Goal: Information Seeking & Learning: Learn about a topic

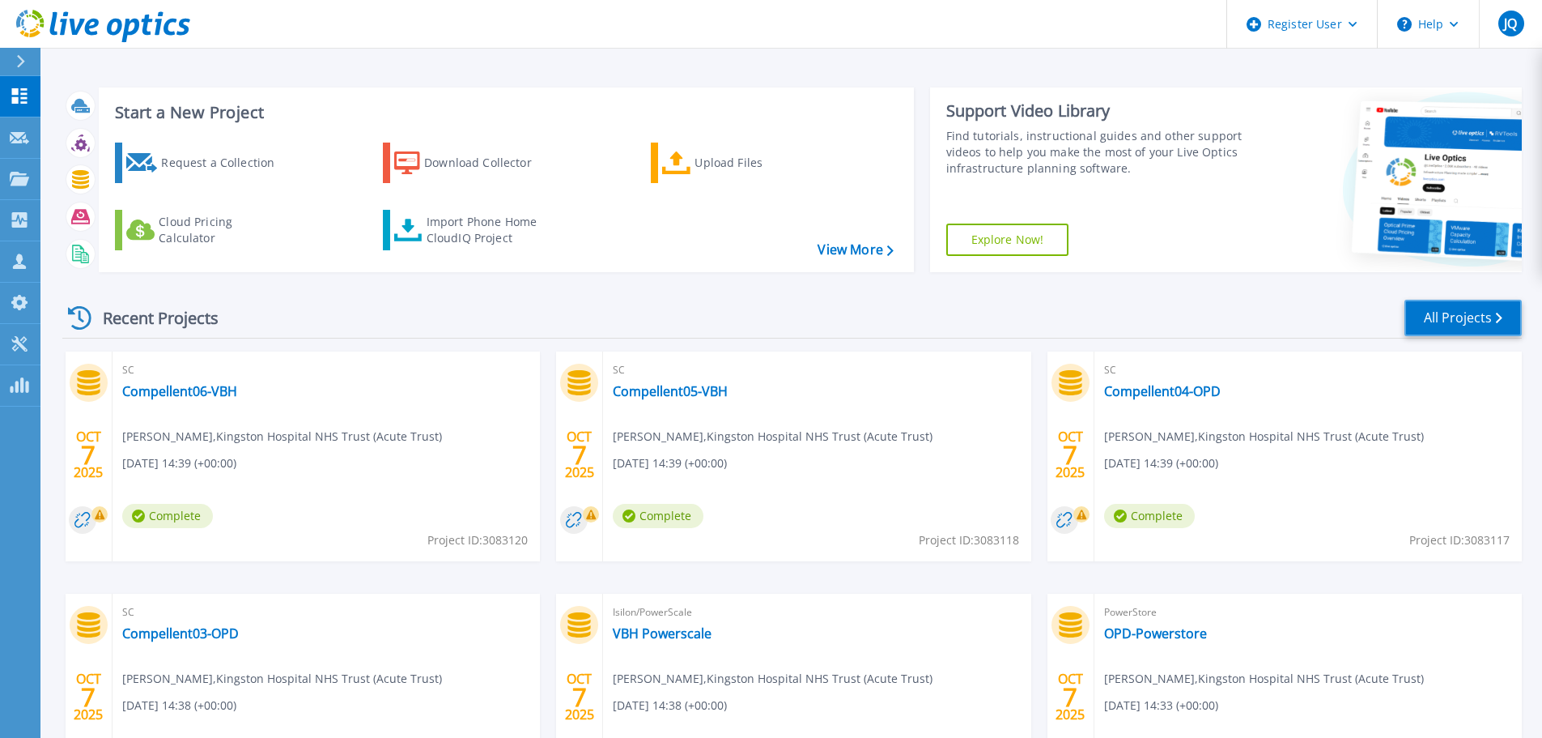
click at [1435, 323] on link "All Projects" at bounding box center [1463, 318] width 117 height 36
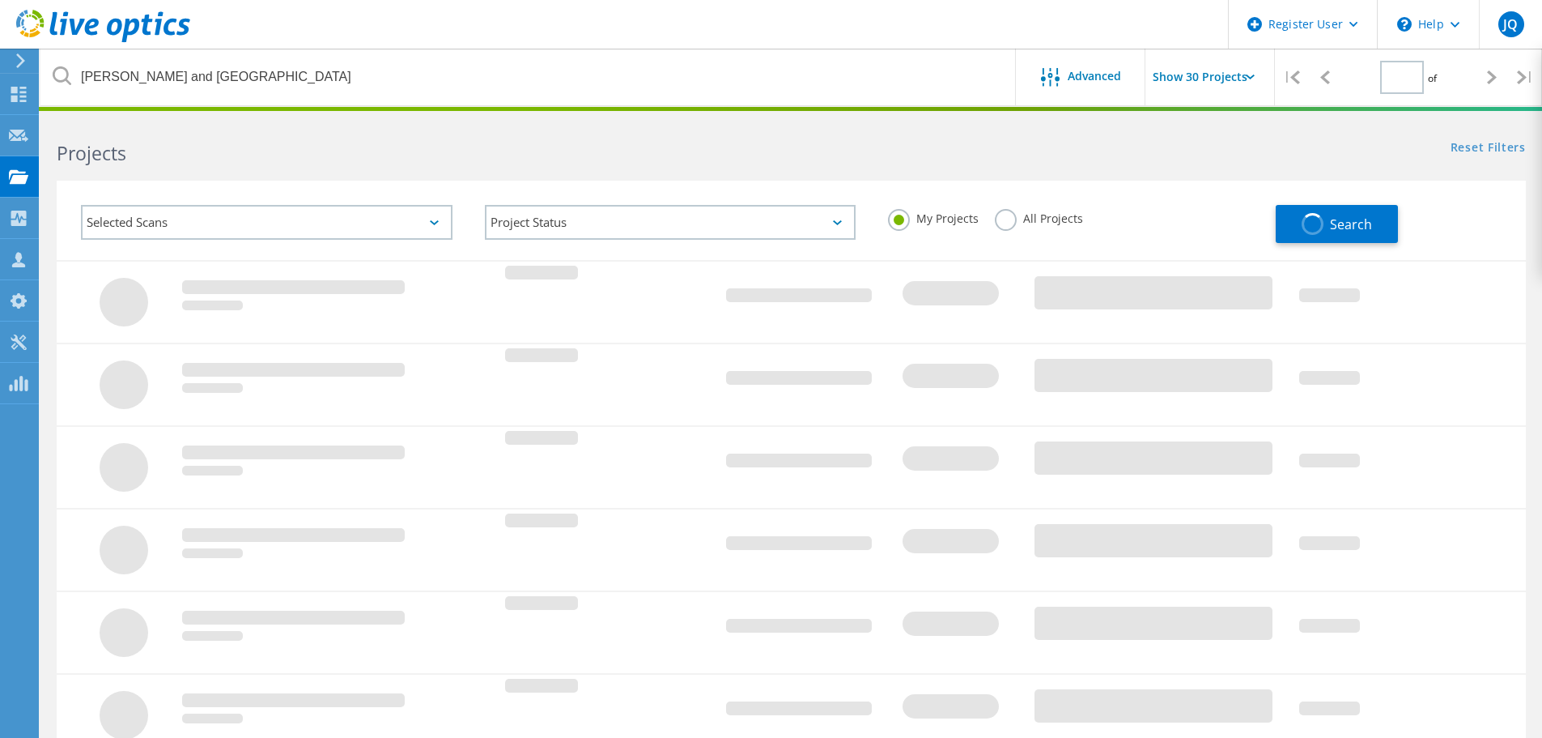
type input "1"
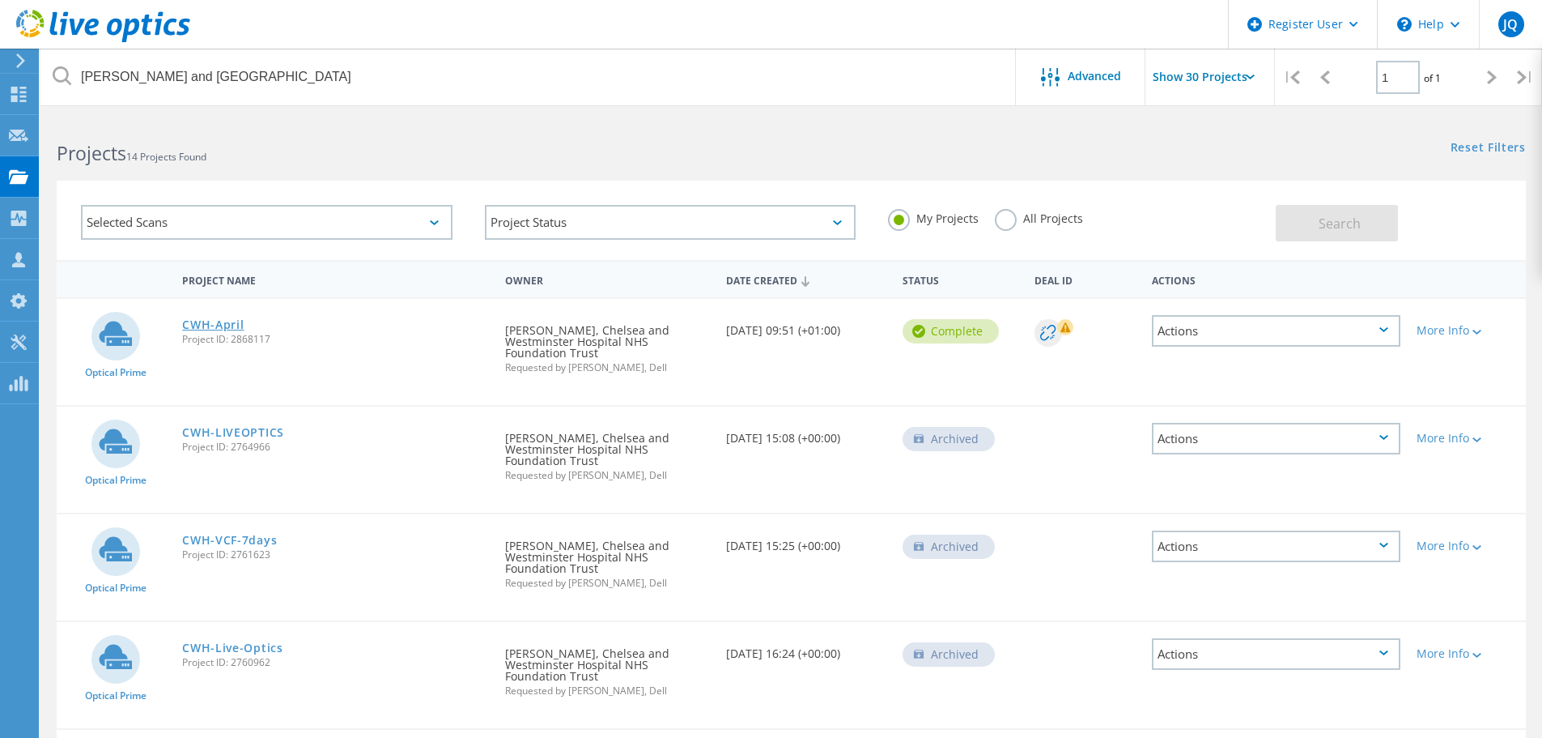
click at [210, 322] on link "CWH-April" at bounding box center [213, 324] width 62 height 11
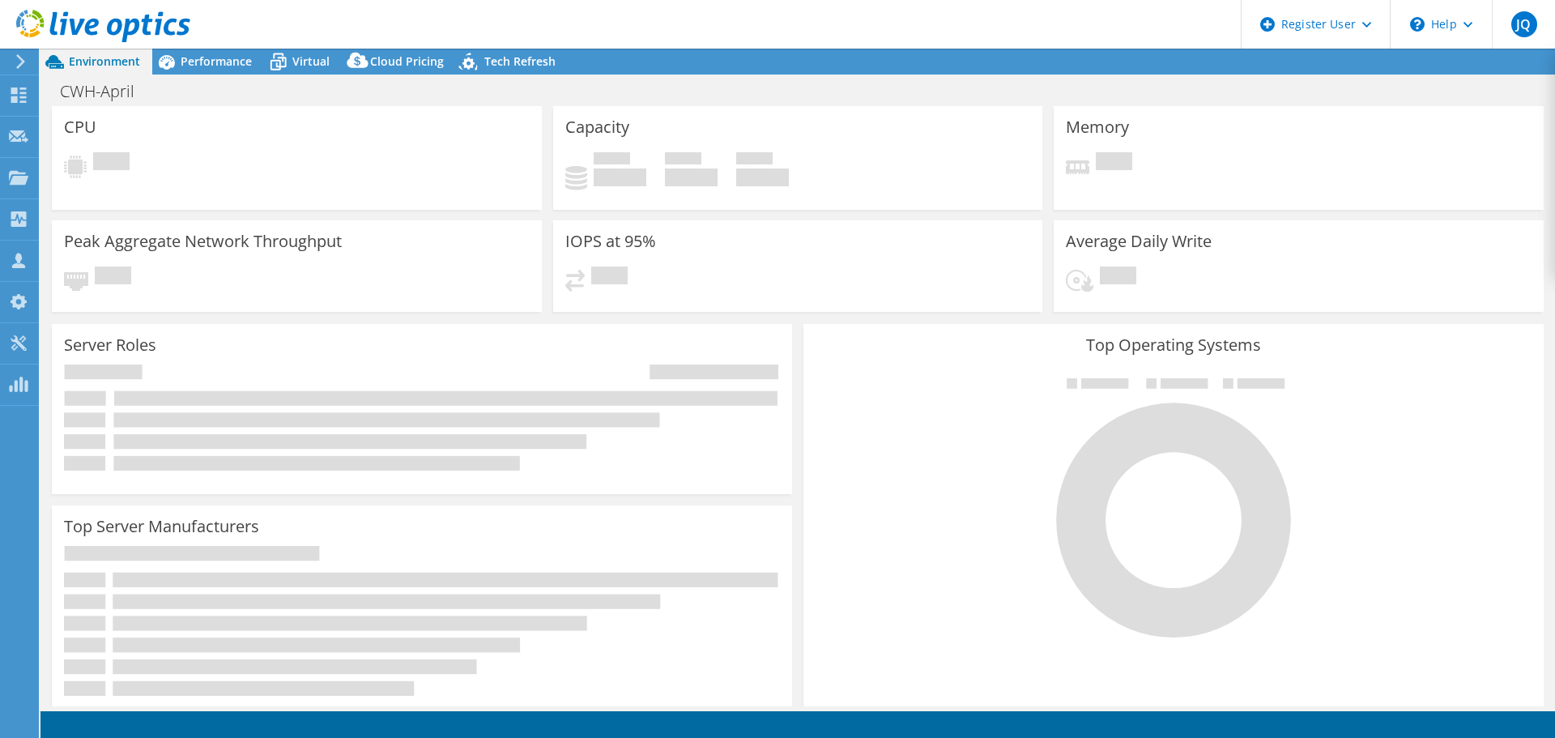
select select "USD"
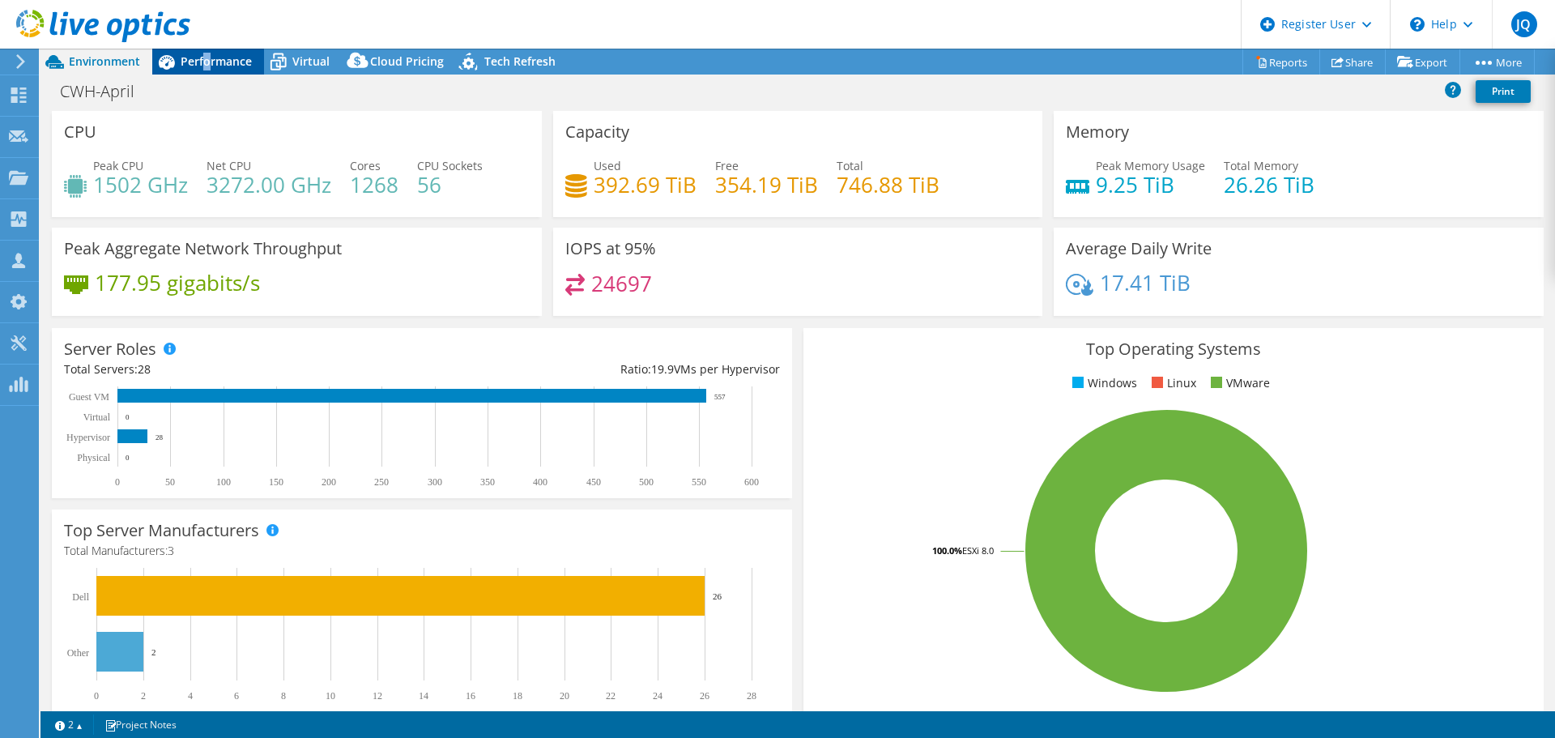
click at [206, 61] on span "Performance" at bounding box center [216, 60] width 71 height 15
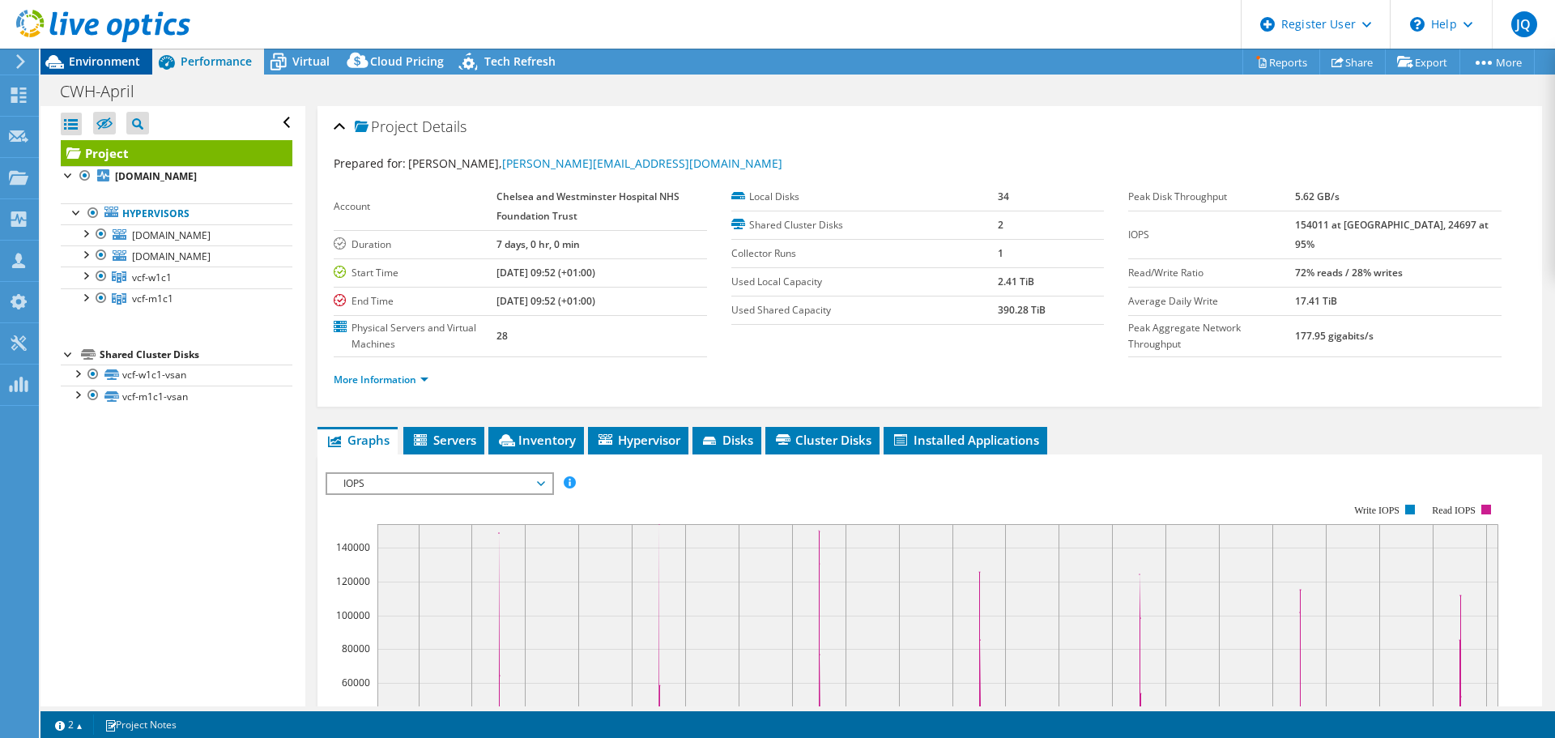
click at [105, 66] on span "Environment" at bounding box center [104, 60] width 71 height 15
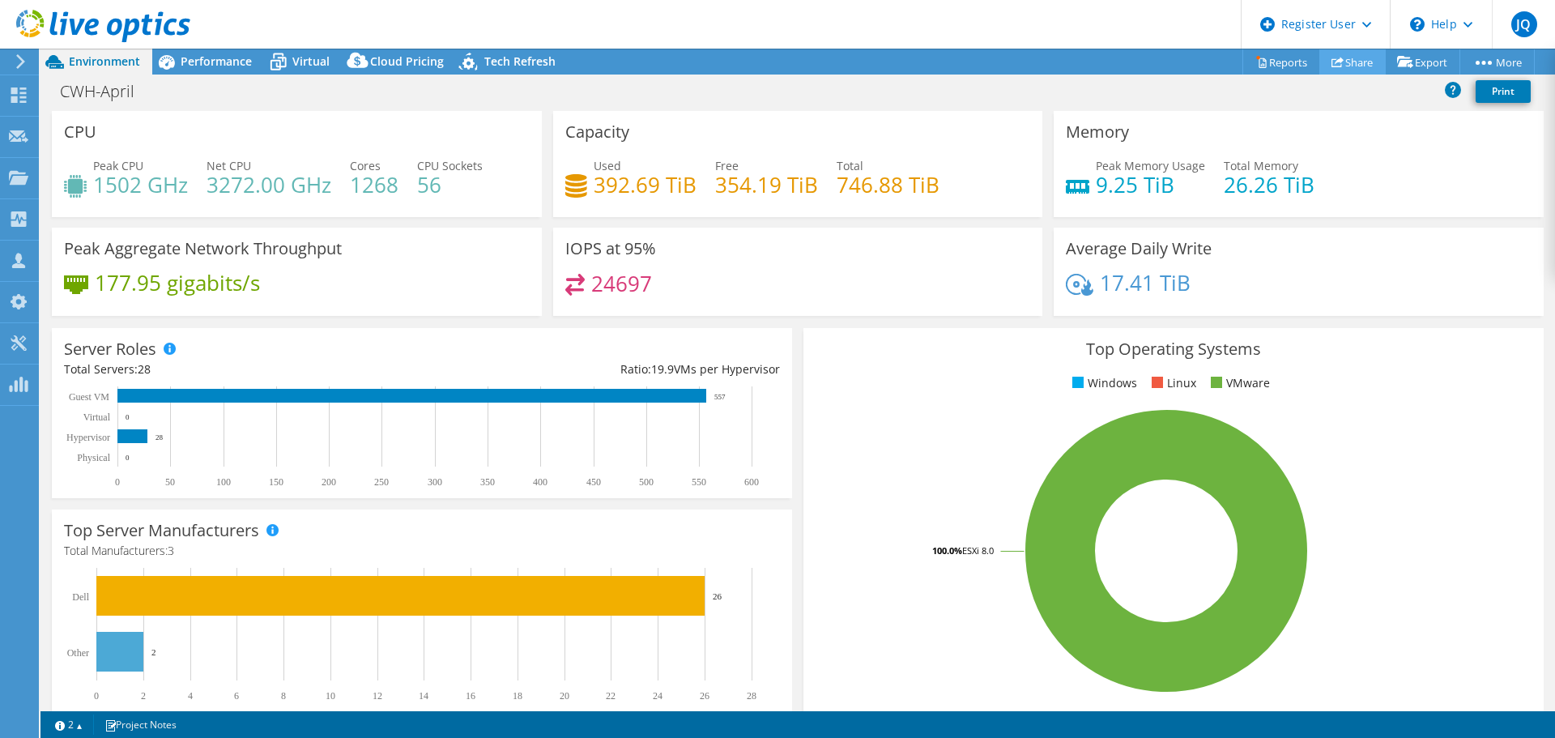
click at [1334, 61] on icon at bounding box center [1337, 62] width 12 height 12
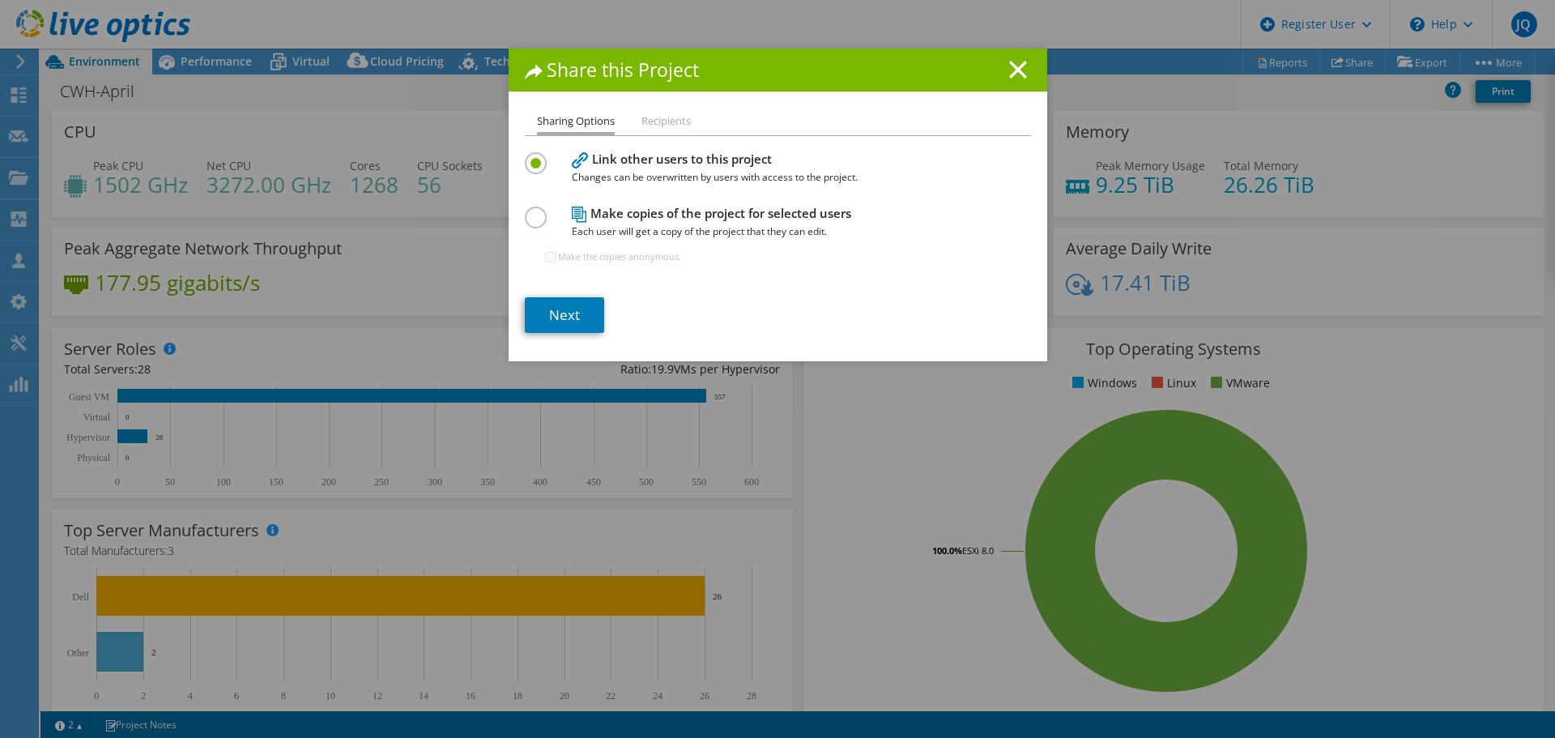
click at [525, 211] on label at bounding box center [539, 208] width 28 height 4
click at [0, 0] on input "radio" at bounding box center [0, 0] width 0 height 0
click at [538, 314] on link "Next" at bounding box center [564, 315] width 79 height 36
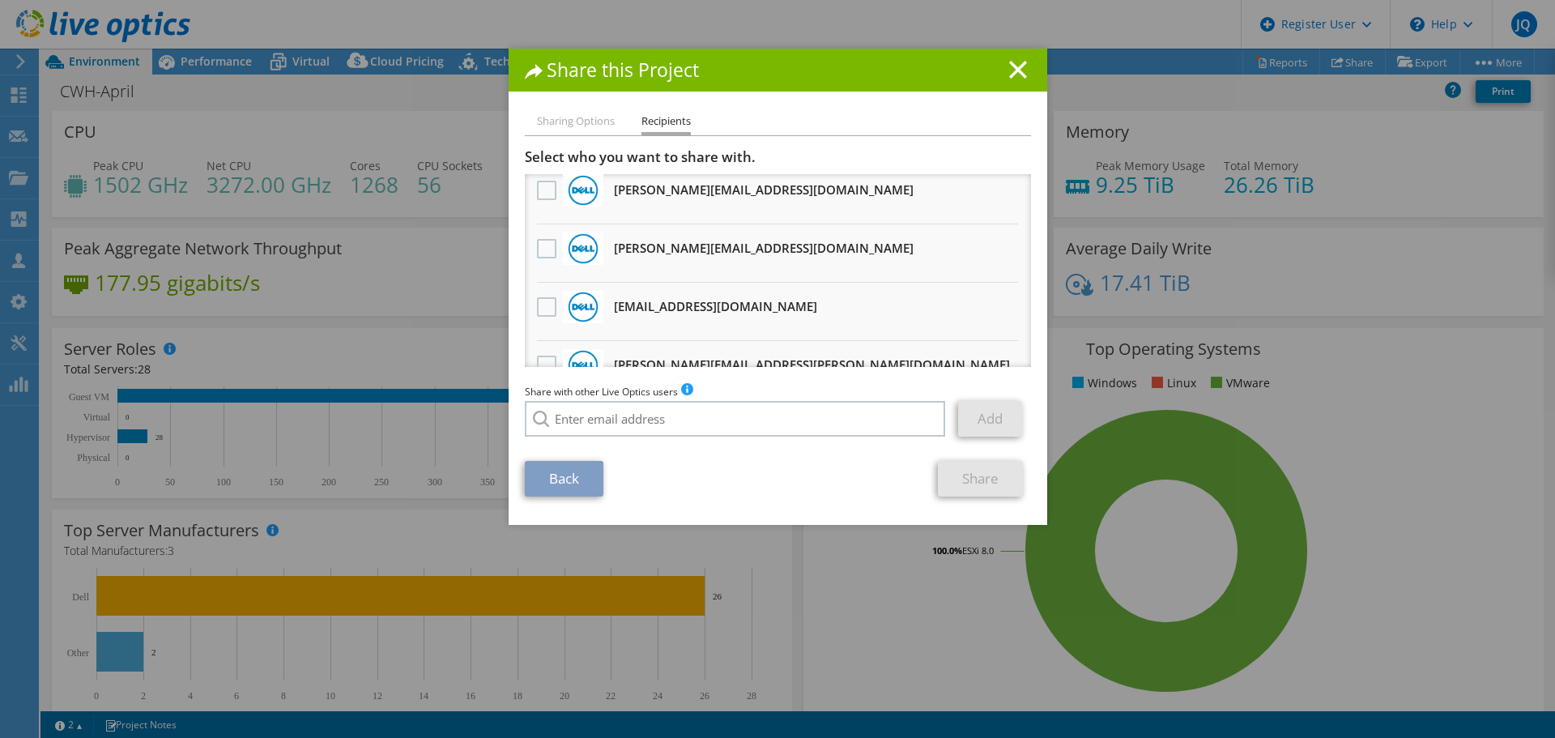
scroll to position [405, 0]
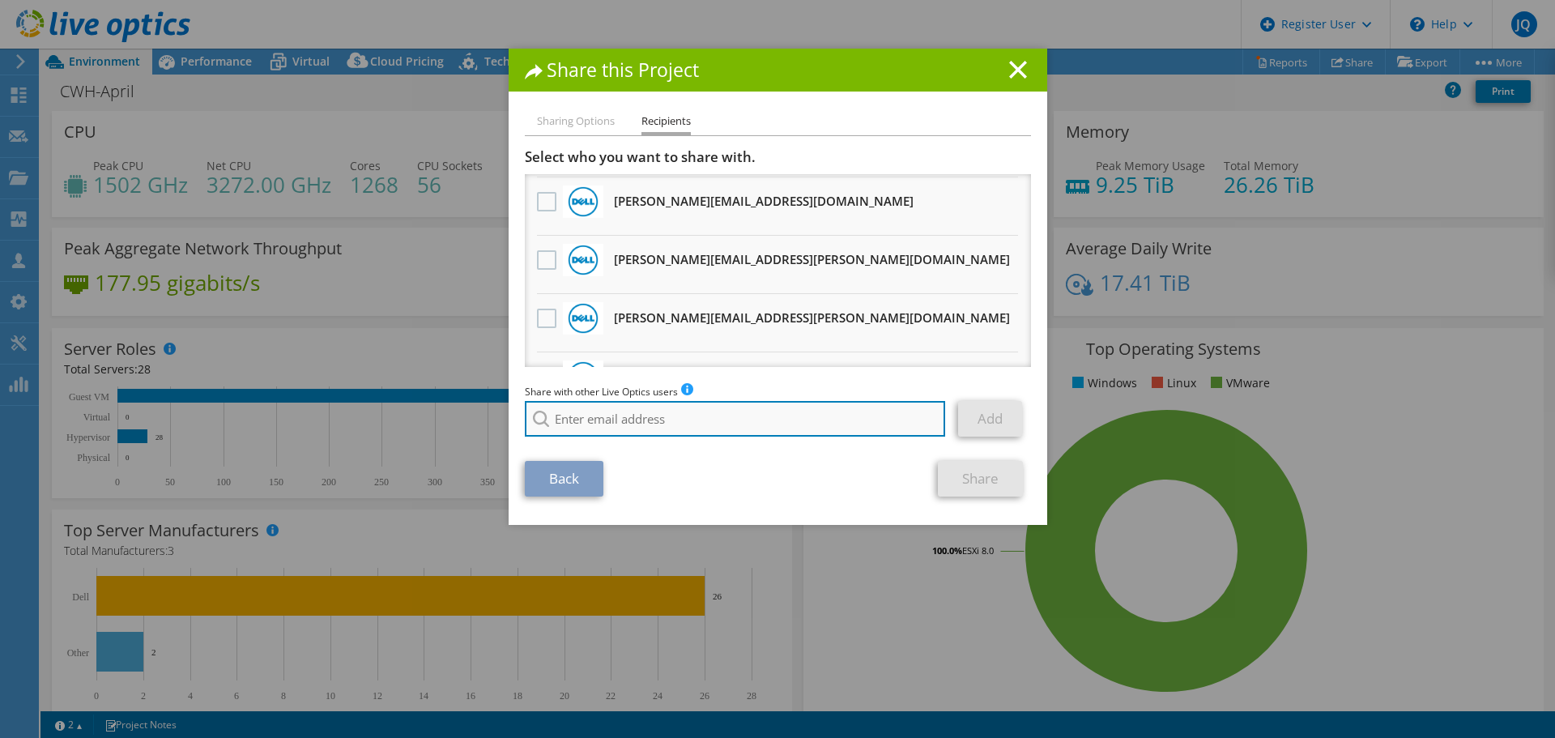
click at [686, 432] on input "search" at bounding box center [735, 419] width 421 height 36
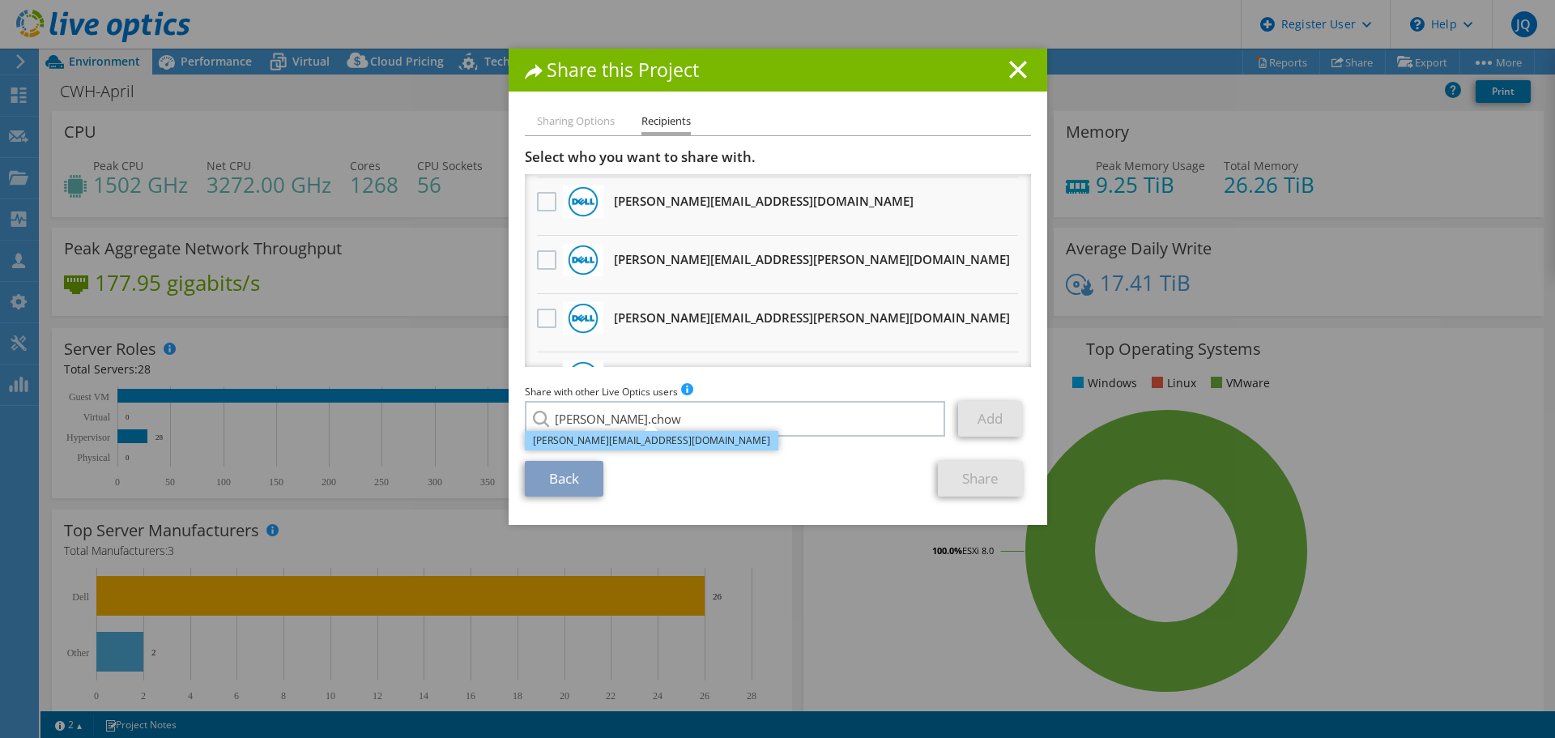
click at [591, 448] on li "billy.chow@dell.com" at bounding box center [651, 440] width 253 height 19
type input "billy.chow@dell.com"
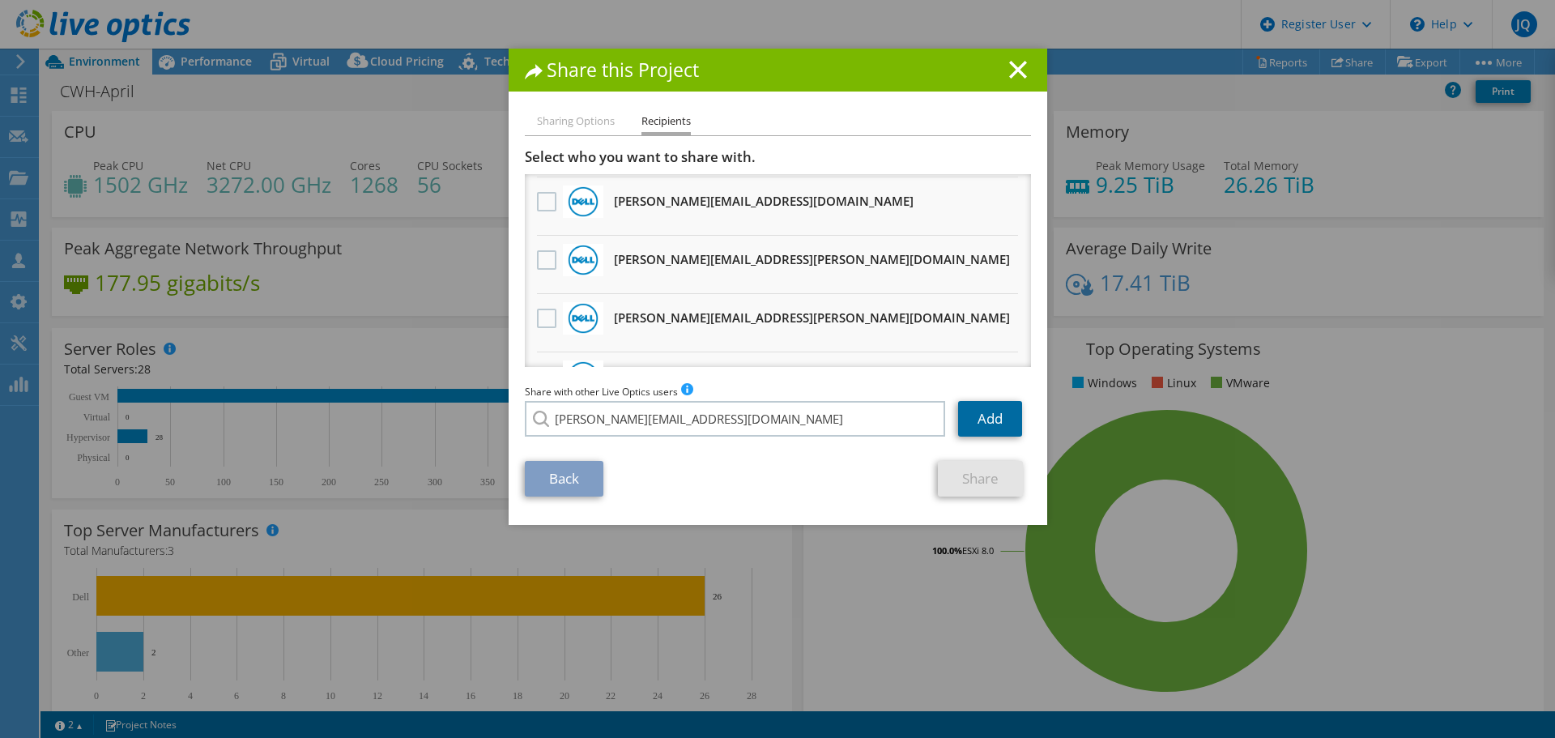
click at [968, 420] on link "Add" at bounding box center [990, 419] width 64 height 36
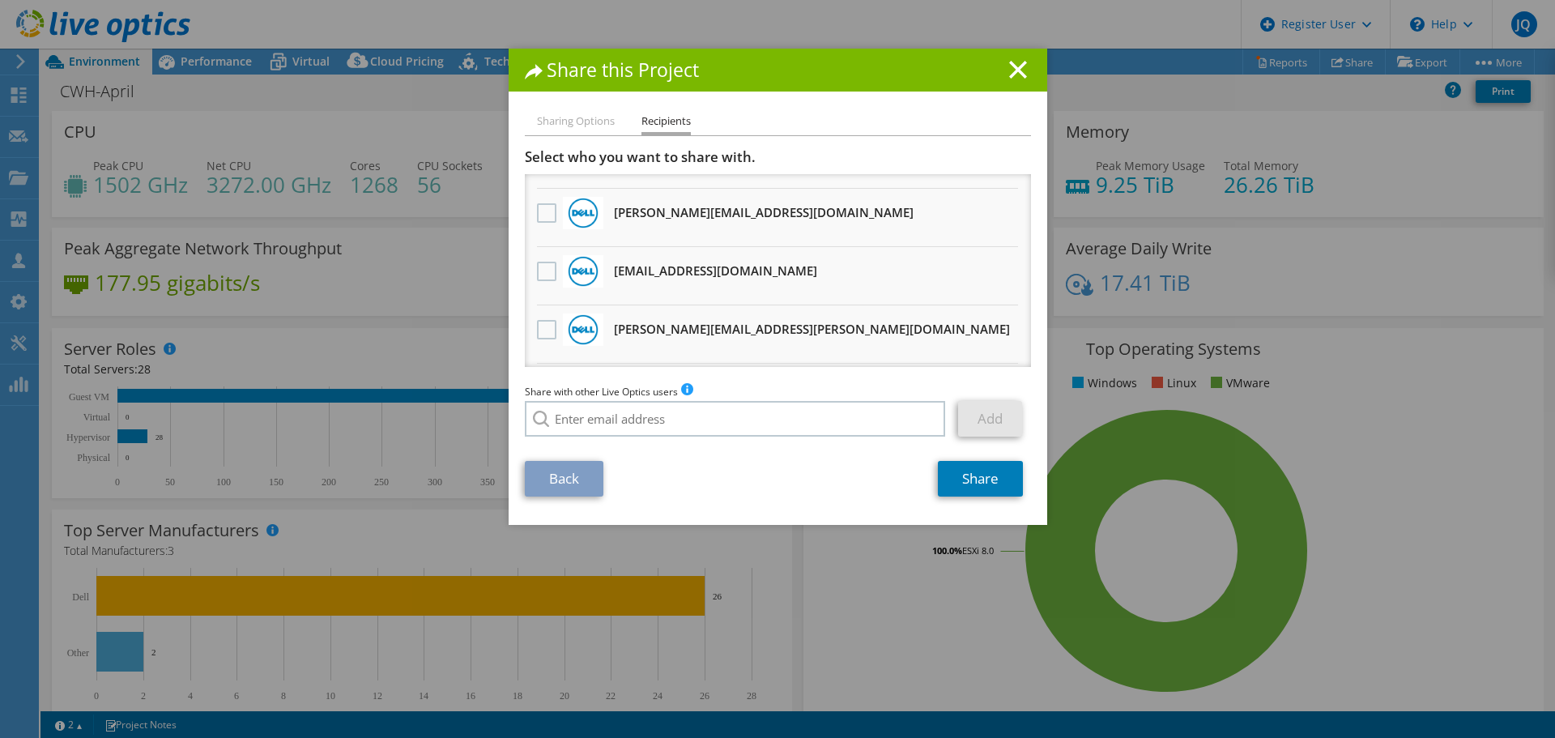
scroll to position [0, 0]
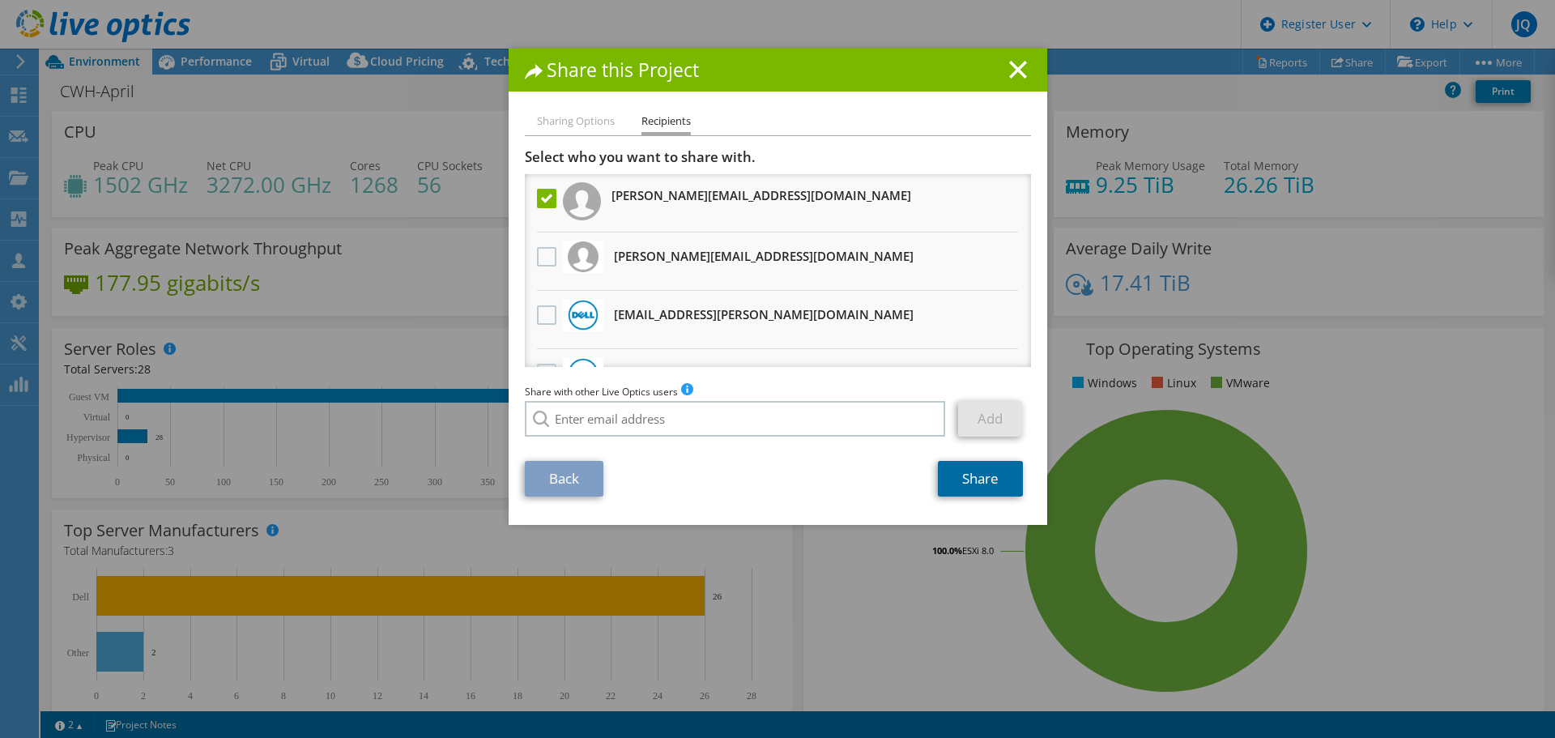
click at [951, 478] on link "Share" at bounding box center [980, 479] width 85 height 36
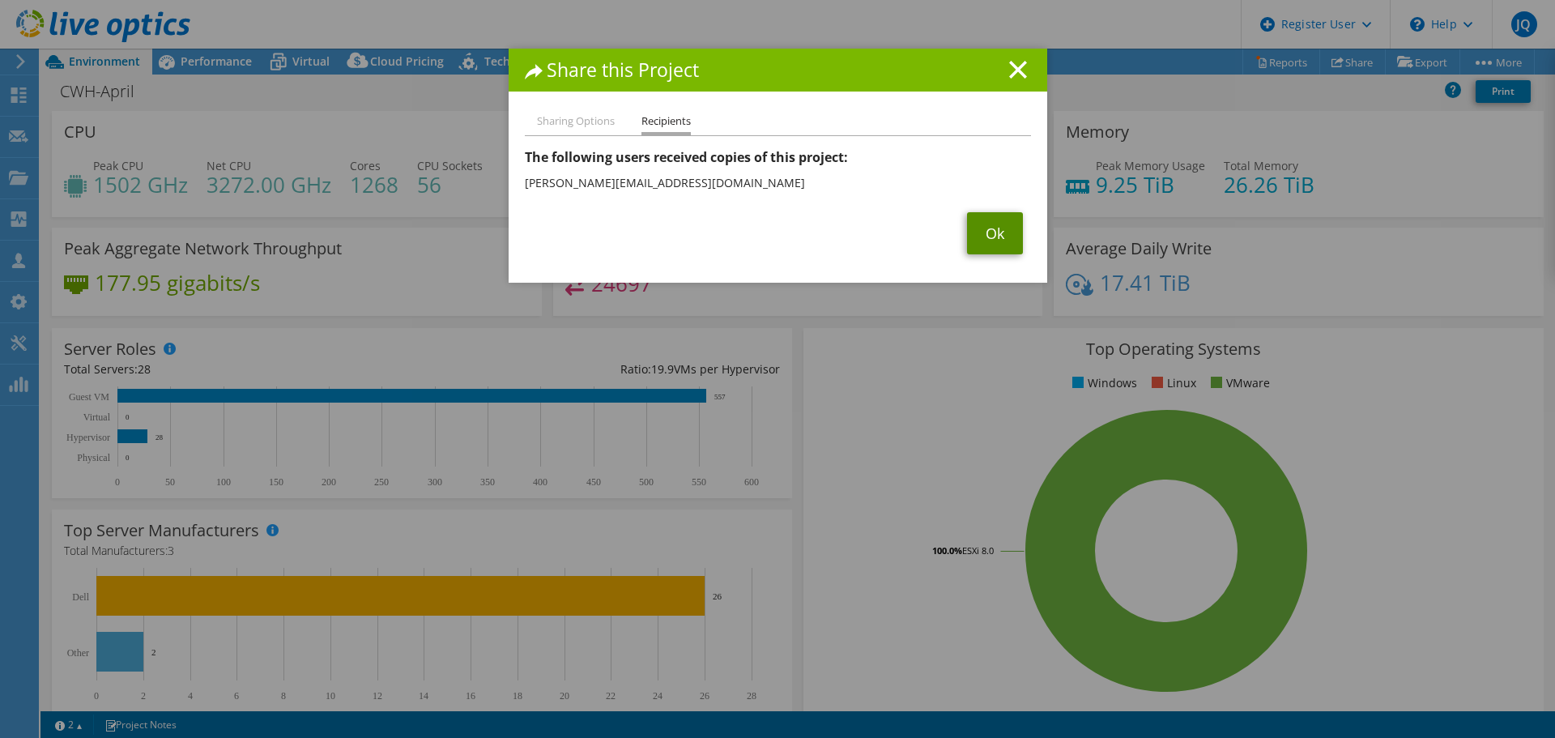
click at [996, 240] on link "Ok" at bounding box center [995, 233] width 56 height 42
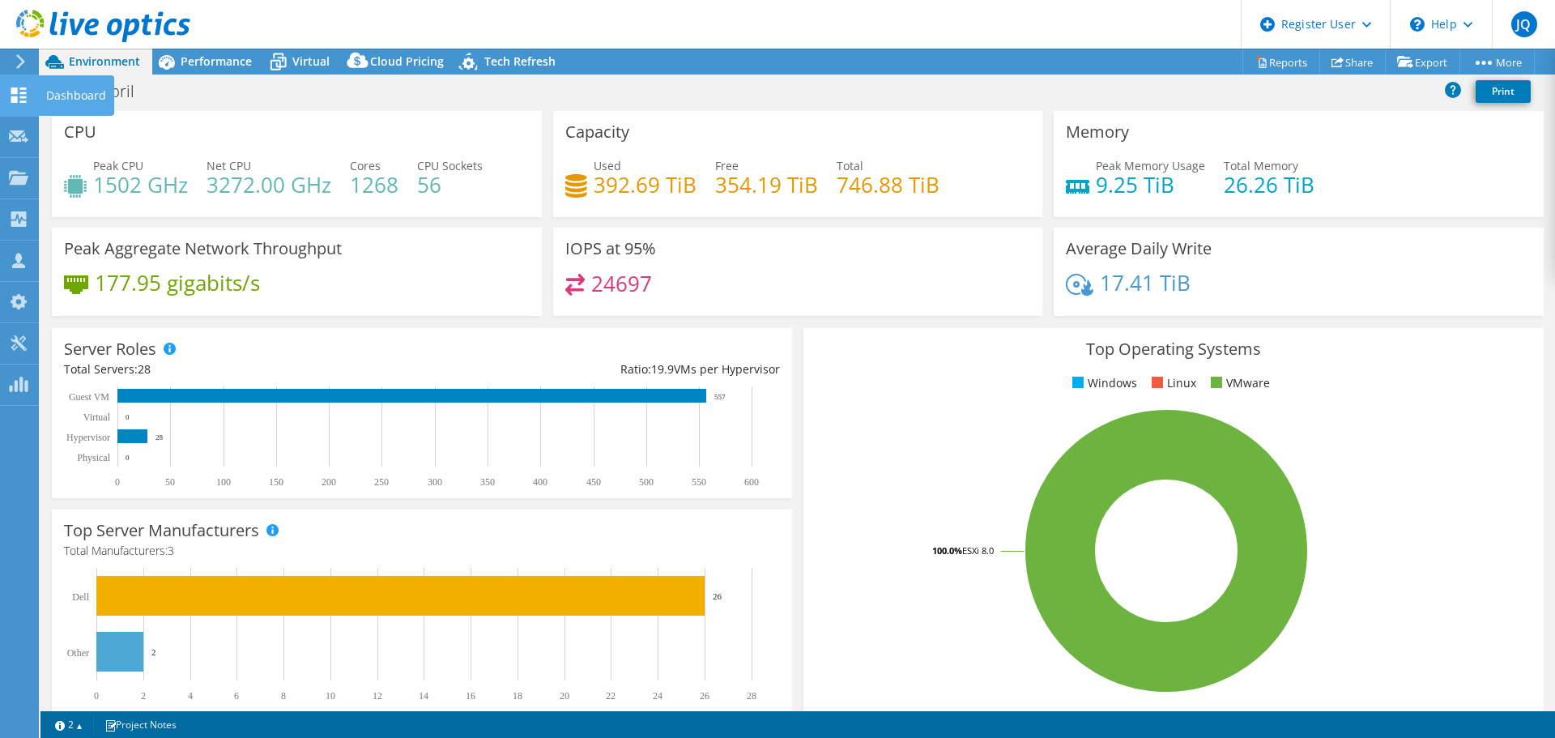
click at [22, 87] on icon at bounding box center [18, 94] width 19 height 15
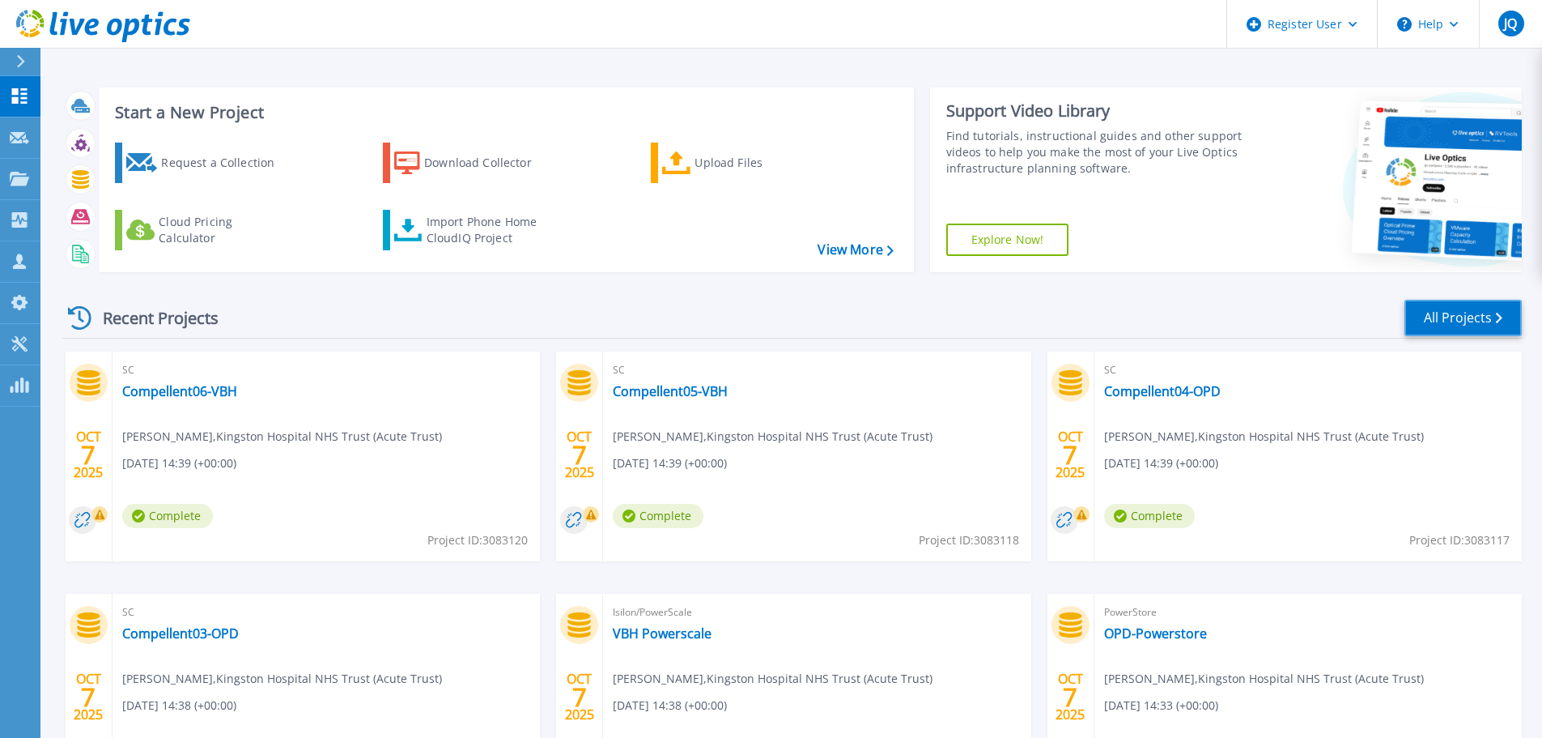
click at [1433, 322] on link "All Projects" at bounding box center [1463, 318] width 117 height 36
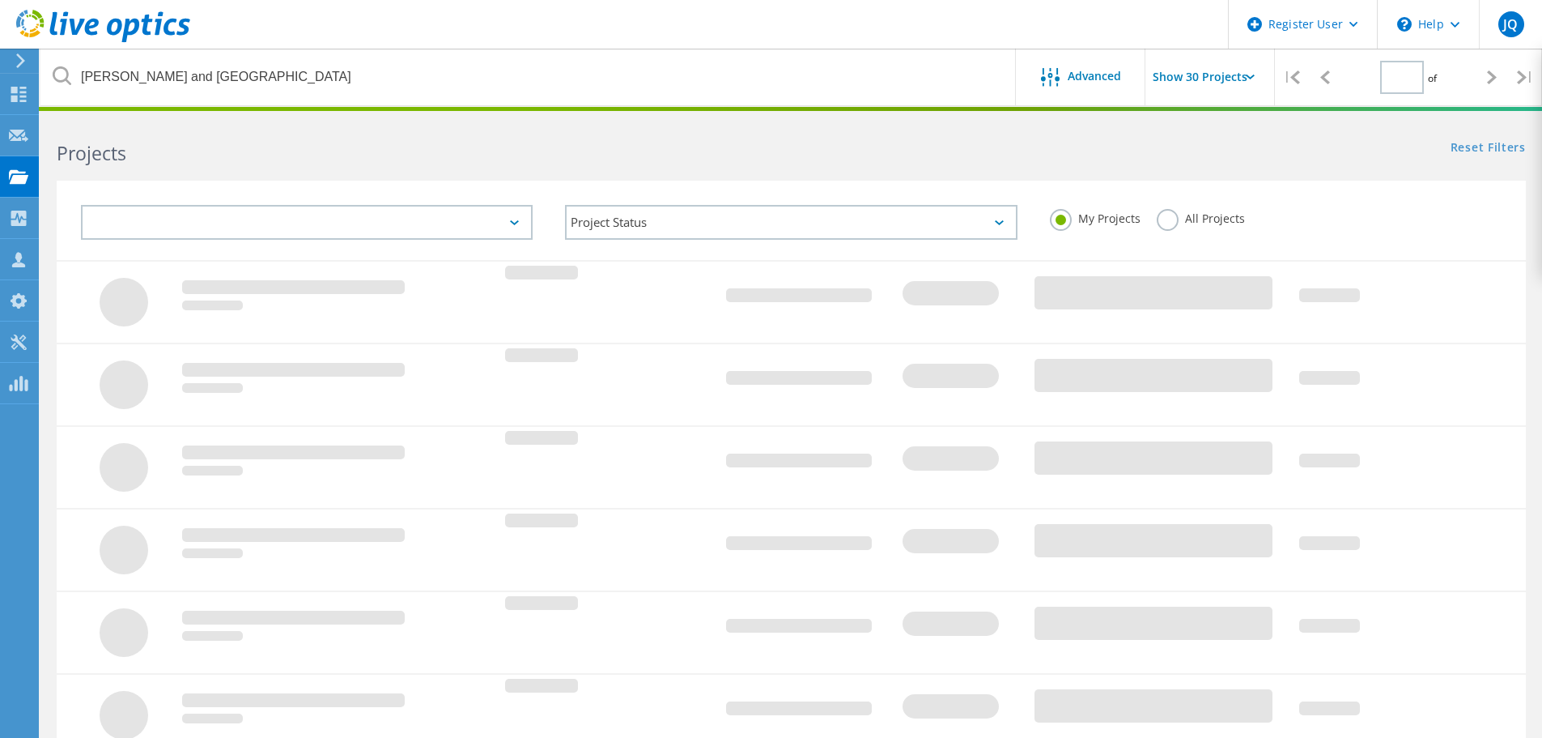
type input "1"
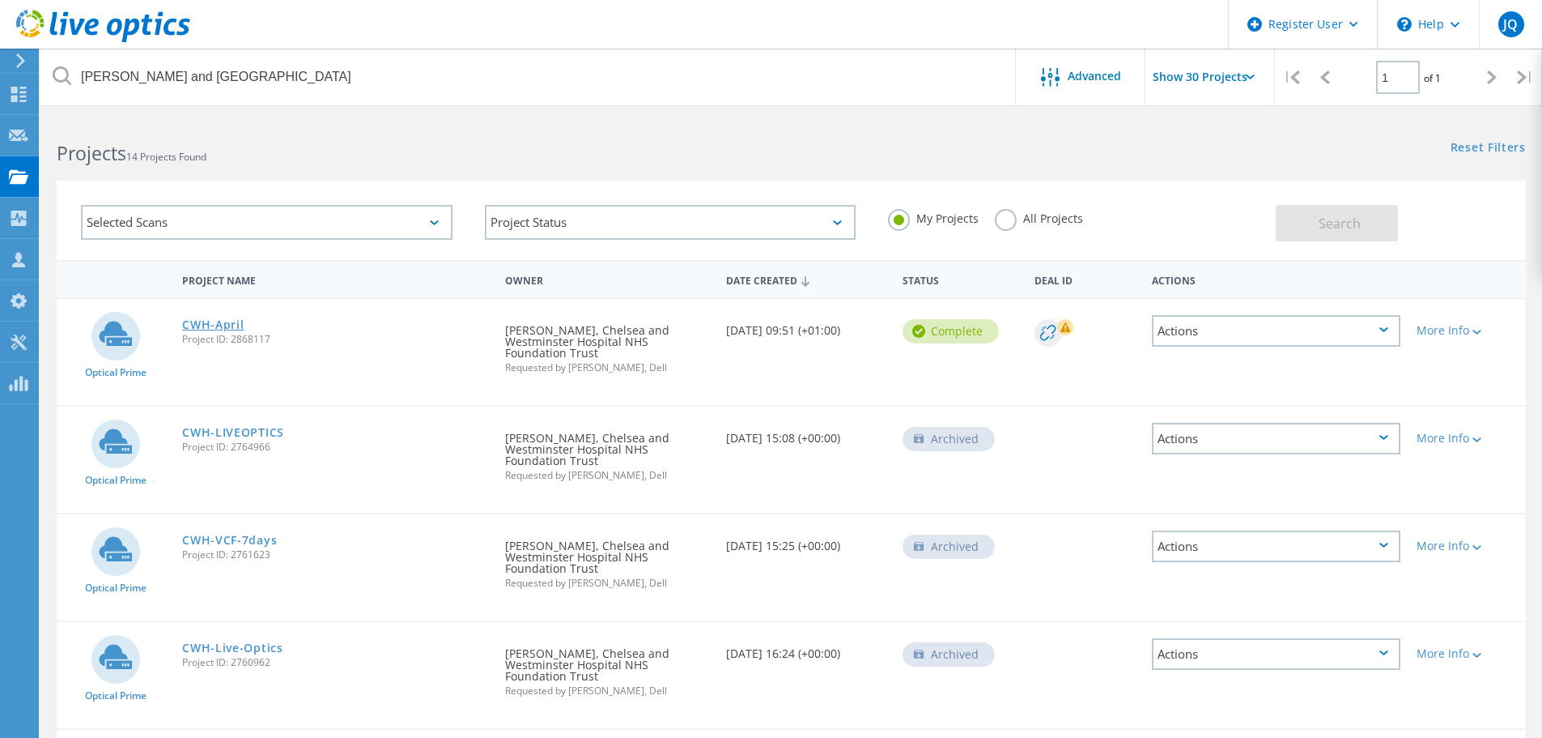
click at [226, 323] on link "CWH-April" at bounding box center [213, 324] width 62 height 11
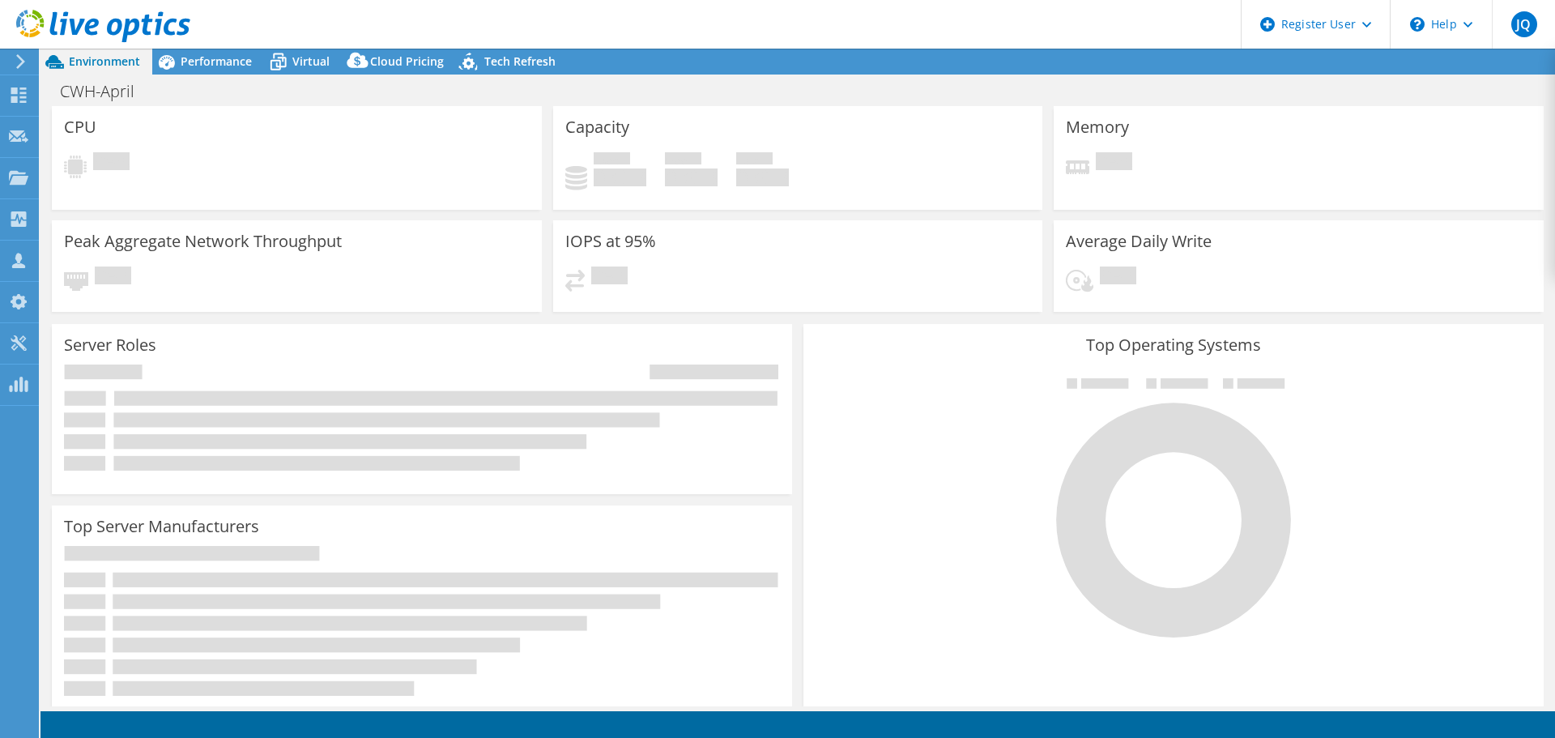
select select "USD"
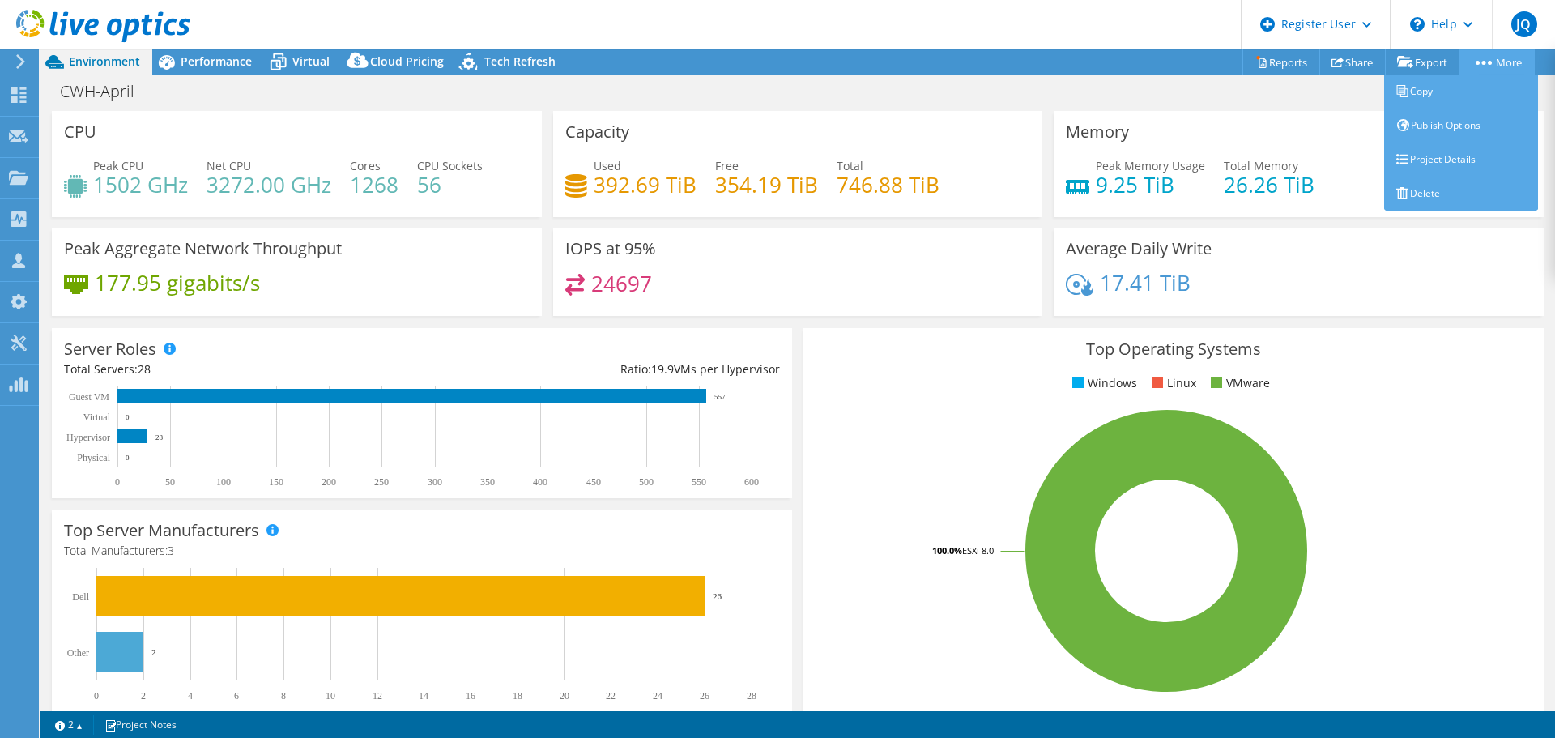
click at [1500, 64] on link "More" at bounding box center [1496, 61] width 75 height 25
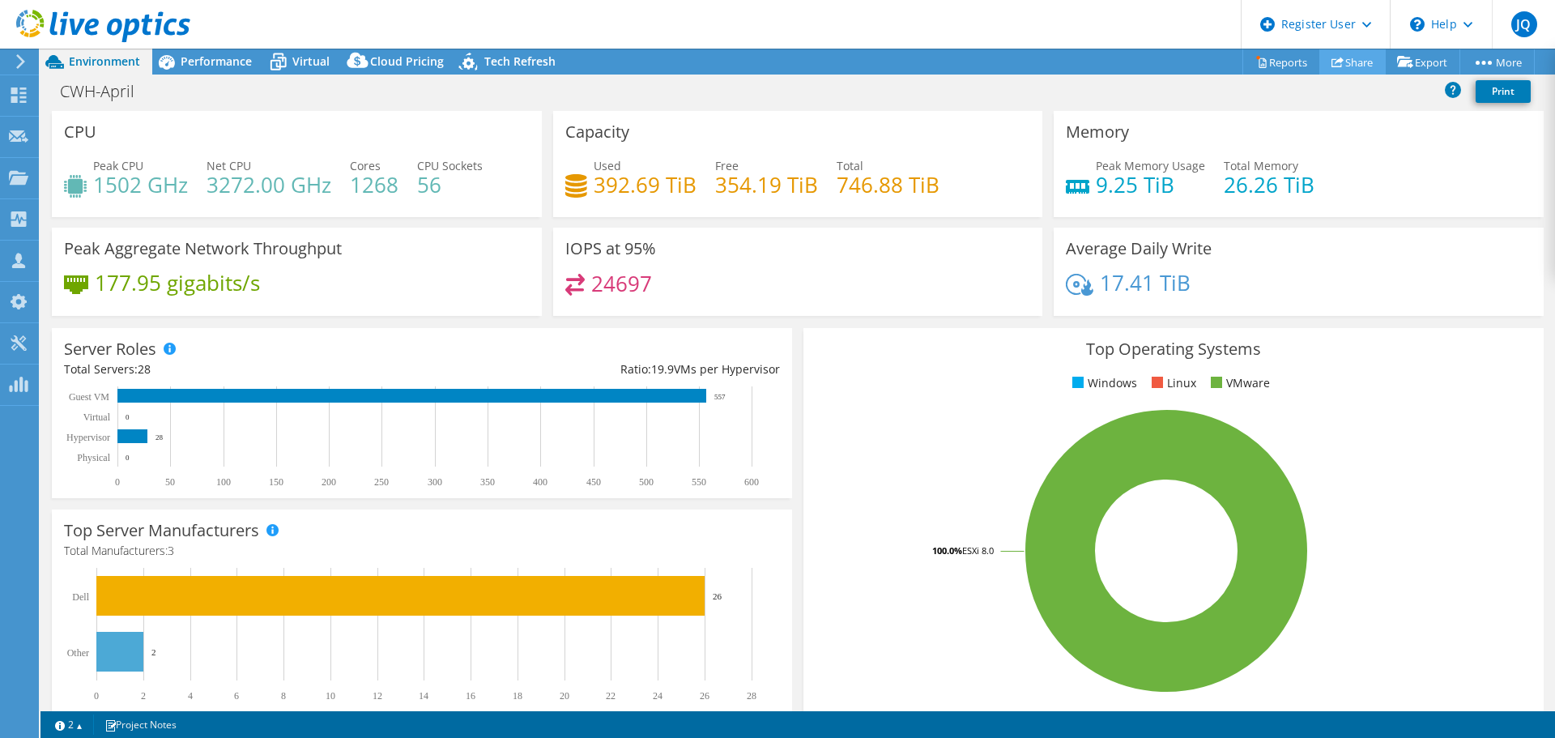
click at [1350, 62] on link "Share" at bounding box center [1352, 61] width 66 height 25
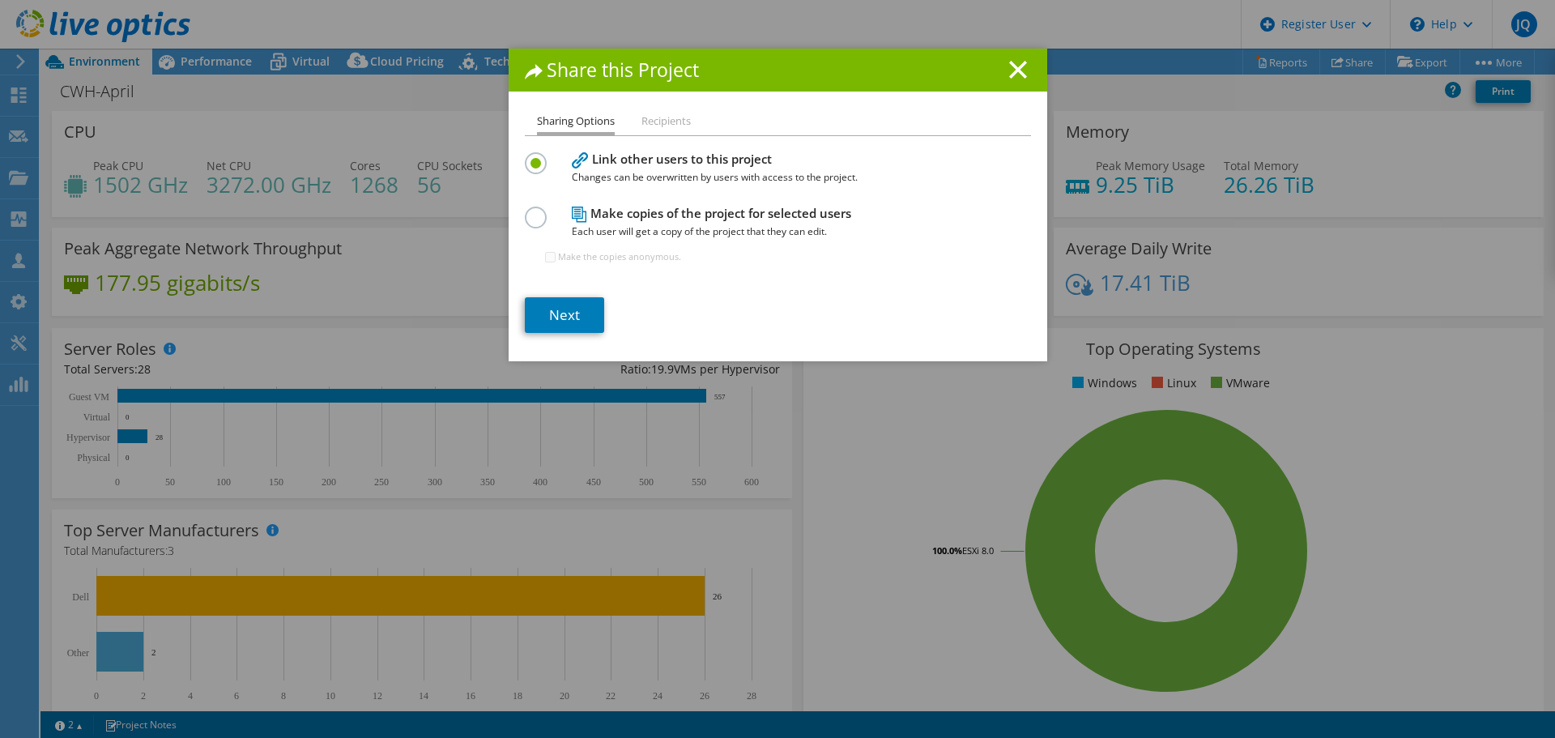
click at [534, 211] on label at bounding box center [539, 208] width 28 height 4
click at [0, 0] on input "radio" at bounding box center [0, 0] width 0 height 0
click at [546, 313] on link "Next" at bounding box center [564, 315] width 79 height 36
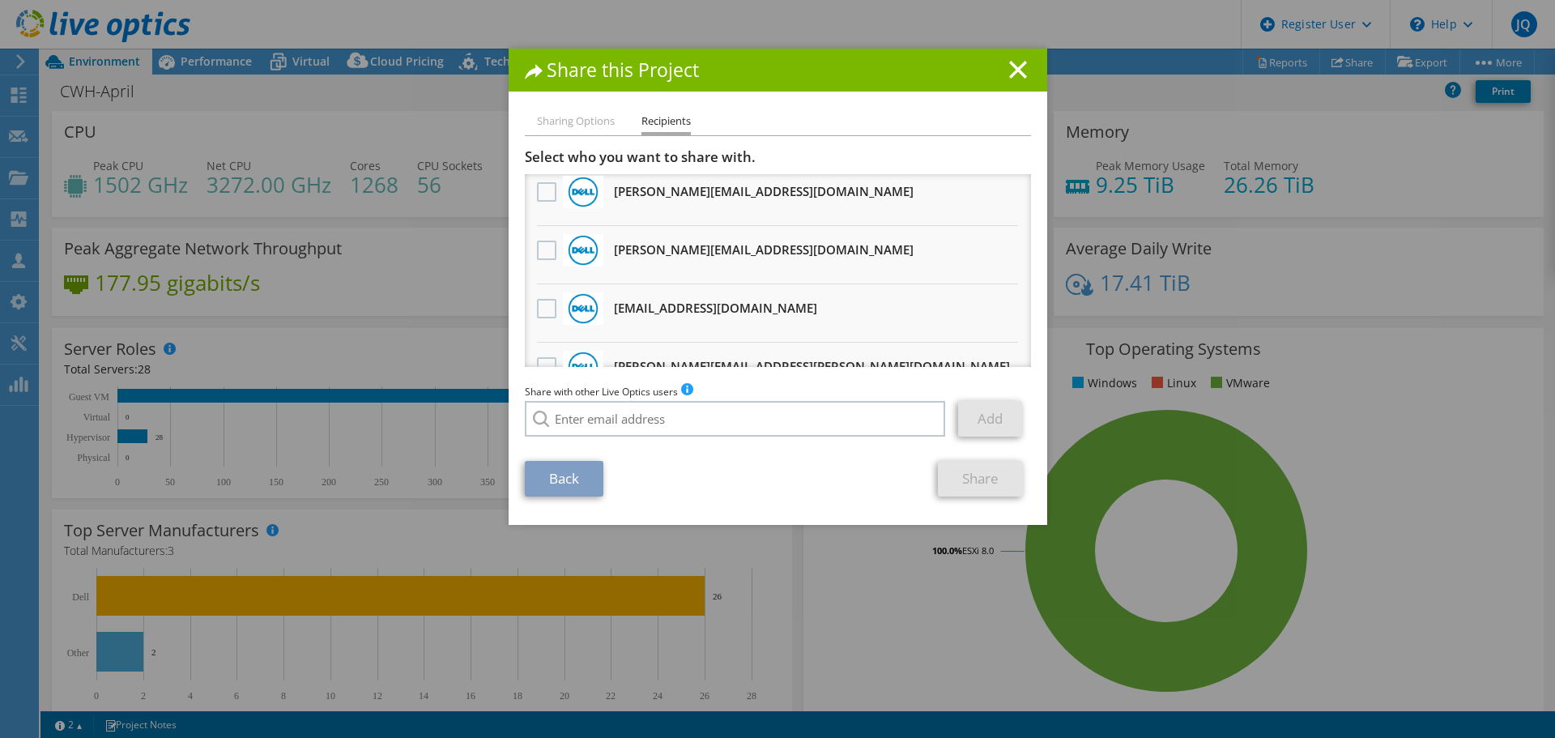
scroll to position [34, 0]
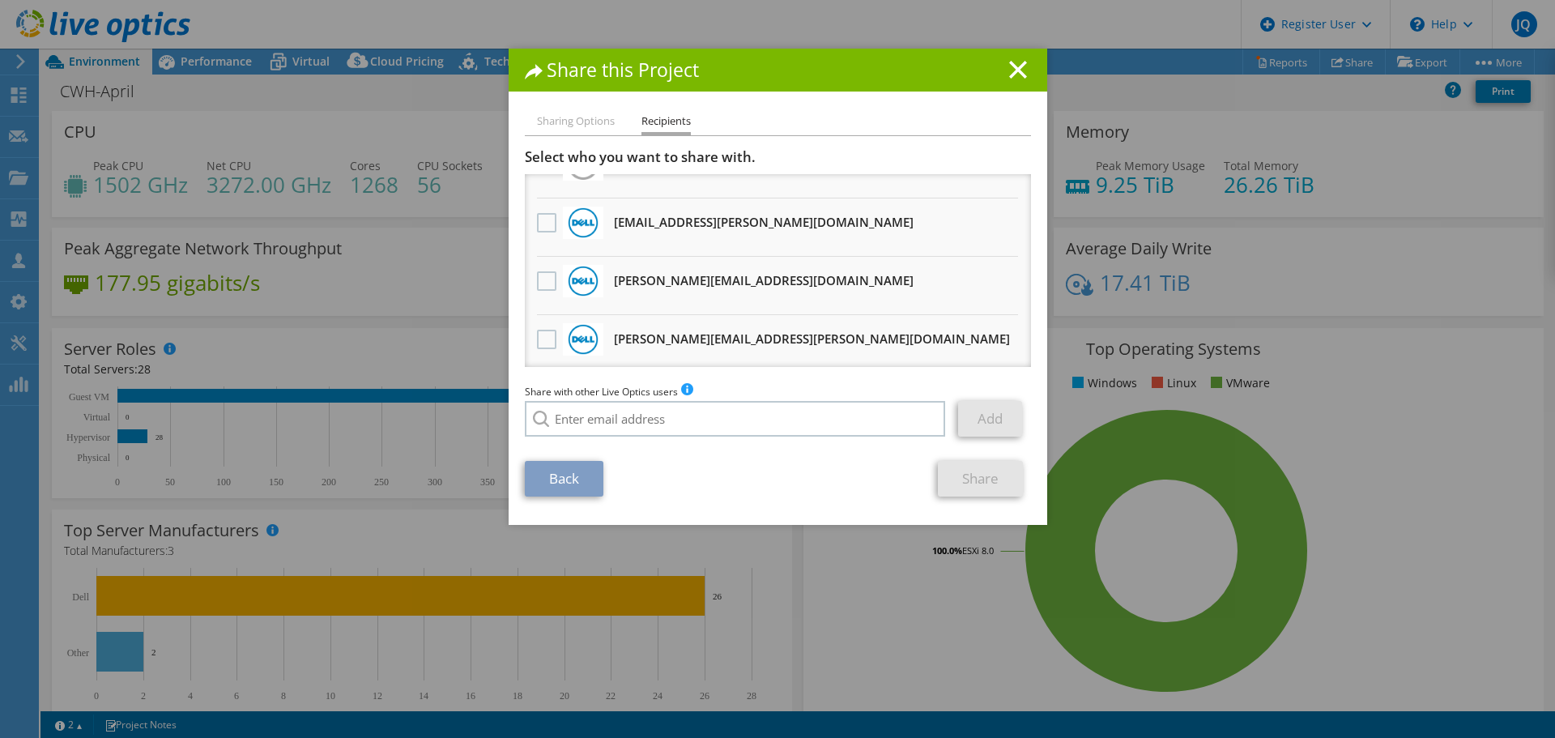
click at [679, 288] on h3 "billy.chow@dell.com Will receive an anonymous copy" at bounding box center [764, 280] width 300 height 26
click at [542, 278] on label at bounding box center [548, 280] width 23 height 19
click at [0, 0] on input "checkbox" at bounding box center [0, 0] width 0 height 0
click at [985, 481] on link "Share" at bounding box center [980, 479] width 85 height 36
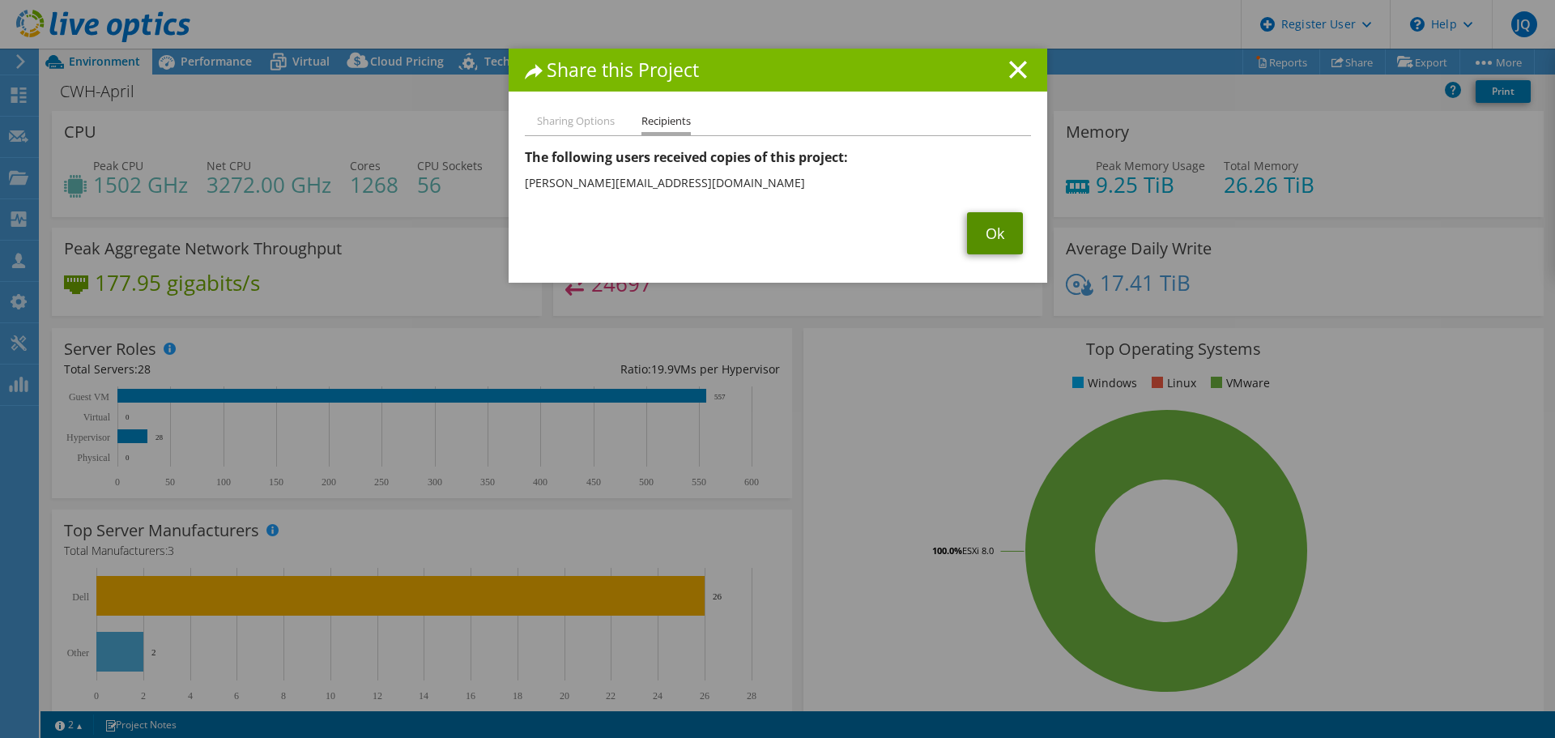
click at [992, 239] on link "Ok" at bounding box center [995, 233] width 56 height 42
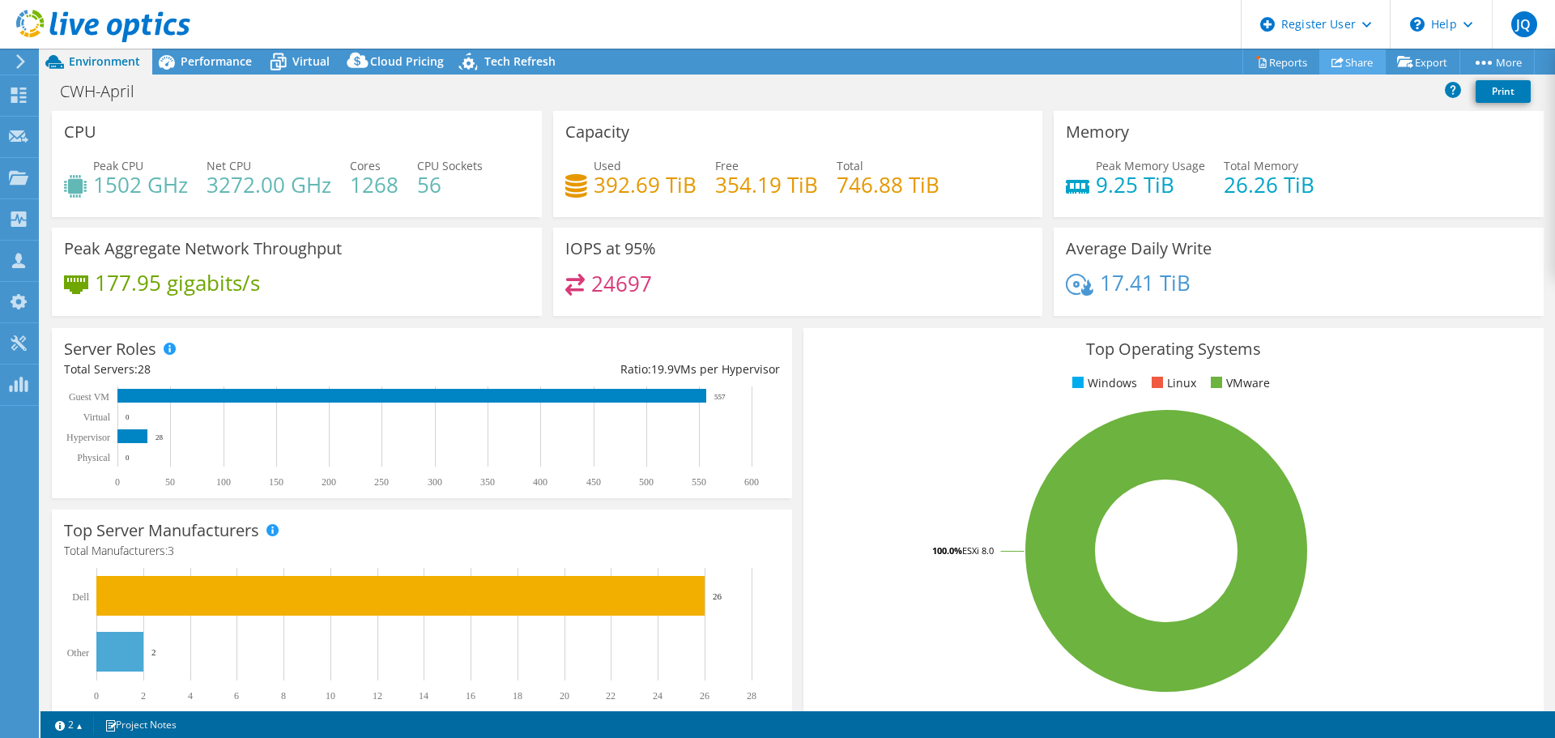
click at [1359, 57] on link "Share" at bounding box center [1352, 61] width 66 height 25
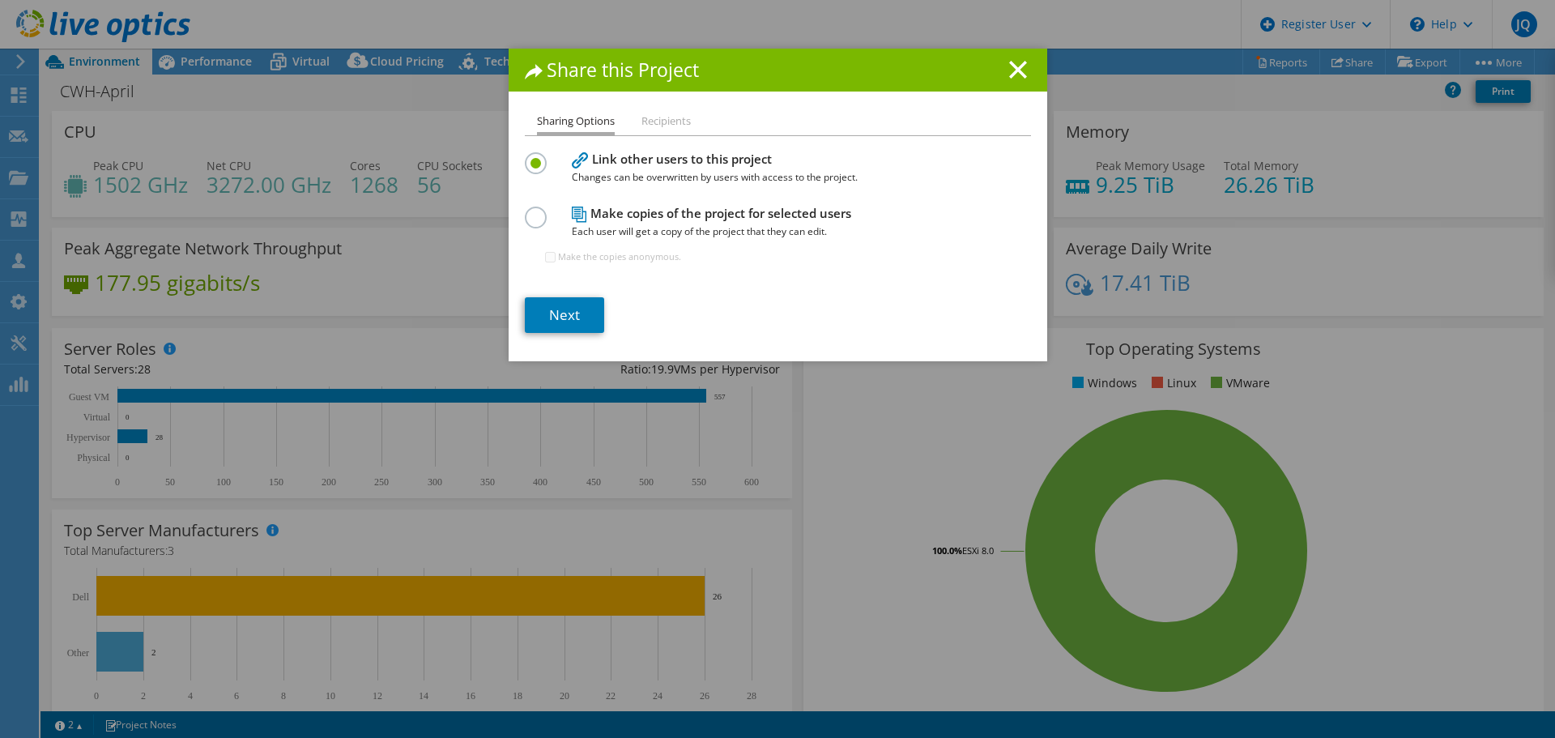
click at [534, 210] on label at bounding box center [539, 208] width 28 height 4
click at [0, 0] on input "radio" at bounding box center [0, 0] width 0 height 0
click at [543, 320] on link "Next" at bounding box center [564, 315] width 79 height 36
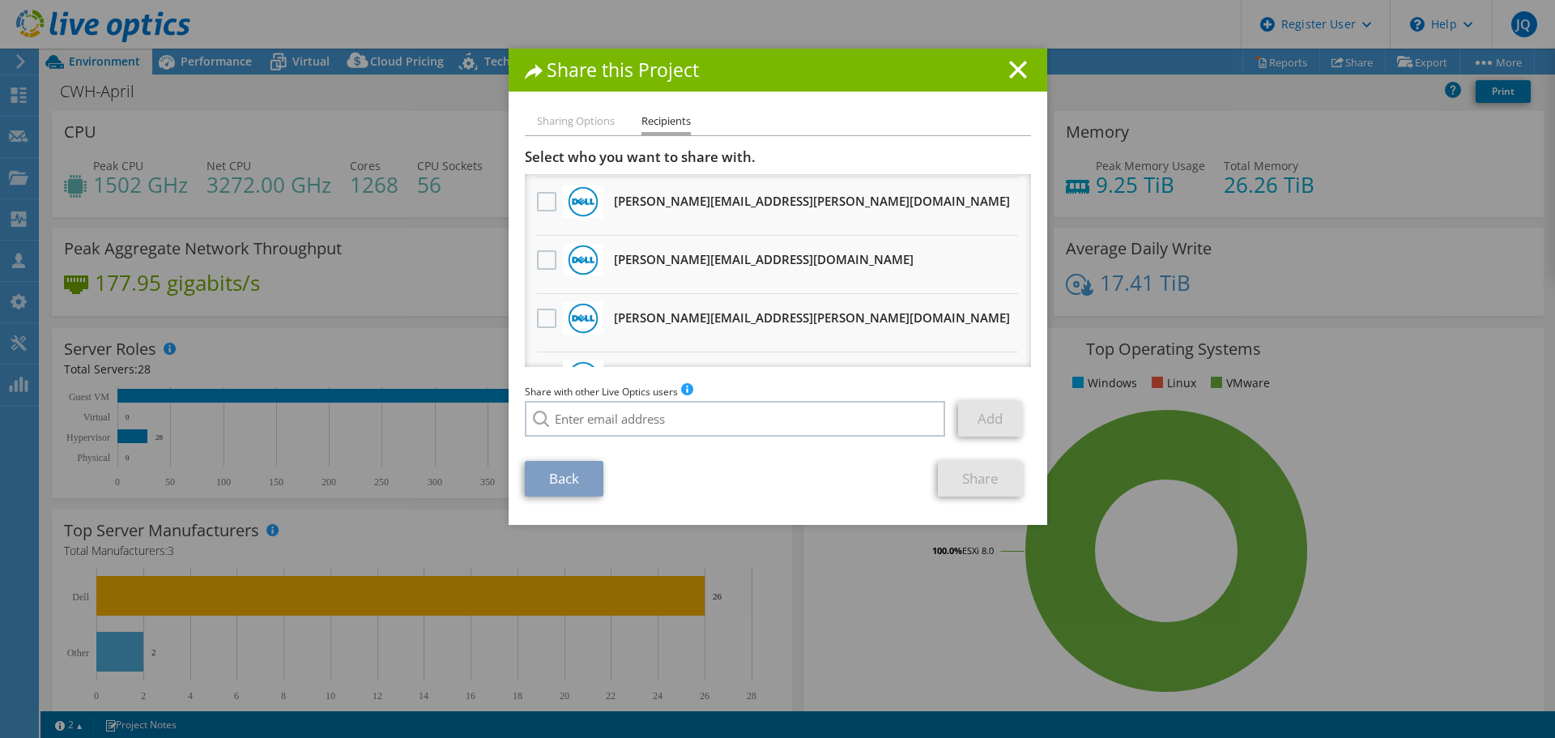
scroll to position [0, 0]
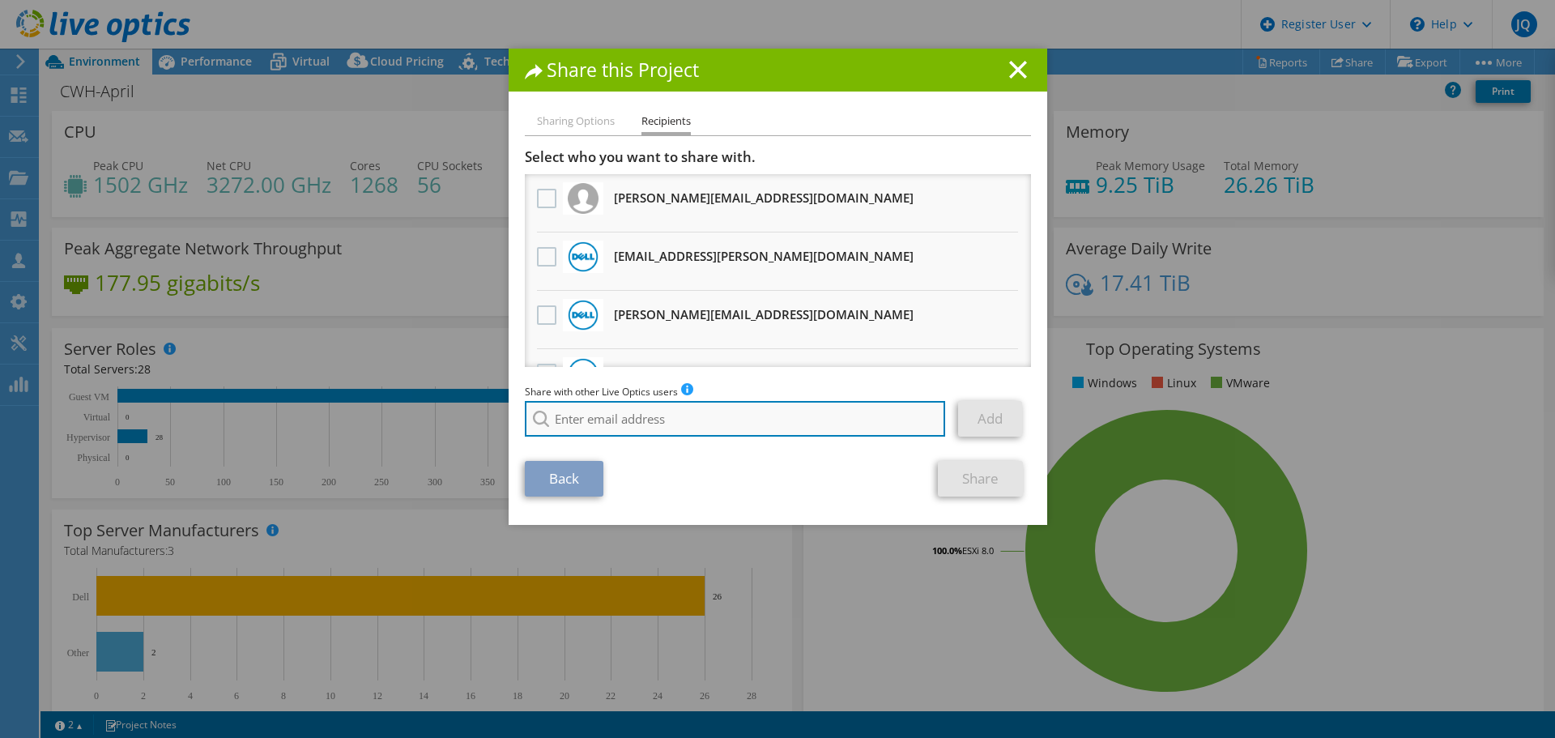
click at [628, 429] on input "search" at bounding box center [735, 419] width 421 height 36
click at [628, 432] on li "B.Chow@Dell.com" at bounding box center [651, 440] width 253 height 19
type input "B.Chow@Dell.com"
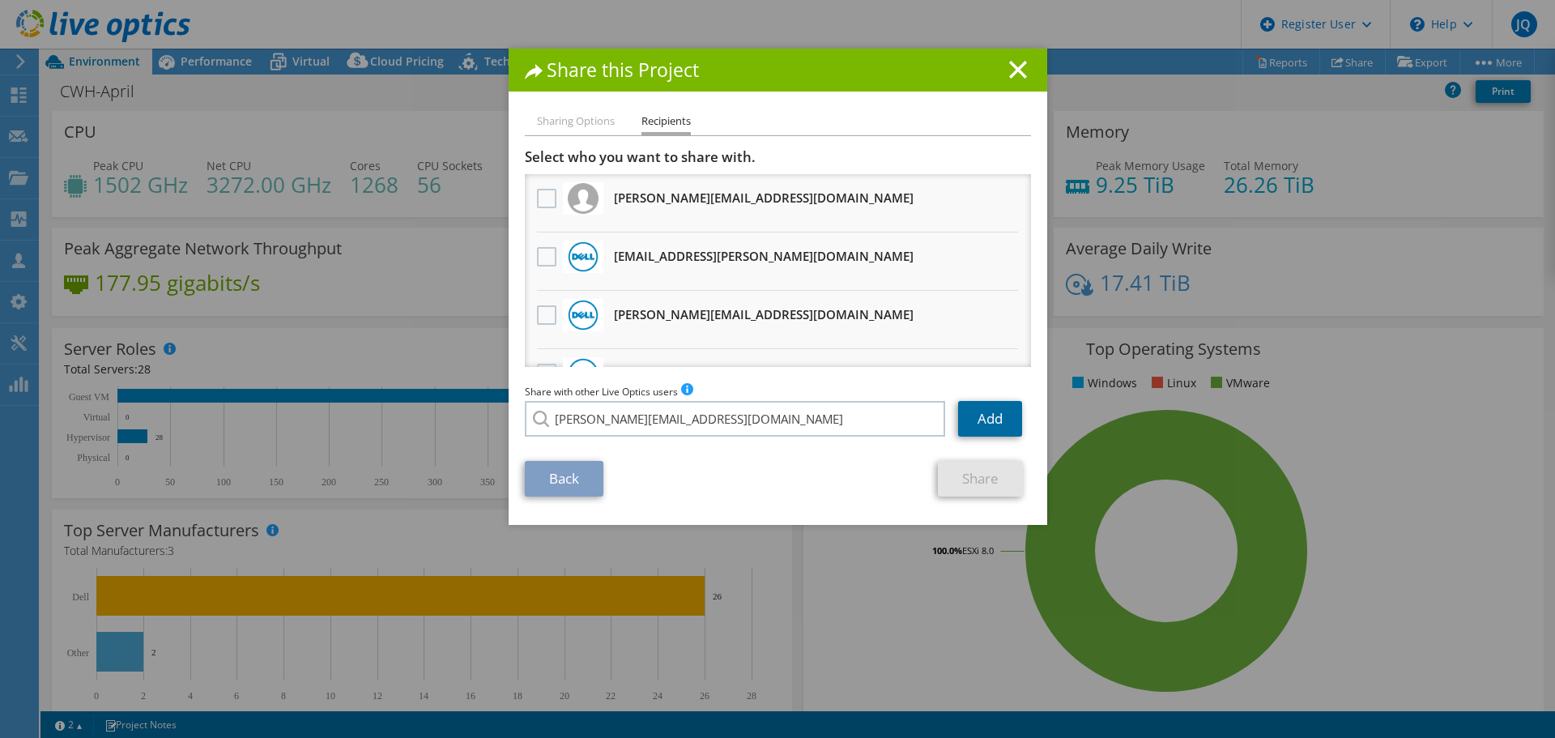
click at [976, 413] on link "Add" at bounding box center [990, 419] width 64 height 36
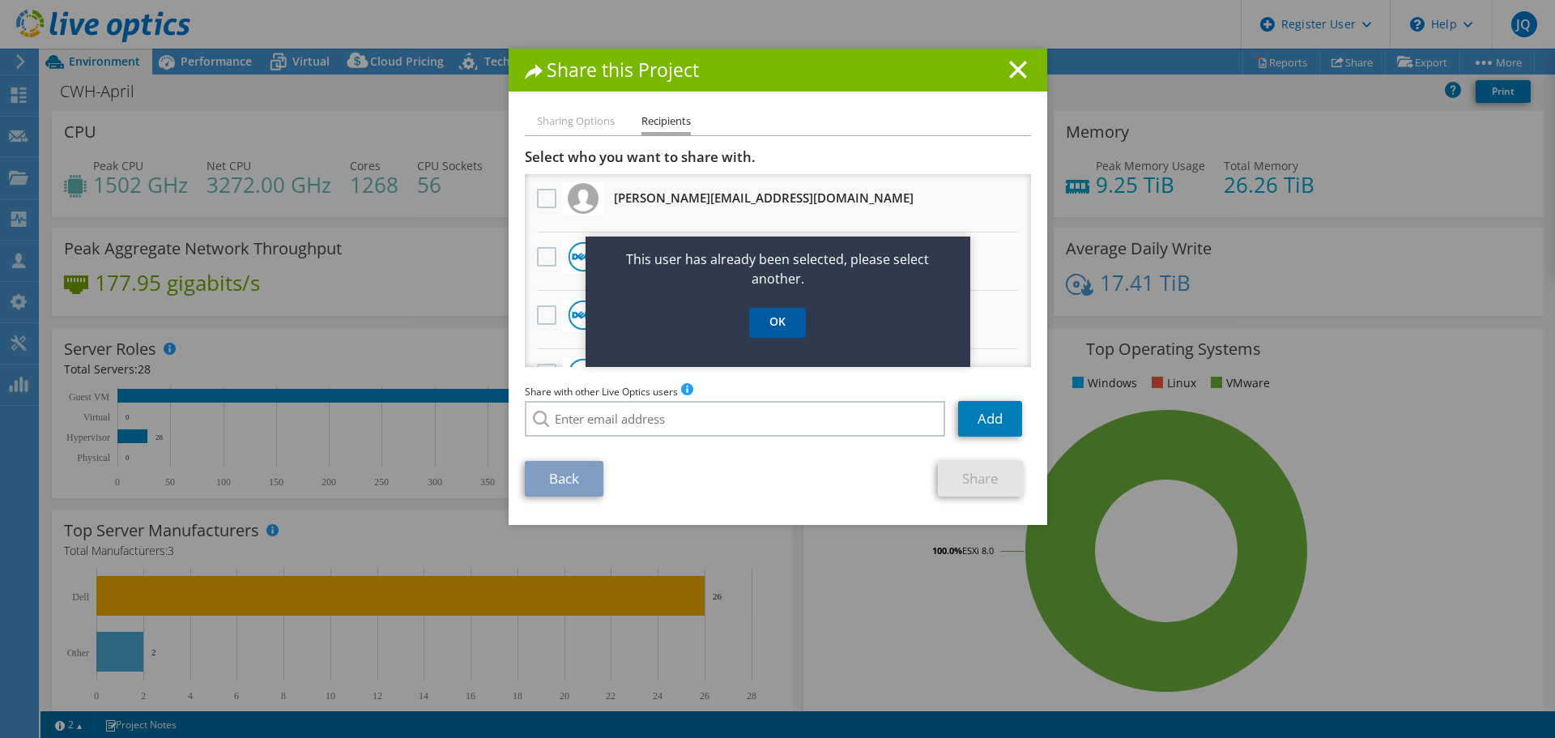
click at [789, 317] on link "OK" at bounding box center [777, 323] width 57 height 30
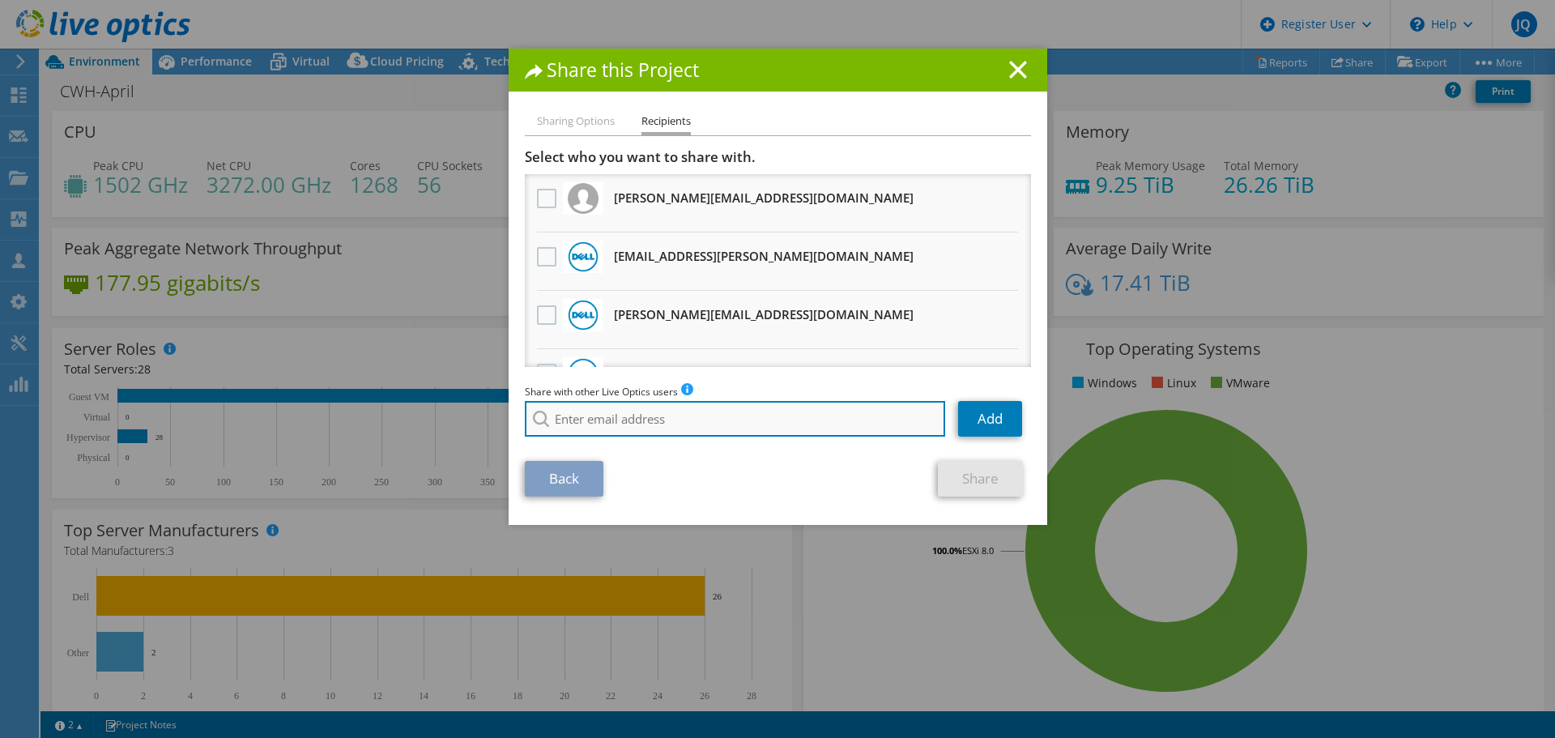
click at [616, 415] on input "search" at bounding box center [735, 419] width 421 height 36
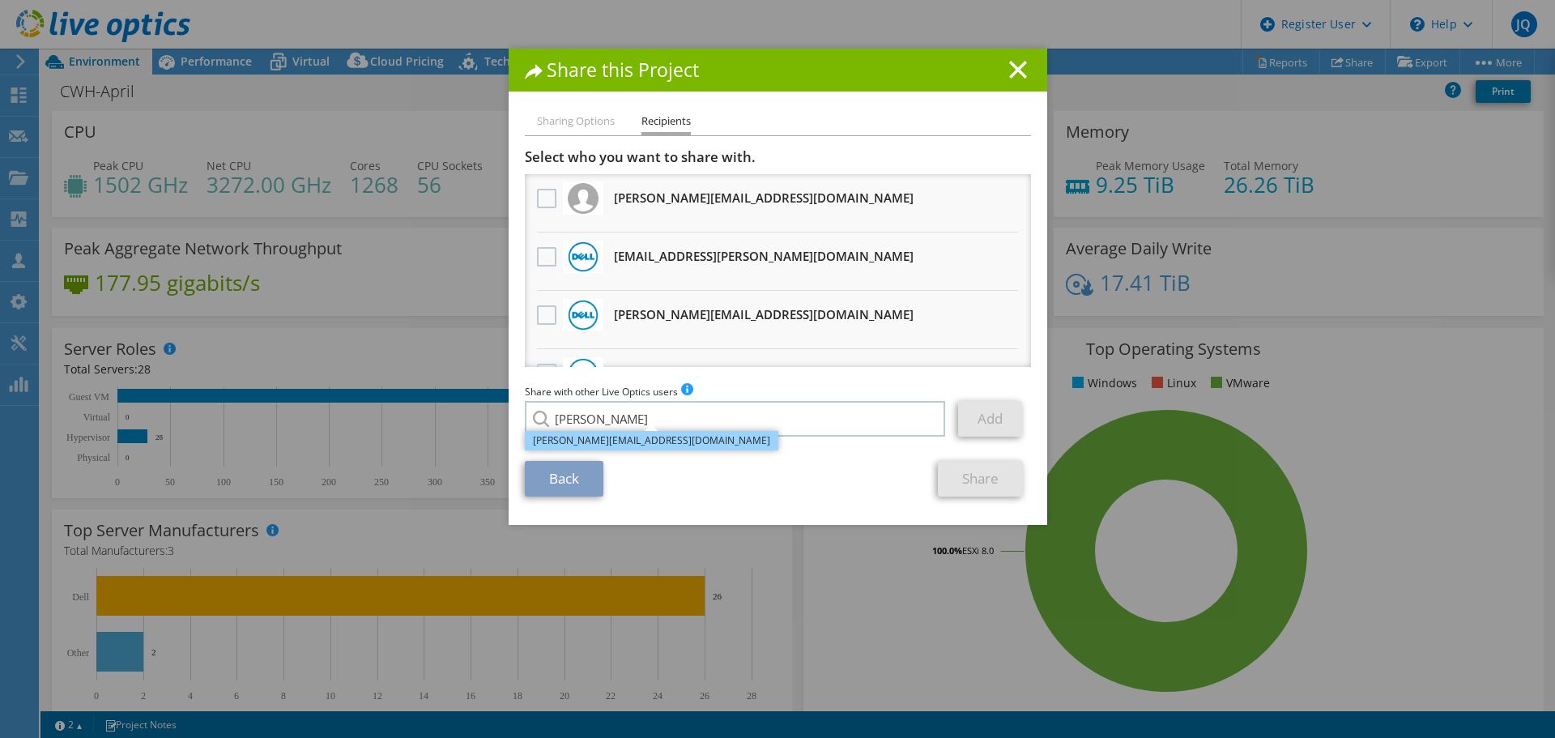
click at [585, 435] on li "B.Chow@Dell.com" at bounding box center [651, 440] width 253 height 19
type input "B.Chow@Dell.com"
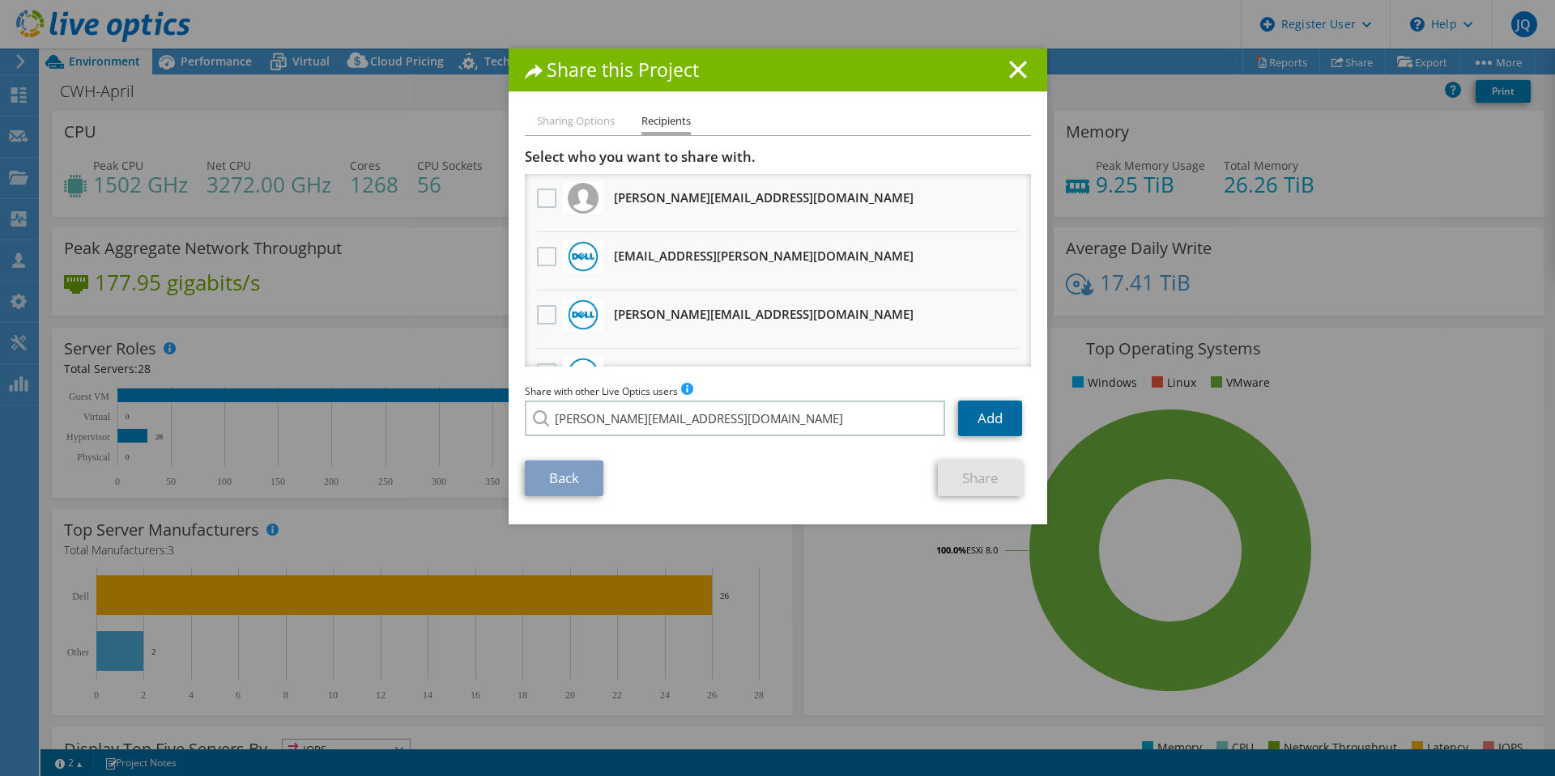
click at [997, 410] on link "Add" at bounding box center [990, 419] width 64 height 36
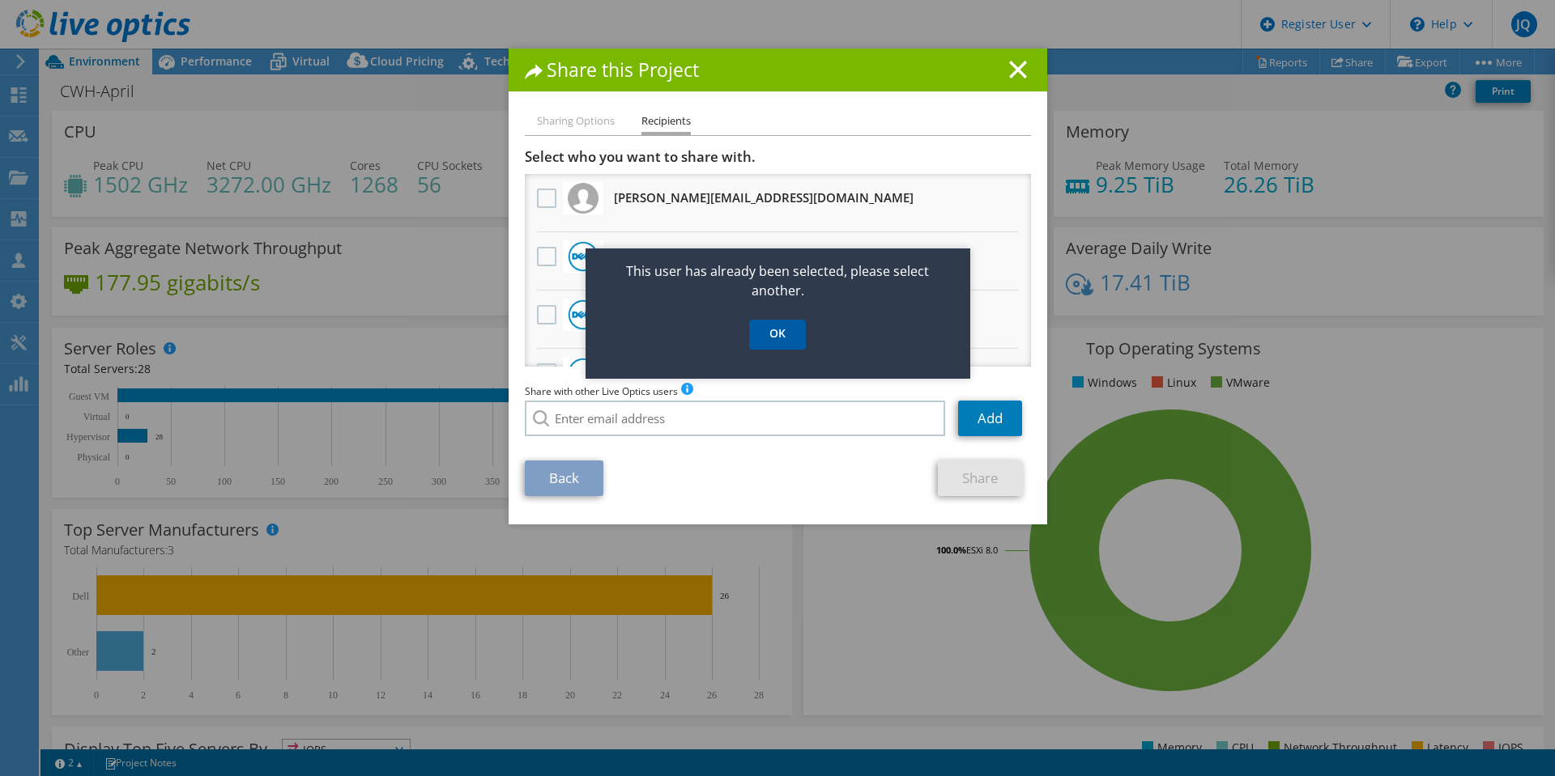
click at [782, 333] on link "OK" at bounding box center [777, 335] width 57 height 30
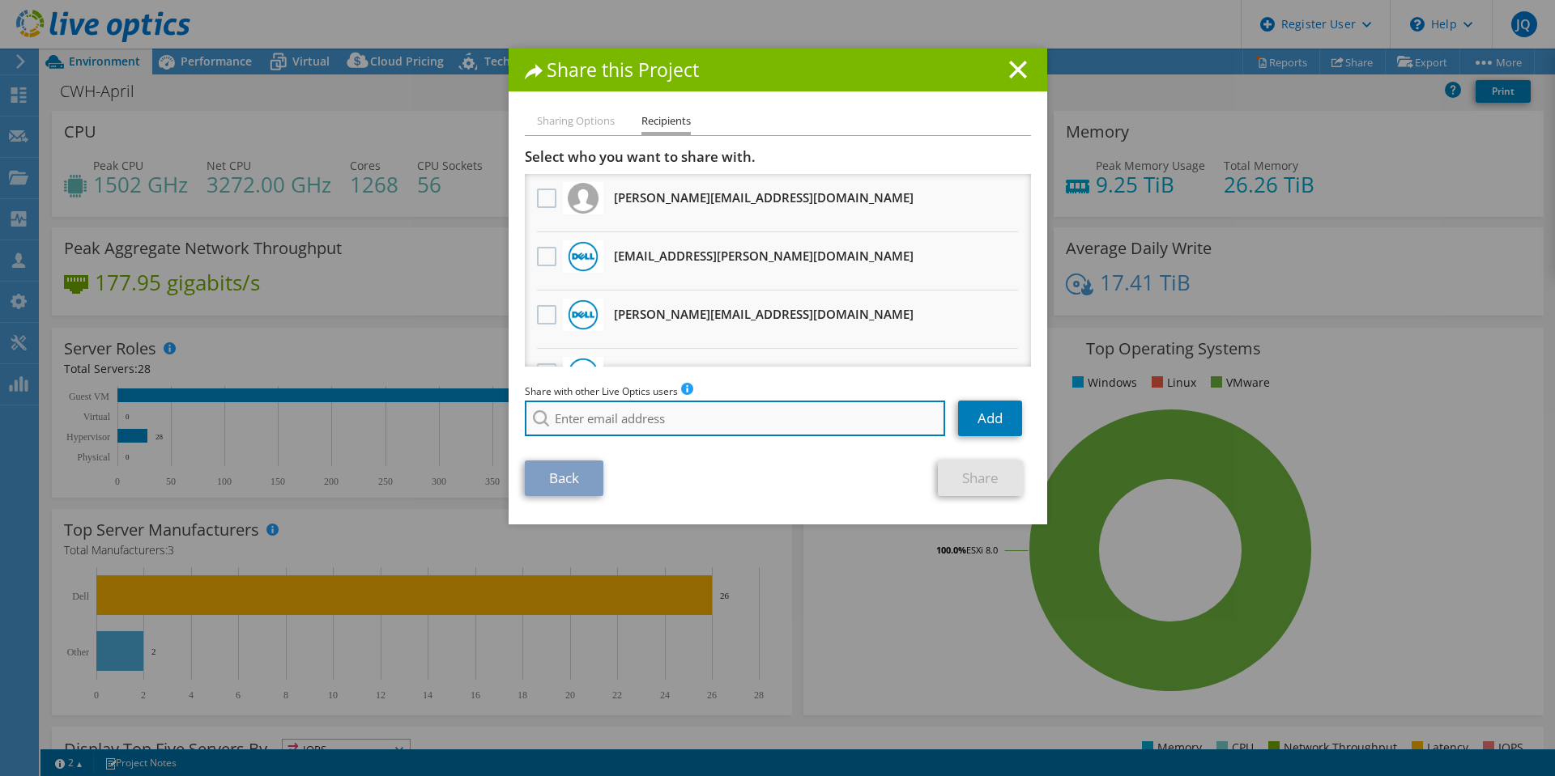
click at [680, 411] on input "search" at bounding box center [735, 419] width 421 height 36
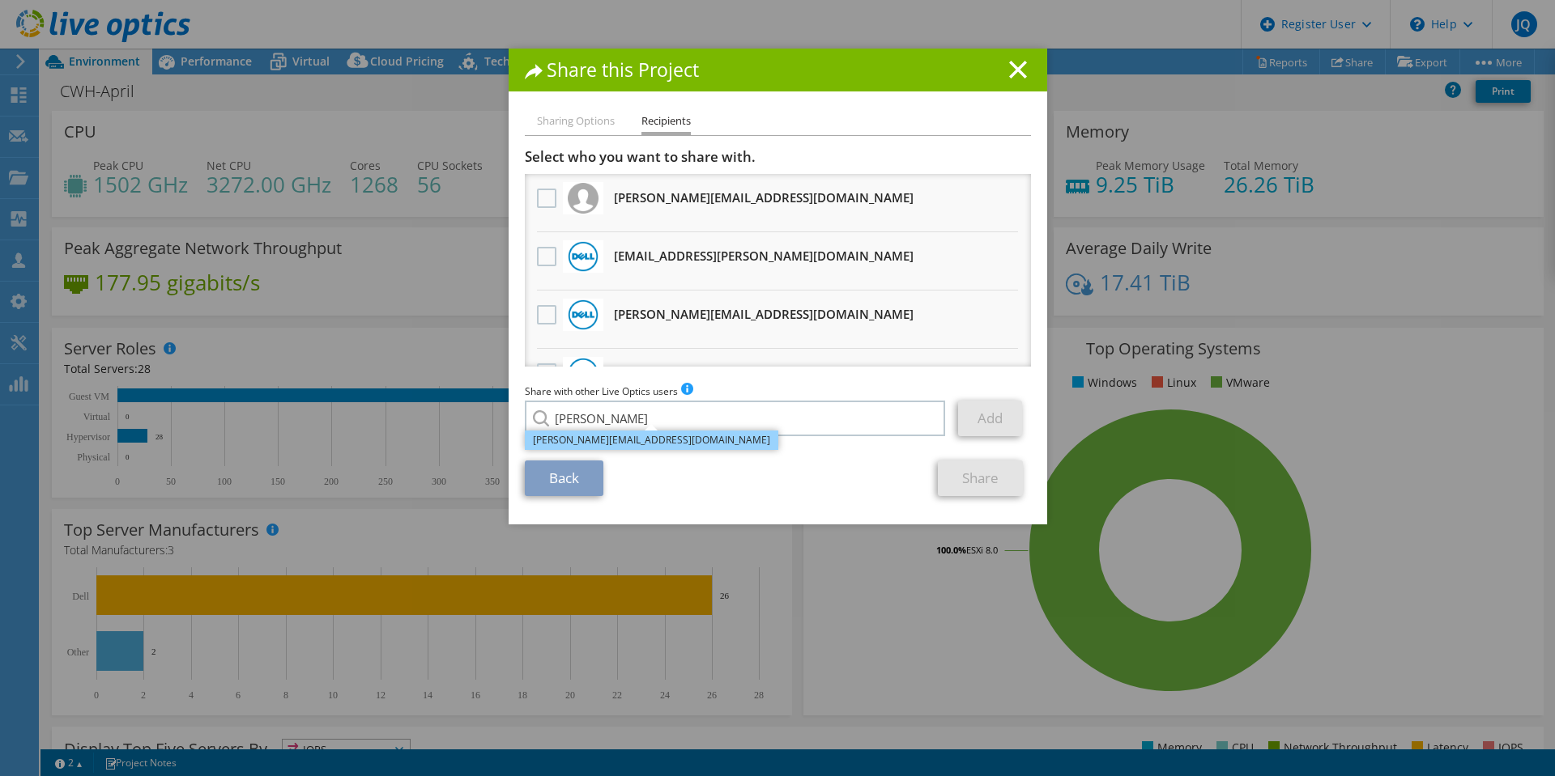
click at [586, 440] on li "B.Chow@Dell.com" at bounding box center [651, 440] width 253 height 19
type input "B.Chow@Dell.com"
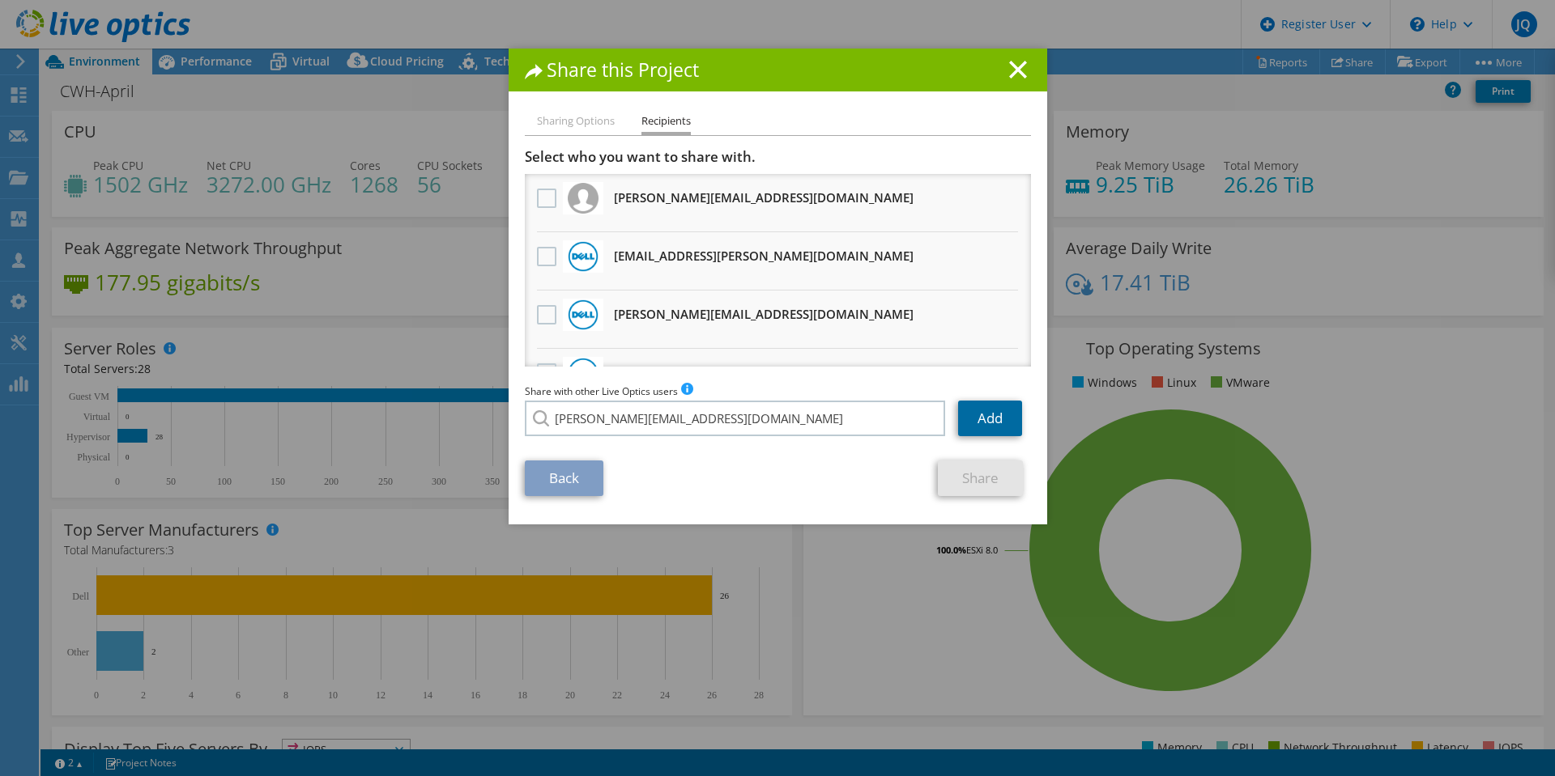
click at [977, 422] on link "Add" at bounding box center [990, 419] width 64 height 36
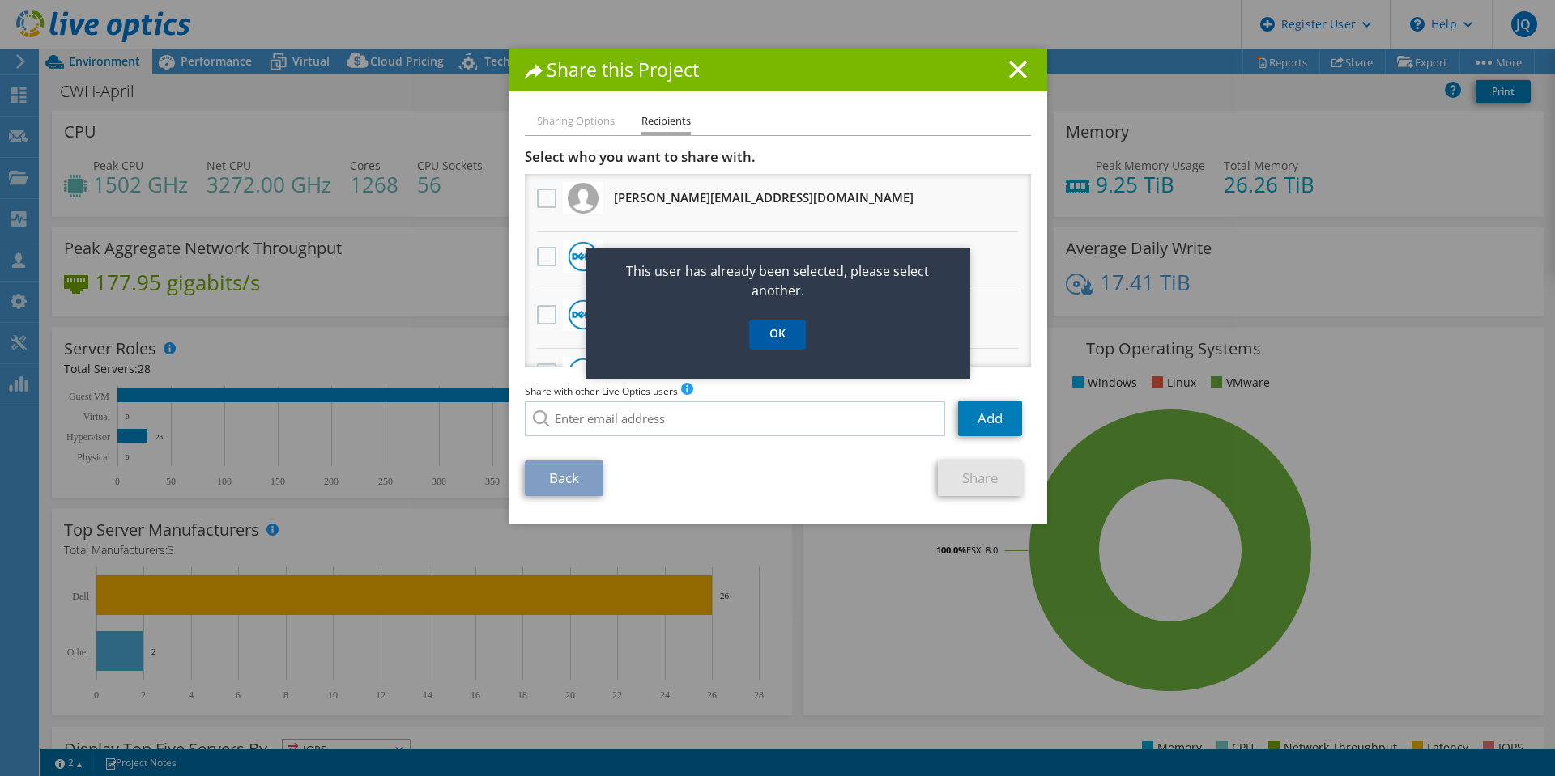
click at [758, 333] on link "OK" at bounding box center [777, 335] width 57 height 30
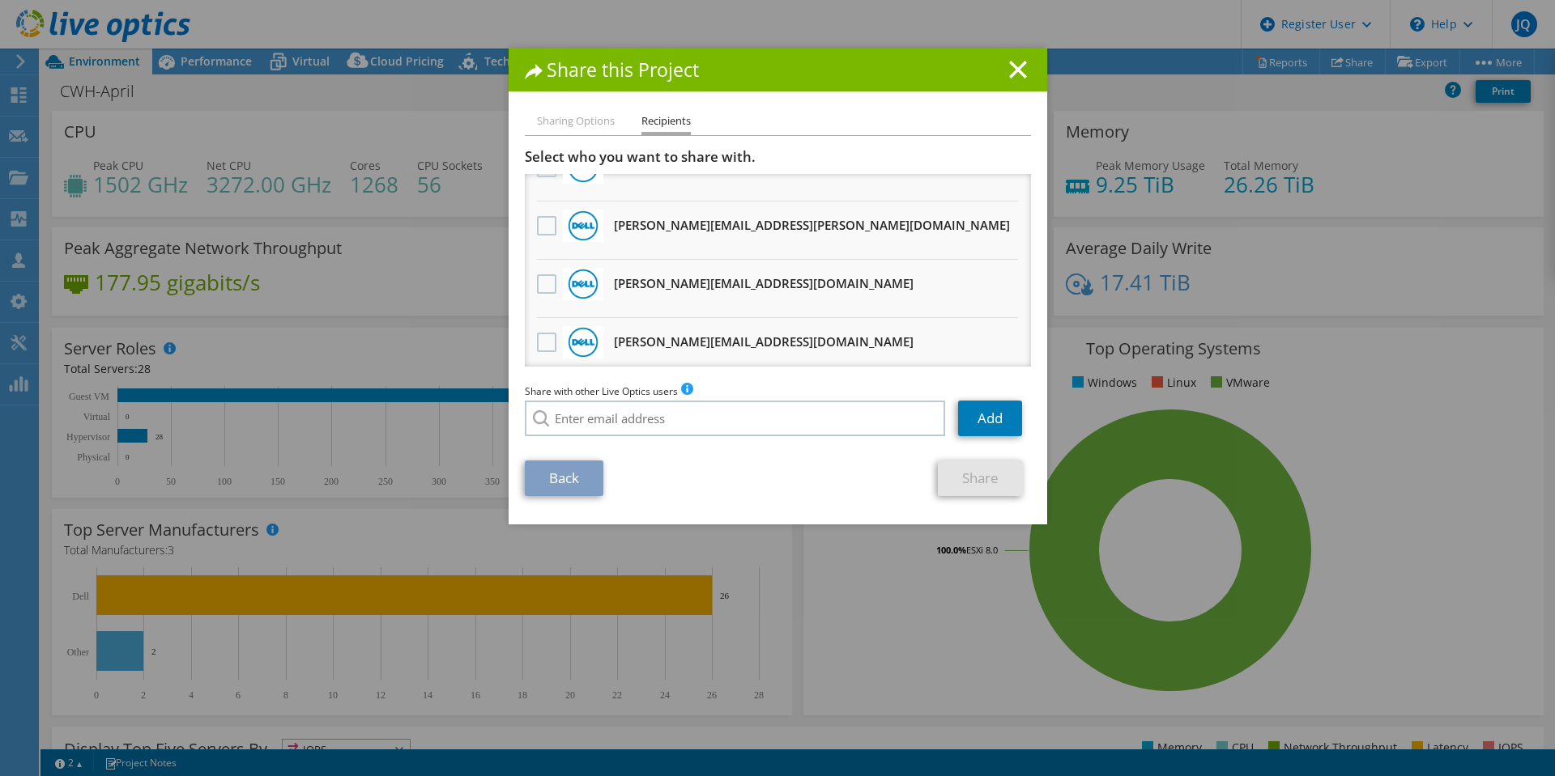
scroll to position [156, 0]
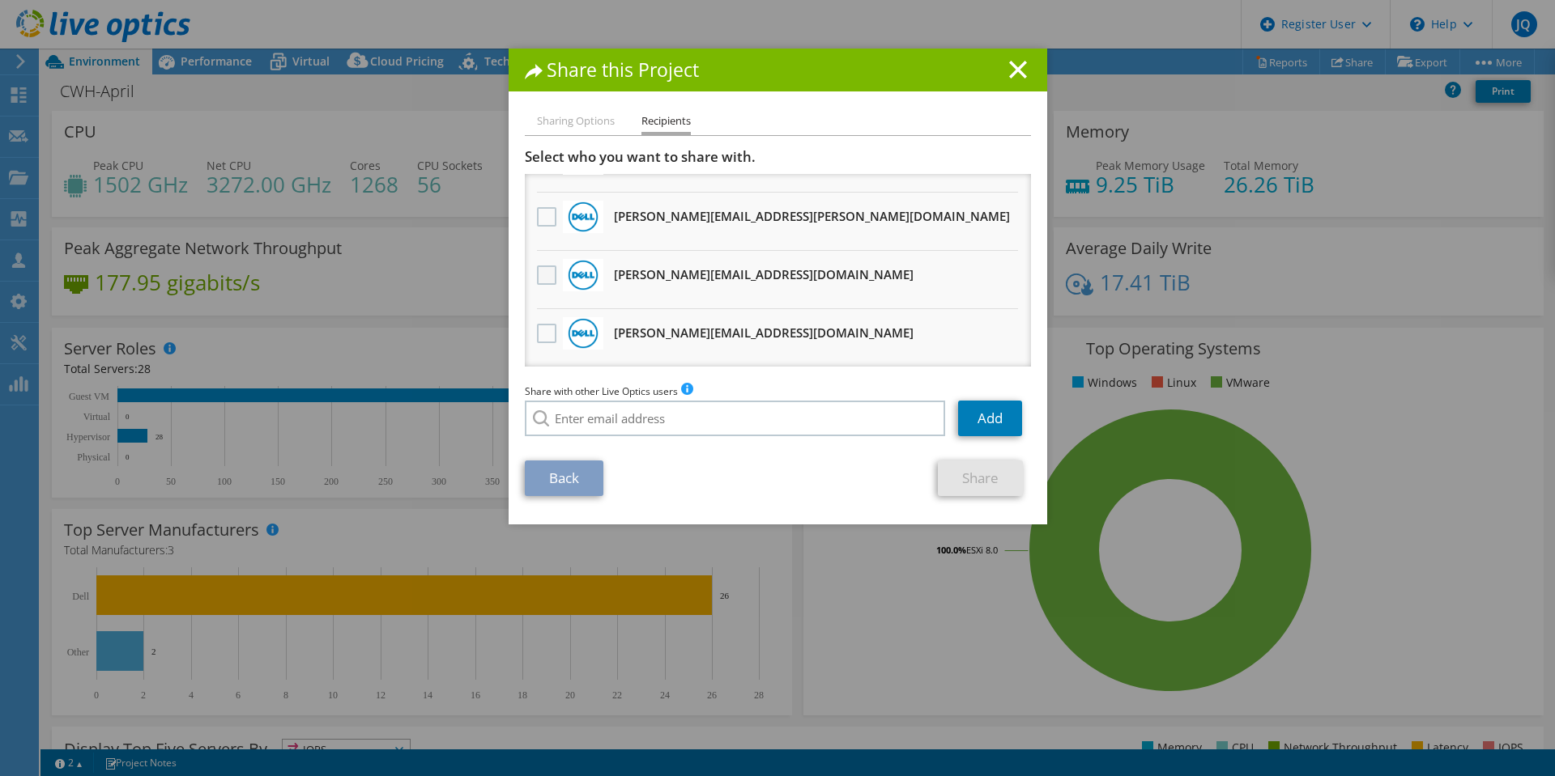
click at [551, 278] on label at bounding box center [548, 275] width 23 height 19
click at [0, 0] on input "checkbox" at bounding box center [0, 0] width 0 height 0
click at [972, 488] on link "Share" at bounding box center [980, 479] width 85 height 36
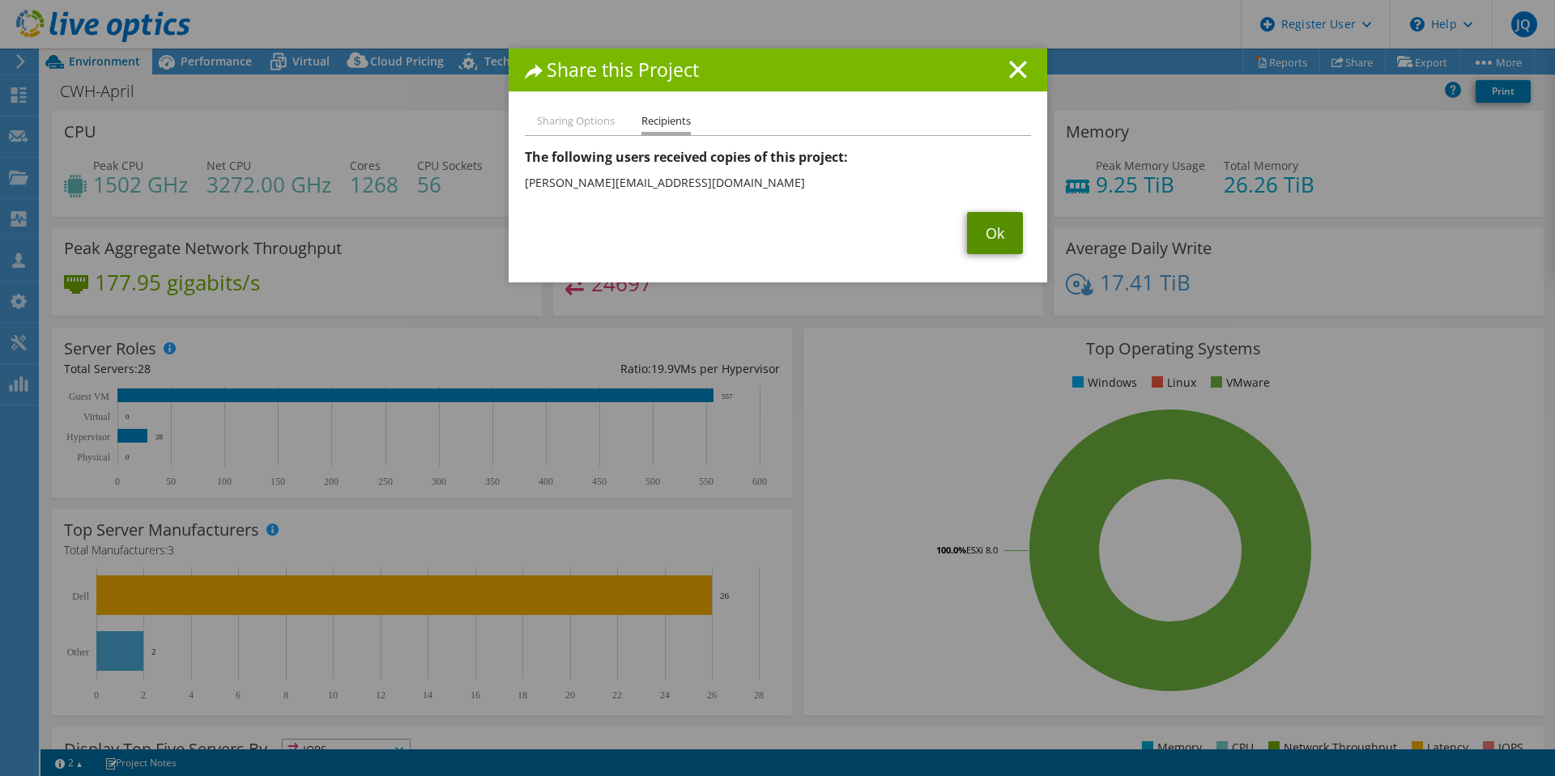
click at [992, 229] on link "Ok" at bounding box center [995, 233] width 56 height 42
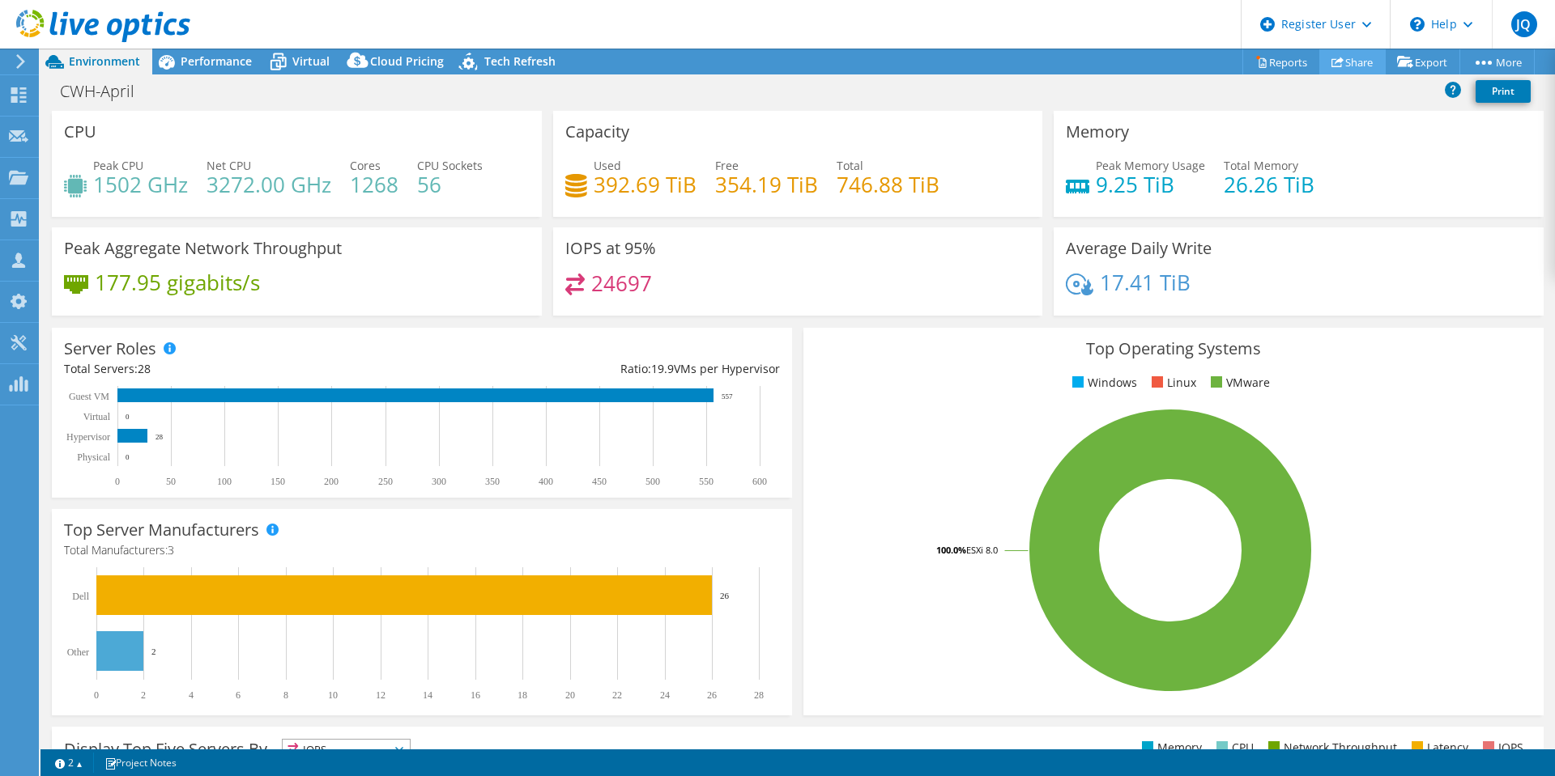
click at [1319, 55] on link "Share" at bounding box center [1352, 61] width 66 height 25
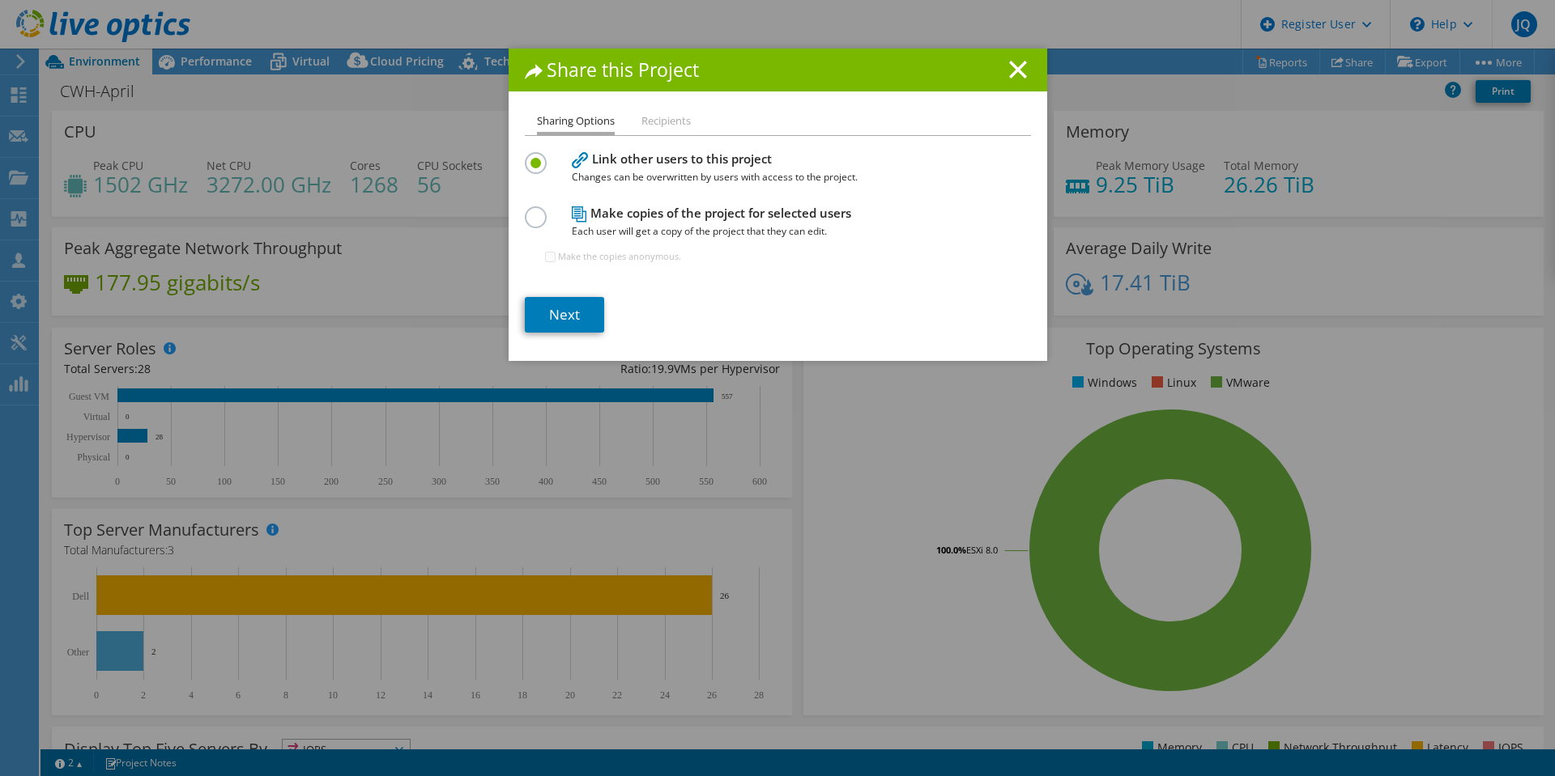
click at [680, 116] on li "Recipients" at bounding box center [665, 122] width 49 height 20
click at [674, 119] on li "Recipients" at bounding box center [665, 122] width 49 height 20
click at [661, 126] on li "Recipients" at bounding box center [665, 122] width 49 height 20
click at [1019, 70] on icon at bounding box center [1018, 70] width 18 height 18
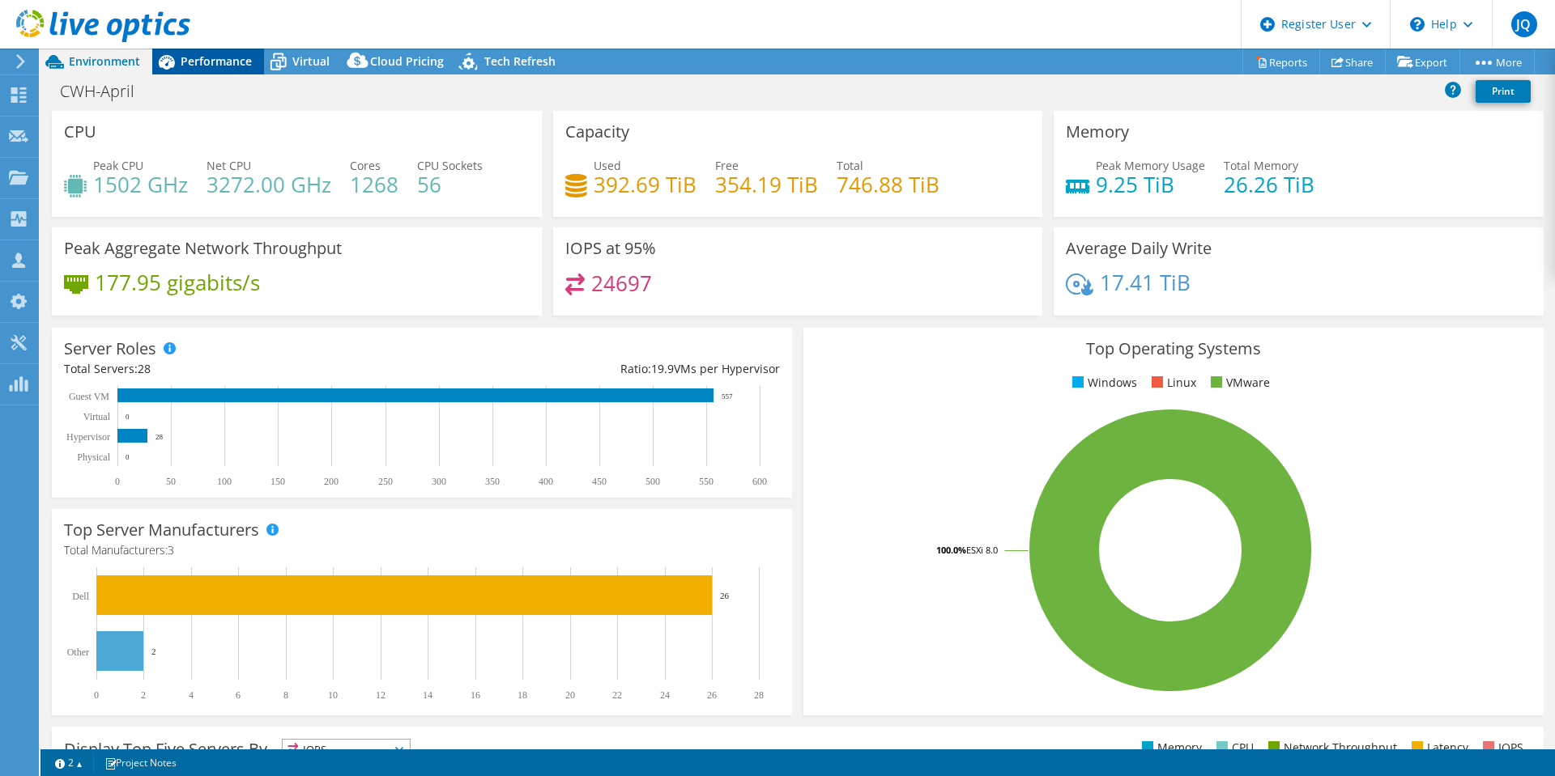
click at [206, 66] on span "Performance" at bounding box center [216, 60] width 71 height 15
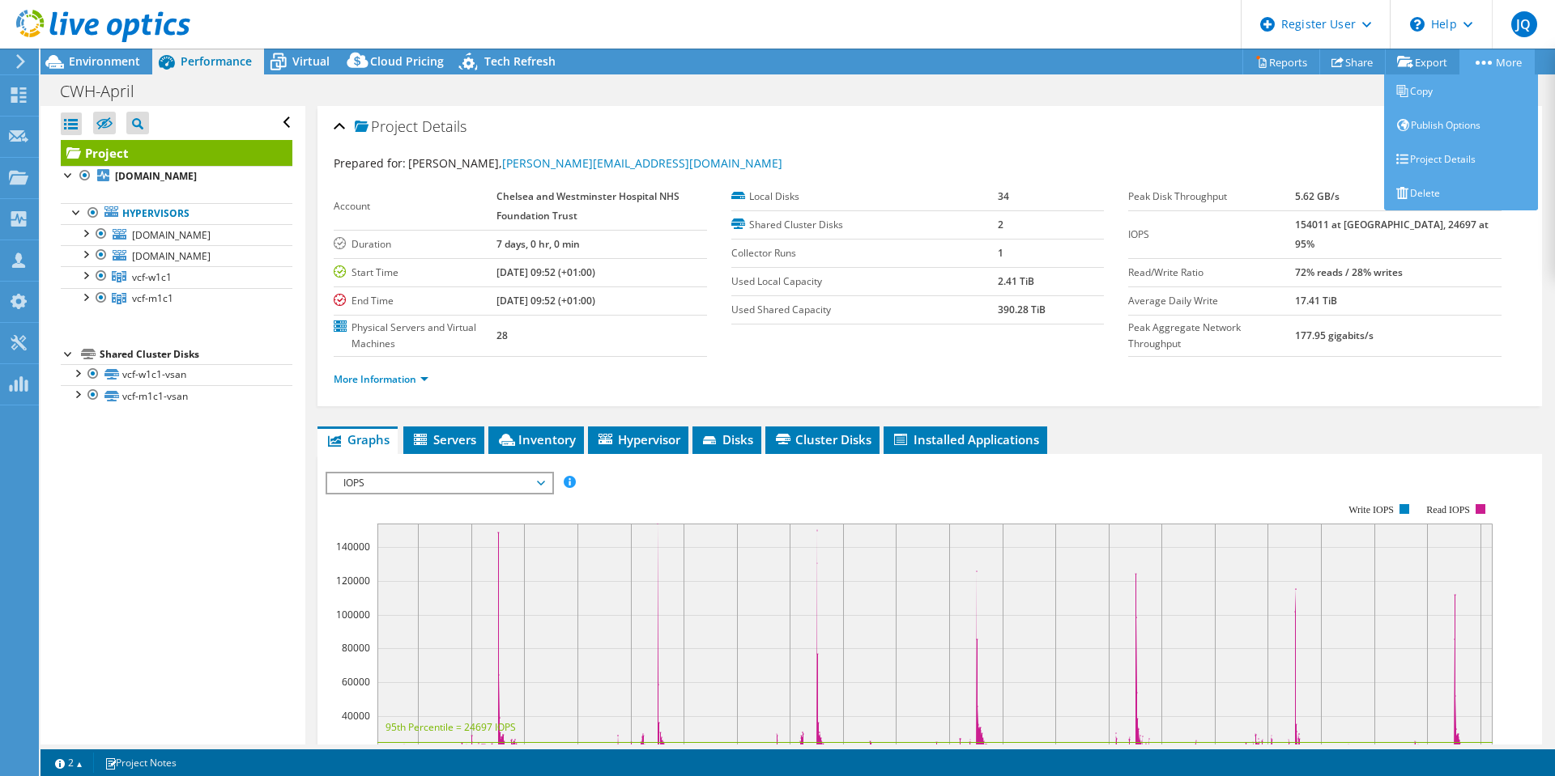
click at [1511, 66] on link "More" at bounding box center [1496, 61] width 75 height 25
click at [1415, 140] on link "Publish Options" at bounding box center [1461, 125] width 154 height 34
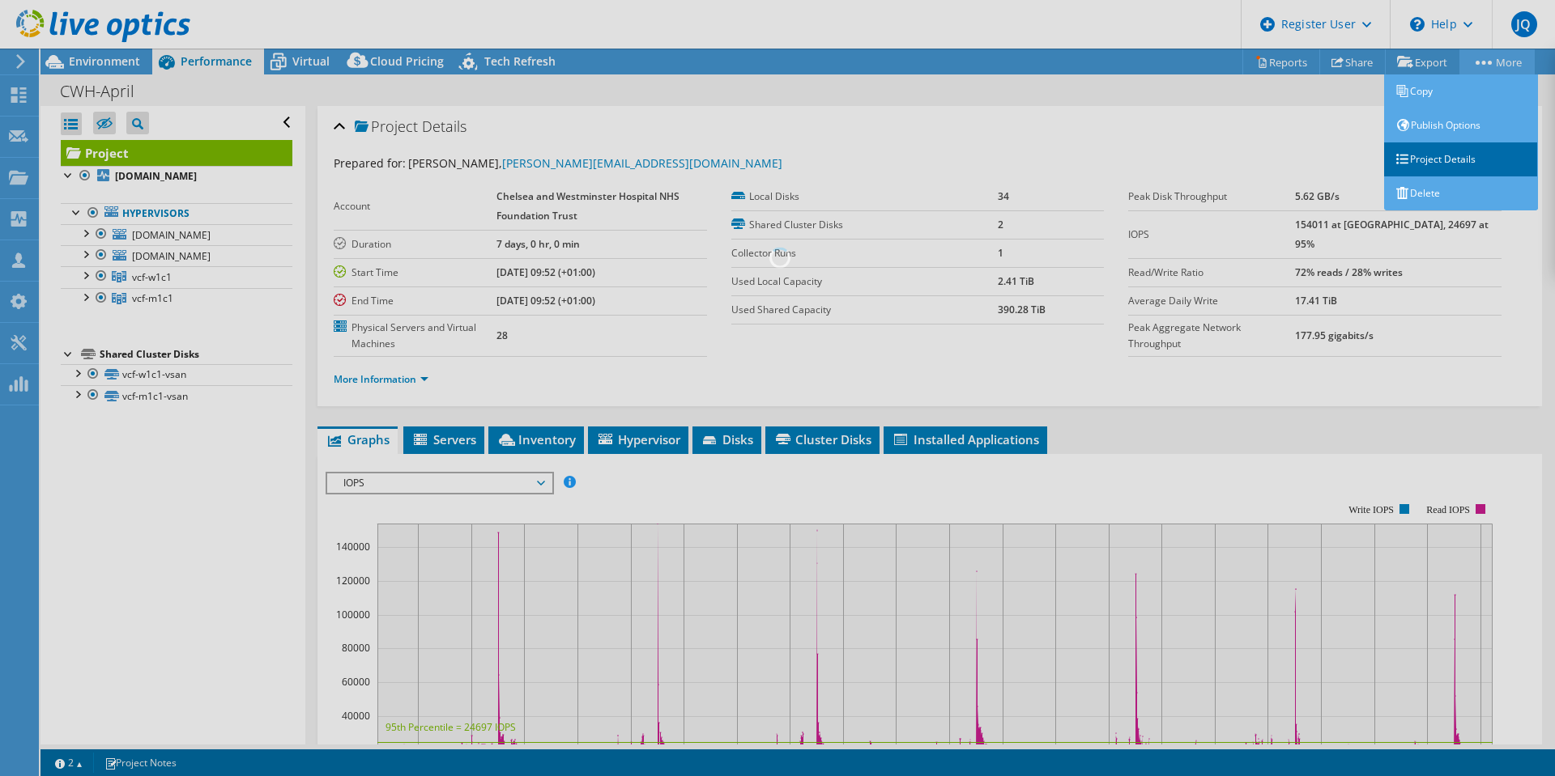
click at [1416, 149] on div "This project has been archived. No changes can be made, and graphs and summary …" at bounding box center [797, 413] width 1514 height 728
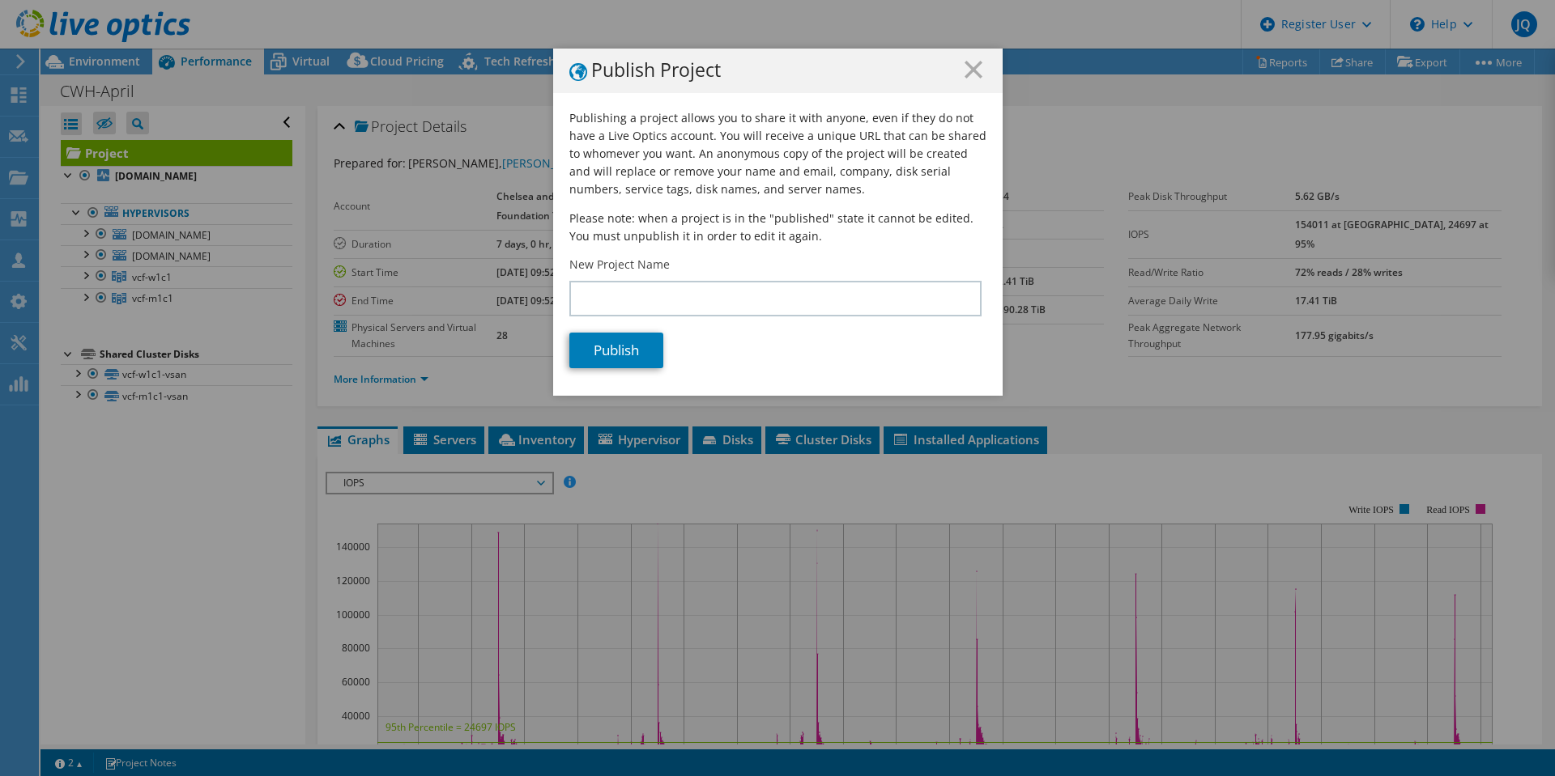
click at [981, 69] on div "Publish Project" at bounding box center [777, 71] width 449 height 45
click at [957, 70] on h1 "Publish Project" at bounding box center [777, 71] width 417 height 20
click at [968, 68] on line at bounding box center [973, 70] width 16 height 16
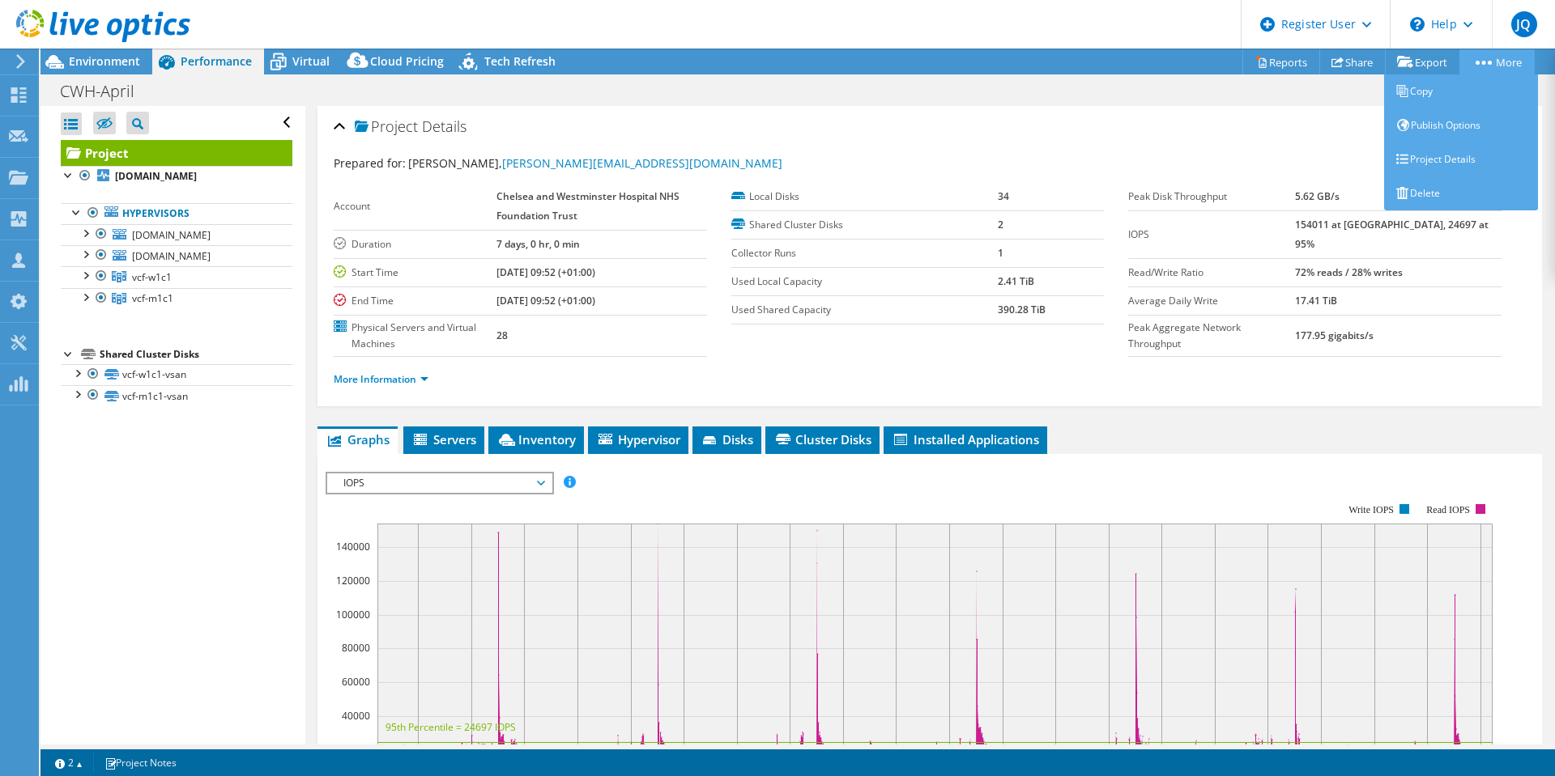
click at [1487, 66] on link "More" at bounding box center [1496, 61] width 75 height 25
click at [1406, 151] on link "Project Details" at bounding box center [1461, 160] width 154 height 34
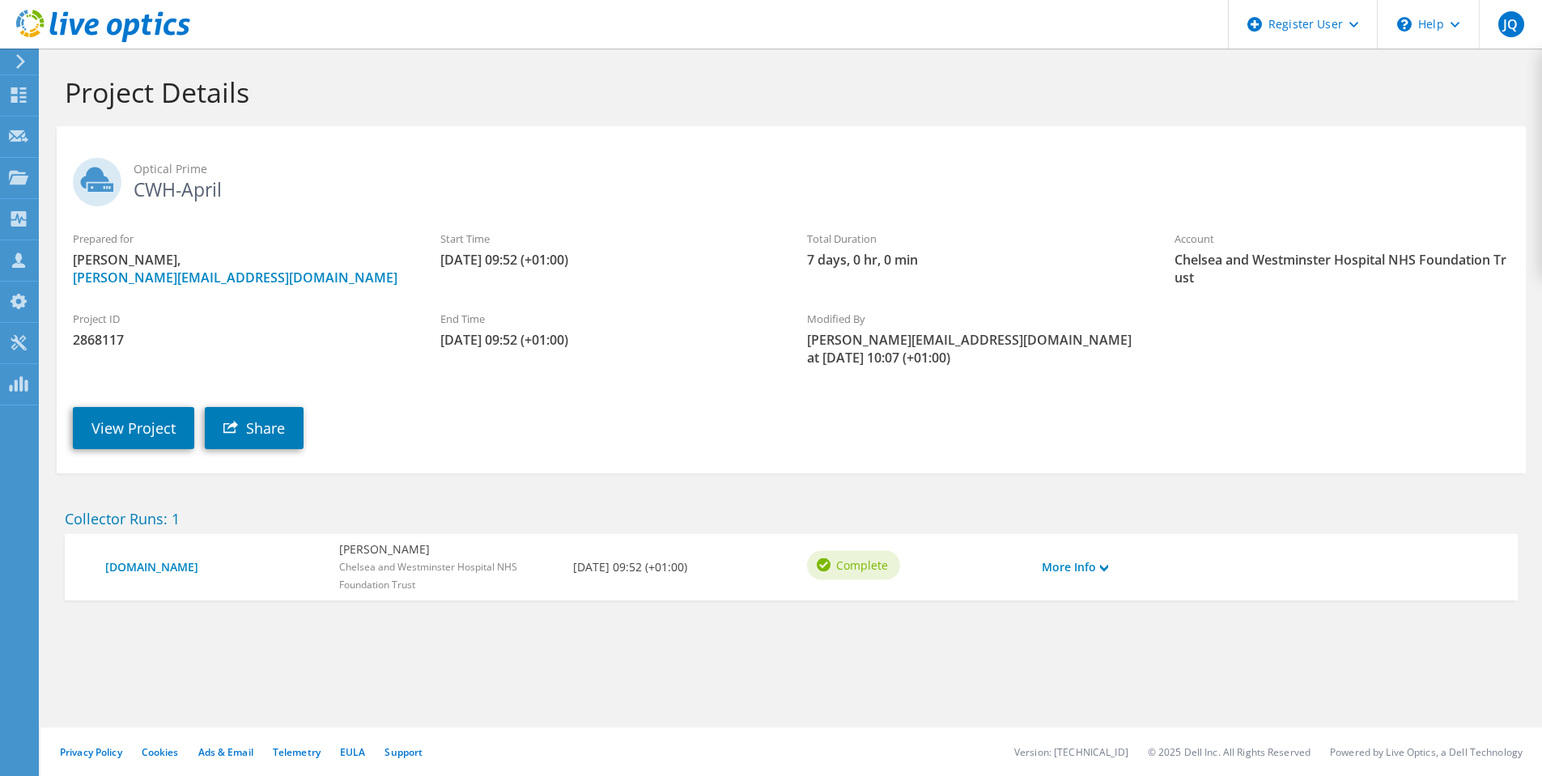
click at [104, 339] on span "2868117" at bounding box center [240, 340] width 335 height 18
copy span "2868117"
click at [134, 419] on link "View Project" at bounding box center [133, 428] width 121 height 42
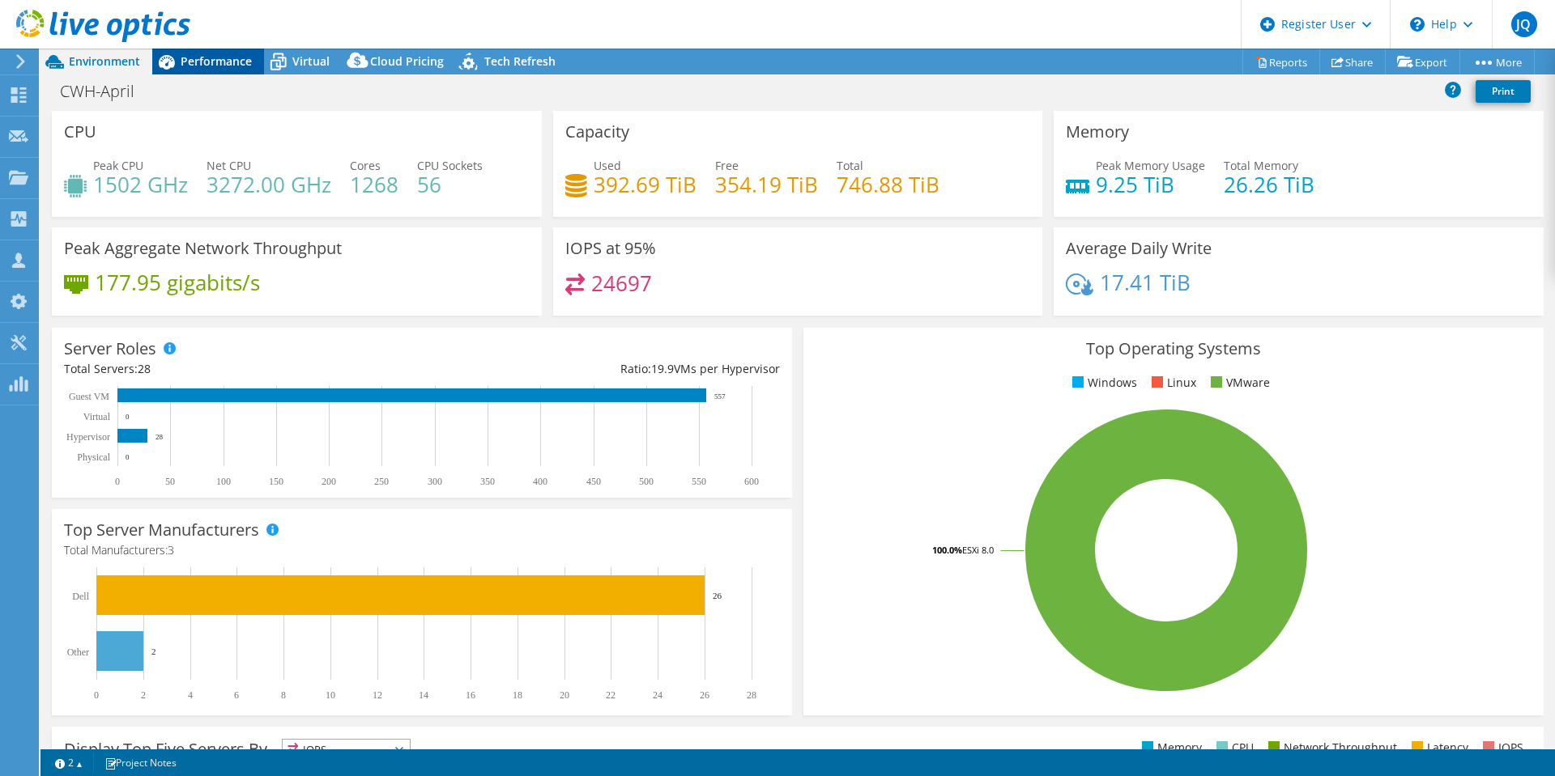
click at [217, 69] on div "Performance" at bounding box center [208, 62] width 112 height 26
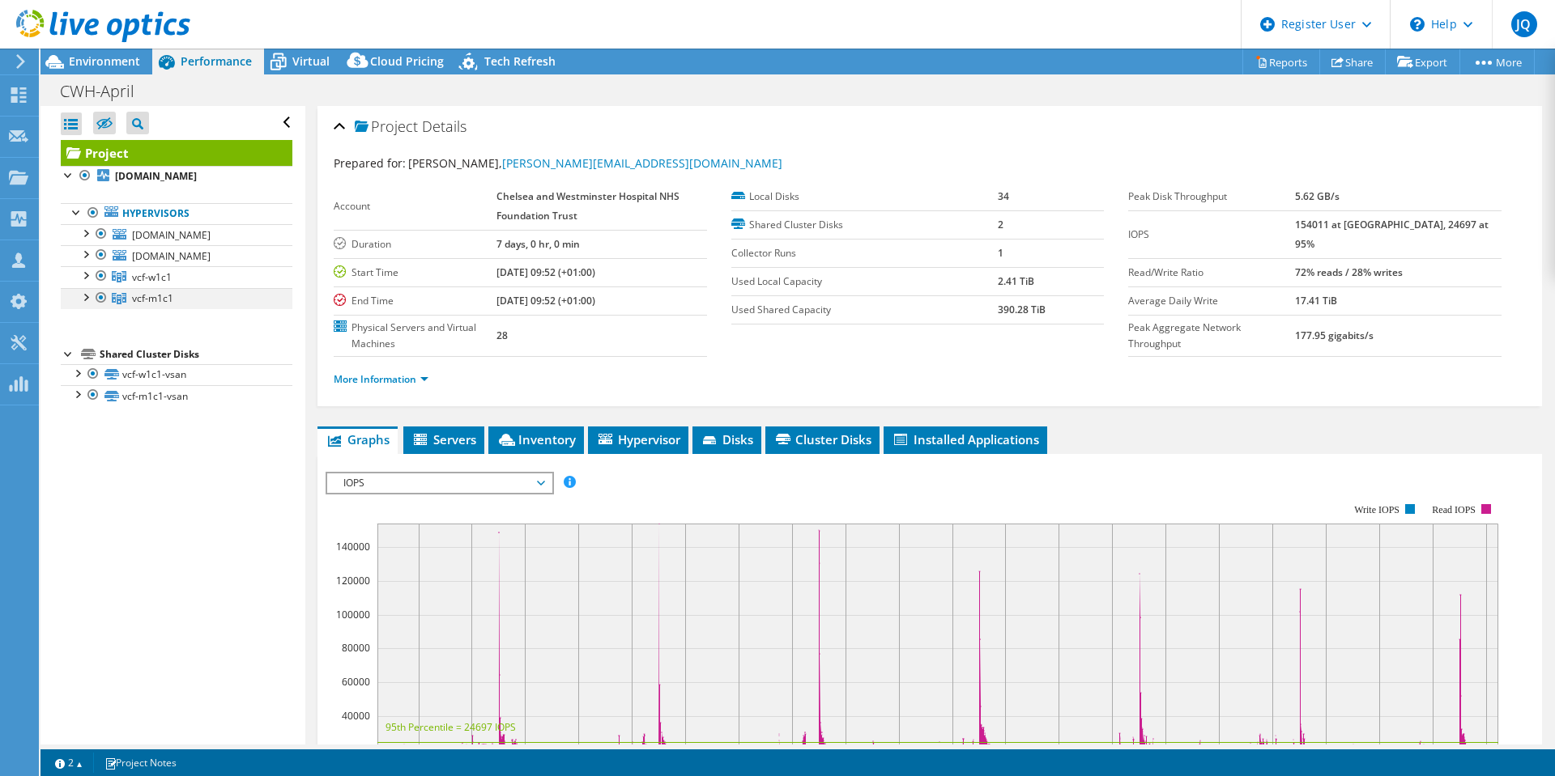
click at [102, 308] on div at bounding box center [101, 297] width 16 height 19
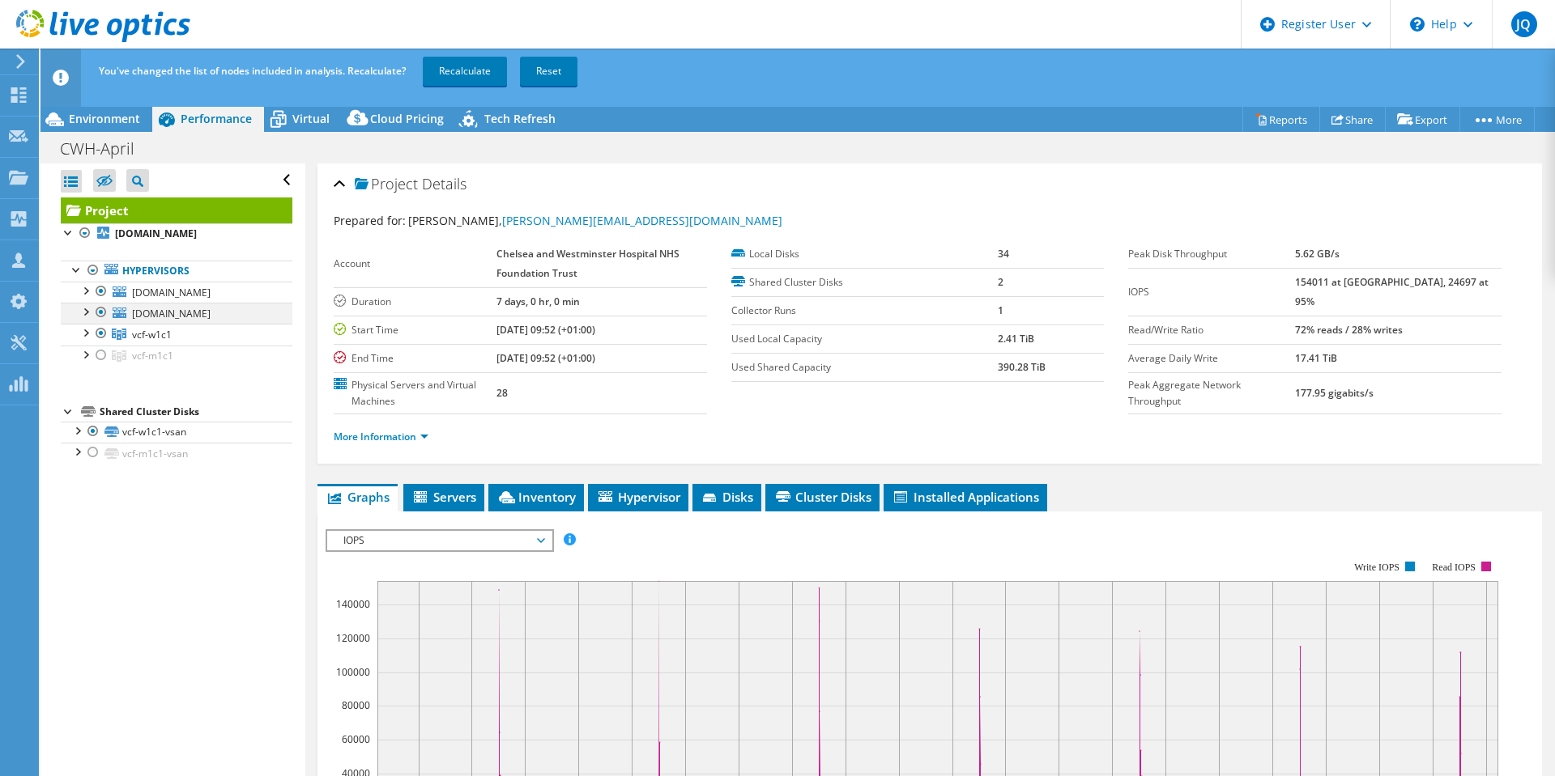
click at [106, 322] on div at bounding box center [101, 312] width 16 height 19
click at [96, 301] on div at bounding box center [101, 291] width 16 height 19
click at [463, 58] on link "Recalculate" at bounding box center [465, 71] width 84 height 29
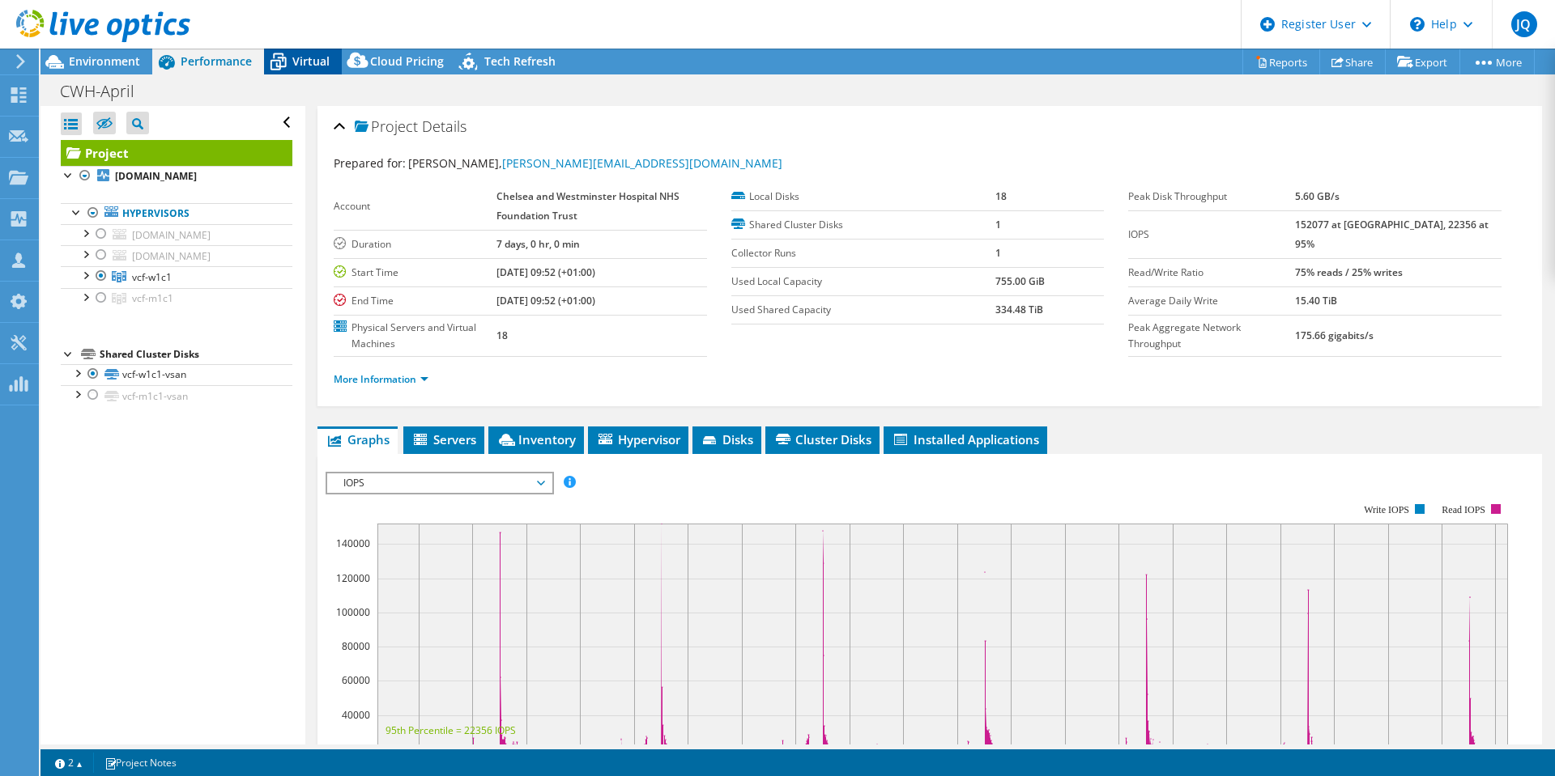
click at [325, 66] on span "Virtual" at bounding box center [310, 60] width 37 height 15
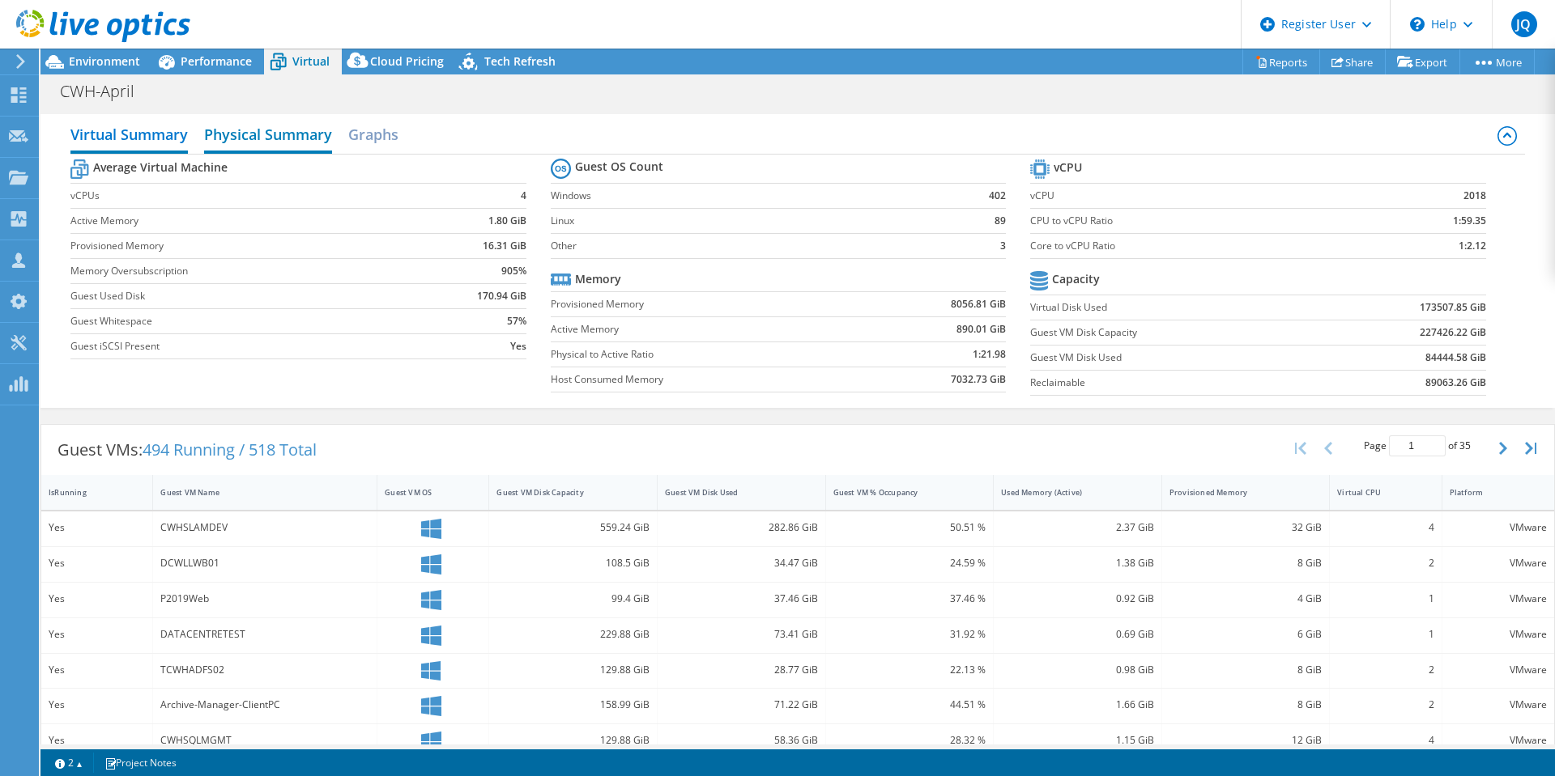
click at [294, 143] on h2 "Physical Summary" at bounding box center [268, 136] width 128 height 36
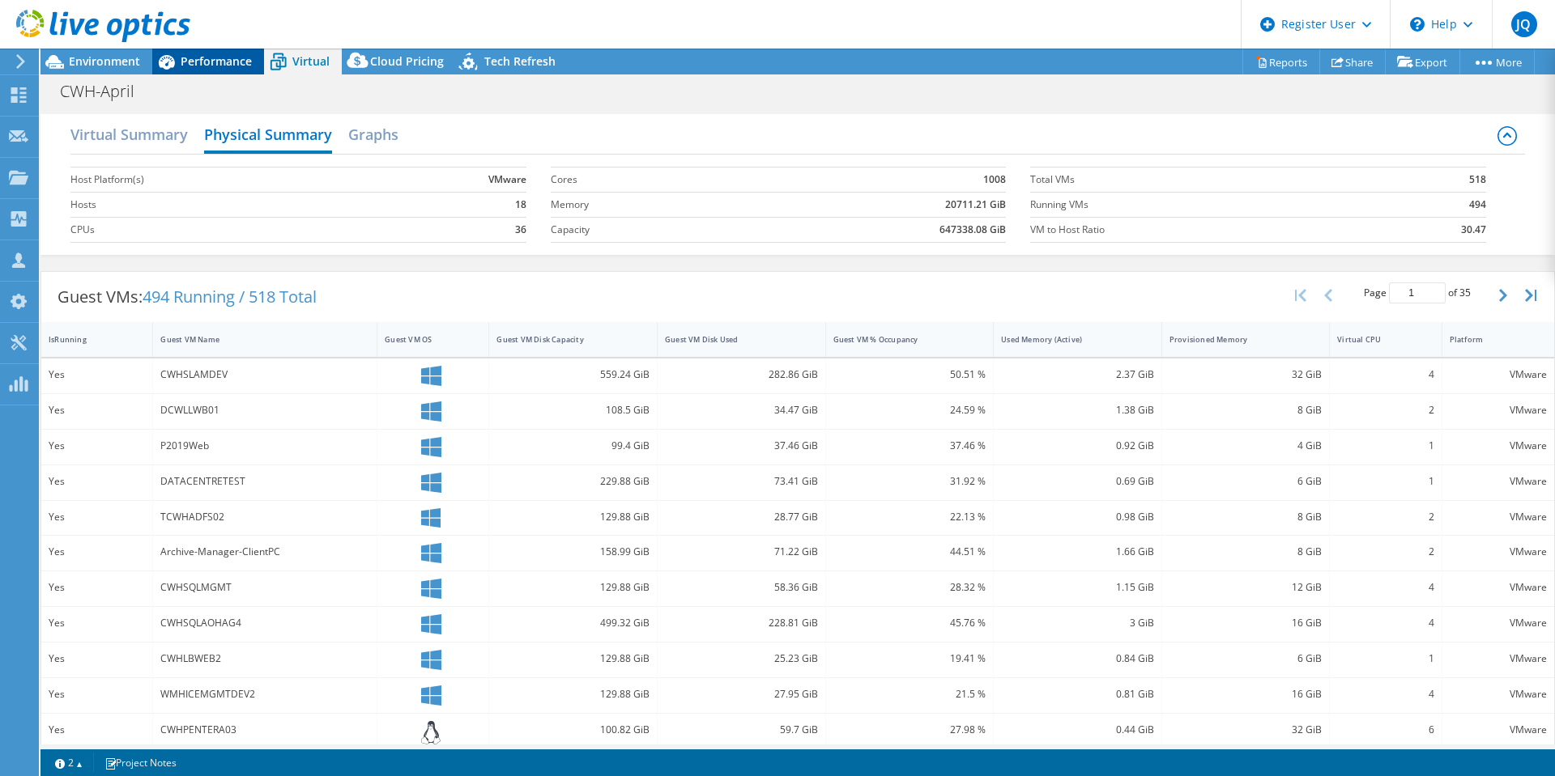
click at [220, 59] on span "Performance" at bounding box center [216, 60] width 71 height 15
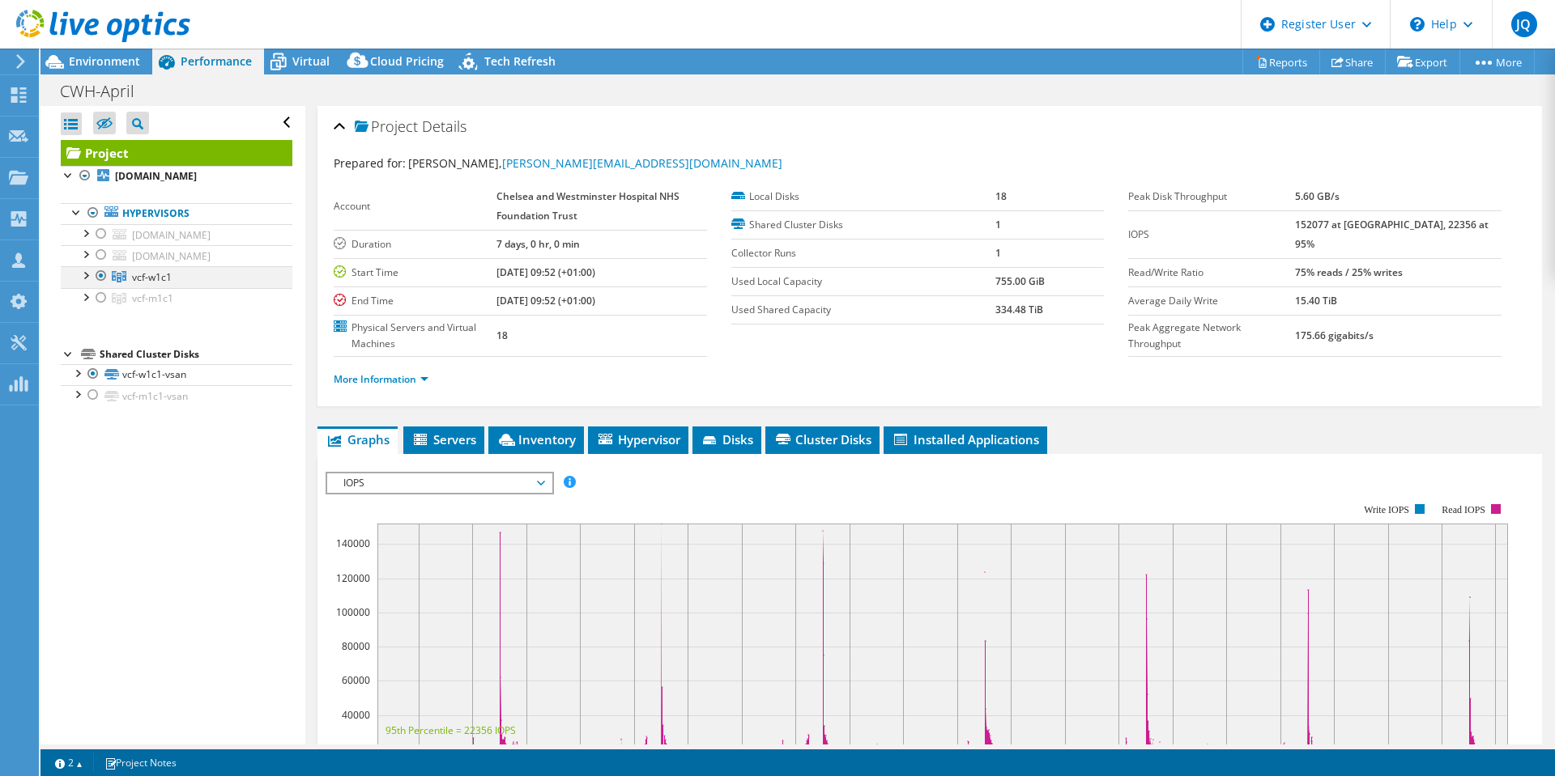
click at [86, 283] on div at bounding box center [85, 274] width 16 height 16
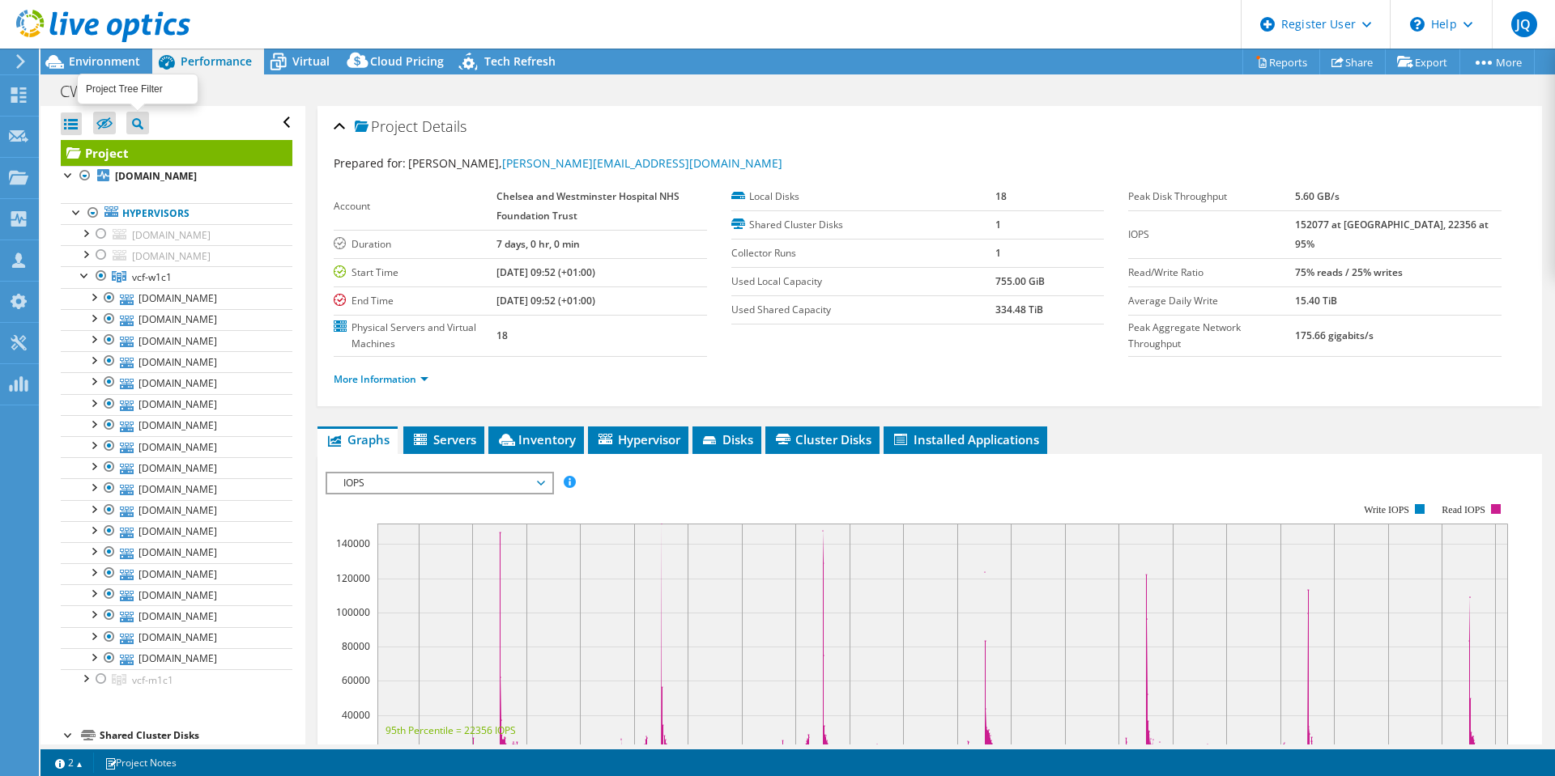
click at [136, 118] on icon at bounding box center [137, 123] width 11 height 11
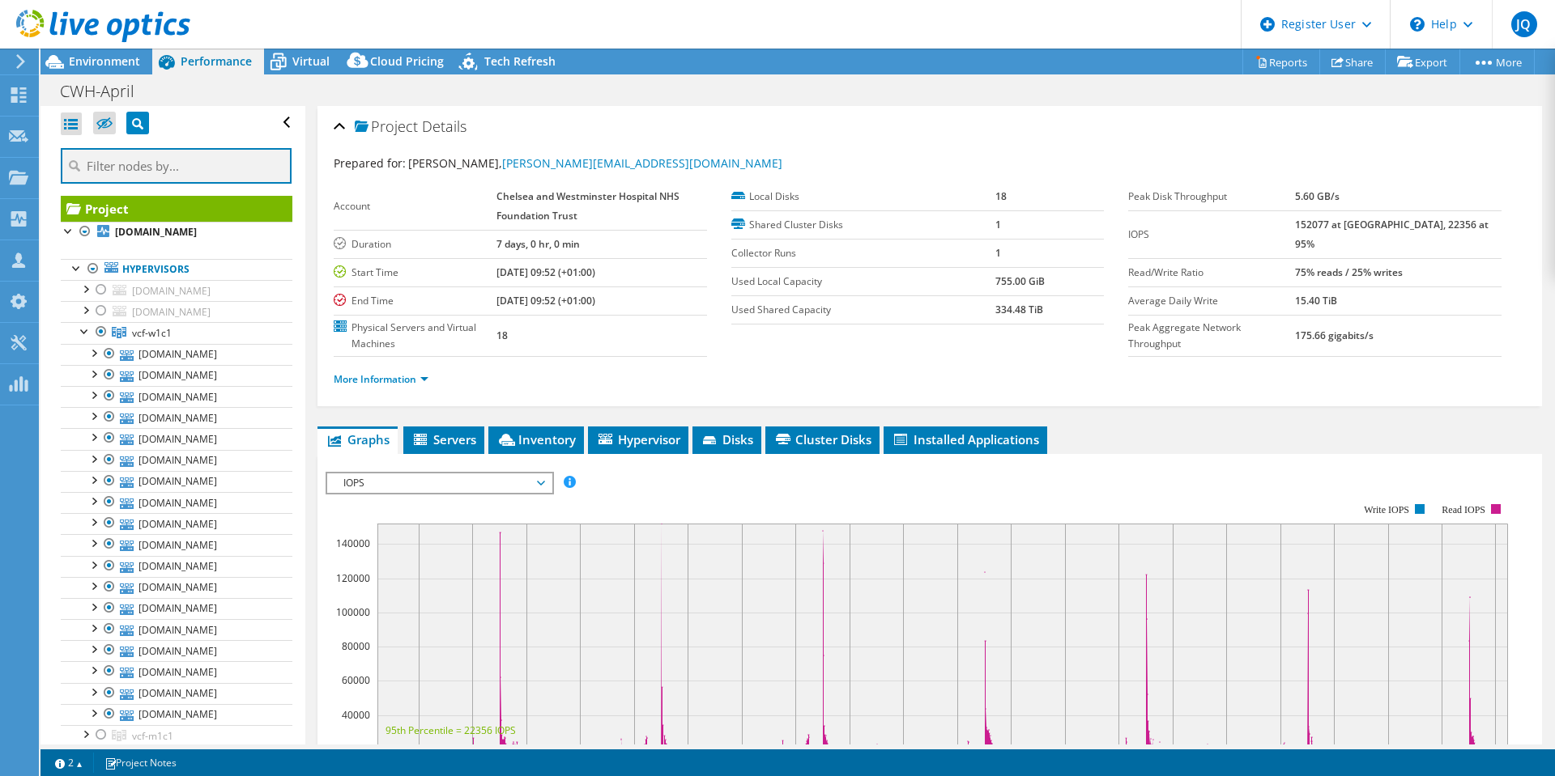
click at [160, 164] on input "text" at bounding box center [176, 166] width 231 height 36
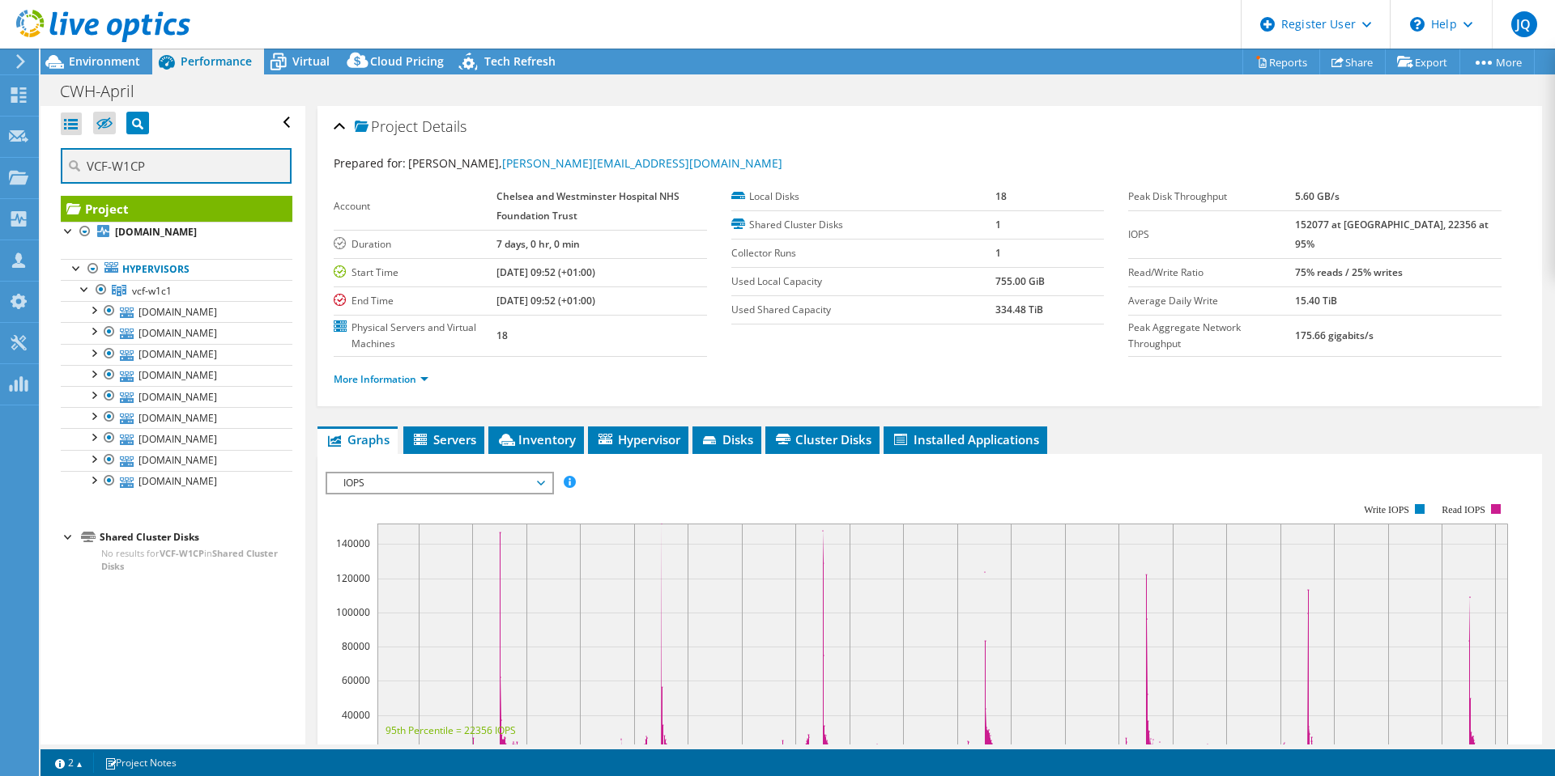
type input "VCF-W1CP"
click at [108, 120] on icon at bounding box center [104, 124] width 16 height 12
click at [0, 0] on input "checkbox" at bounding box center [0, 0] width 0 height 0
click at [141, 126] on icon at bounding box center [137, 123] width 11 height 11
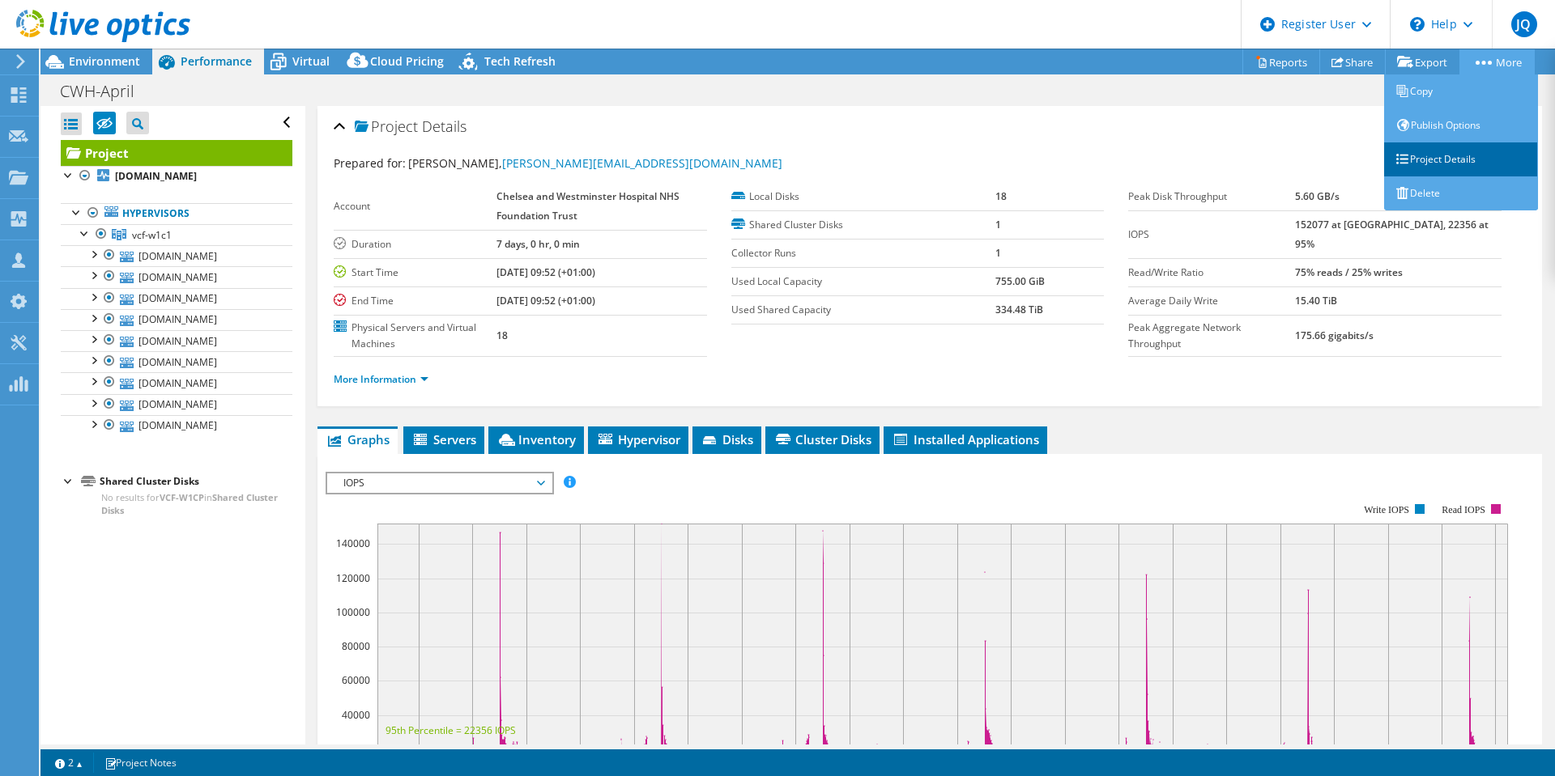
click at [1445, 166] on link "Project Details" at bounding box center [1461, 160] width 154 height 34
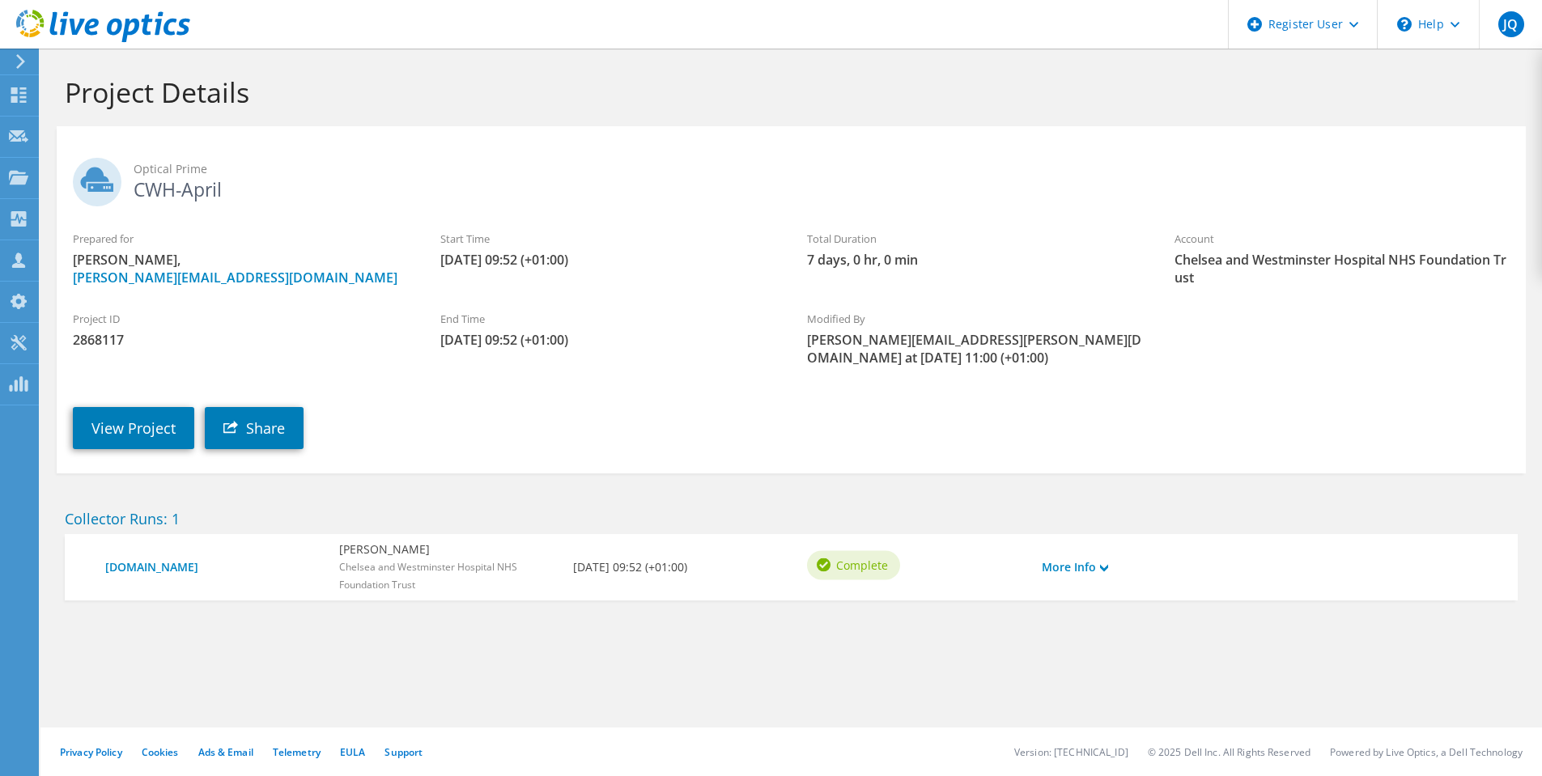
click at [91, 342] on span "2868117" at bounding box center [240, 340] width 335 height 18
copy span "2868117"
click at [96, 415] on link "View Project" at bounding box center [133, 428] width 121 height 42
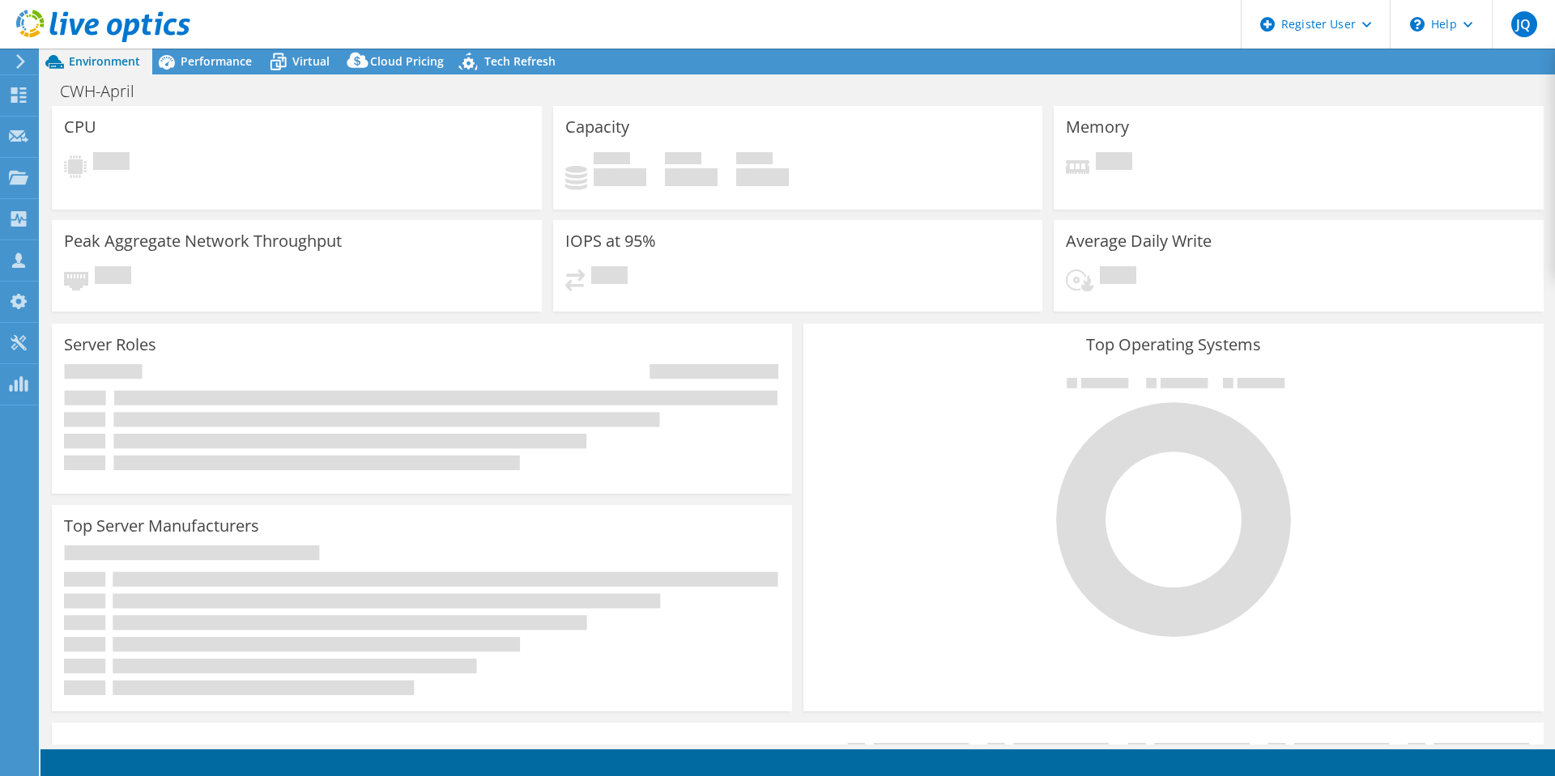
select select "USD"
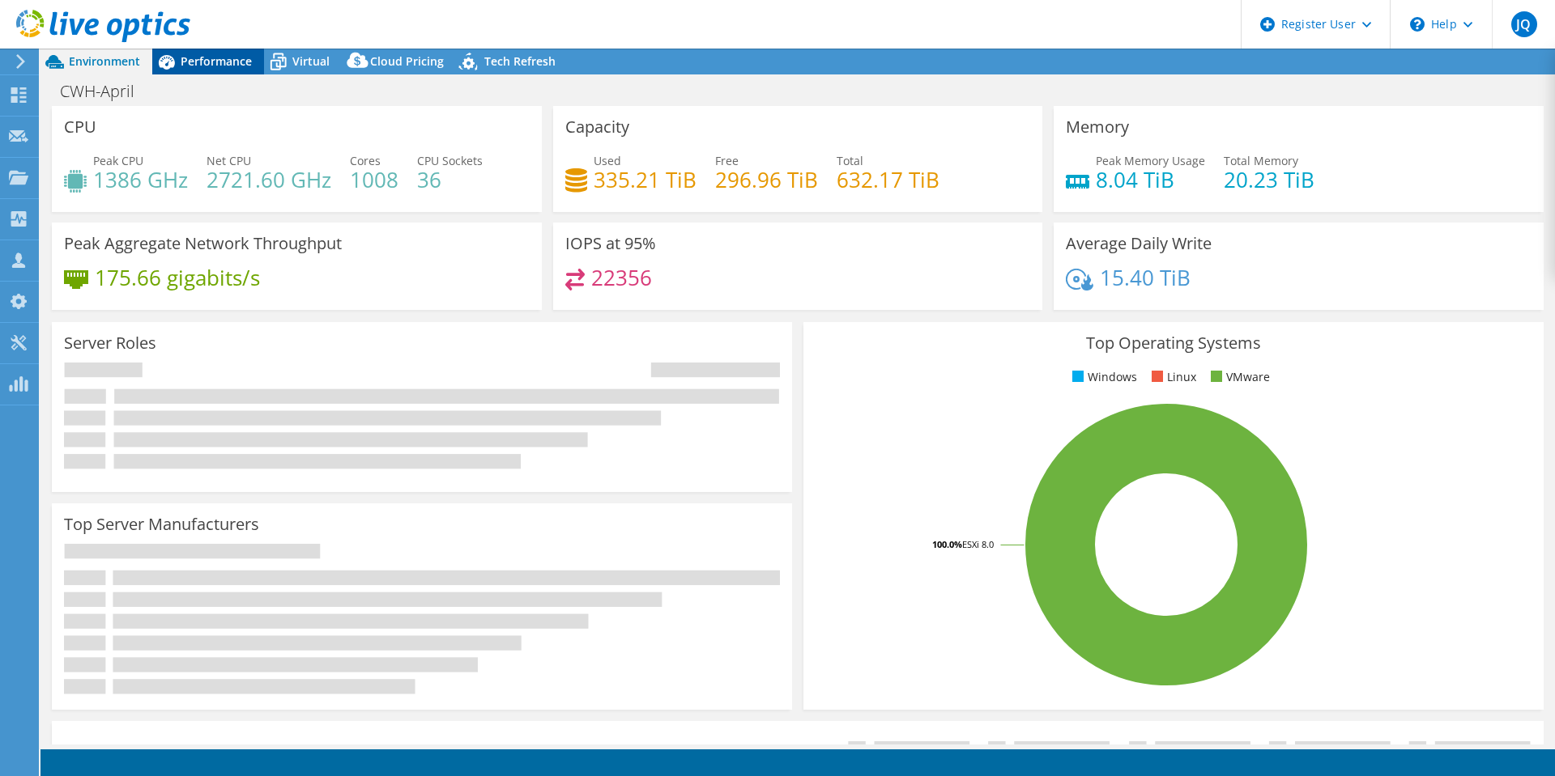
click at [197, 58] on span "Performance" at bounding box center [216, 60] width 71 height 15
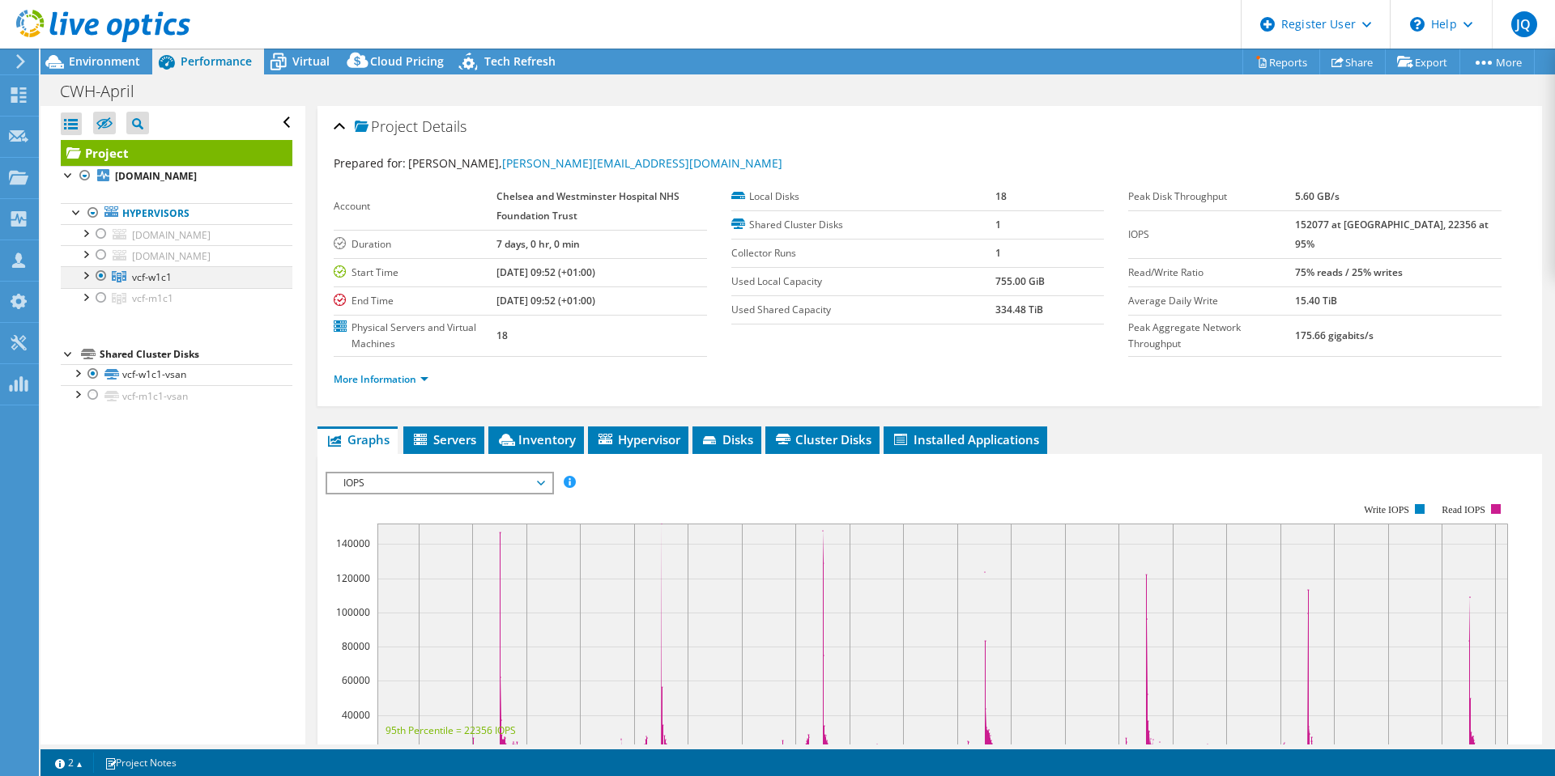
click at [82, 283] on div at bounding box center [85, 274] width 16 height 16
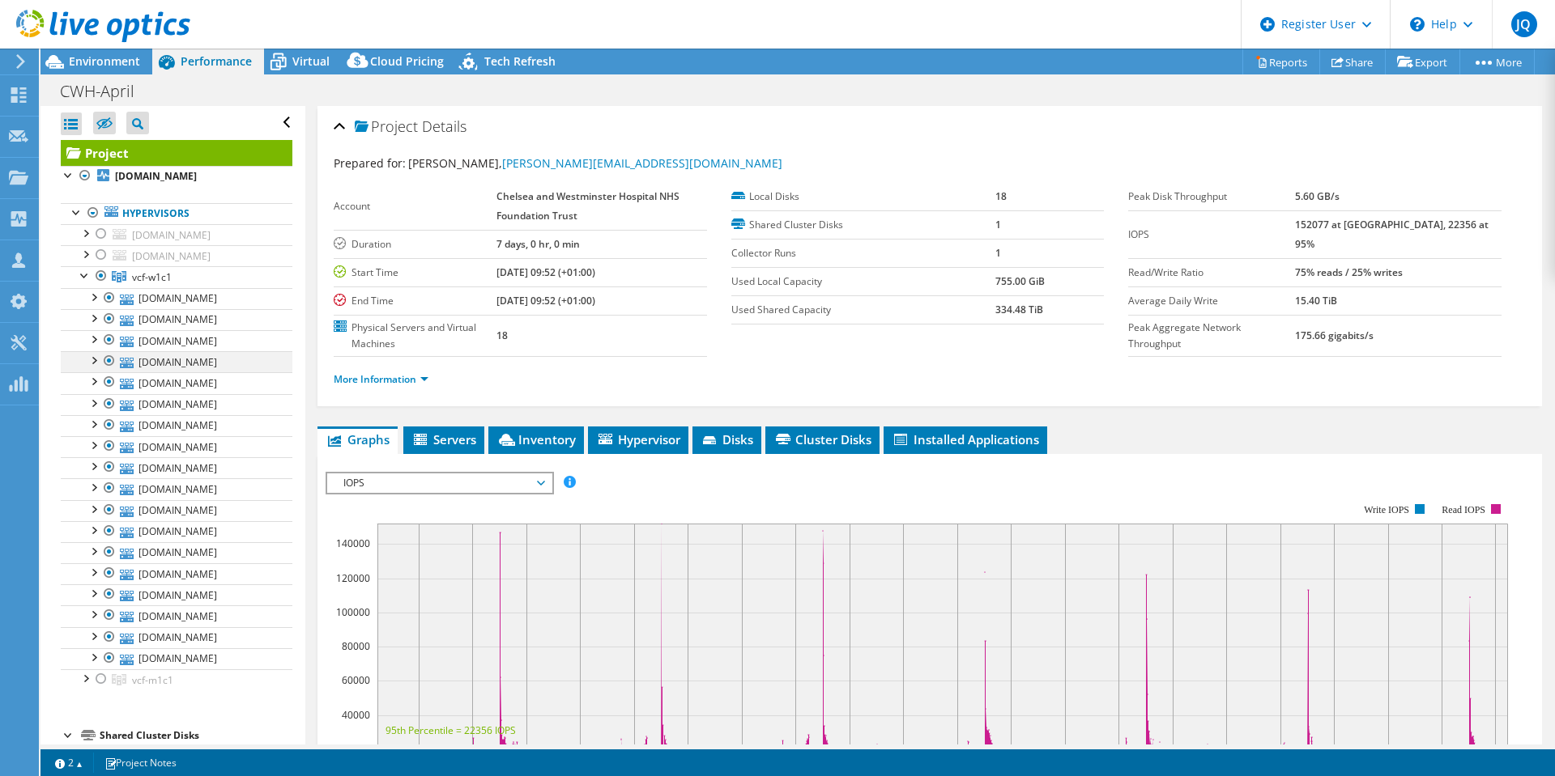
click at [107, 371] on div at bounding box center [109, 360] width 16 height 19
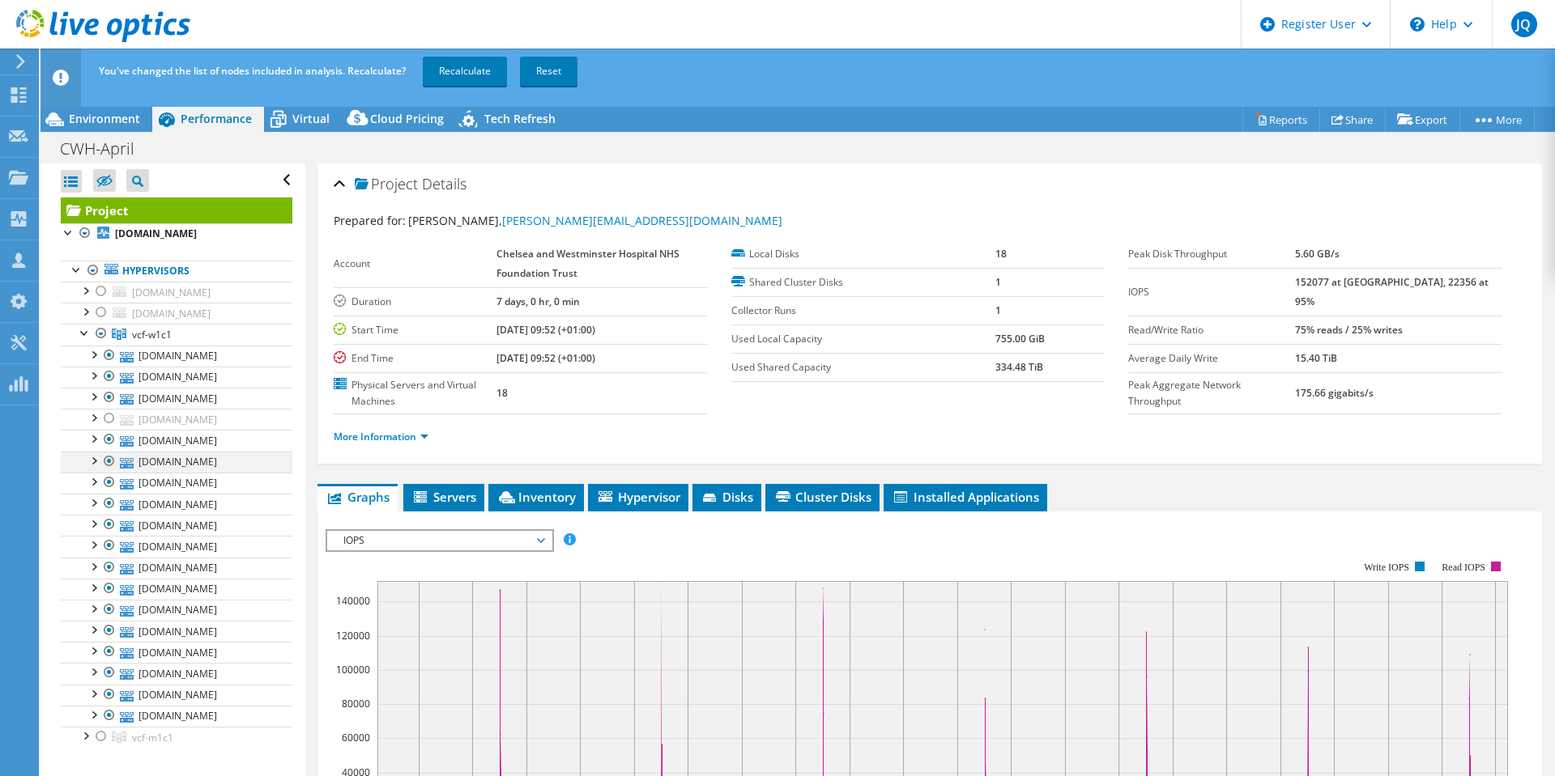
click at [107, 471] on div at bounding box center [109, 461] width 16 height 19
click at [111, 492] on div at bounding box center [109, 482] width 16 height 19
click at [107, 513] on div at bounding box center [109, 503] width 16 height 19
click at [107, 534] on div at bounding box center [109, 524] width 16 height 19
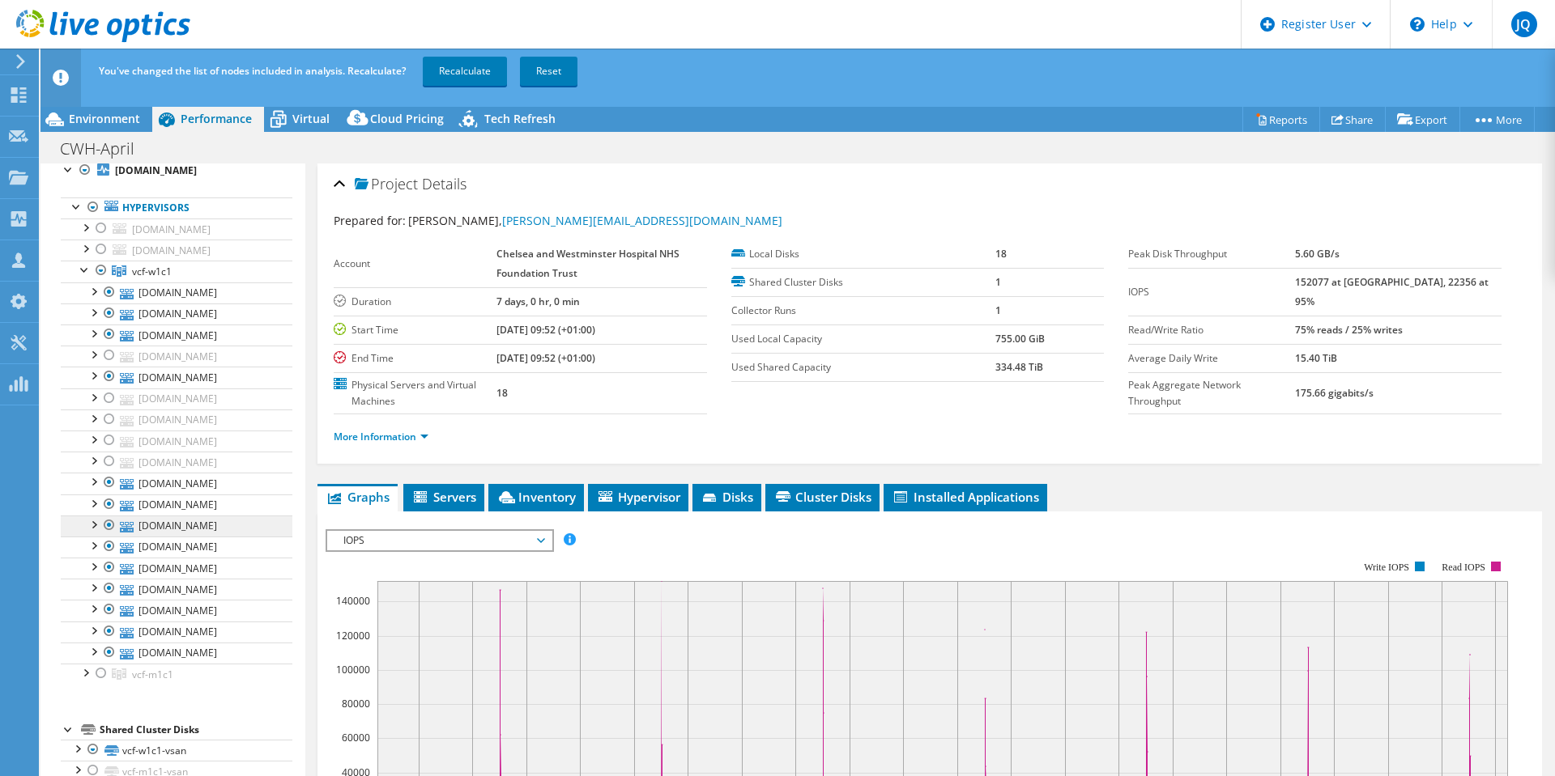
scroll to position [162, 0]
click at [107, 514] on div at bounding box center [109, 504] width 16 height 19
click at [109, 535] on div at bounding box center [109, 525] width 16 height 19
click at [108, 556] on div at bounding box center [109, 546] width 16 height 19
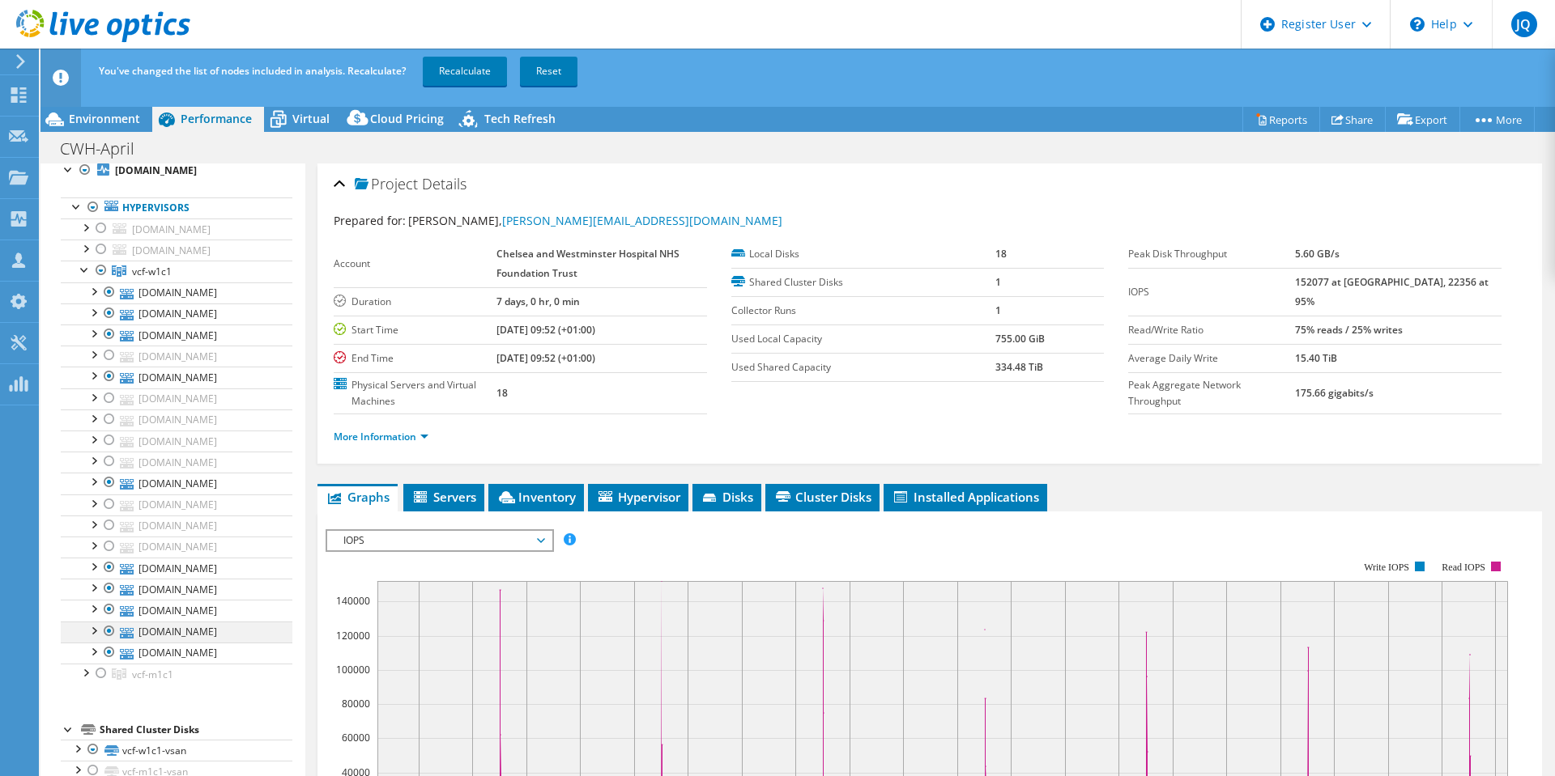
click at [107, 622] on div at bounding box center [109, 631] width 16 height 19
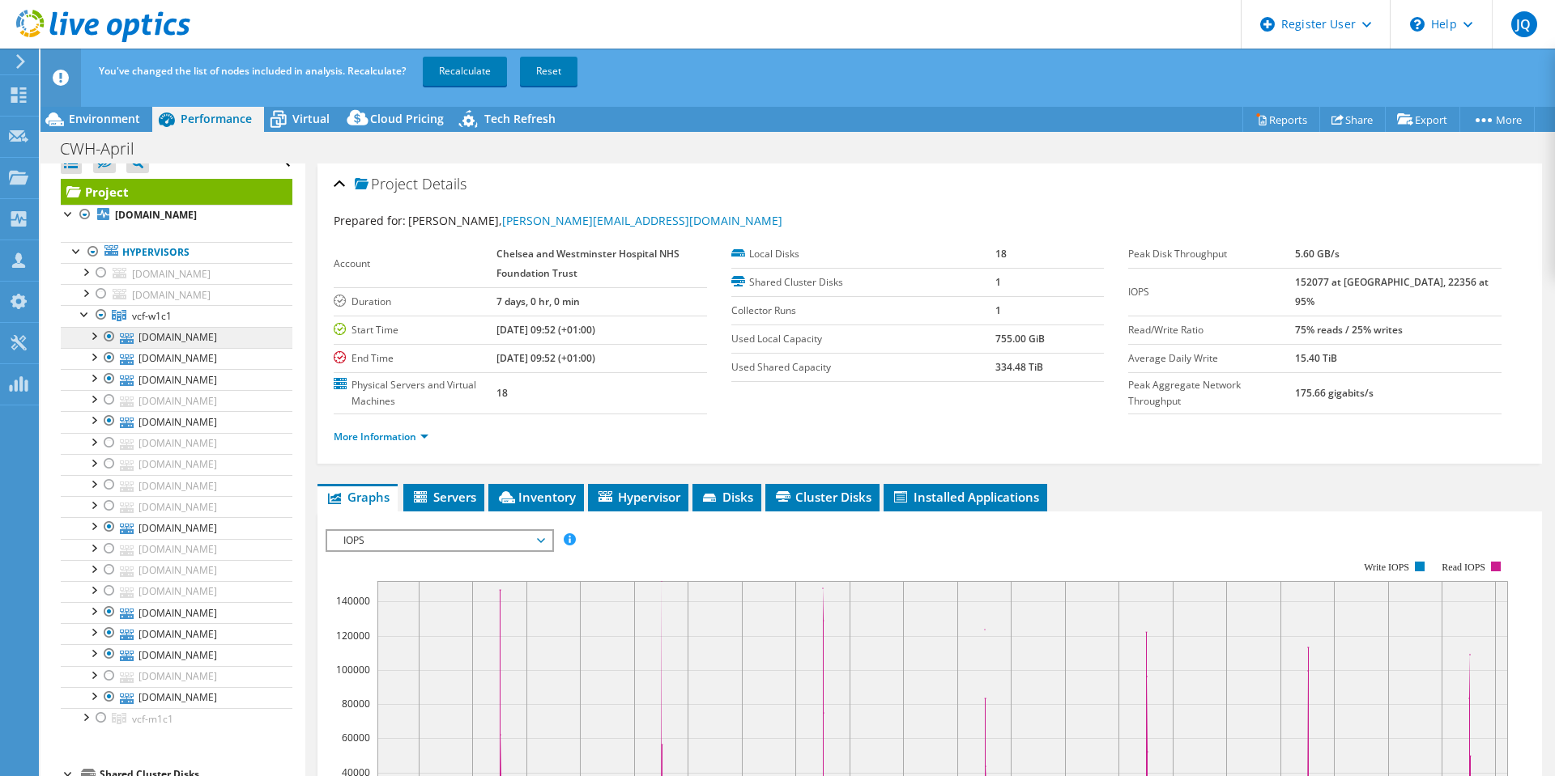
scroll to position [0, 0]
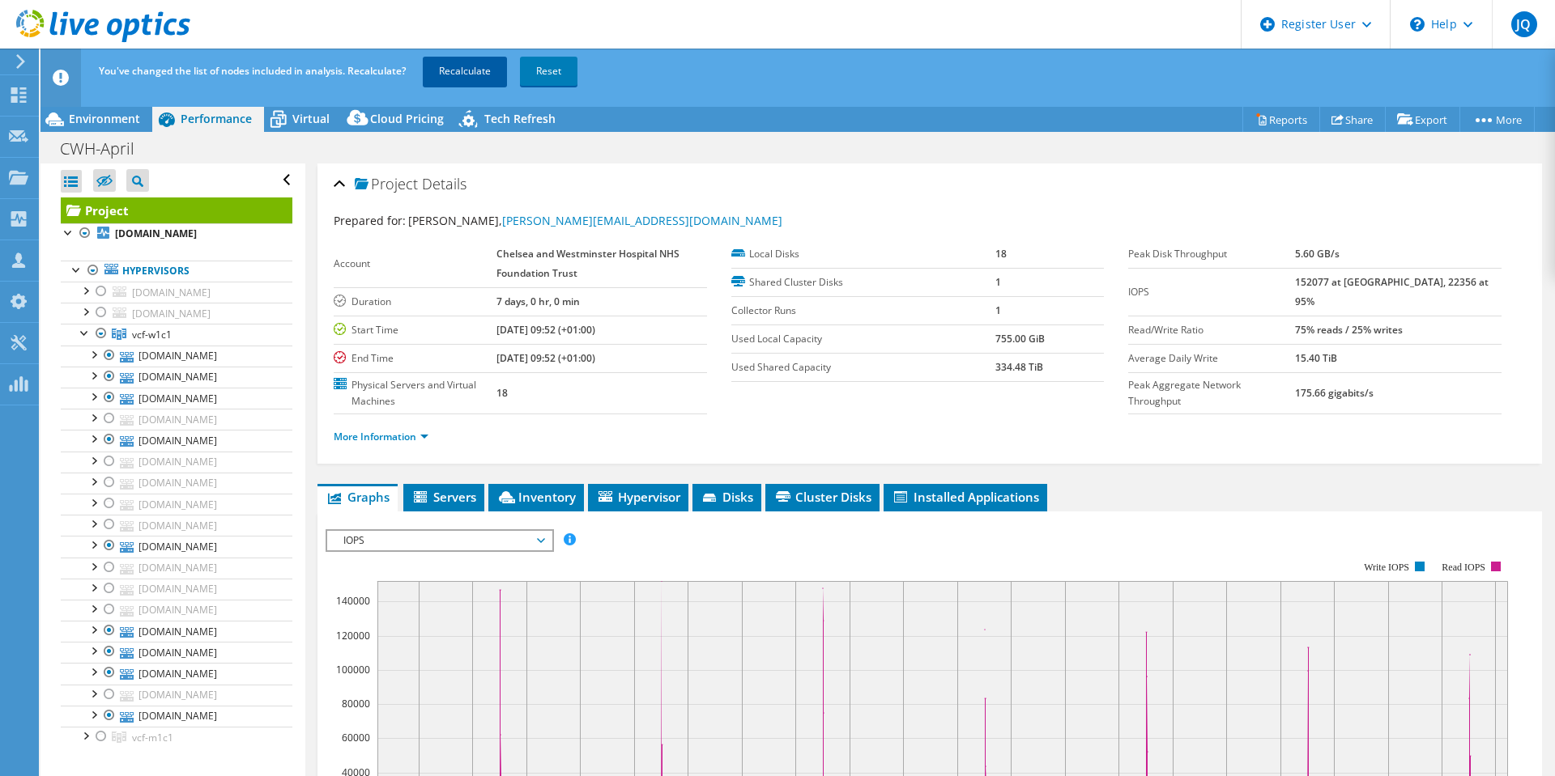
click at [469, 67] on link "Recalculate" at bounding box center [465, 71] width 84 height 29
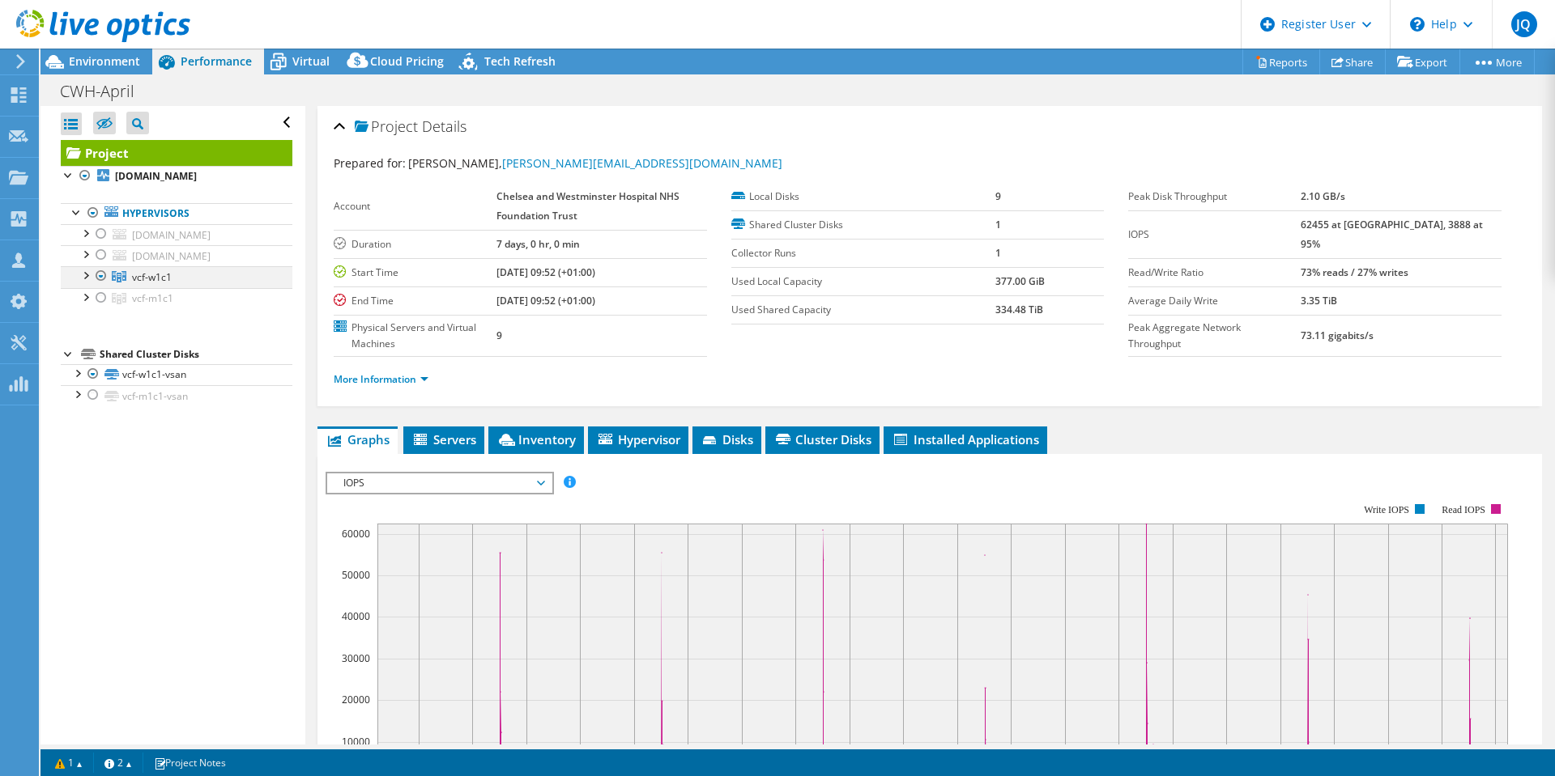
click at [84, 283] on div at bounding box center [85, 274] width 16 height 16
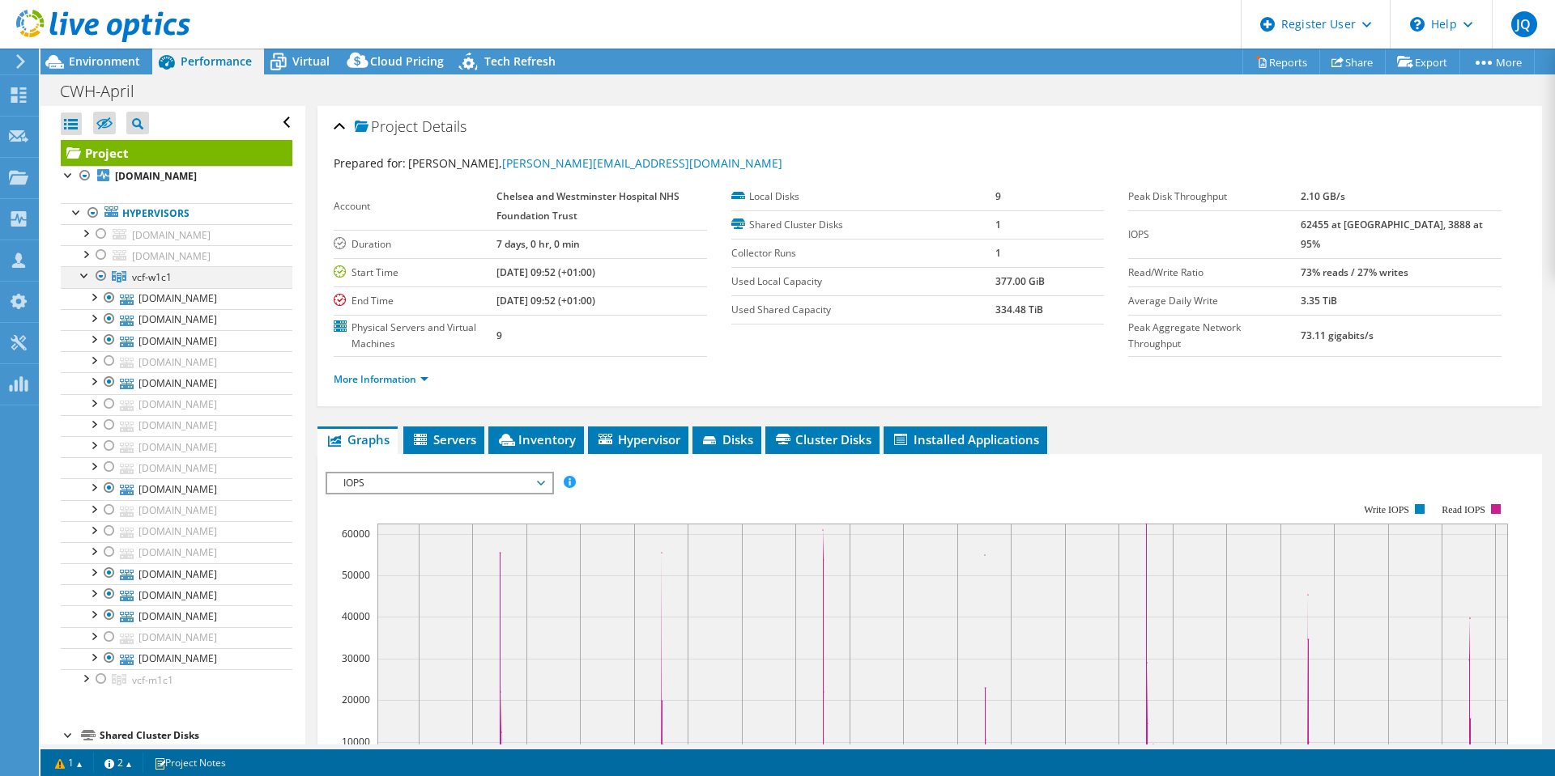
click at [102, 286] on div at bounding box center [101, 275] width 16 height 19
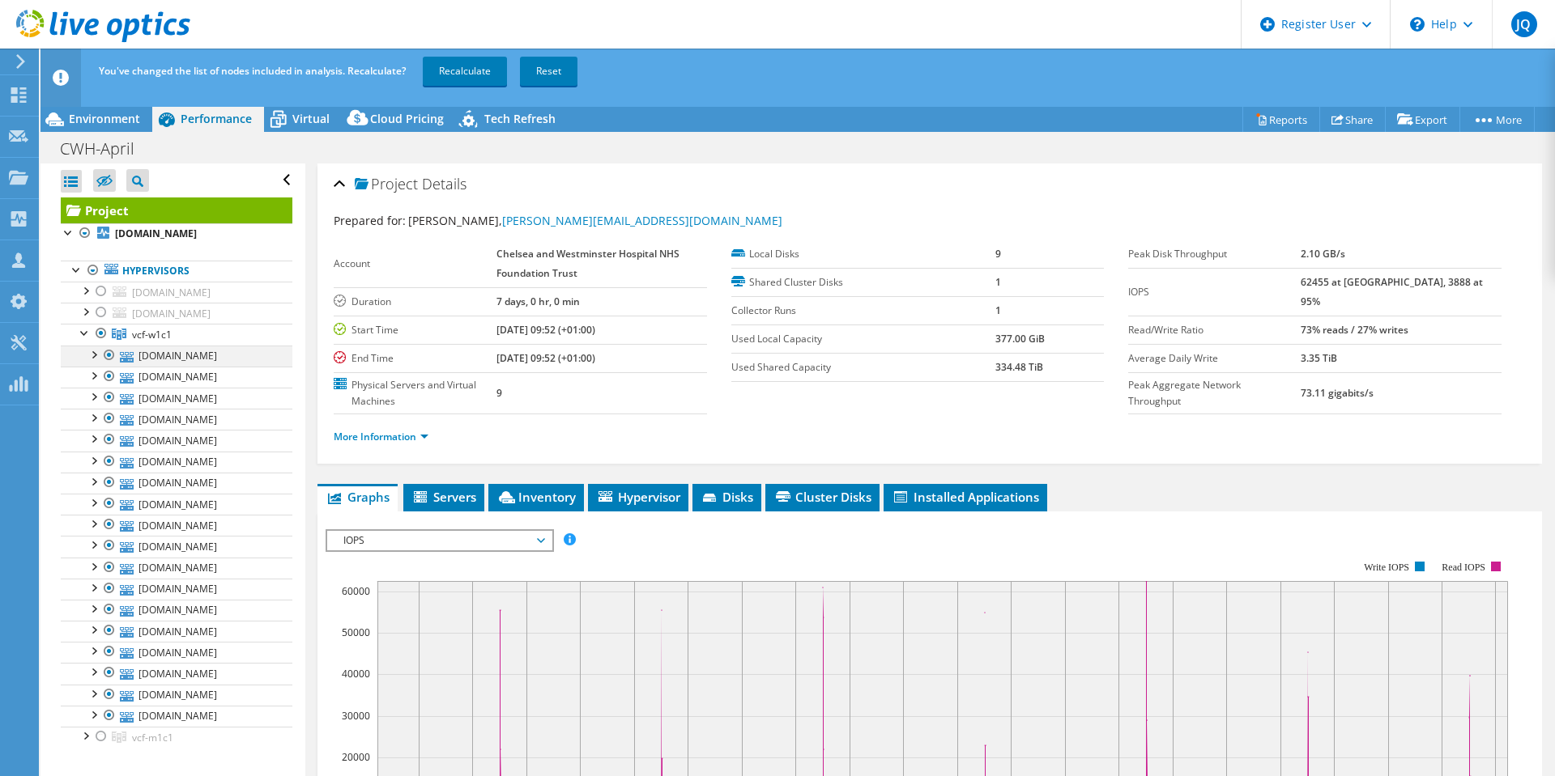
click at [111, 365] on div at bounding box center [109, 355] width 16 height 19
click at [106, 386] on div at bounding box center [109, 376] width 16 height 19
click at [105, 407] on div at bounding box center [109, 397] width 16 height 19
click at [107, 449] on div at bounding box center [109, 439] width 16 height 19
click at [112, 555] on div at bounding box center [109, 545] width 16 height 19
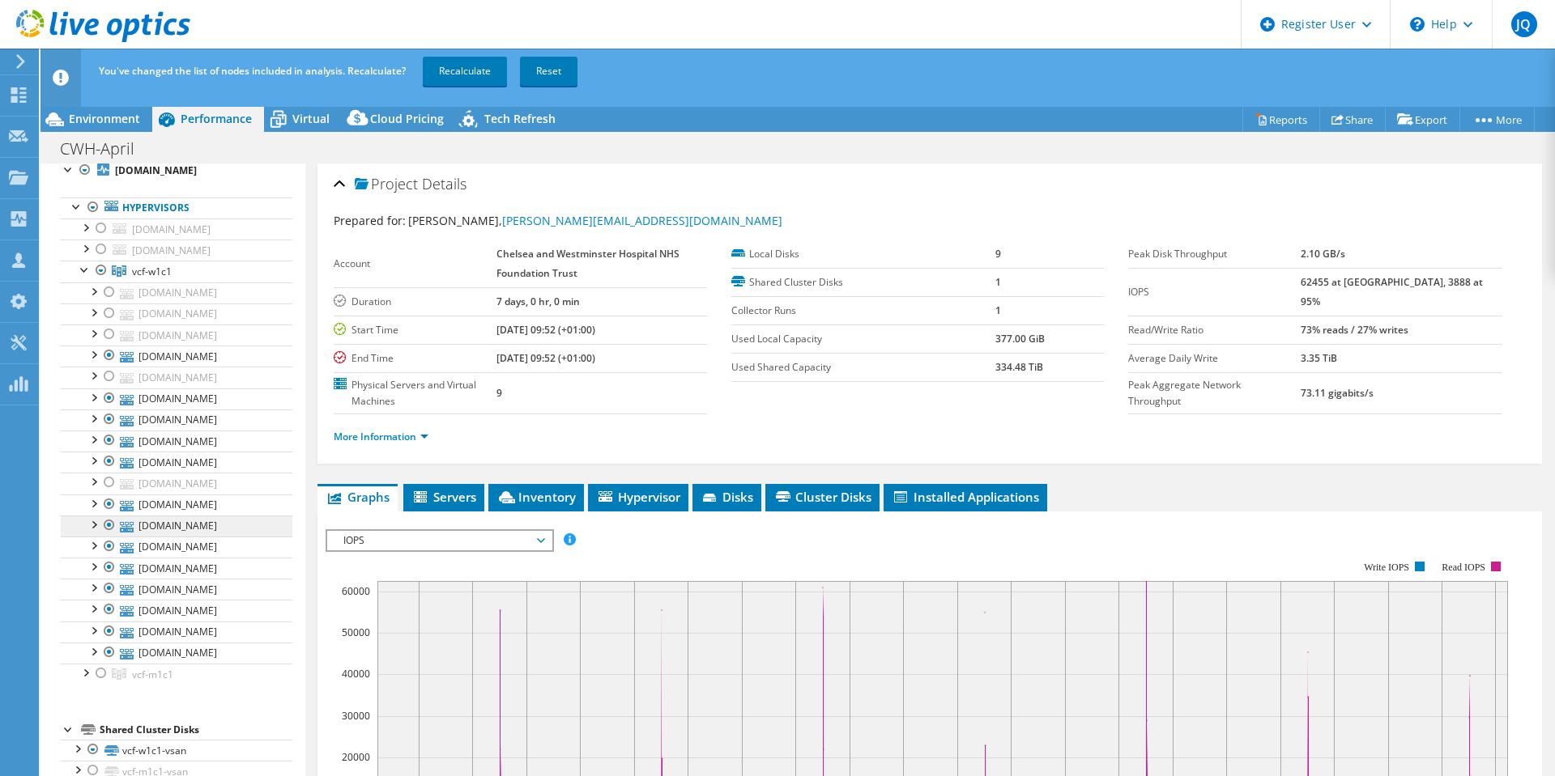
scroll to position [243, 0]
click at [105, 577] on div at bounding box center [109, 567] width 16 height 19
click at [111, 598] on div at bounding box center [109, 588] width 16 height 19
click at [111, 619] on div at bounding box center [109, 609] width 16 height 19
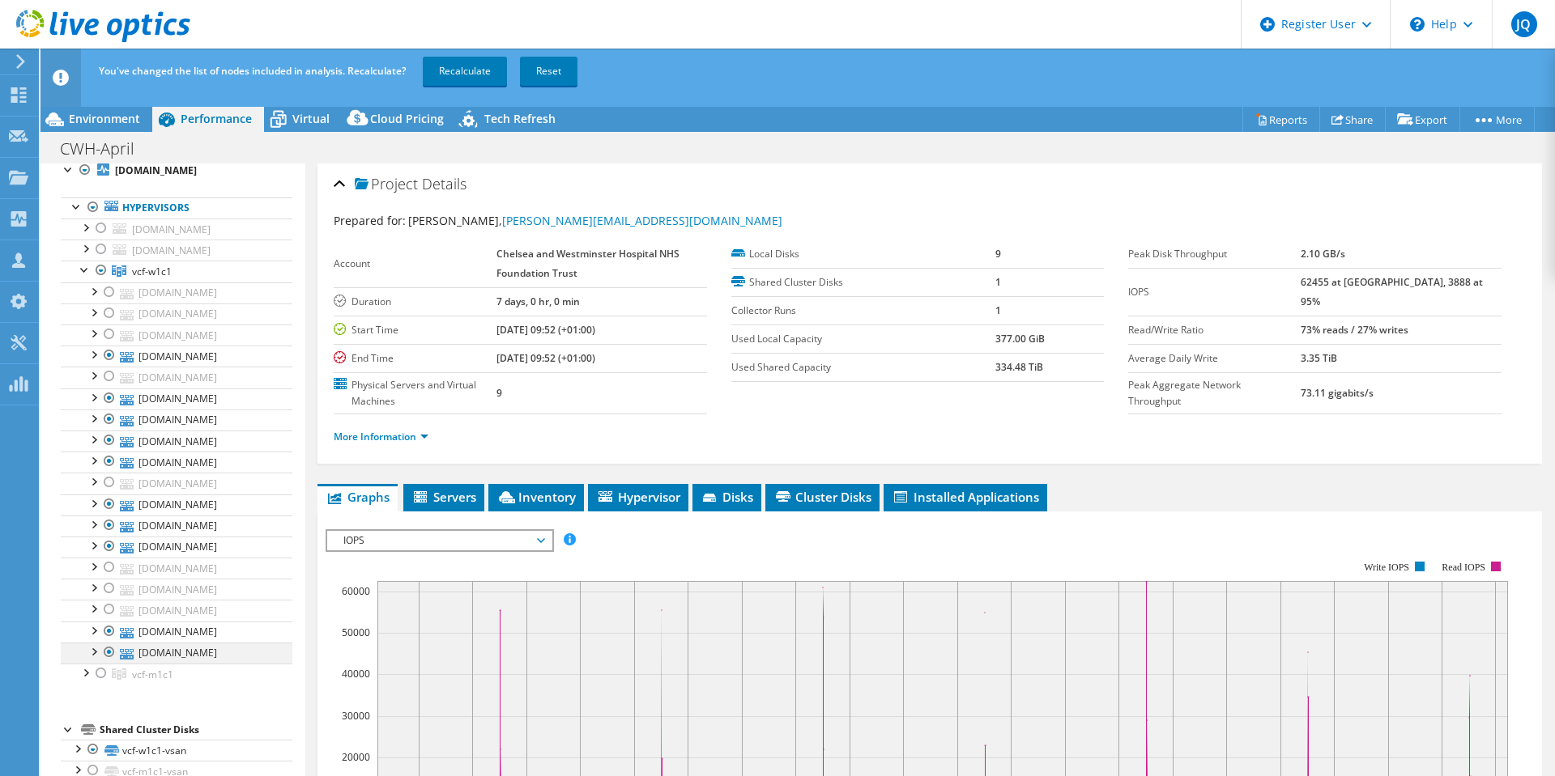
click at [111, 643] on div at bounding box center [109, 652] width 16 height 19
click at [461, 67] on link "Recalculate" at bounding box center [465, 71] width 84 height 29
click at [461, 67] on link "Recalculating..." at bounding box center [473, 71] width 100 height 29
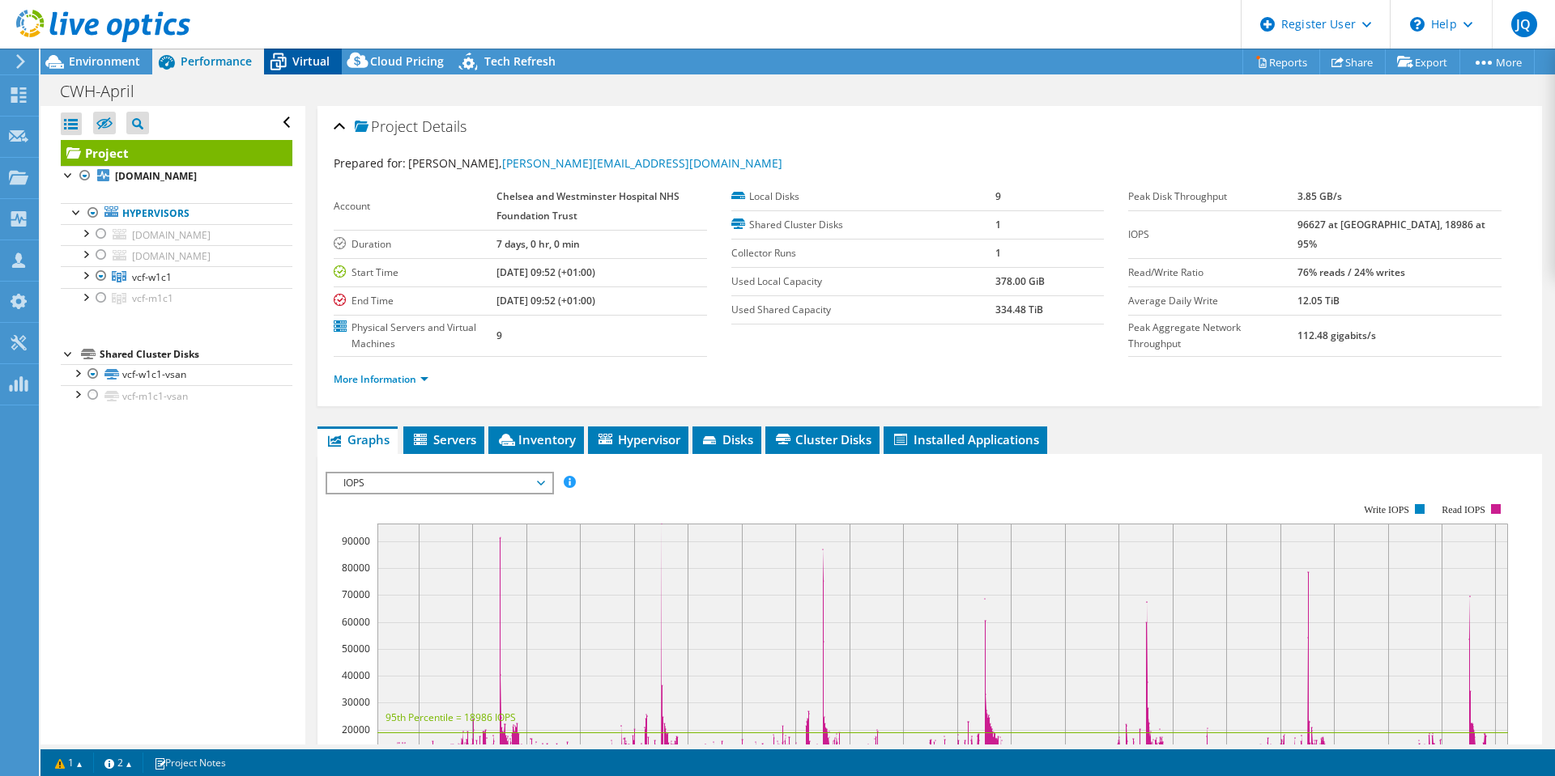
click at [291, 57] on icon at bounding box center [278, 62] width 28 height 28
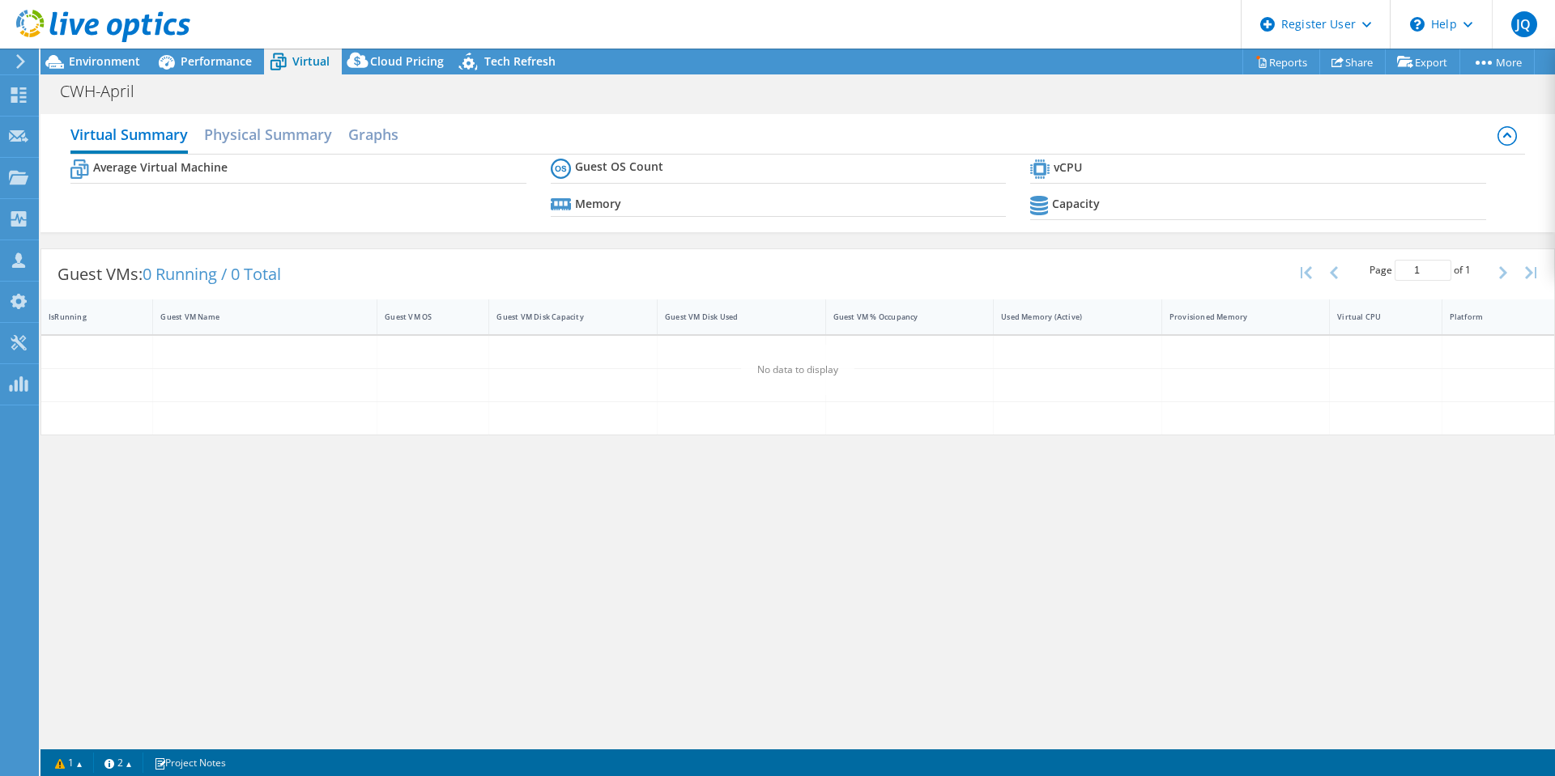
scroll to position [0, 0]
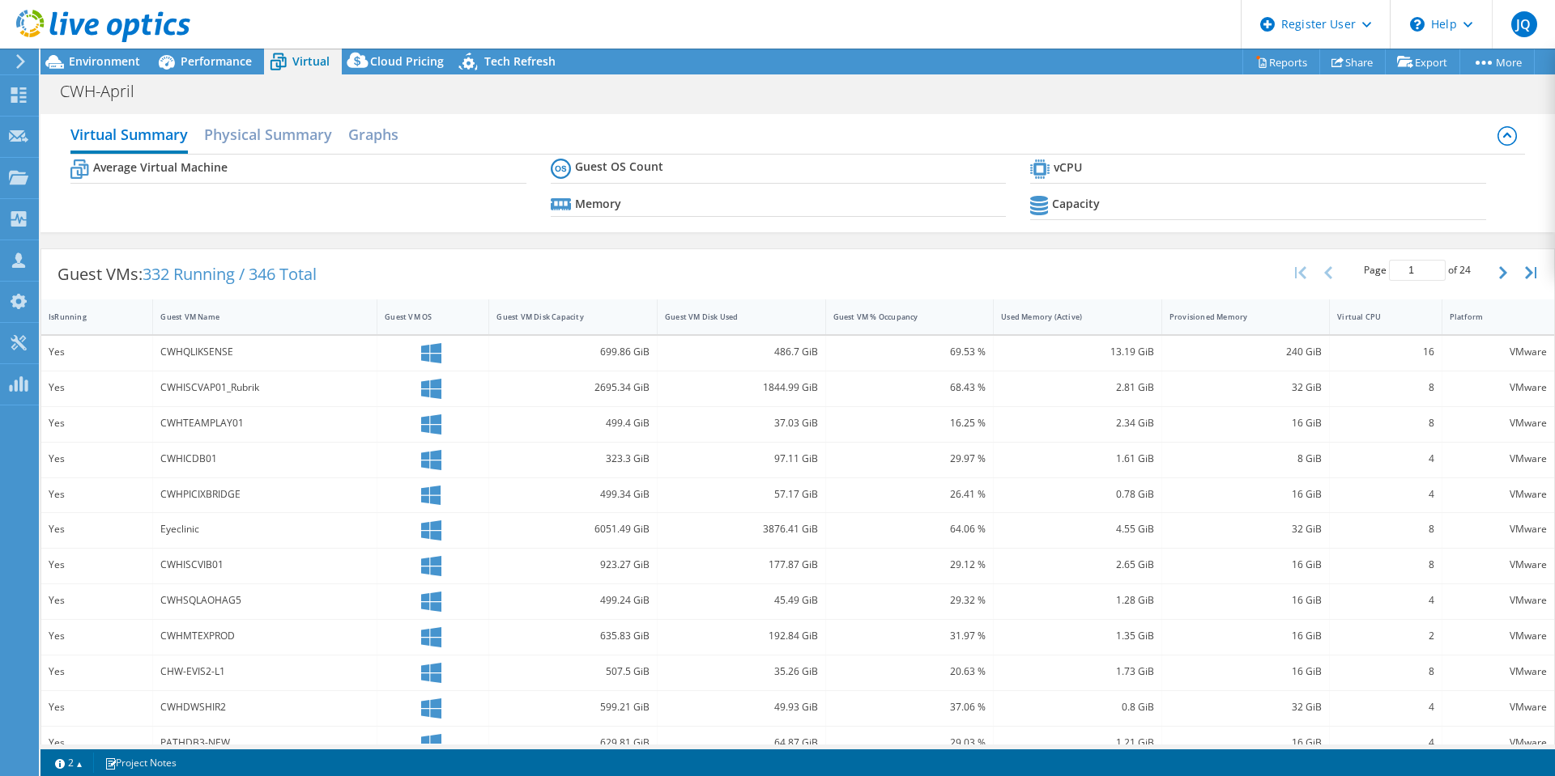
drag, startPoint x: 308, startPoint y: 121, endPoint x: 696, endPoint y: 141, distance: 388.3
click at [307, 121] on h2 "Physical Summary" at bounding box center [268, 134] width 128 height 32
click at [303, 143] on h2 "Physical Summary" at bounding box center [268, 134] width 128 height 32
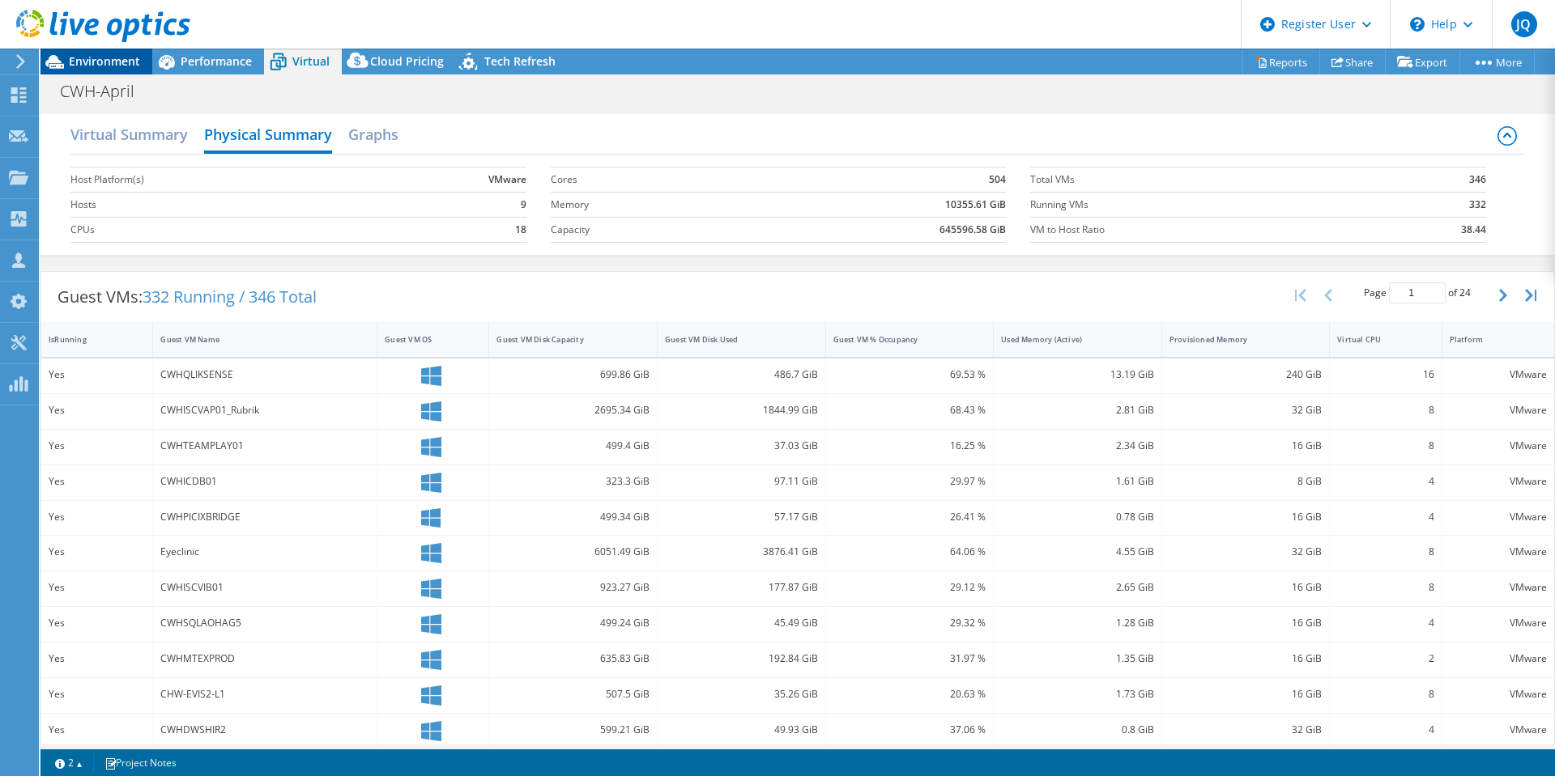
click at [90, 57] on span "Environment" at bounding box center [104, 60] width 71 height 15
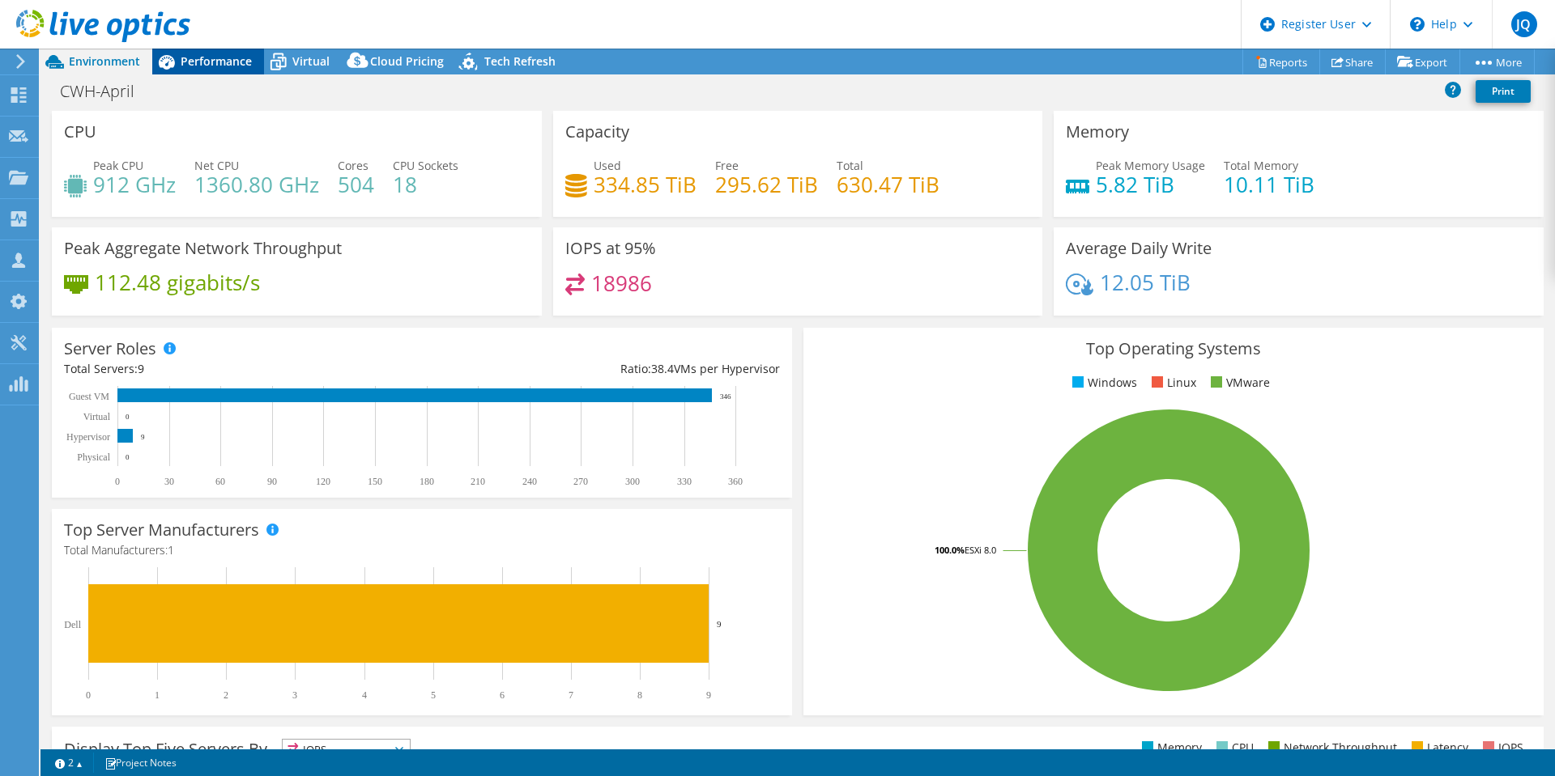
click at [215, 54] on span "Performance" at bounding box center [216, 60] width 71 height 15
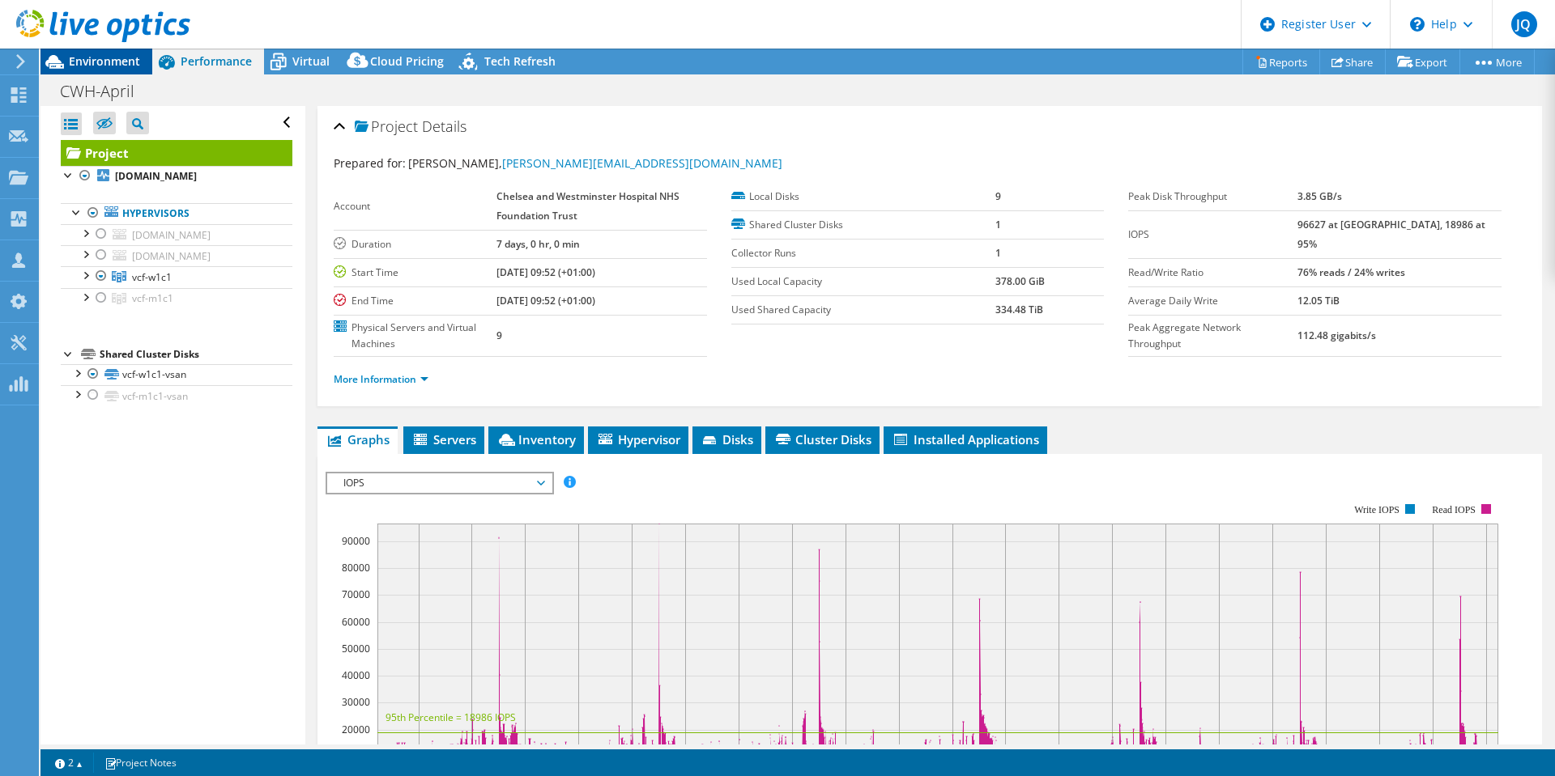
click at [127, 57] on span "Environment" at bounding box center [104, 60] width 71 height 15
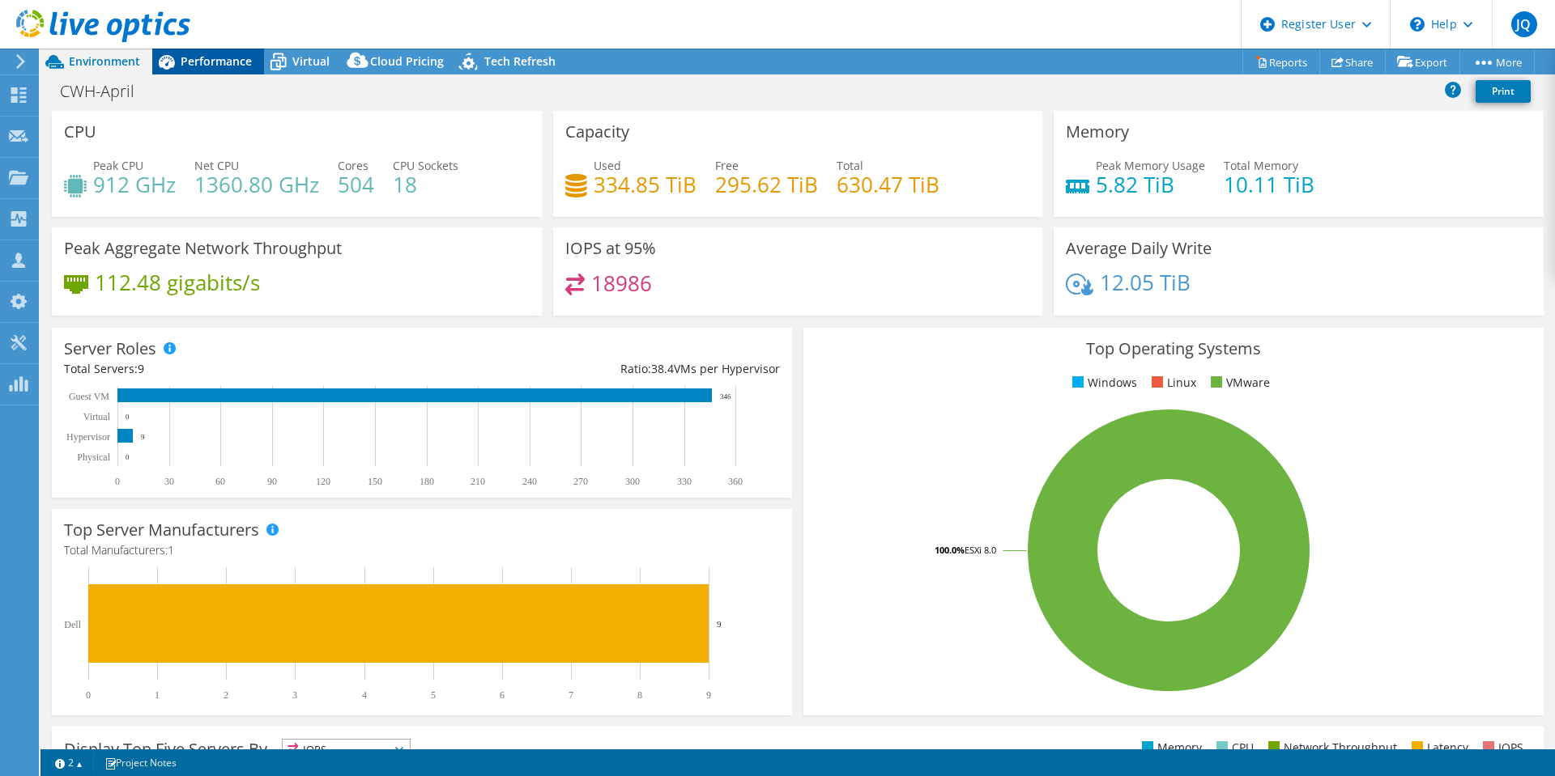
click at [214, 59] on span "Performance" at bounding box center [216, 60] width 71 height 15
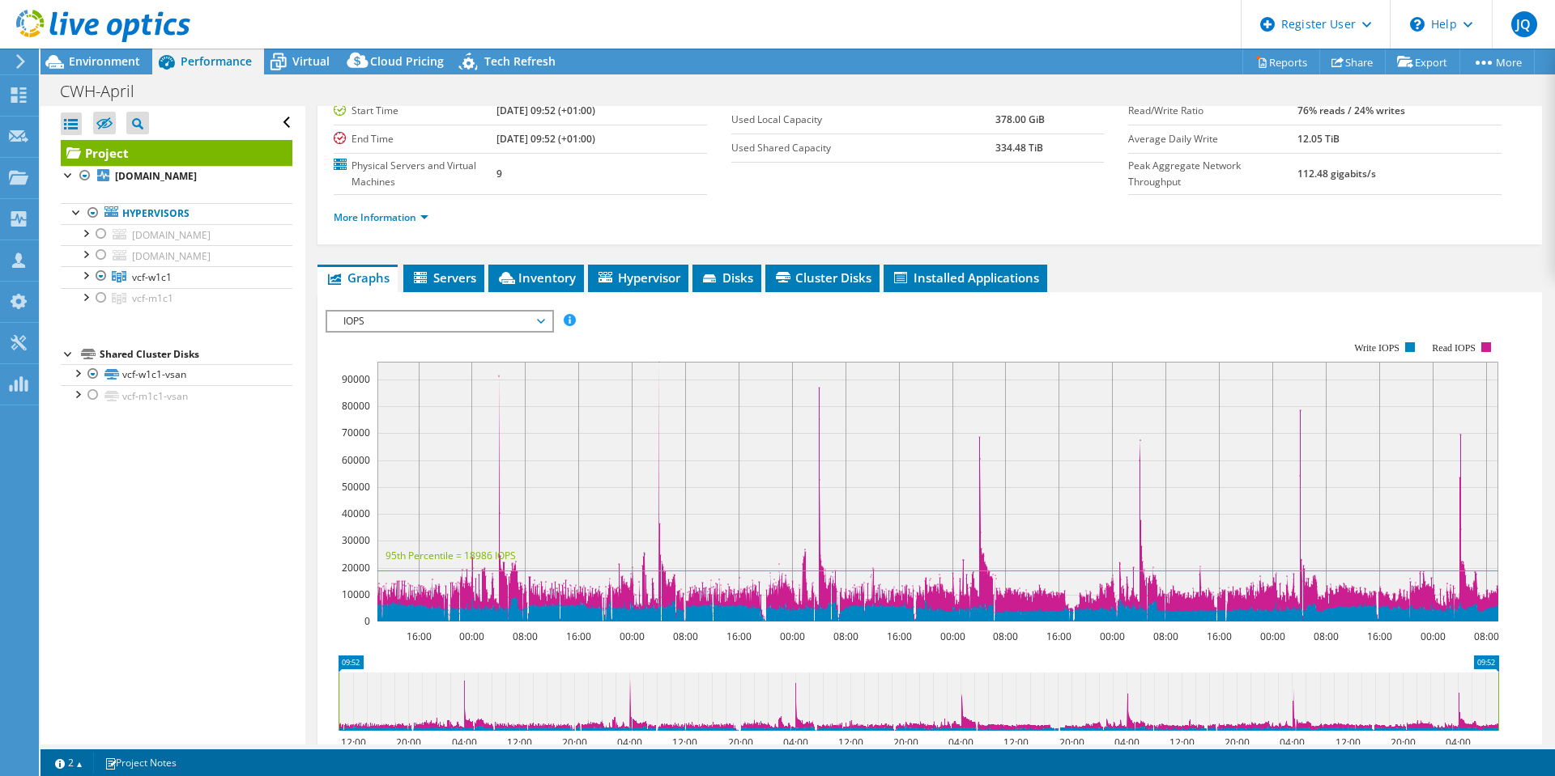
scroll to position [81, 0]
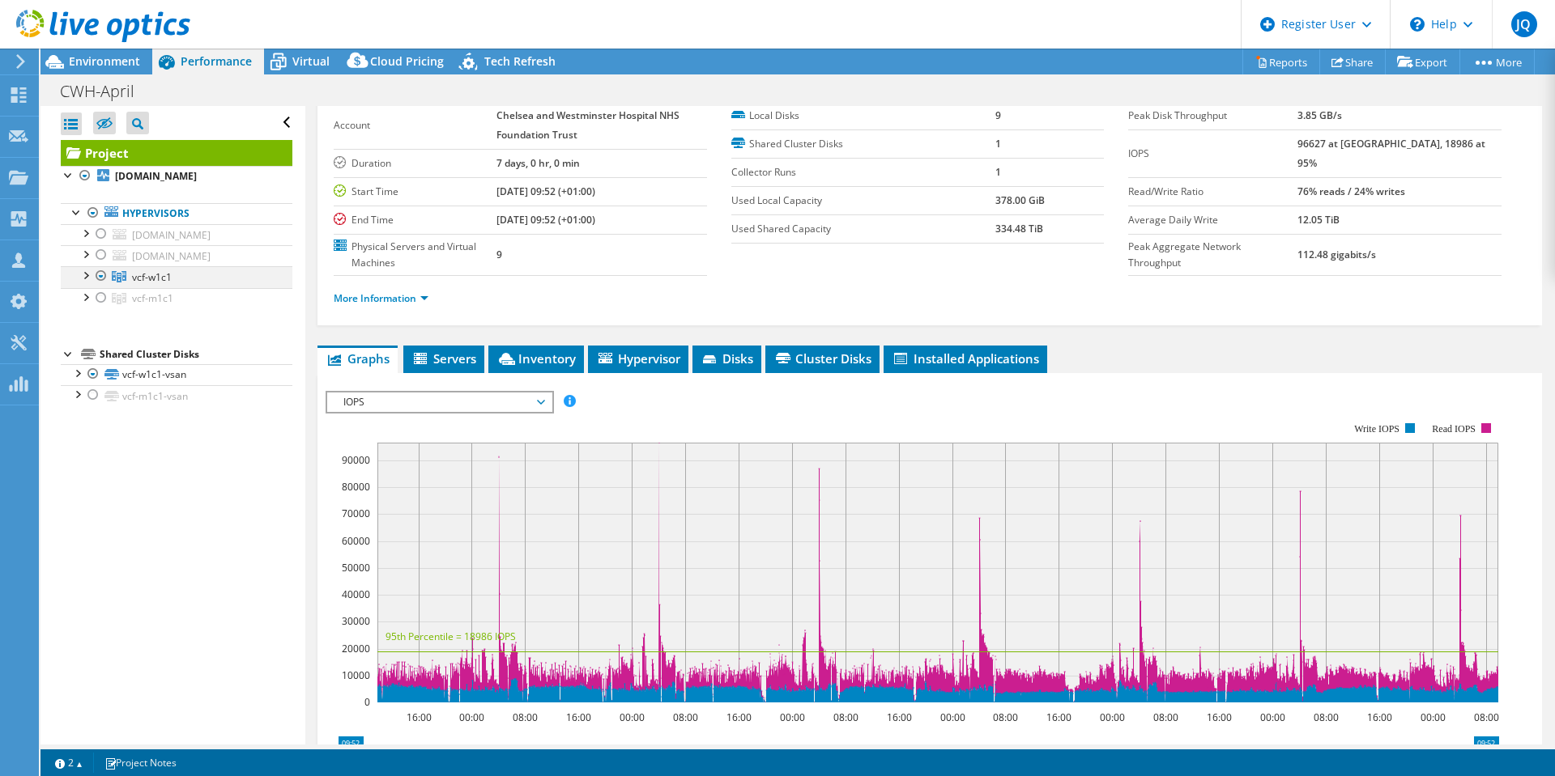
click at [86, 283] on div at bounding box center [85, 274] width 16 height 16
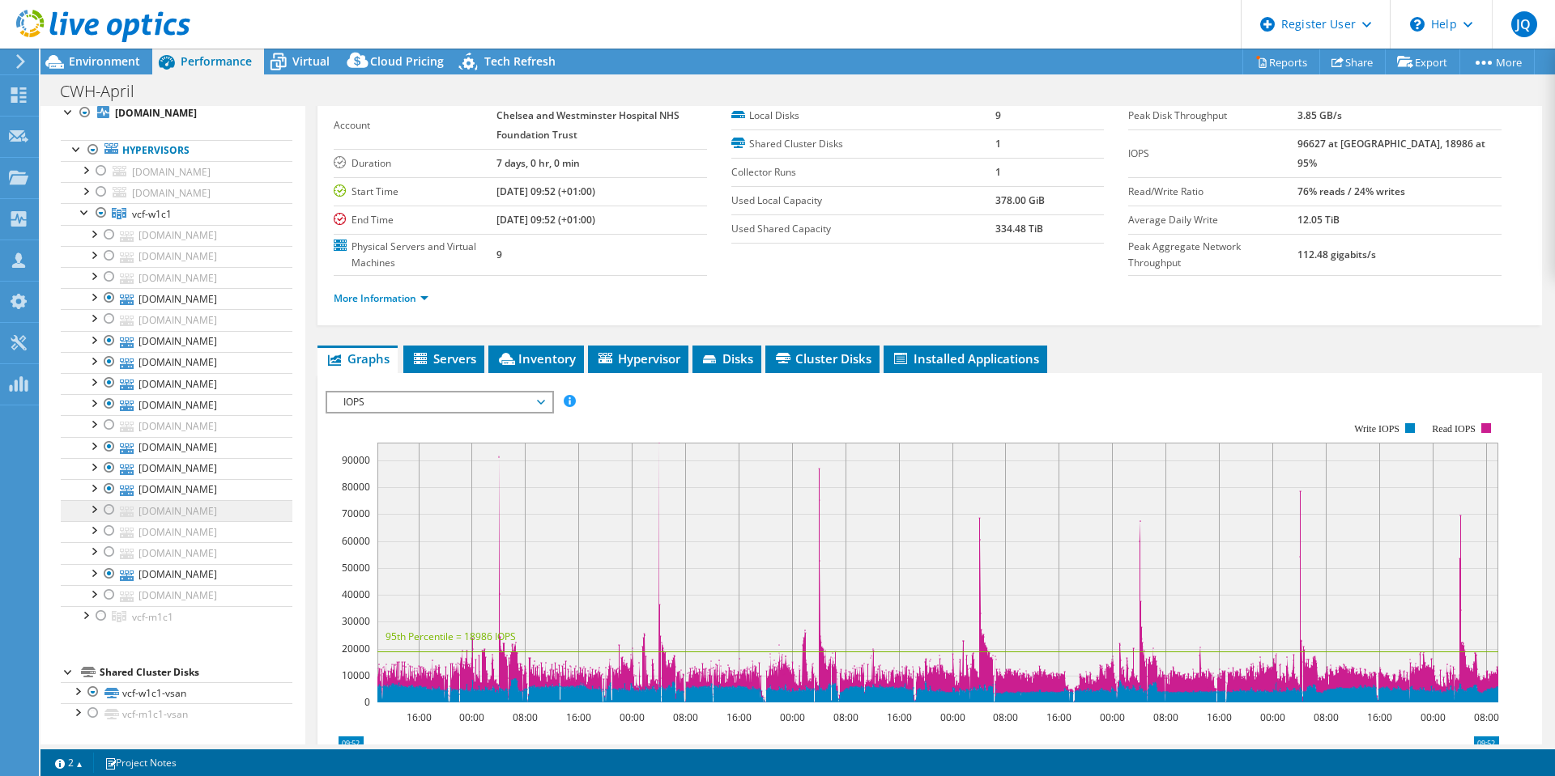
scroll to position [243, 0]
click at [201, 288] on link "[DOMAIN_NAME]" at bounding box center [177, 298] width 232 height 21
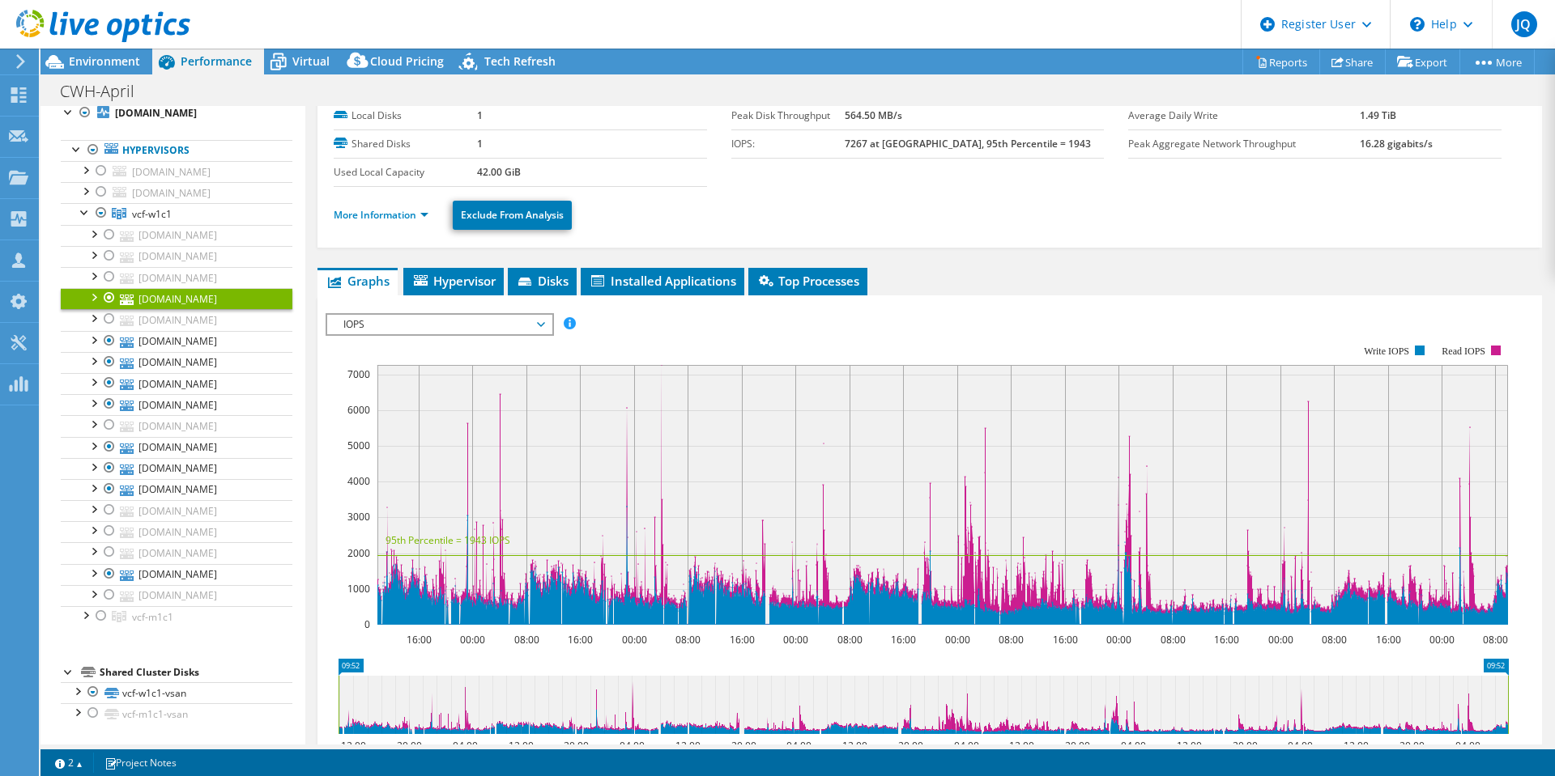
click at [513, 324] on span "IOPS" at bounding box center [439, 324] width 208 height 19
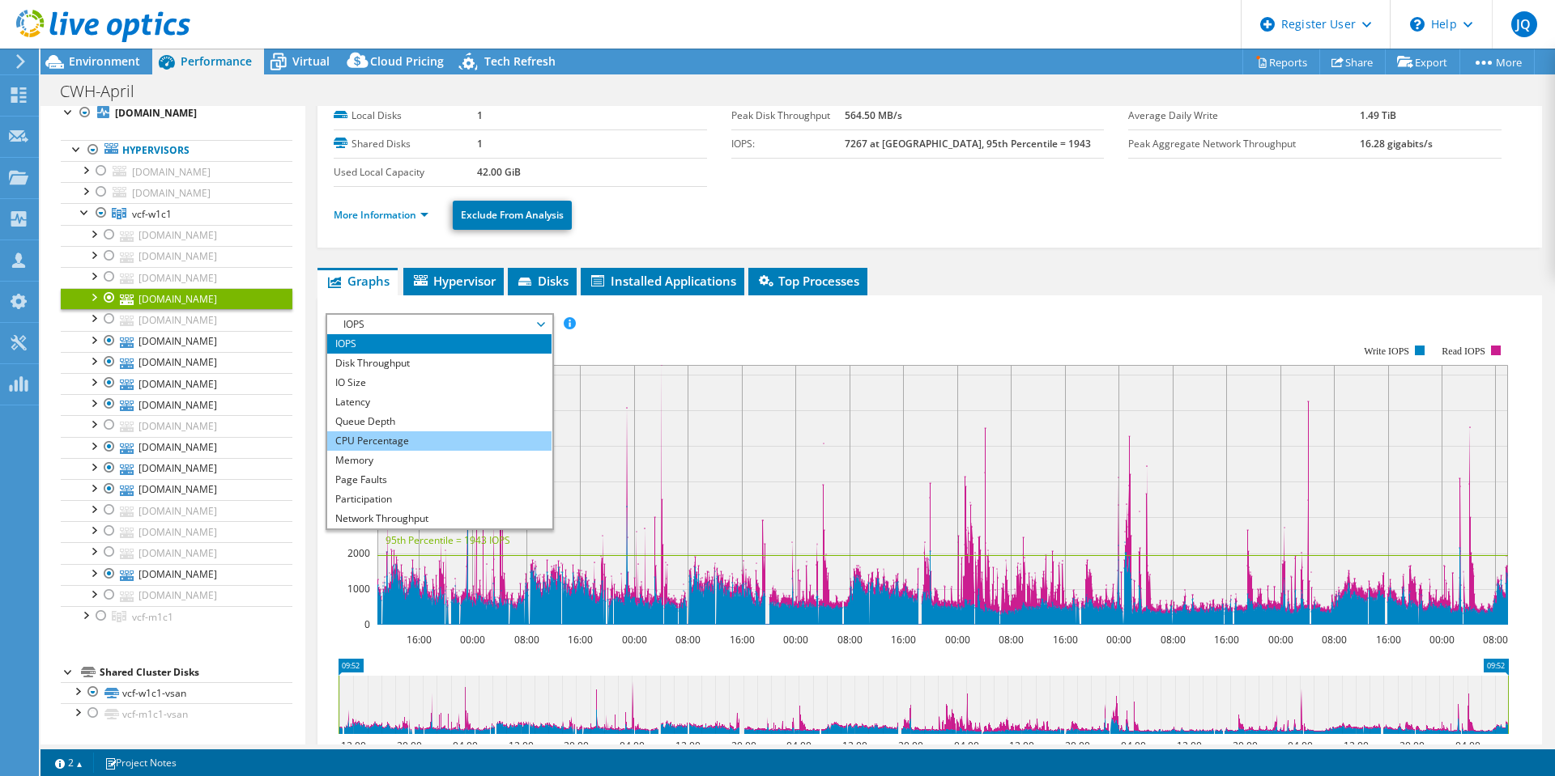
click at [392, 443] on li "CPU Percentage" at bounding box center [439, 441] width 224 height 19
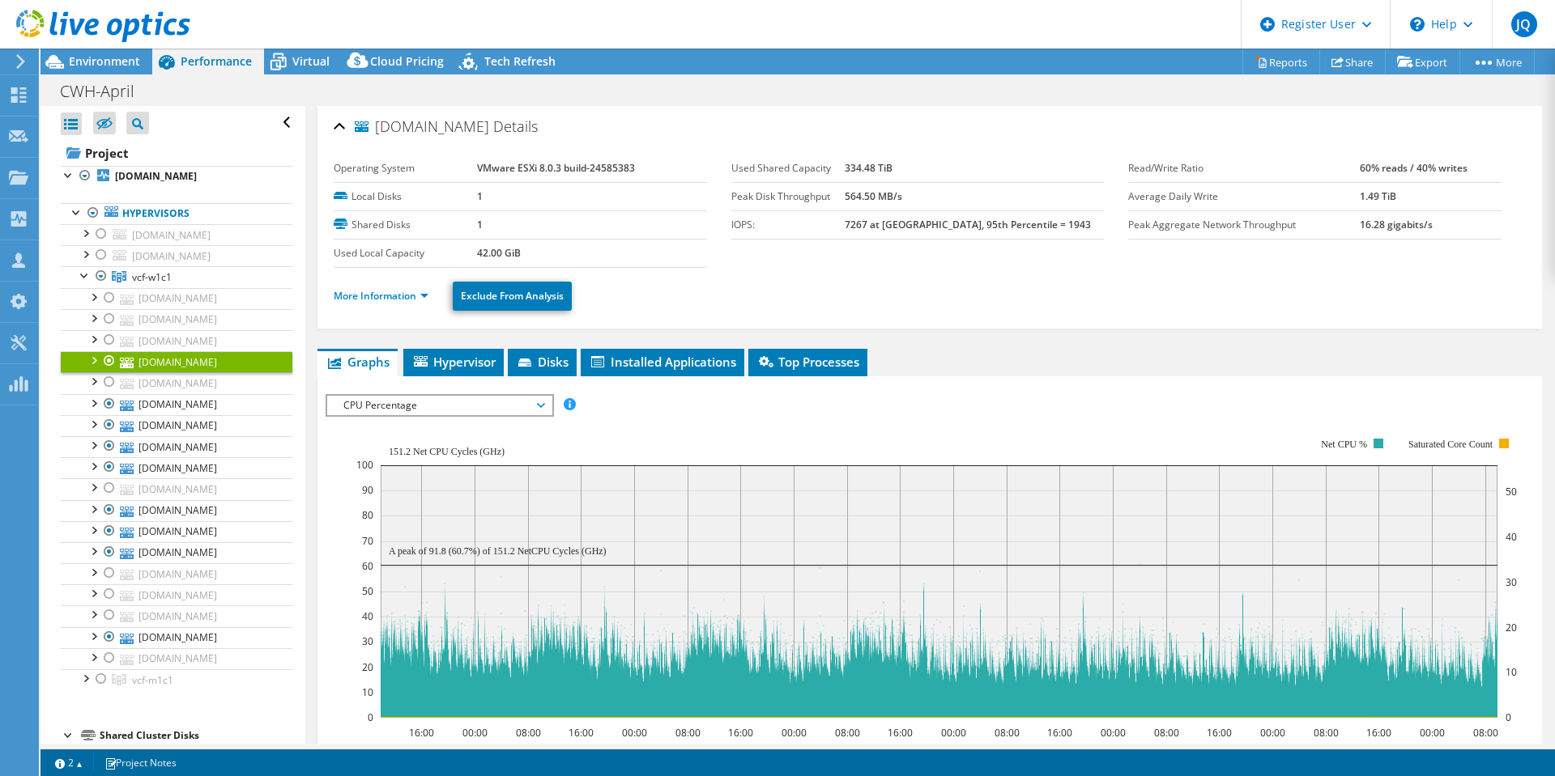
select select "USD"
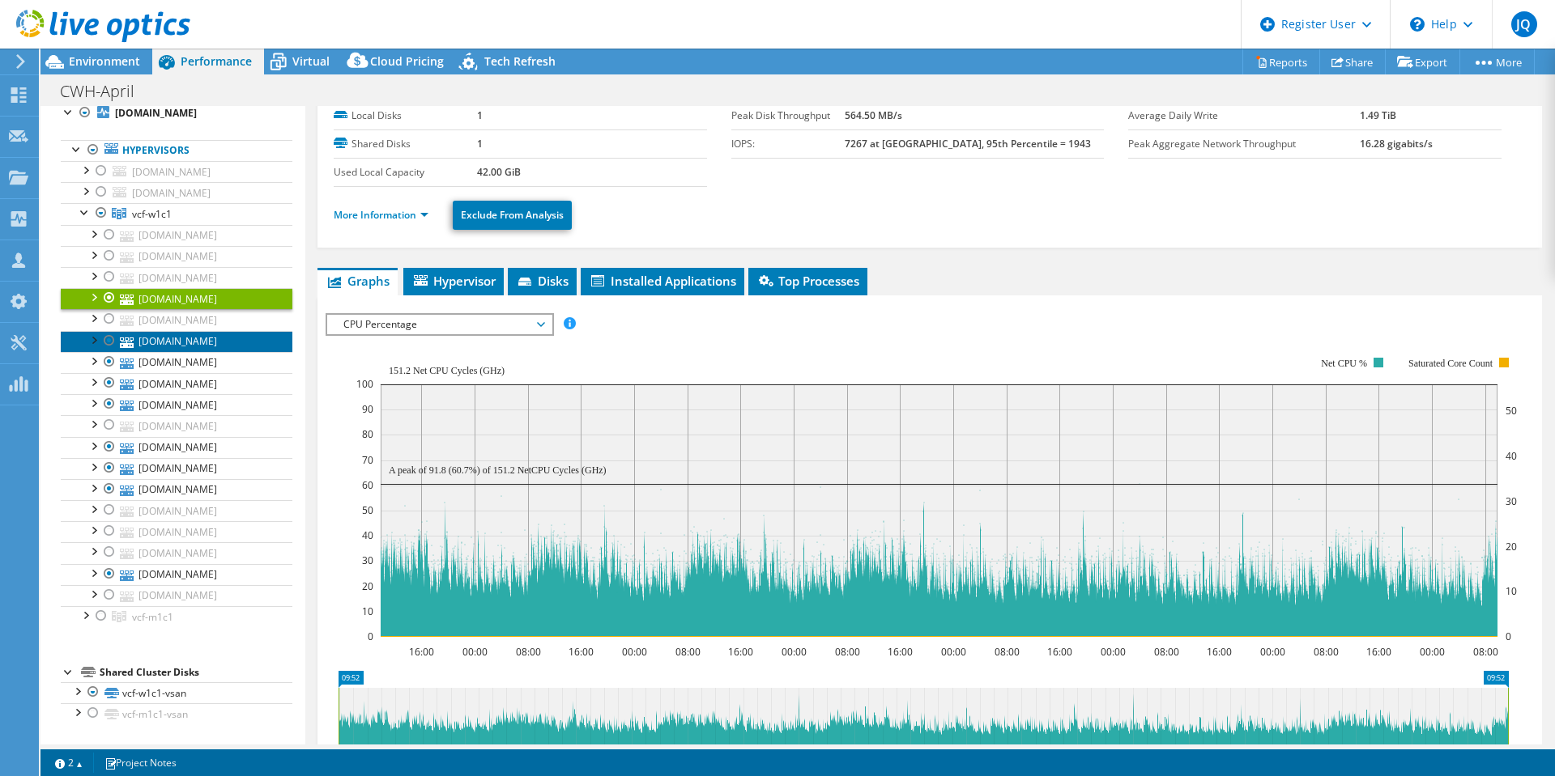
click at [194, 331] on link "[DOMAIN_NAME]" at bounding box center [177, 341] width 232 height 21
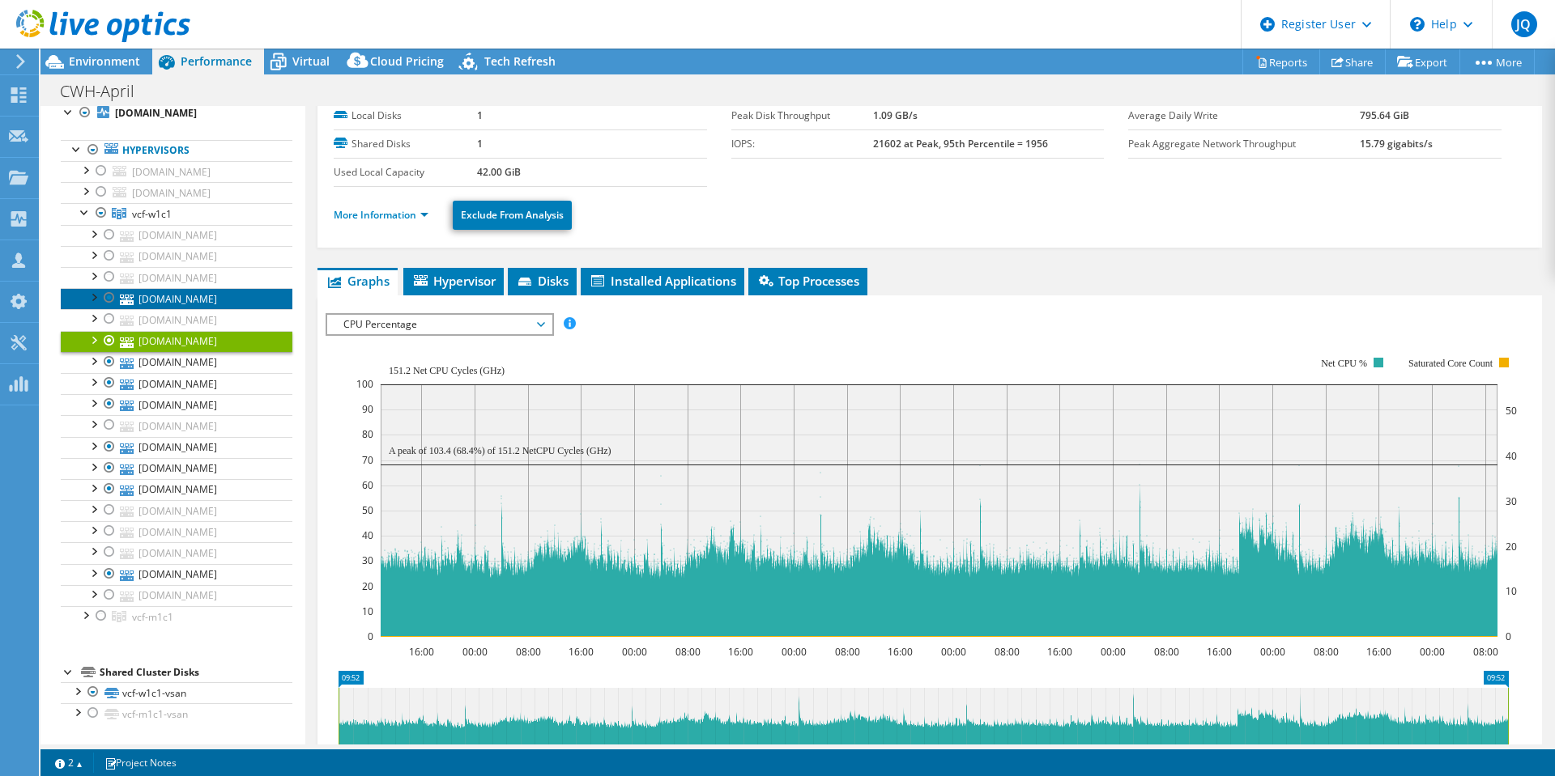
click at [209, 288] on link "[DOMAIN_NAME]" at bounding box center [177, 298] width 232 height 21
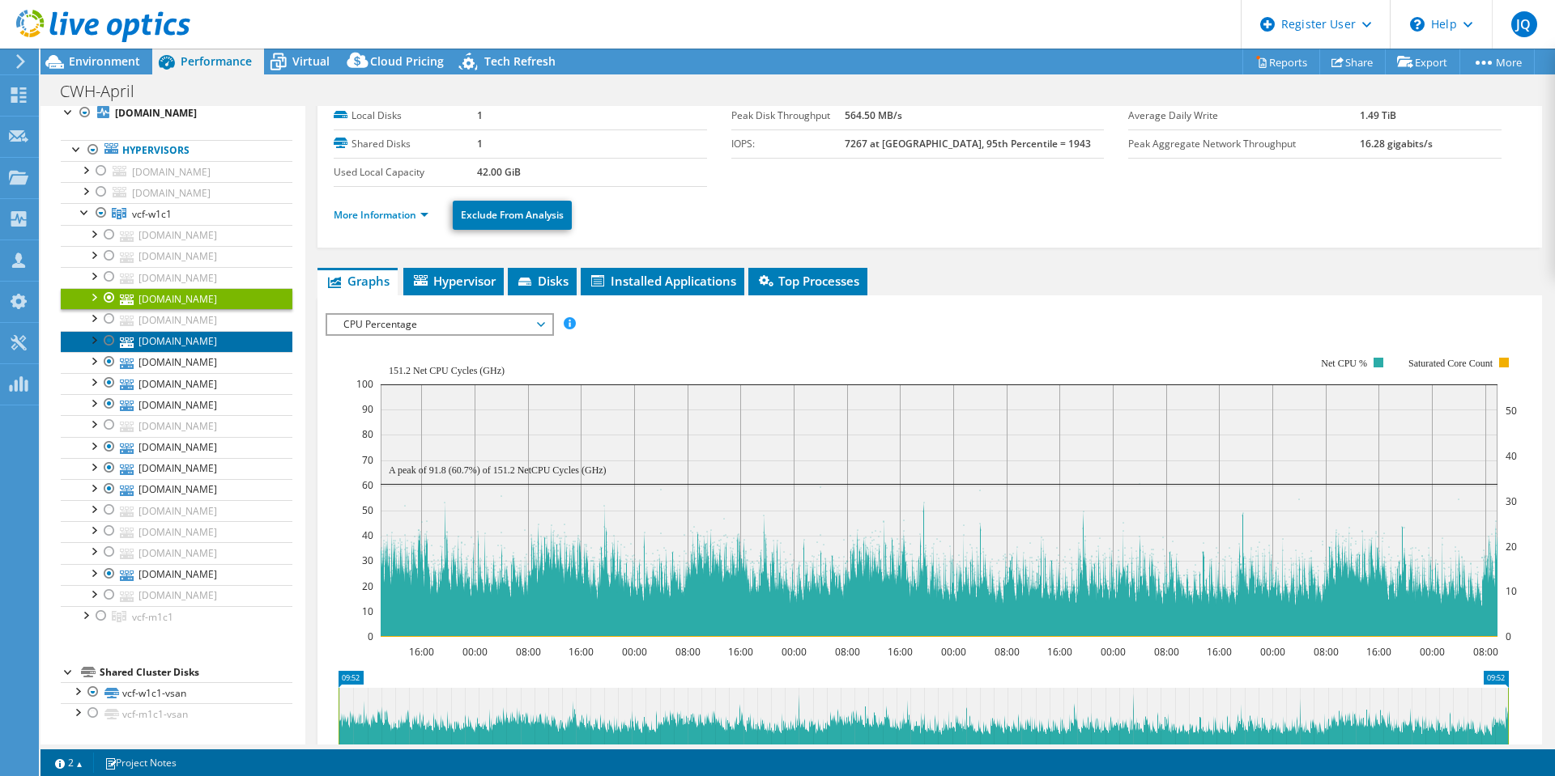
click at [207, 331] on link "[DOMAIN_NAME]" at bounding box center [177, 341] width 232 height 21
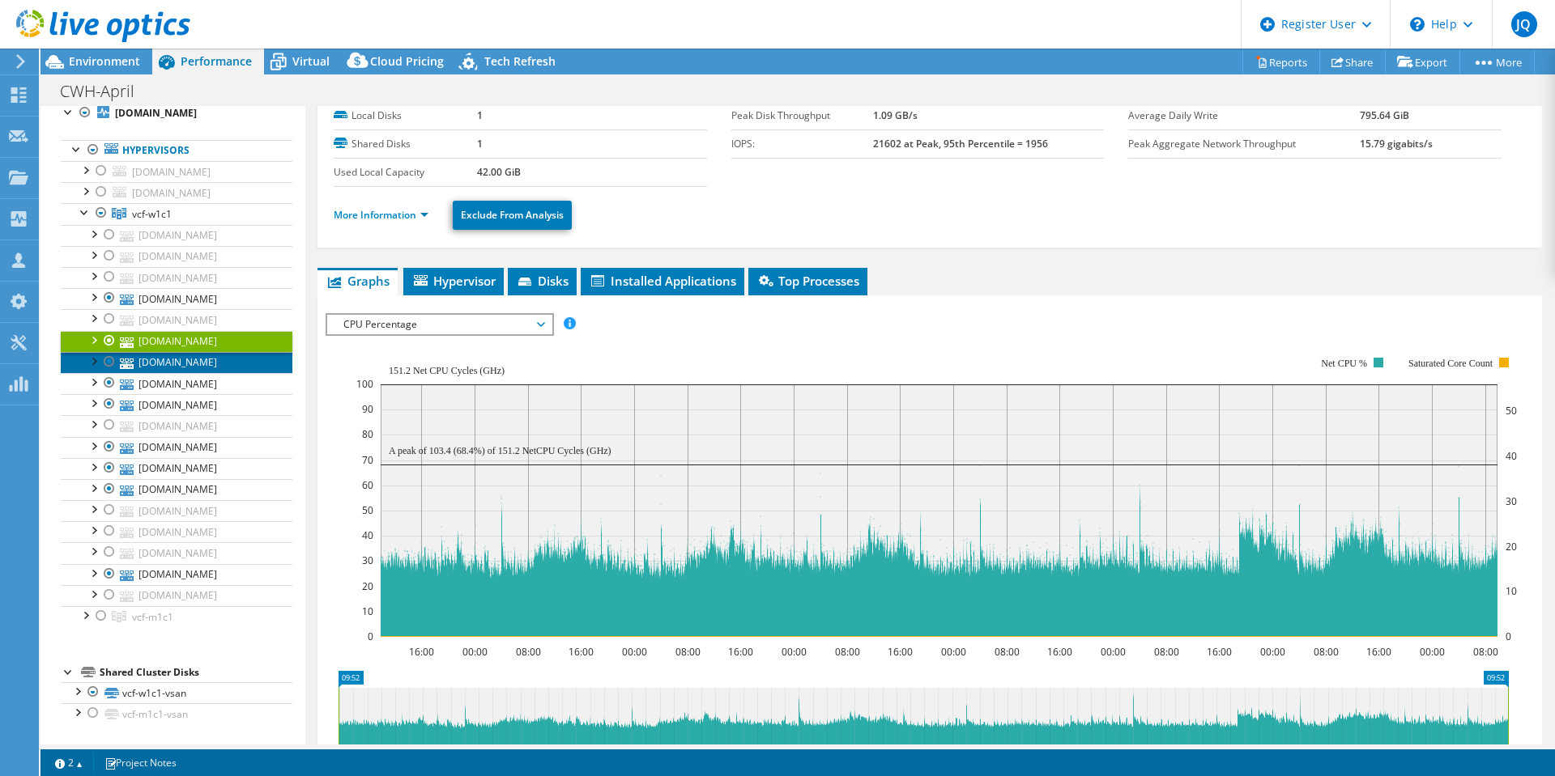
click at [216, 352] on link "[DOMAIN_NAME]" at bounding box center [177, 362] width 232 height 21
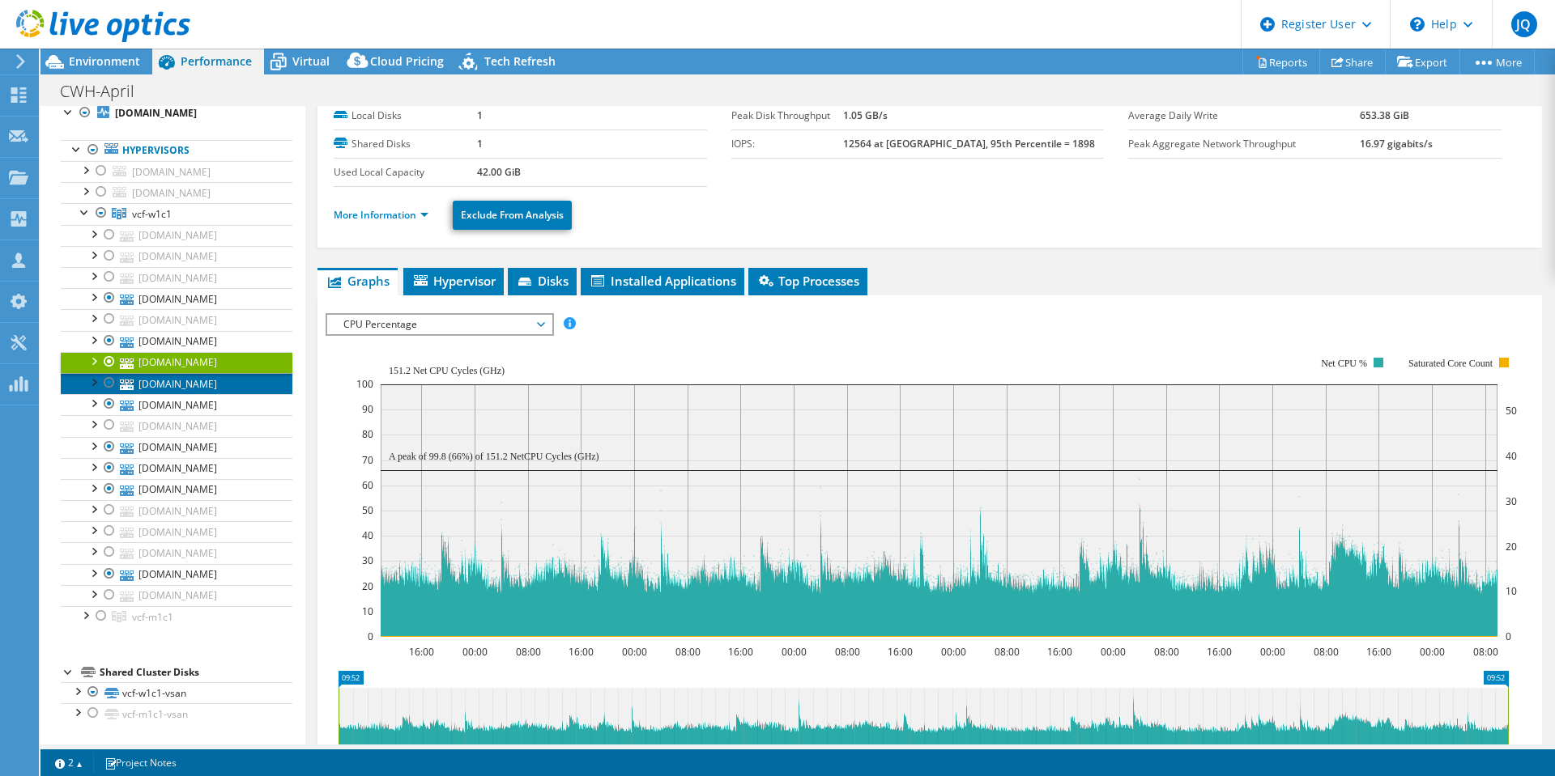
click at [219, 373] on link "[DOMAIN_NAME]" at bounding box center [177, 383] width 232 height 21
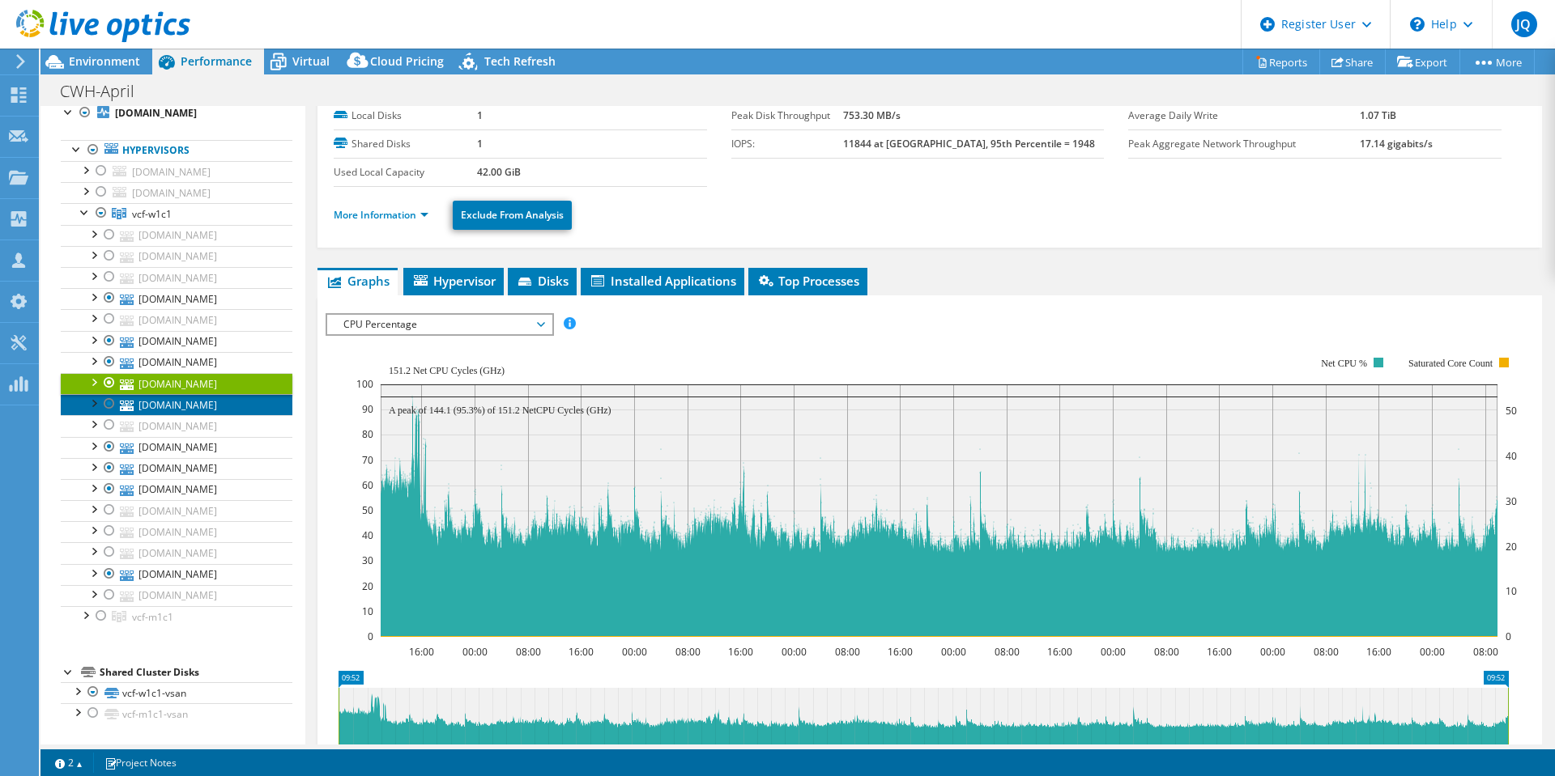
click at [211, 394] on link "[DOMAIN_NAME]" at bounding box center [177, 404] width 232 height 21
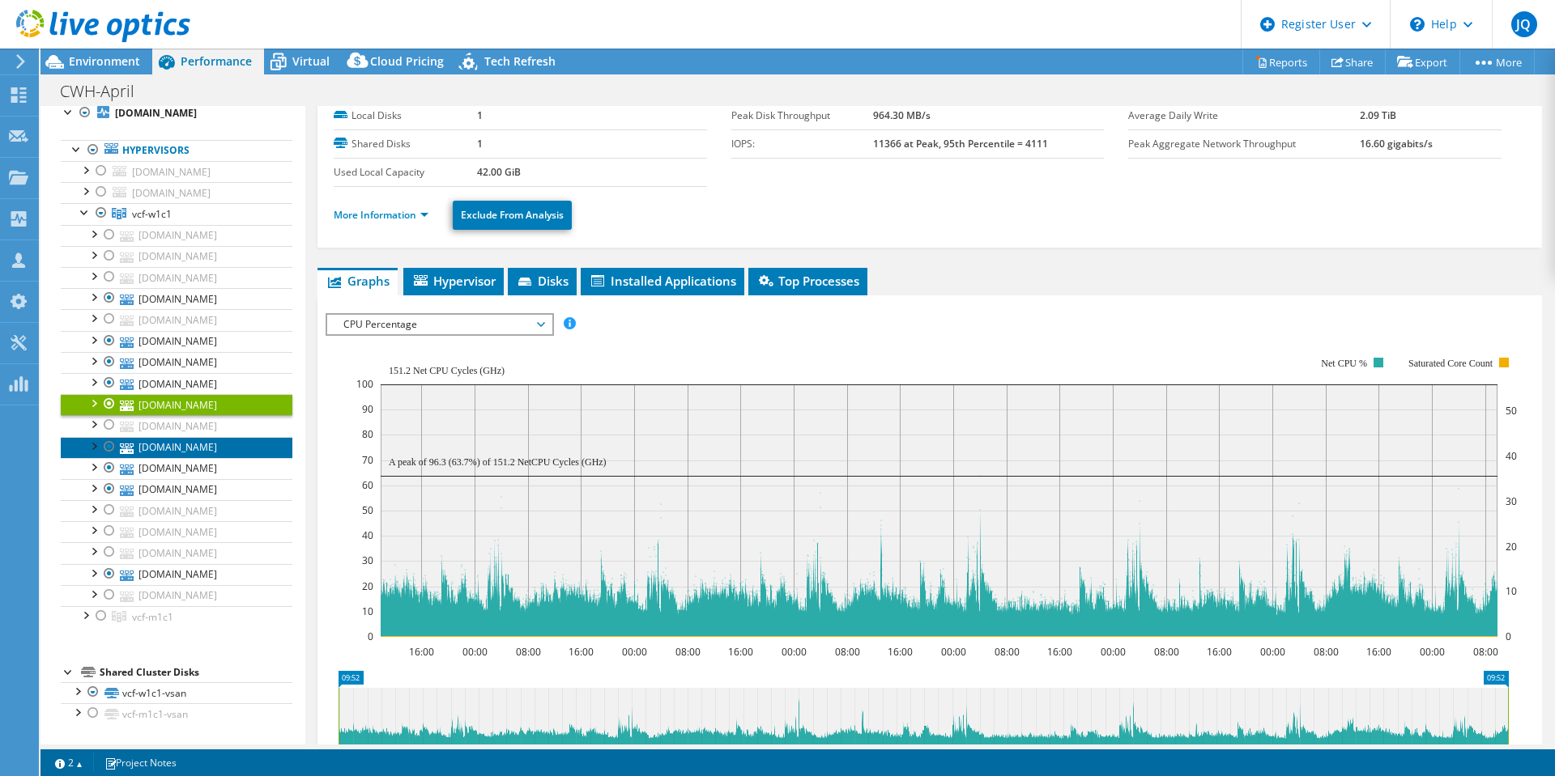
click at [197, 458] on link "[DOMAIN_NAME]" at bounding box center [177, 447] width 232 height 21
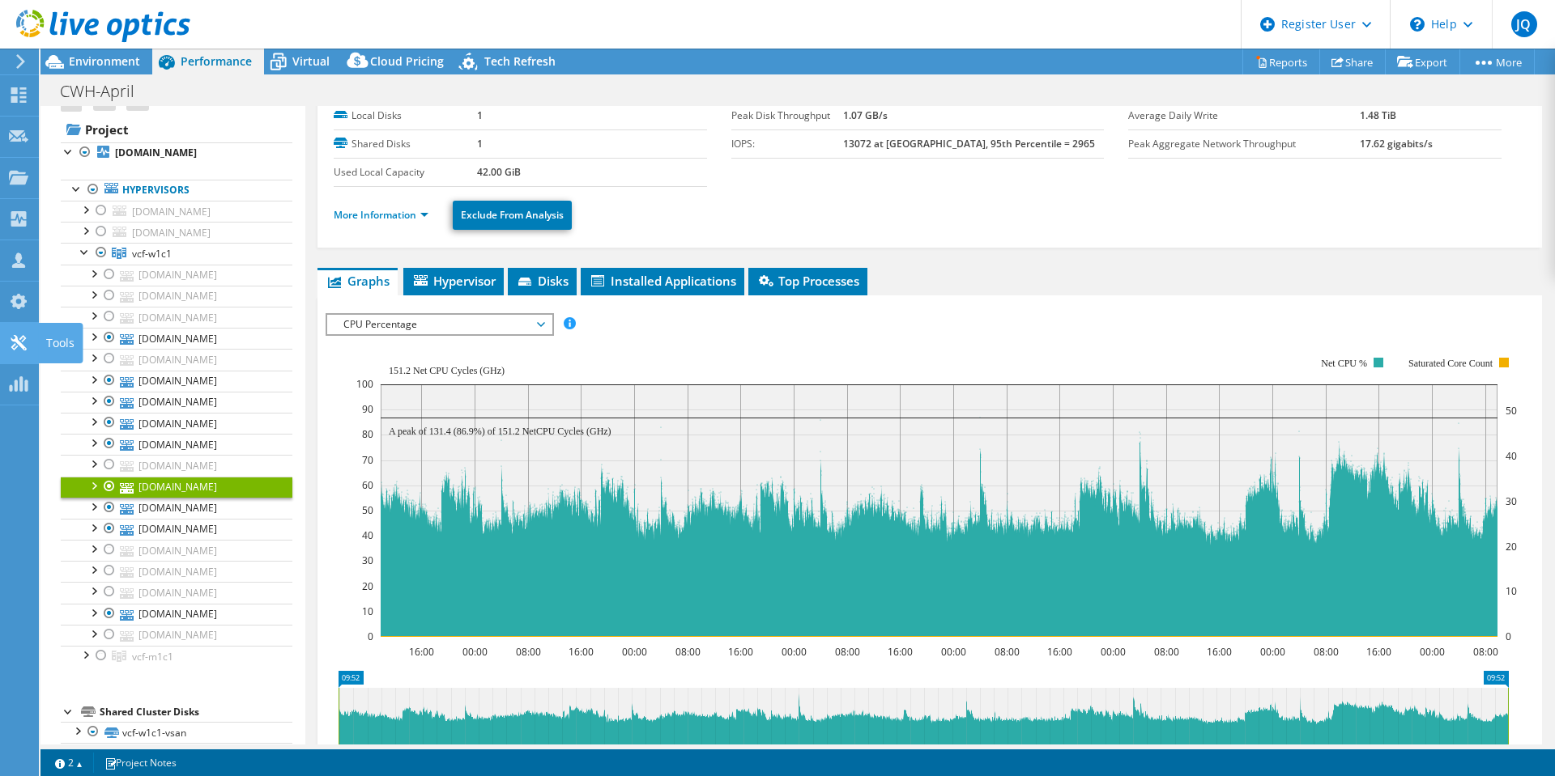
scroll to position [0, 0]
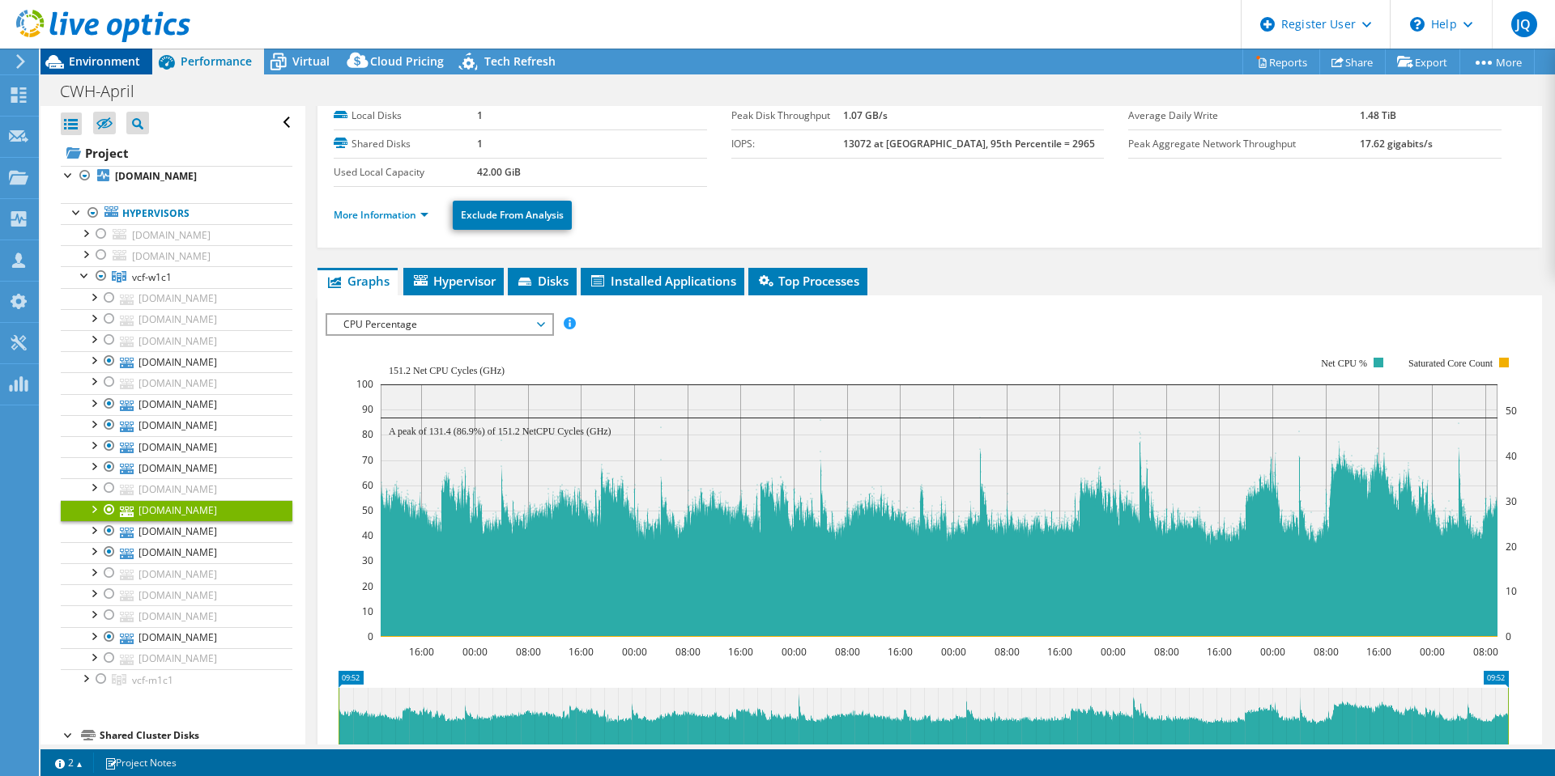
click at [83, 62] on span "Environment" at bounding box center [104, 60] width 71 height 15
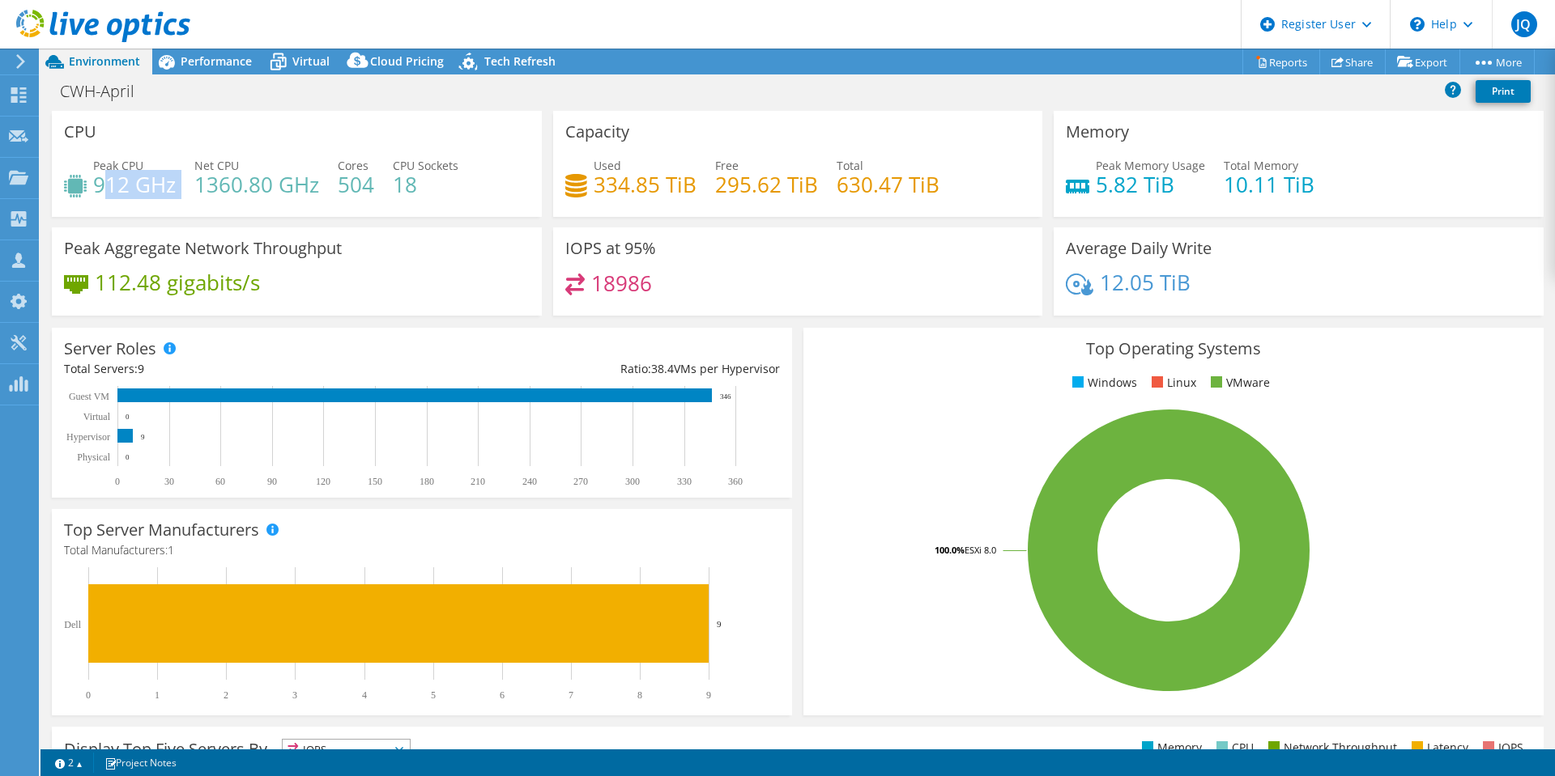
drag, startPoint x: 177, startPoint y: 189, endPoint x: 103, endPoint y: 190, distance: 74.5
click at [103, 190] on div "Peak CPU 912 GHz Net CPU 1360.80 GHz Cores 504 CPU Sockets 18" at bounding box center [297, 183] width 466 height 53
click at [125, 207] on div "Peak CPU 912 GHz Net CPU 1360.80 GHz Cores 504 CPU Sockets 18" at bounding box center [297, 183] width 466 height 53
click at [209, 47] on header "JQ Dell User James Quigley James.Quigley@dell.com Dell My Profile Log Out \n He…" at bounding box center [777, 24] width 1555 height 49
click at [224, 60] on span "Performance" at bounding box center [216, 60] width 71 height 15
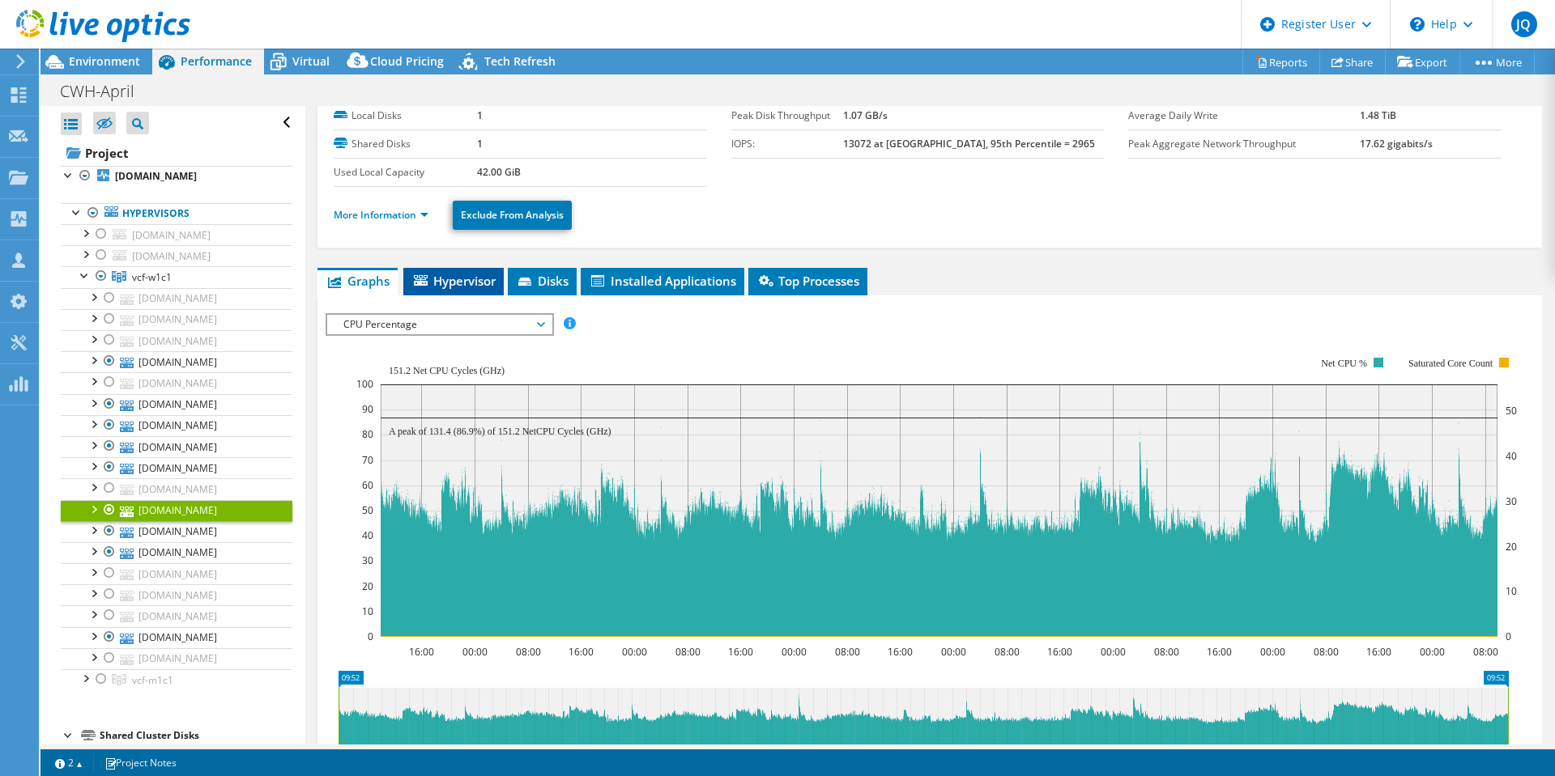
click at [479, 279] on span "Hypervisor" at bounding box center [453, 281] width 84 height 16
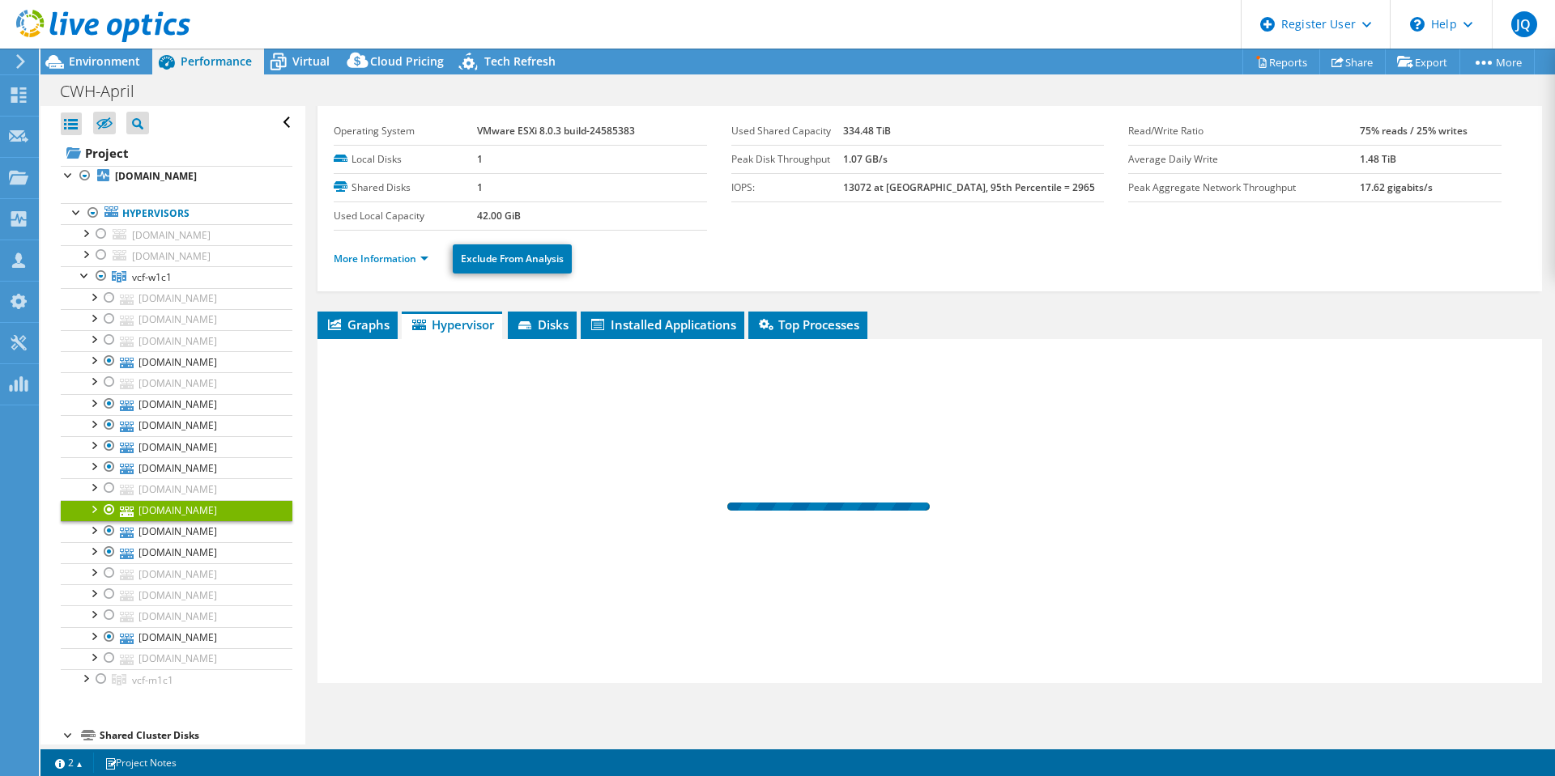
scroll to position [37, 0]
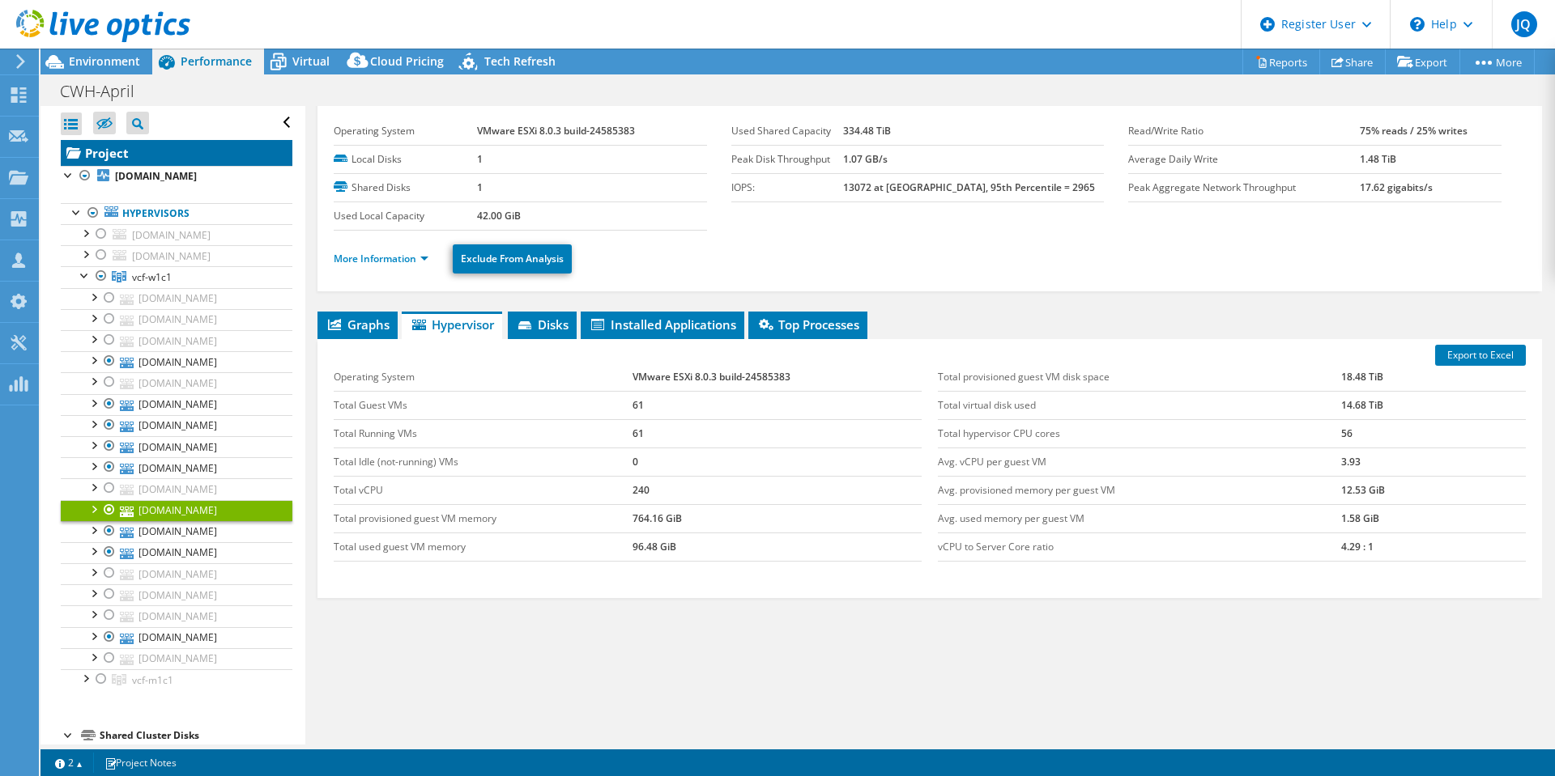
click at [113, 151] on link "Project" at bounding box center [177, 153] width 232 height 26
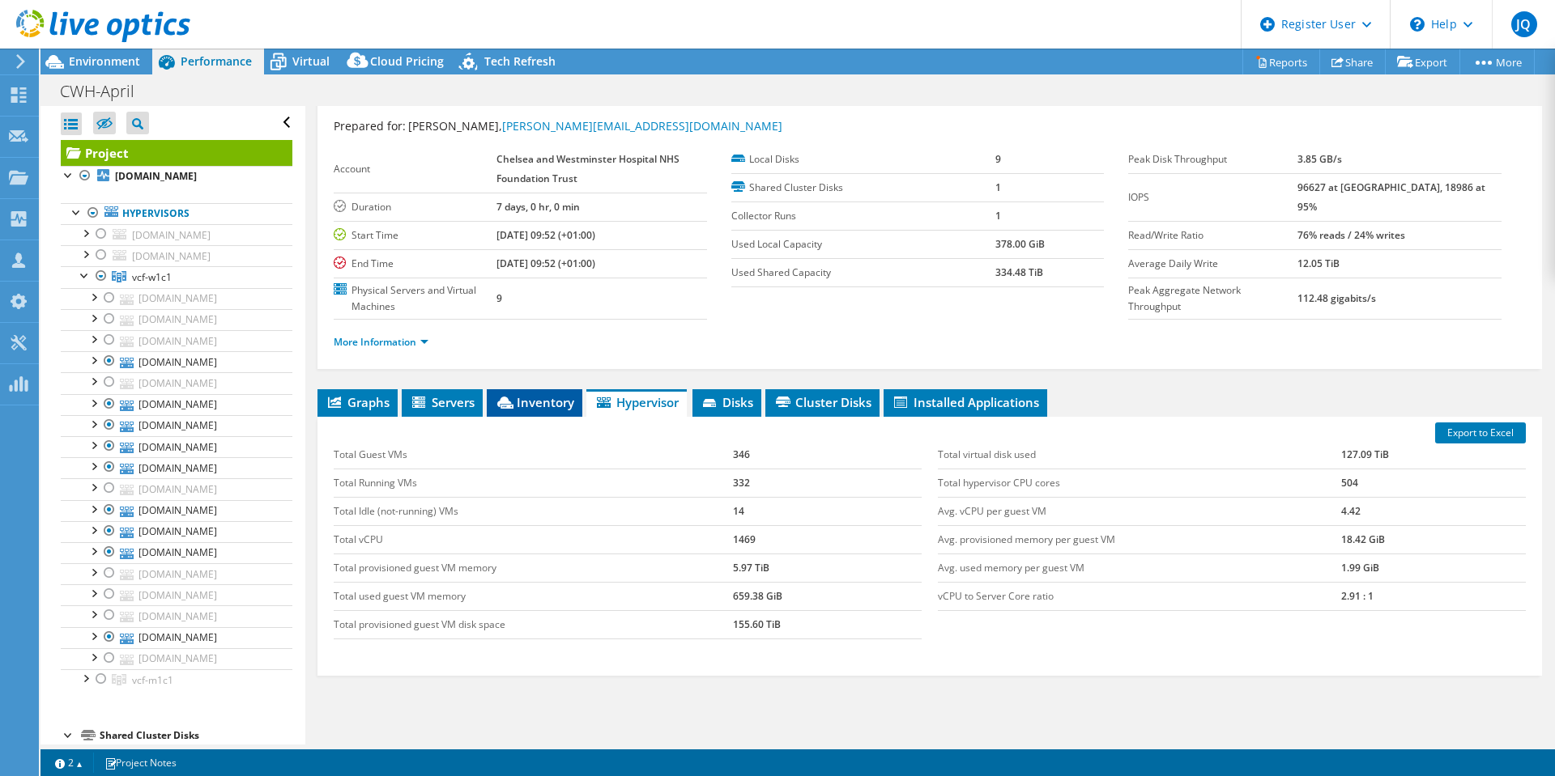
scroll to position [81, 0]
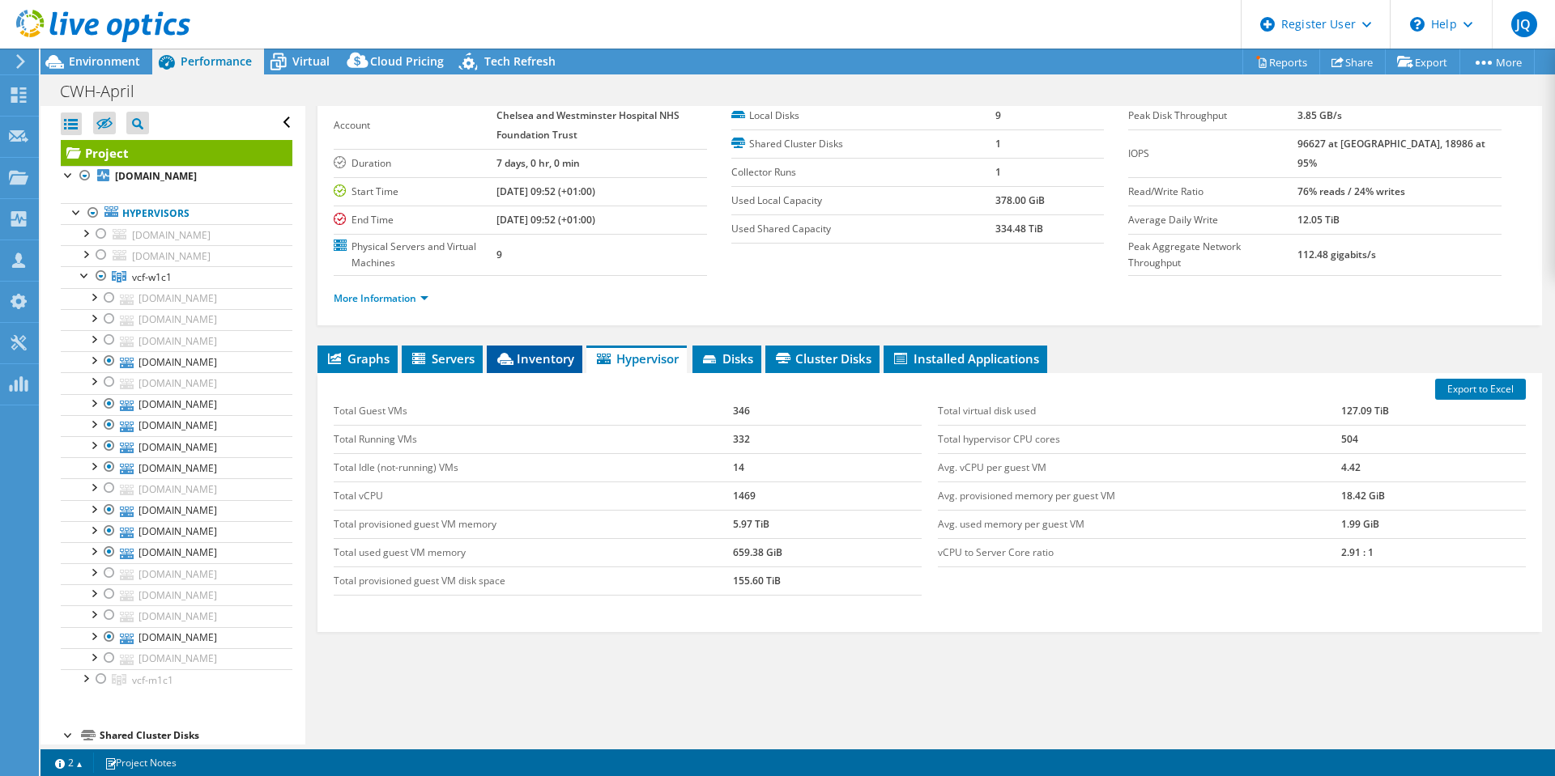
click at [525, 362] on span "Inventory" at bounding box center [534, 359] width 79 height 16
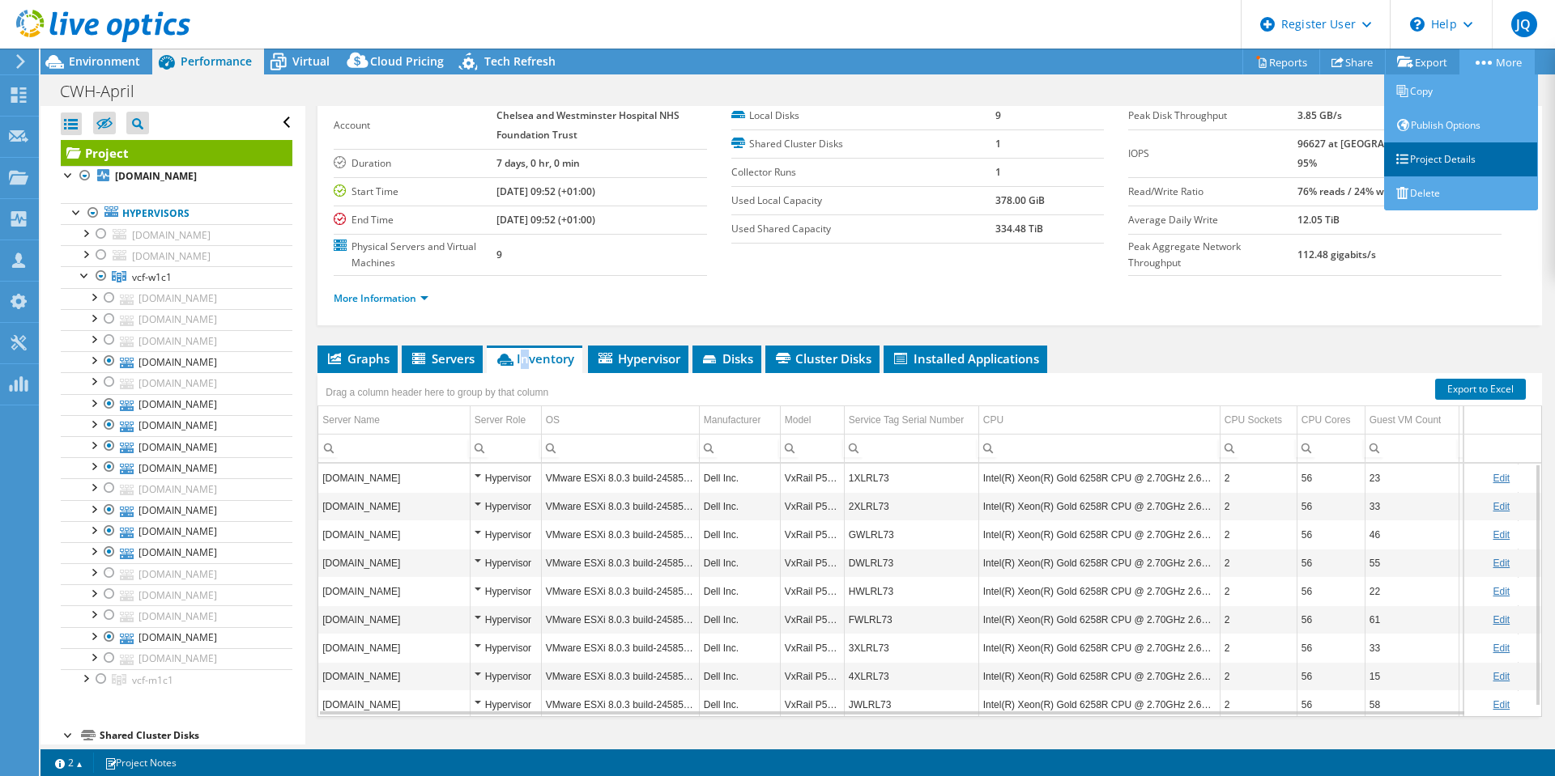
drag, startPoint x: 1457, startPoint y: 152, endPoint x: 1445, endPoint y: 153, distance: 12.2
click at [1457, 152] on link "Project Details" at bounding box center [1461, 160] width 154 height 34
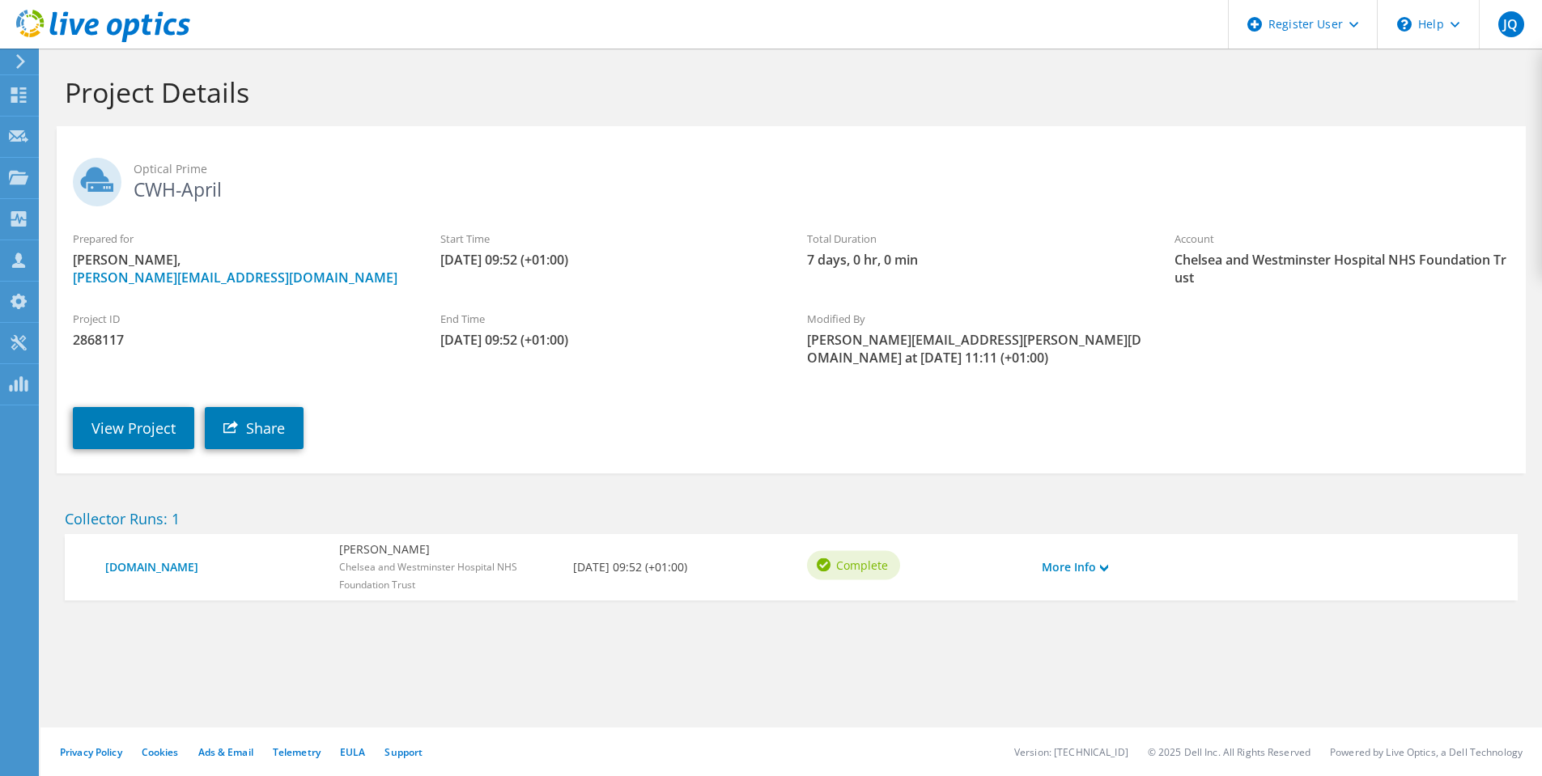
click at [80, 339] on span "2868117" at bounding box center [240, 340] width 335 height 18
copy span "2868117"
click at [145, 414] on link "View Project" at bounding box center [133, 428] width 121 height 42
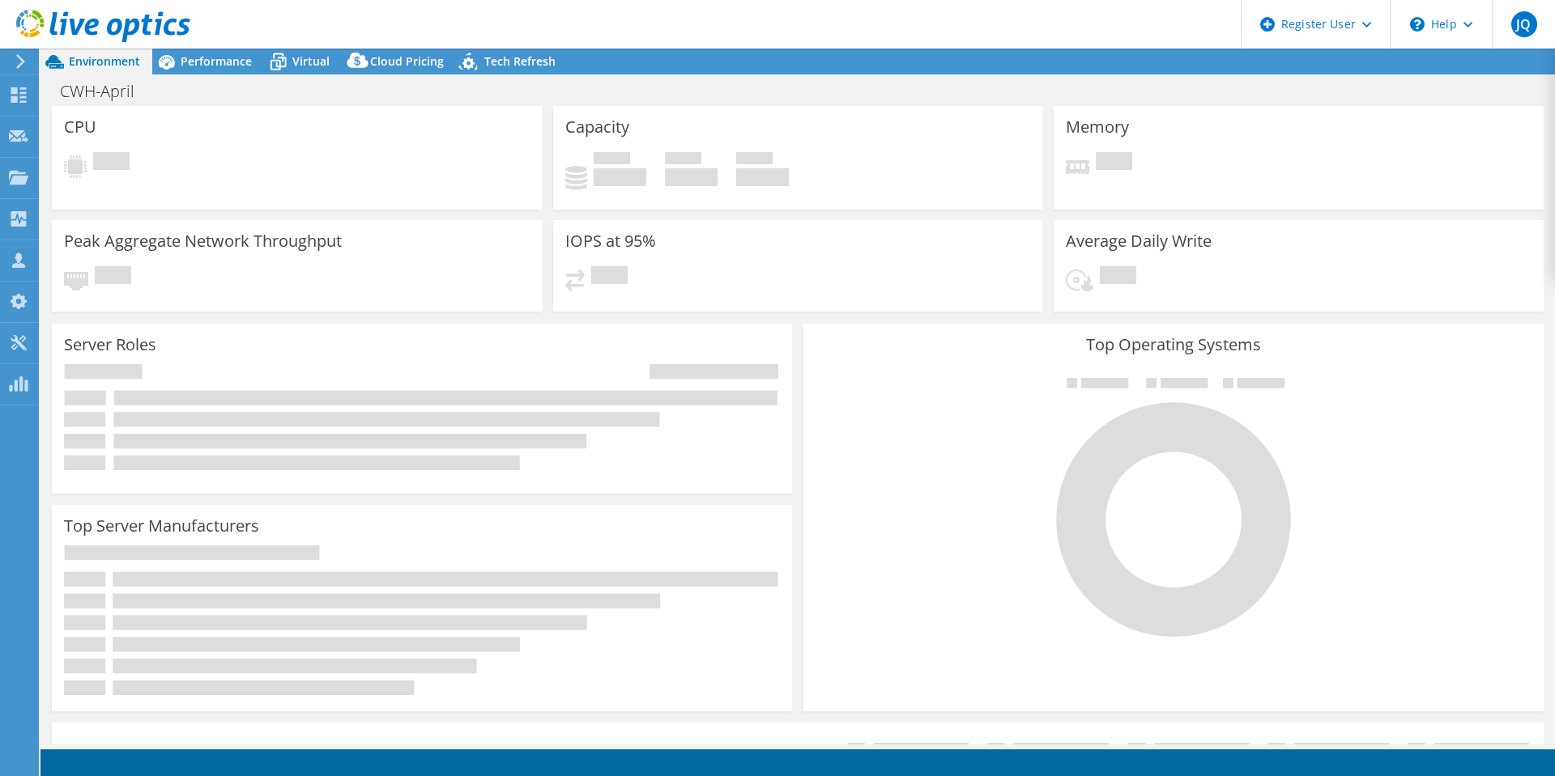
select select "USD"
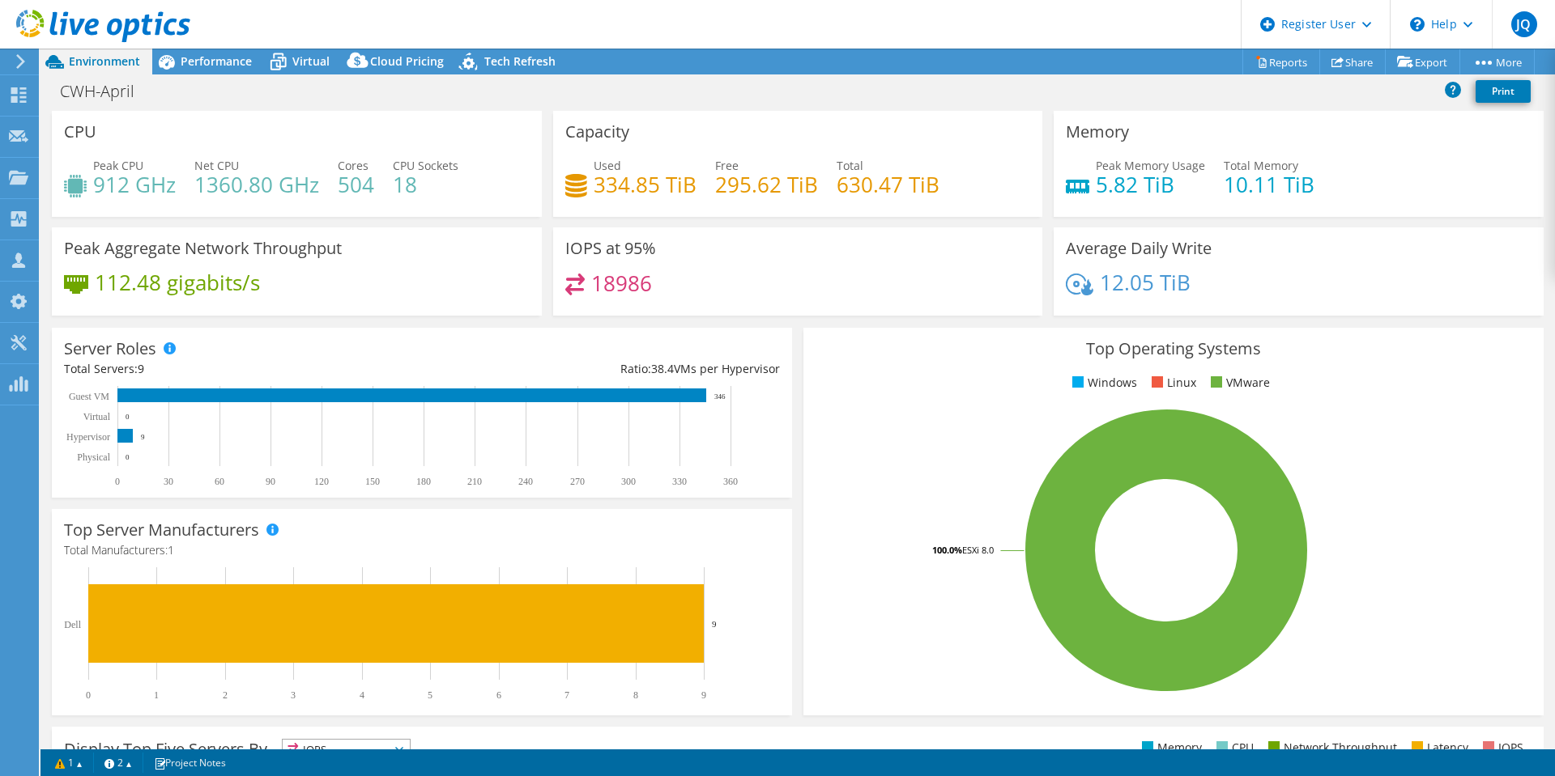
click at [224, 79] on div "CWH-April Print" at bounding box center [797, 91] width 1514 height 30
click at [216, 59] on span "Performance" at bounding box center [216, 60] width 71 height 15
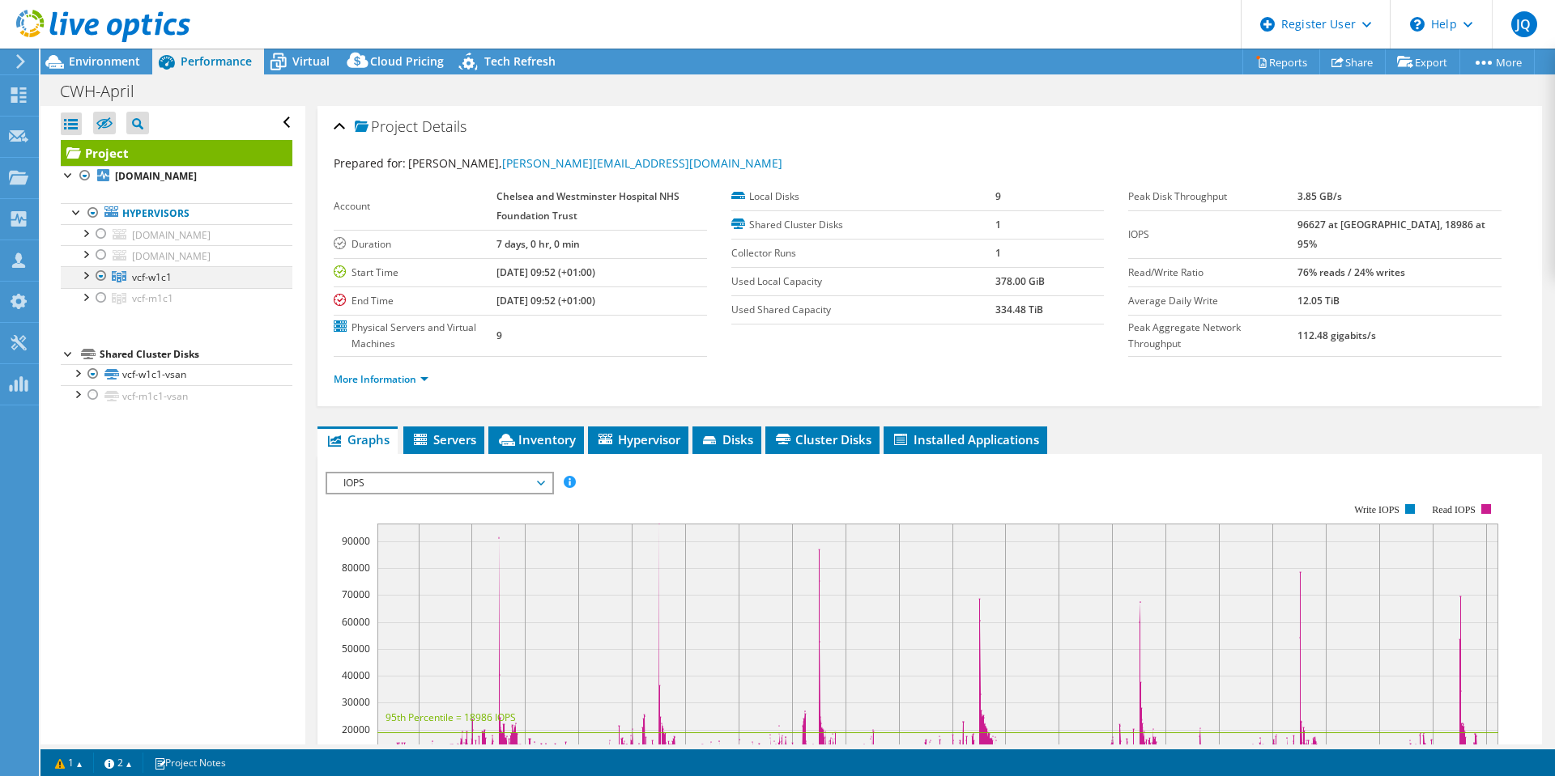
click at [83, 283] on div at bounding box center [85, 274] width 16 height 16
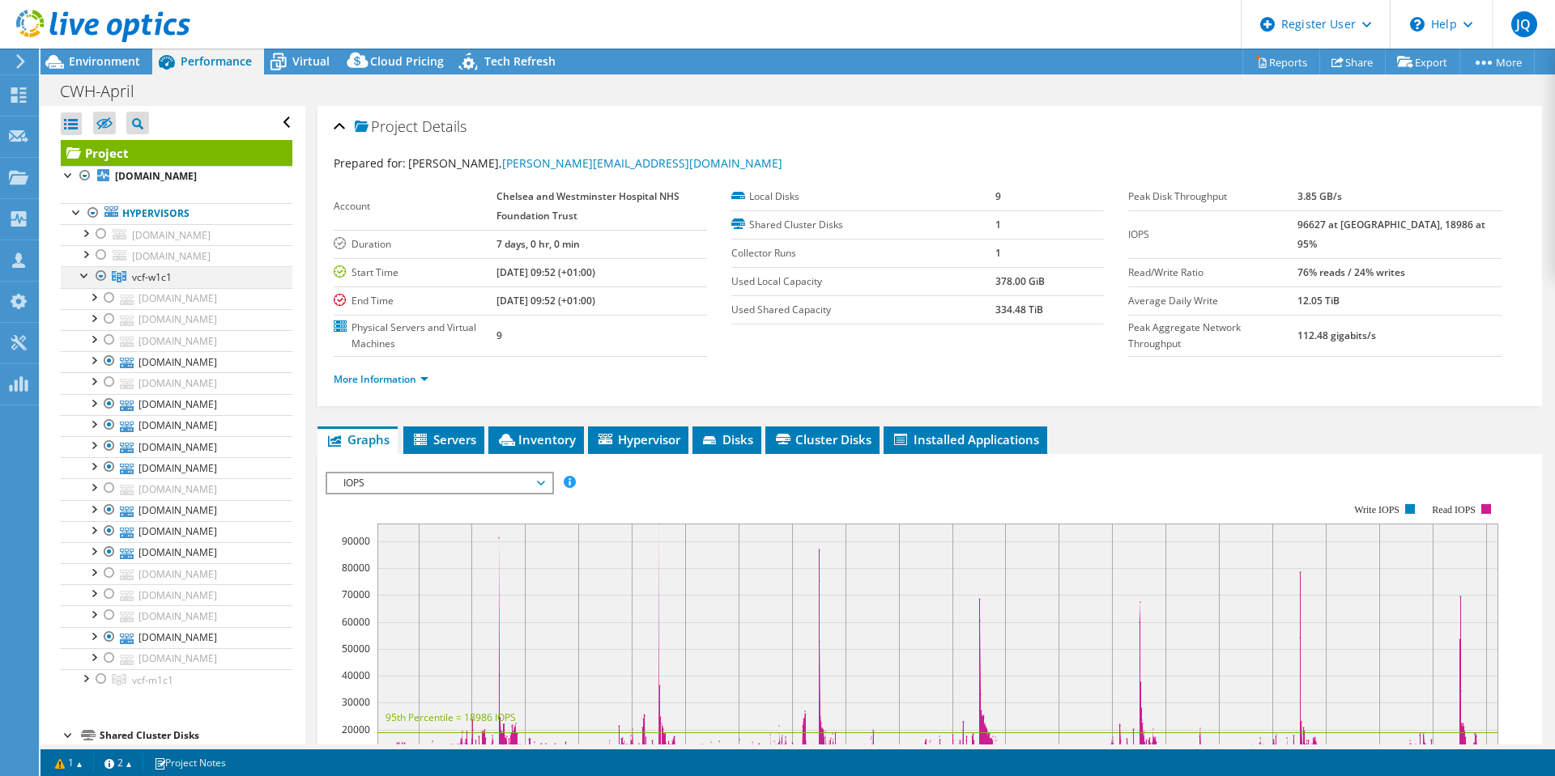
click at [104, 286] on div at bounding box center [101, 275] width 16 height 19
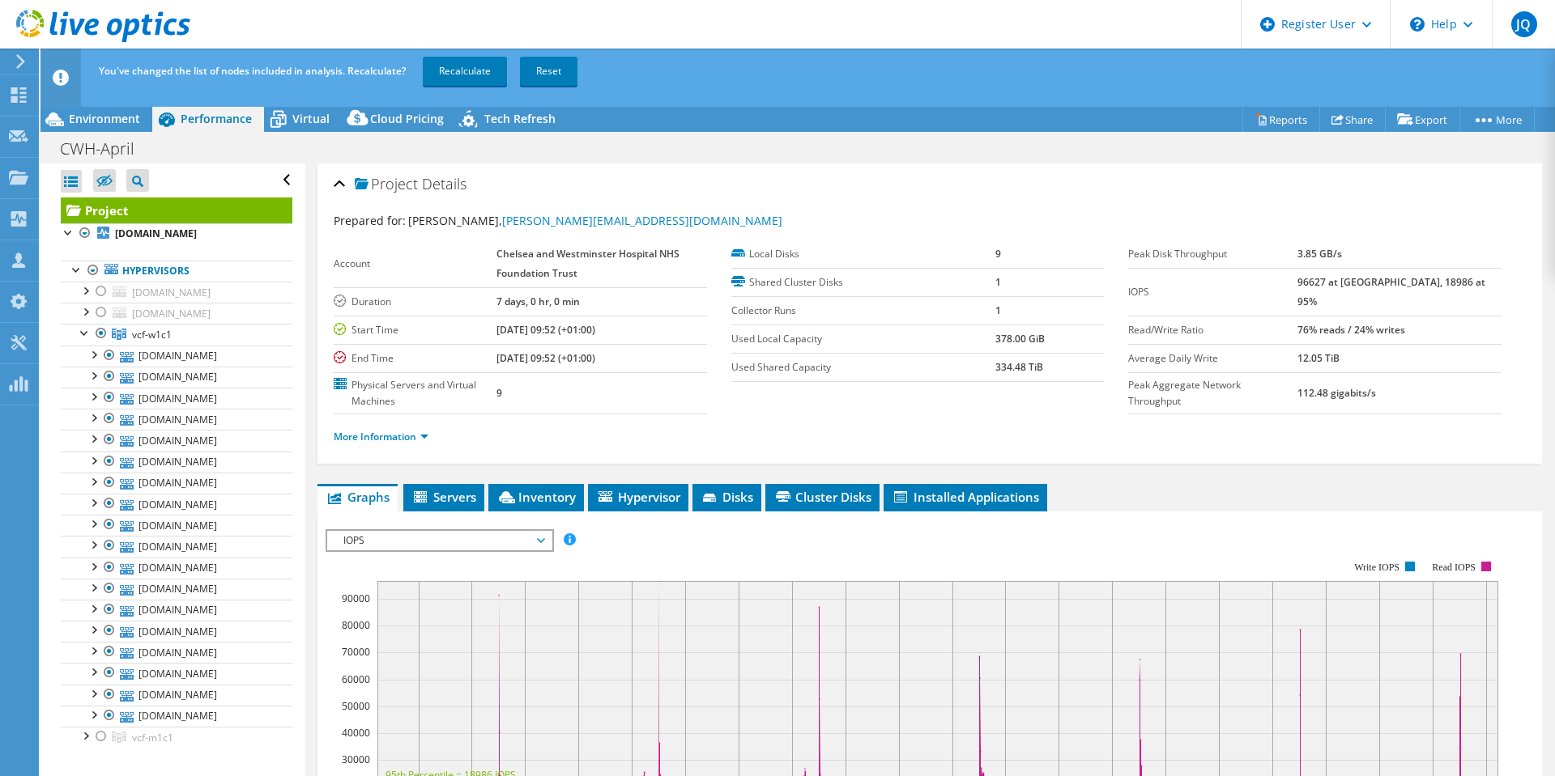
click at [481, 539] on span "IOPS" at bounding box center [439, 540] width 208 height 19
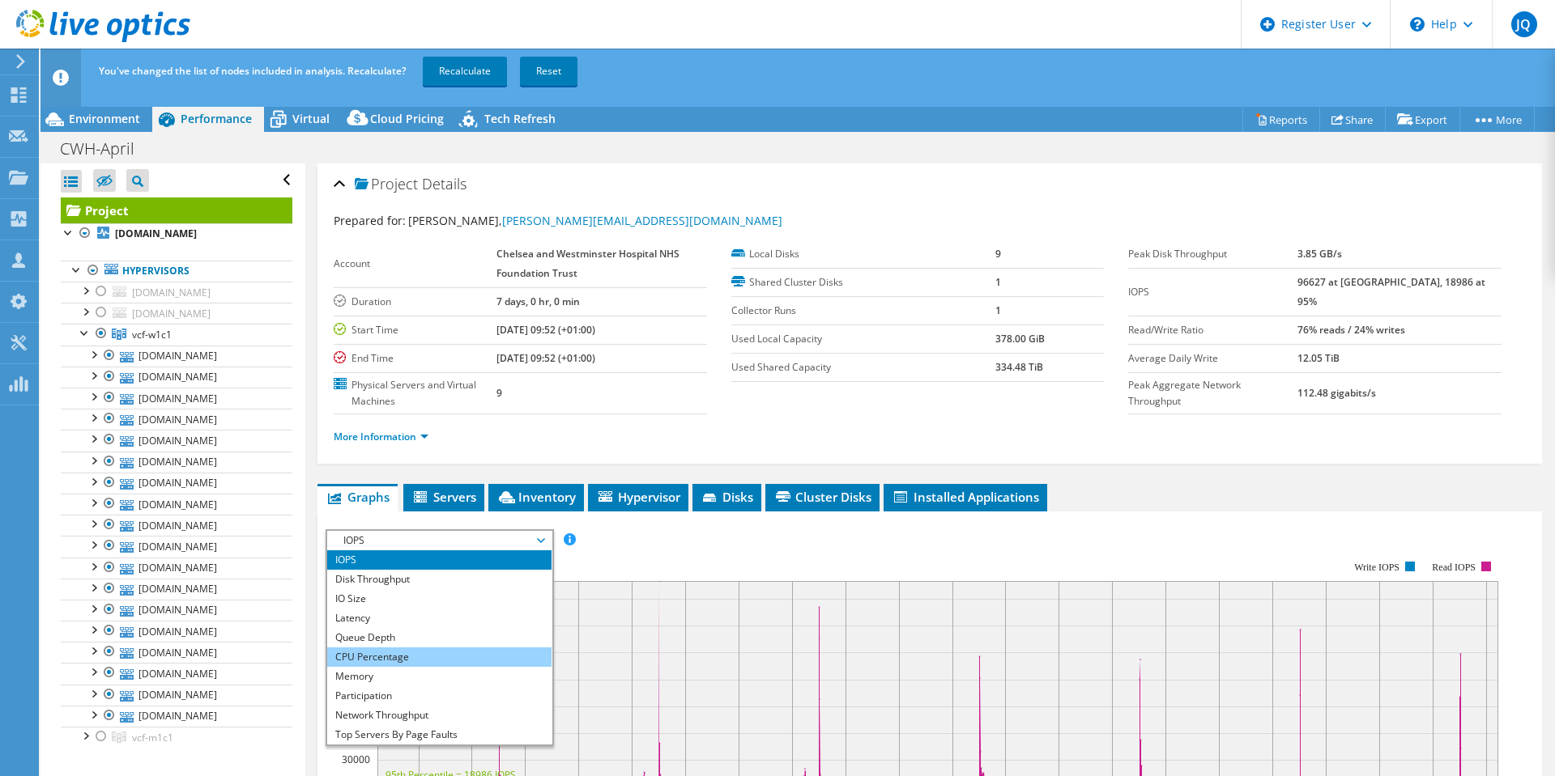
click at [481, 659] on li "CPU Percentage" at bounding box center [439, 657] width 224 height 19
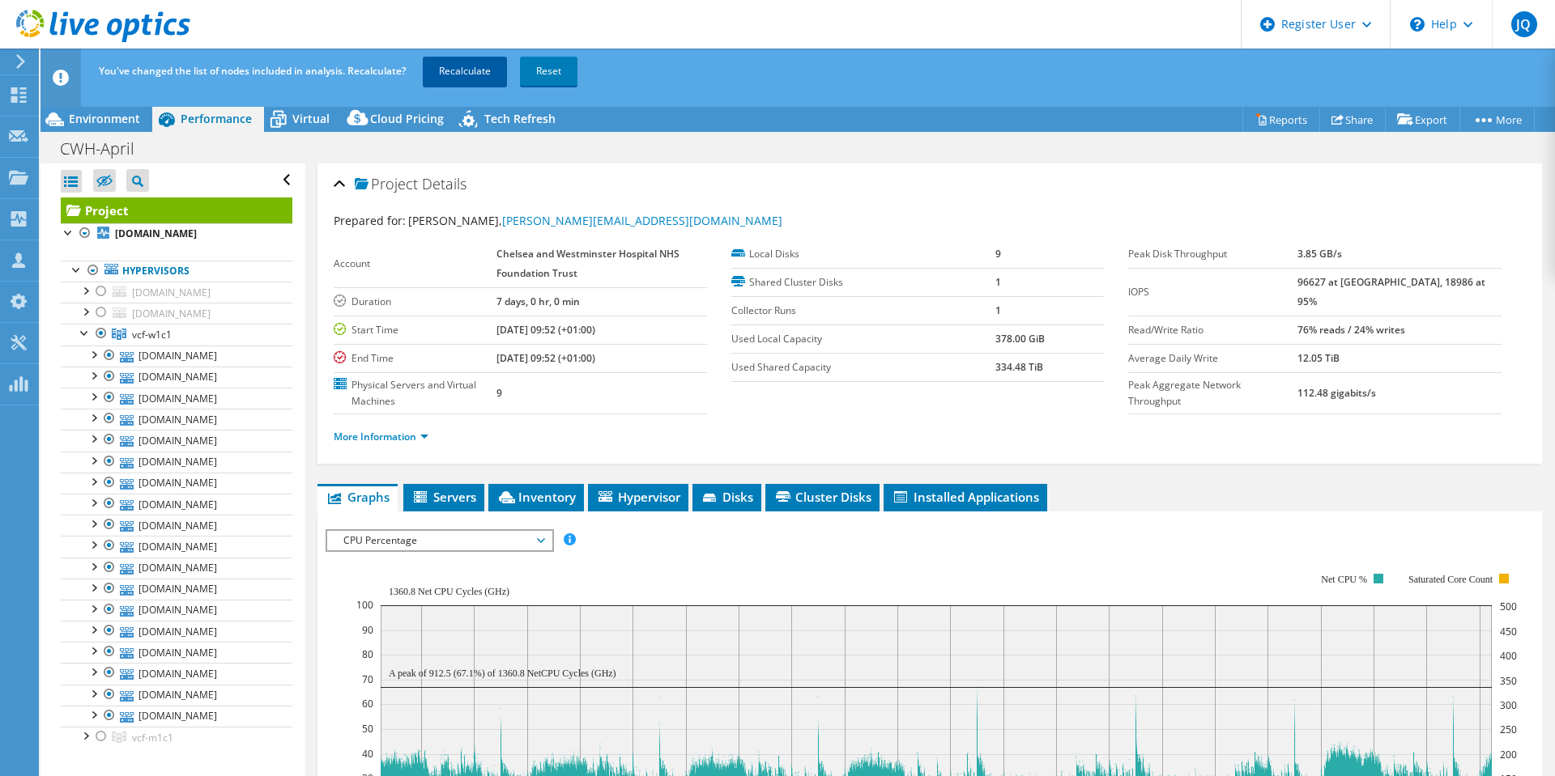
click at [471, 63] on link "Recalculate" at bounding box center [465, 71] width 84 height 29
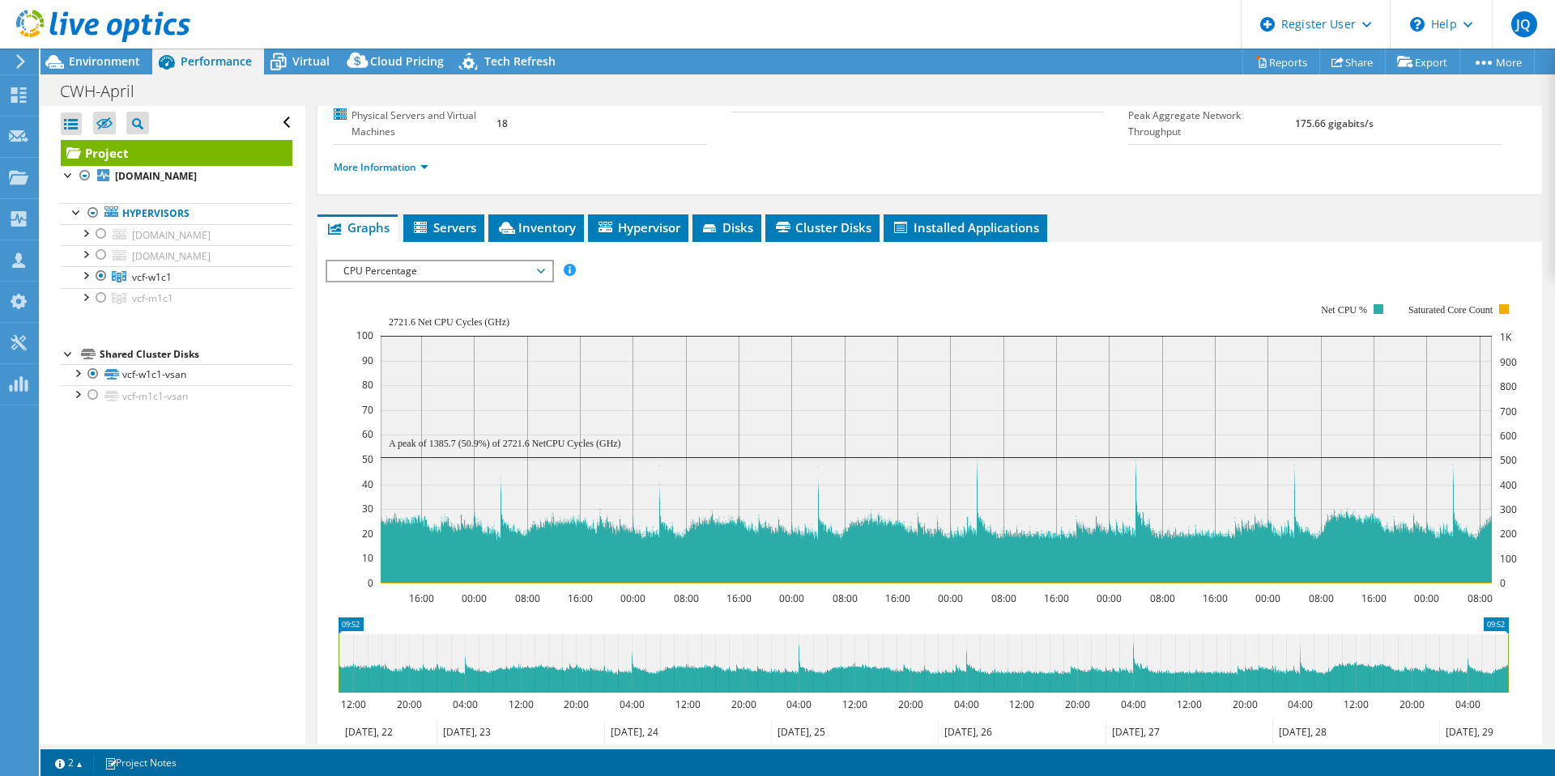
scroll to position [404, 0]
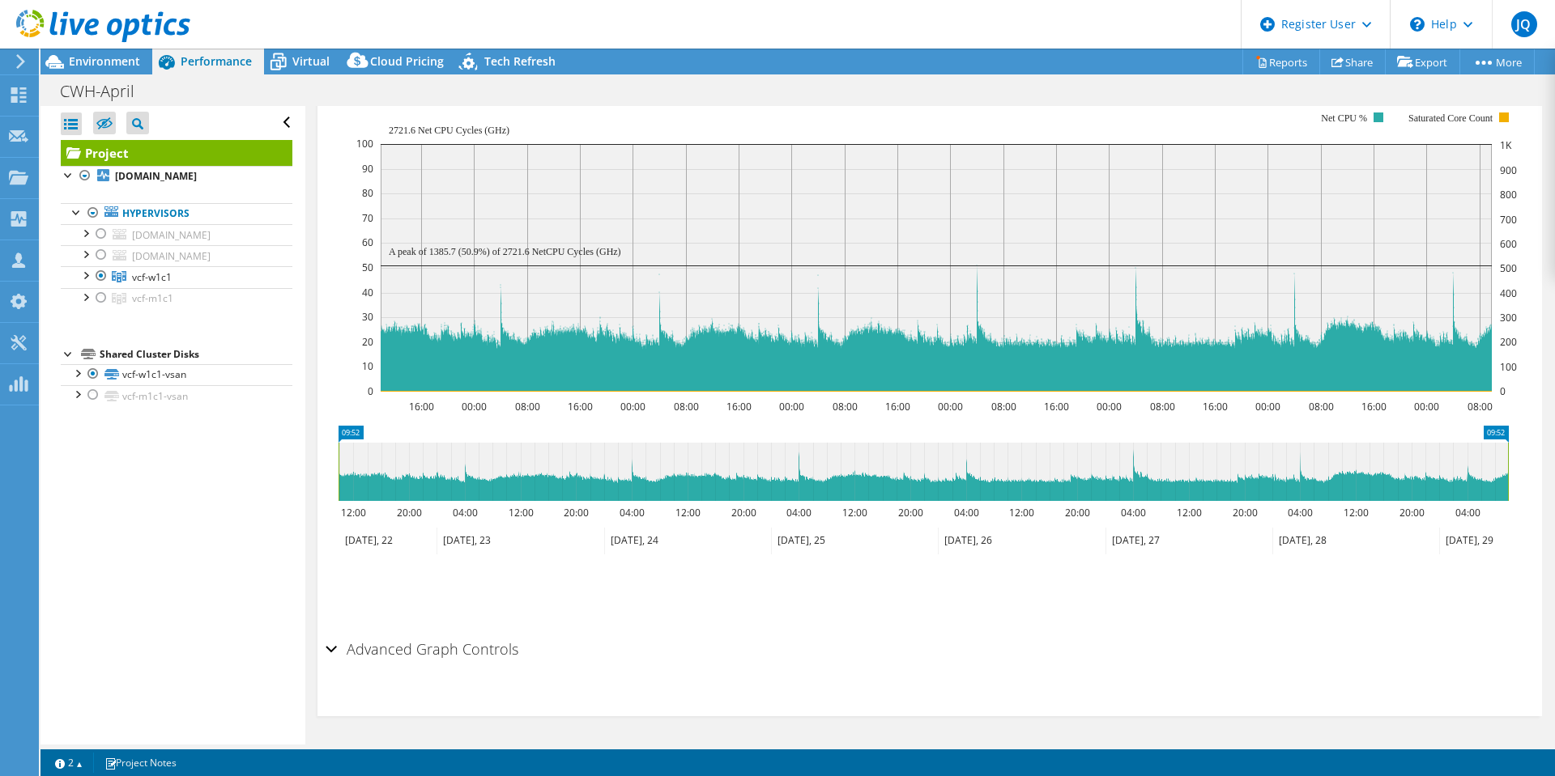
click at [113, 53] on div at bounding box center [95, 27] width 190 height 54
click at [109, 62] on span "Environment" at bounding box center [104, 60] width 71 height 15
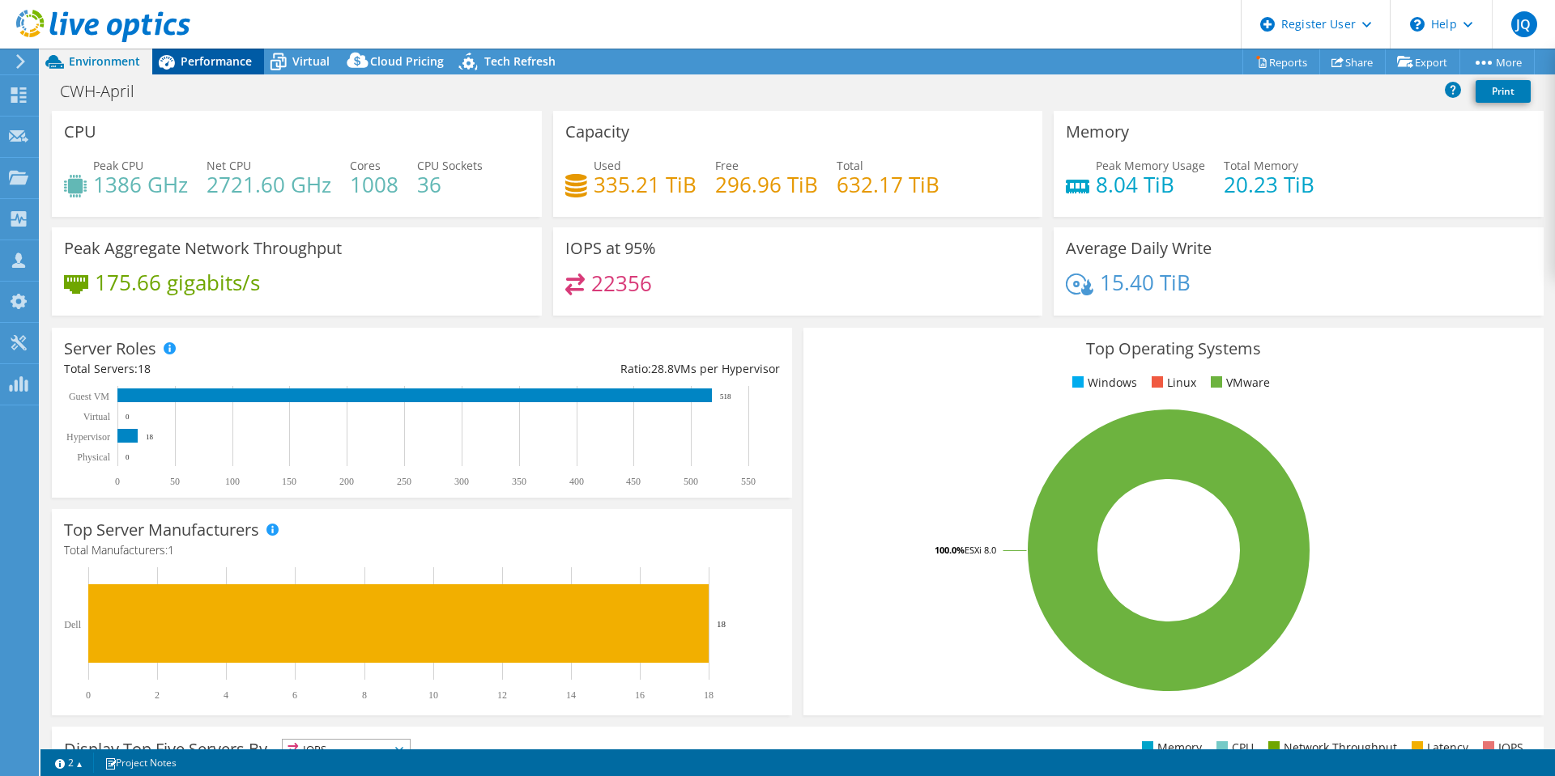
click at [223, 60] on span "Performance" at bounding box center [216, 60] width 71 height 15
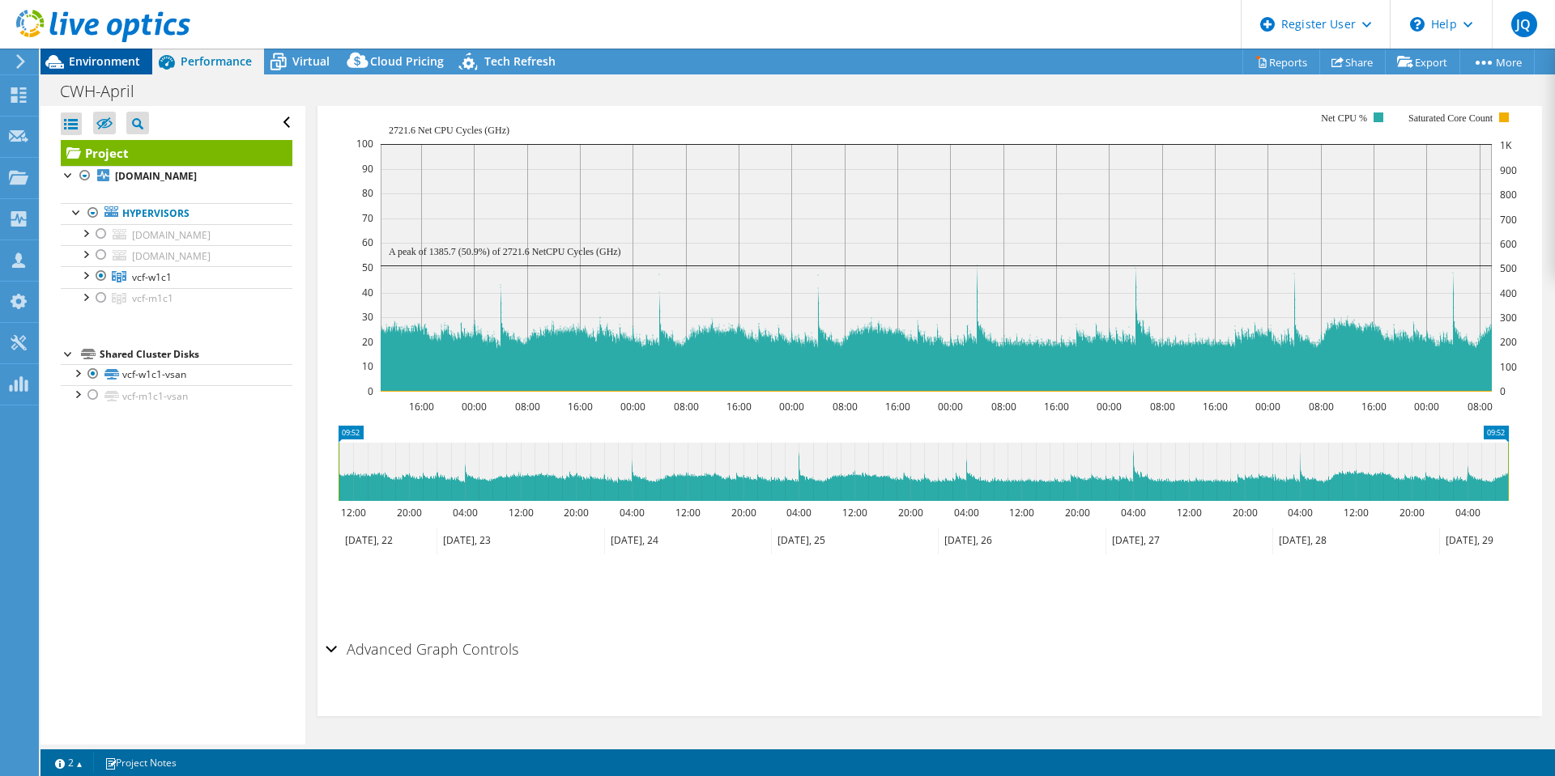
click at [125, 60] on span "Environment" at bounding box center [104, 60] width 71 height 15
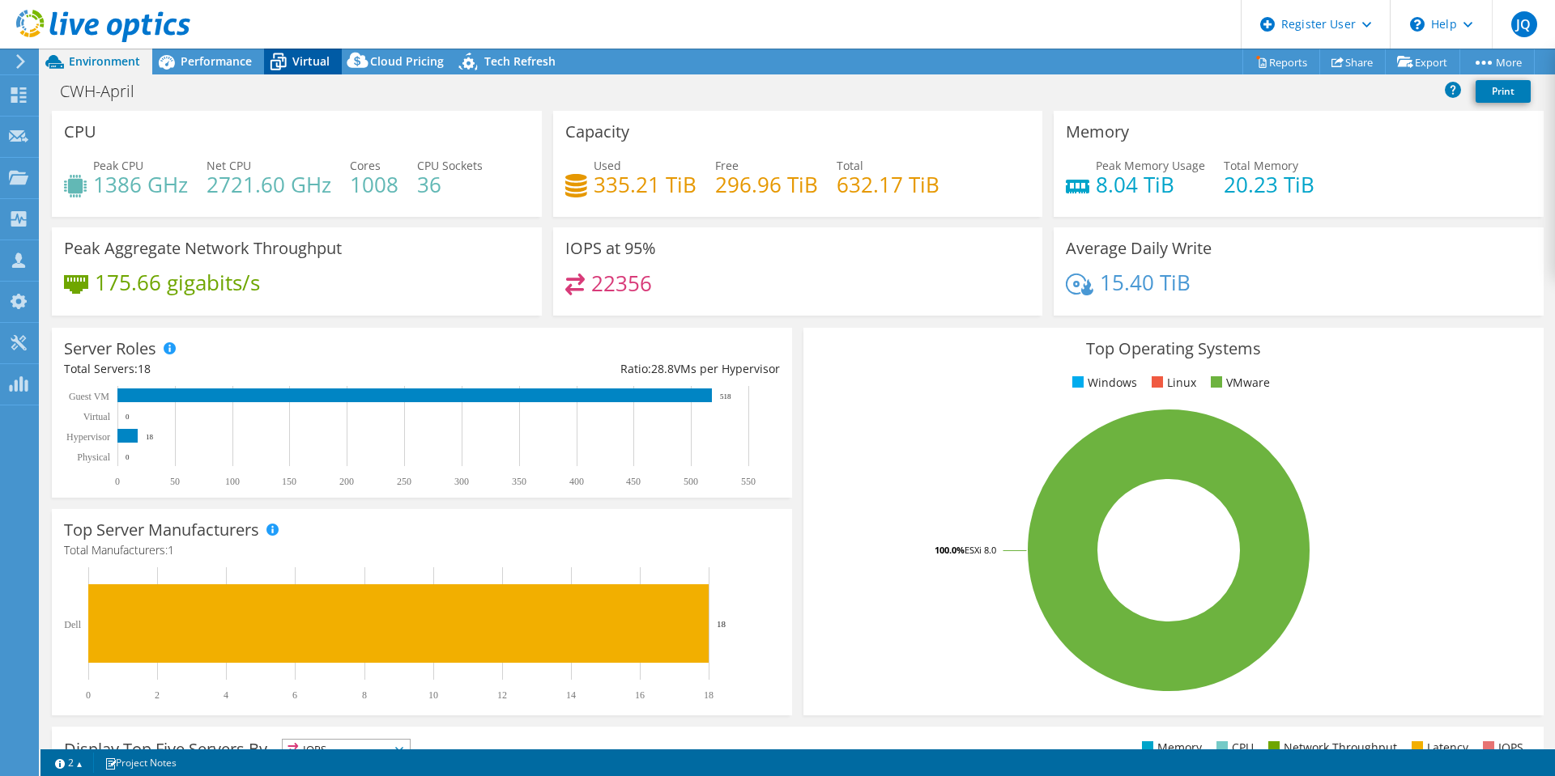
click at [328, 55] on span "Virtual" at bounding box center [310, 60] width 37 height 15
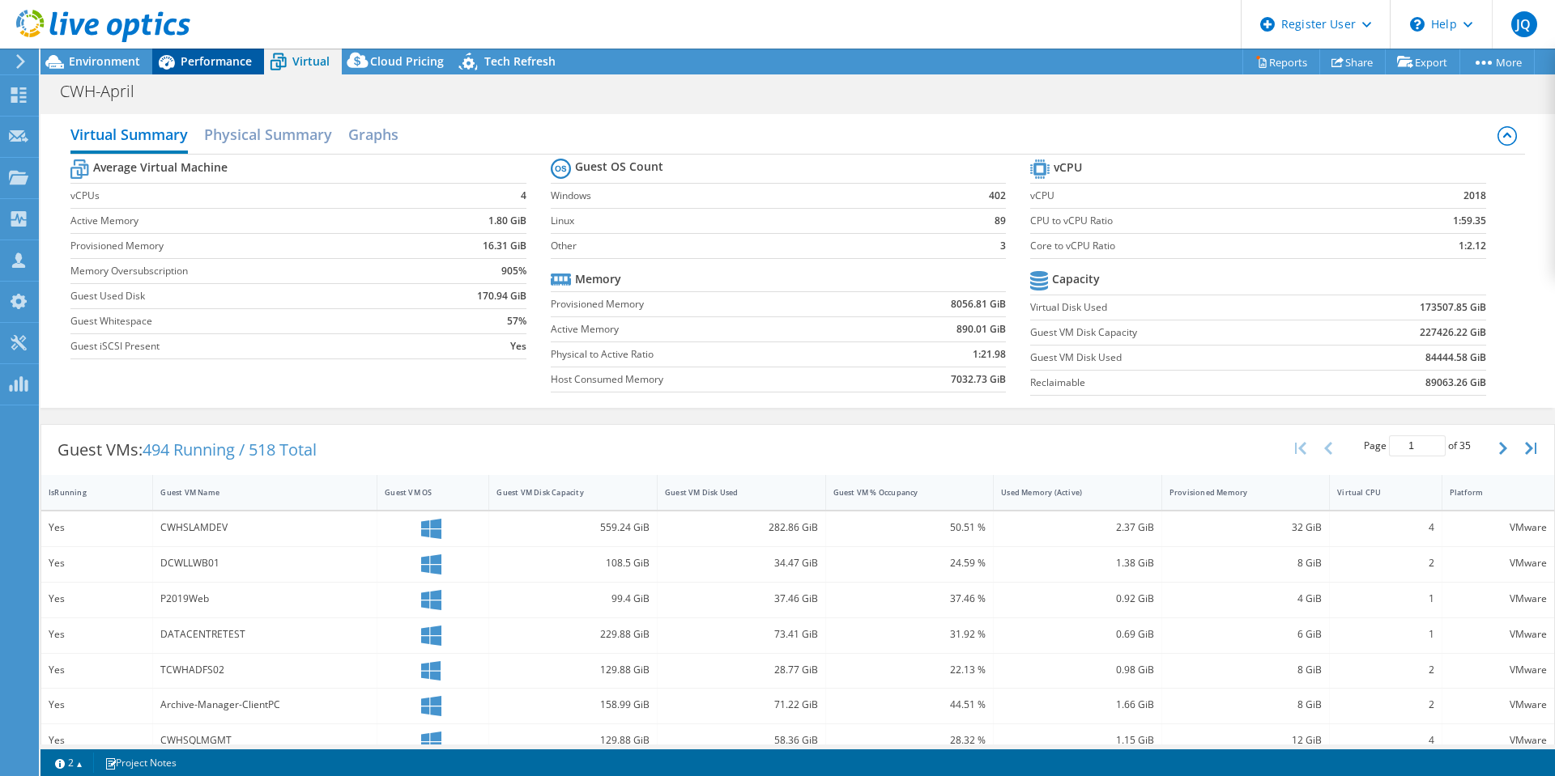
click at [202, 61] on span "Performance" at bounding box center [216, 60] width 71 height 15
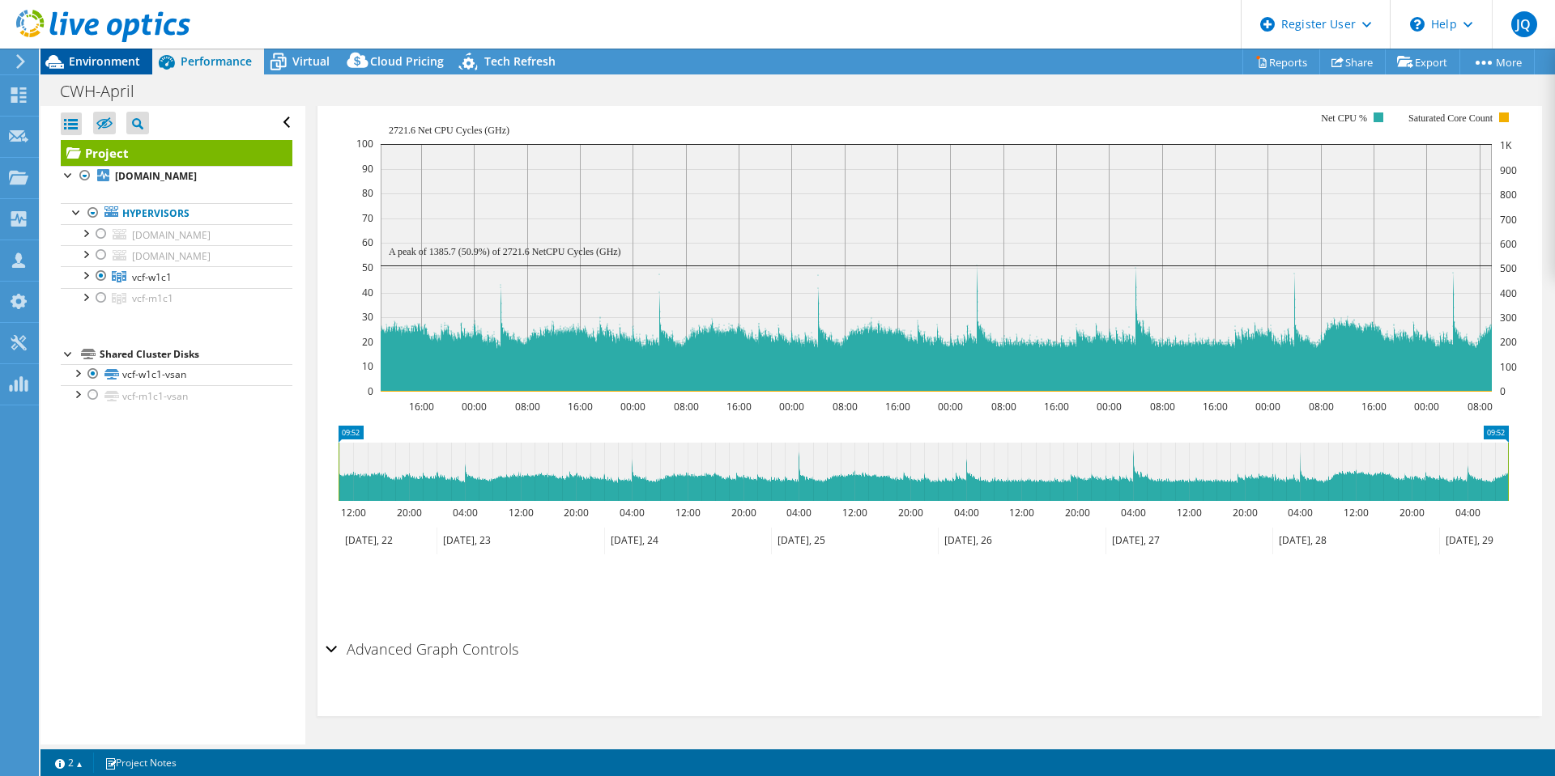
click at [108, 61] on span "Environment" at bounding box center [104, 60] width 71 height 15
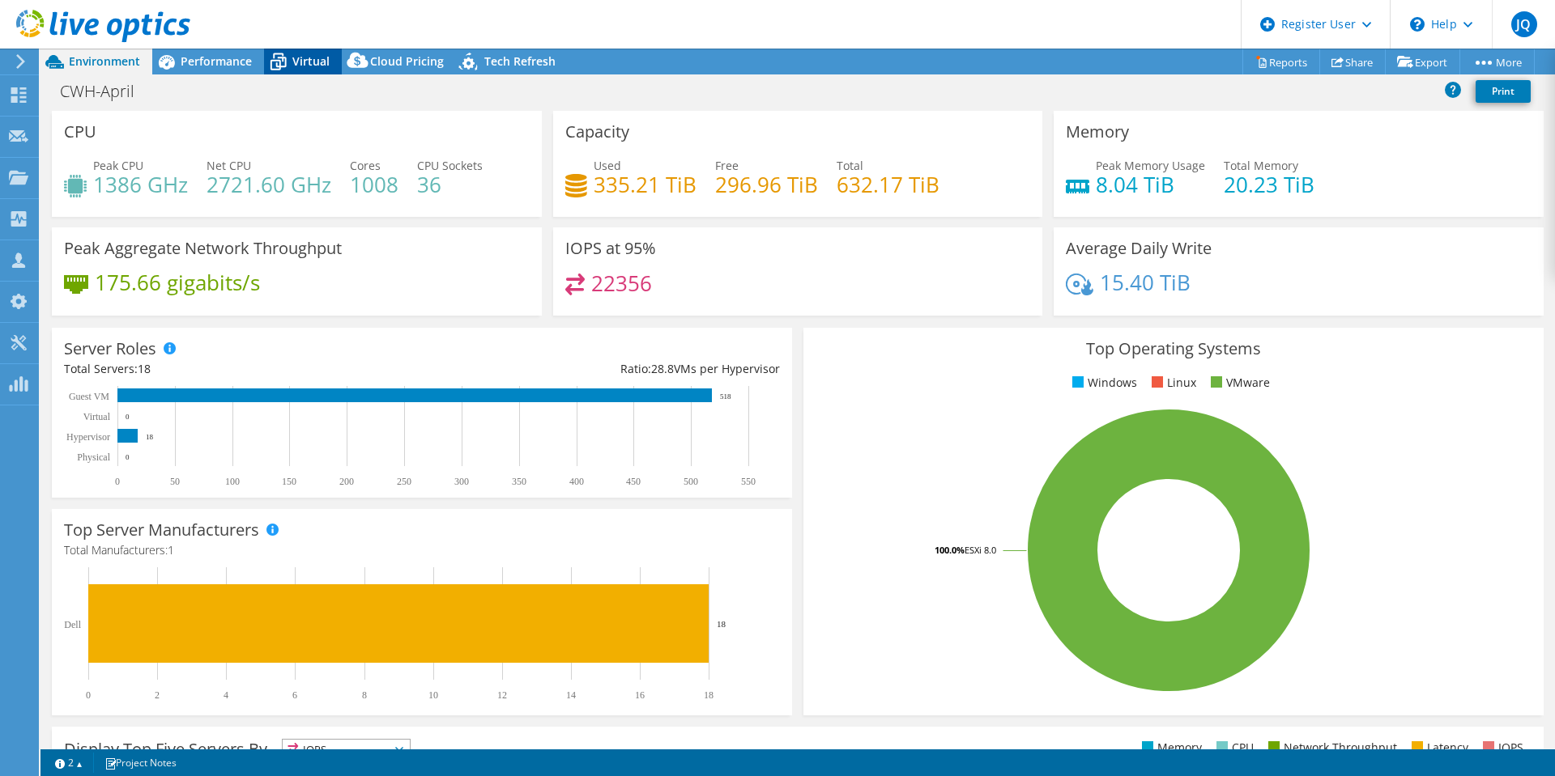
click at [297, 62] on span "Virtual" at bounding box center [310, 60] width 37 height 15
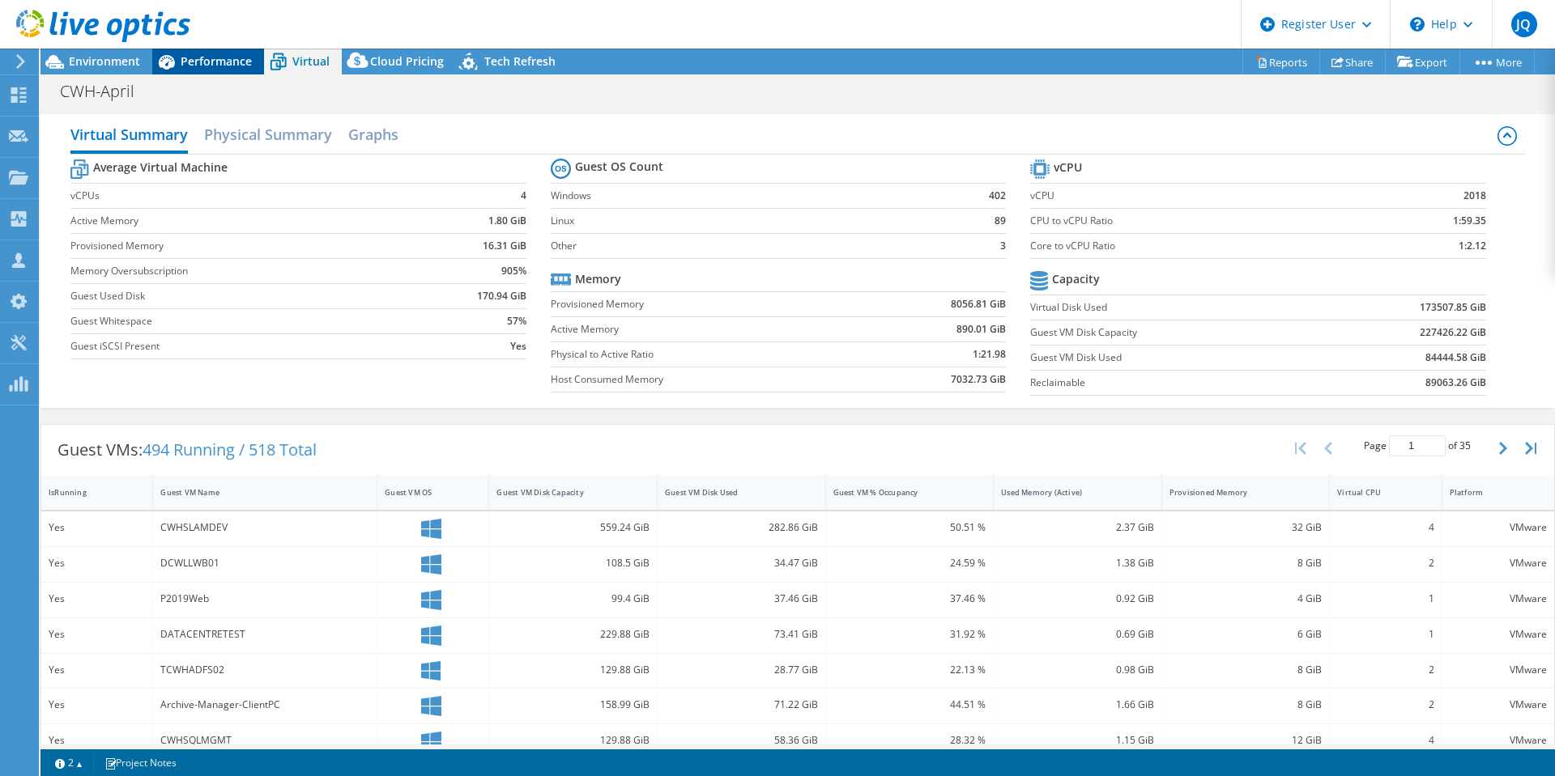
click at [236, 62] on span "Performance" at bounding box center [216, 60] width 71 height 15
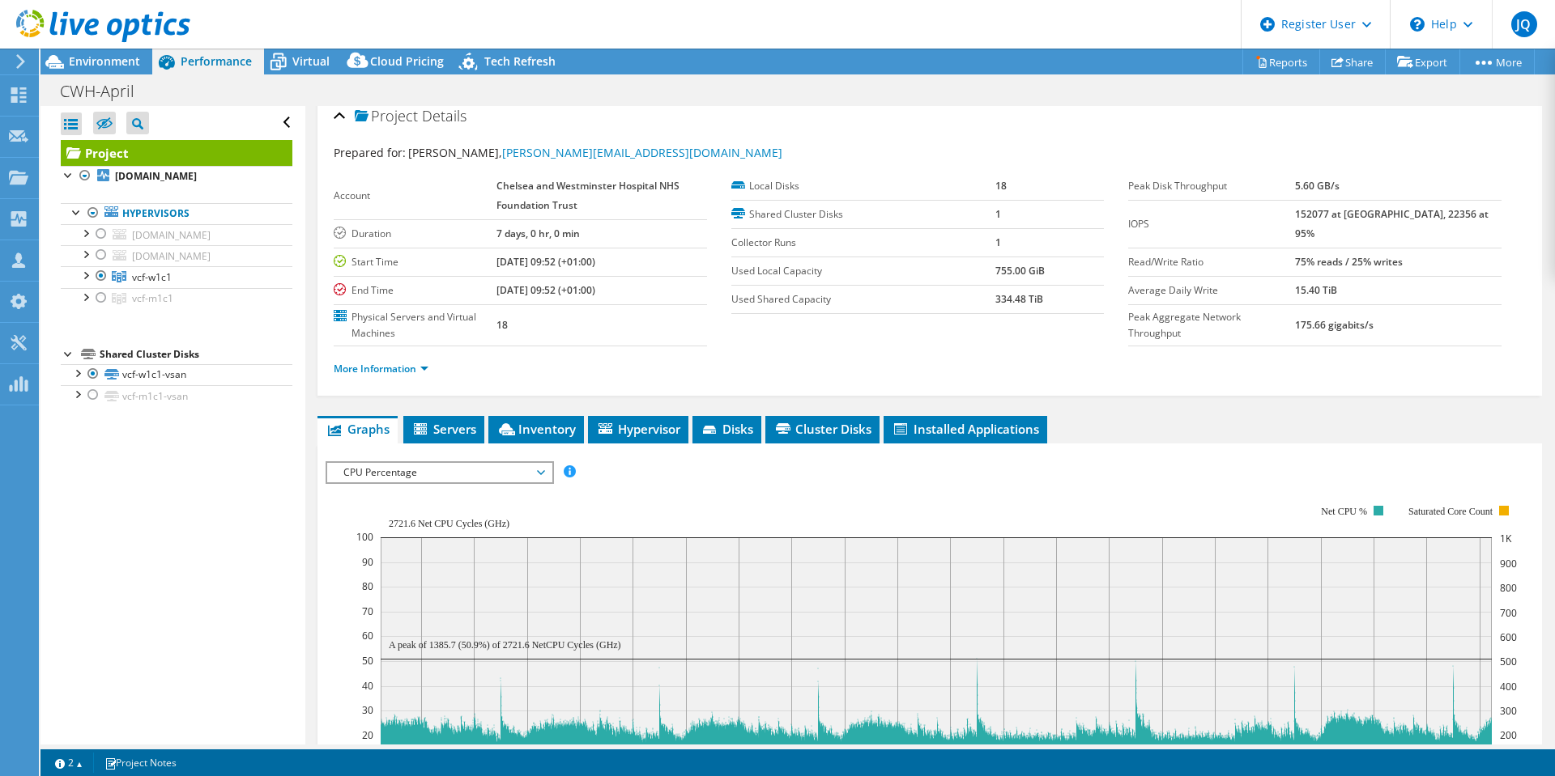
scroll to position [0, 0]
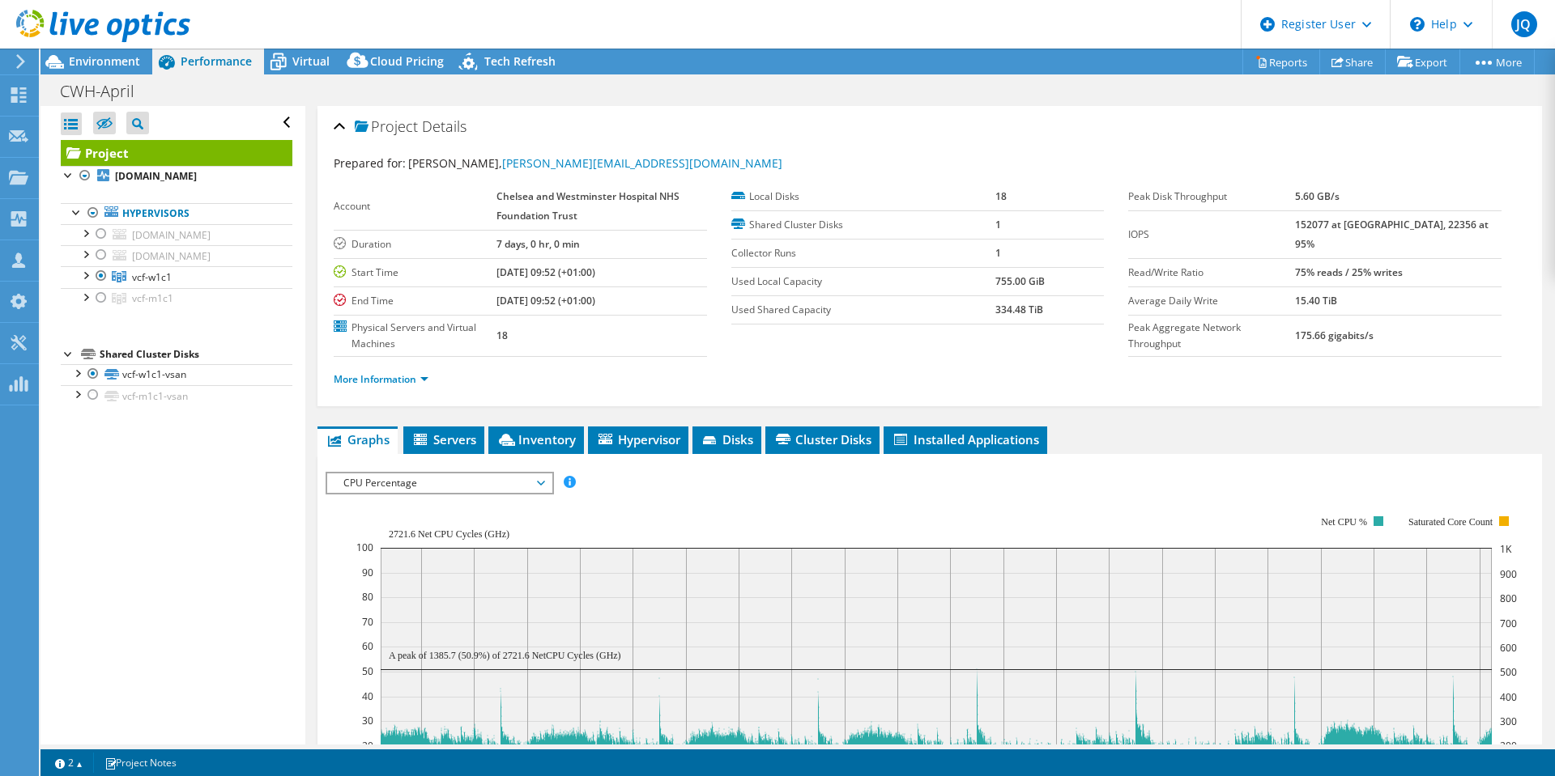
click at [565, 454] on div "IOPS Disk Throughput IO Size Latency Queue Depth CPU Percentage Memory Page Fau…" at bounding box center [929, 745] width 1208 height 583
click at [560, 440] on span "Inventory" at bounding box center [535, 440] width 79 height 16
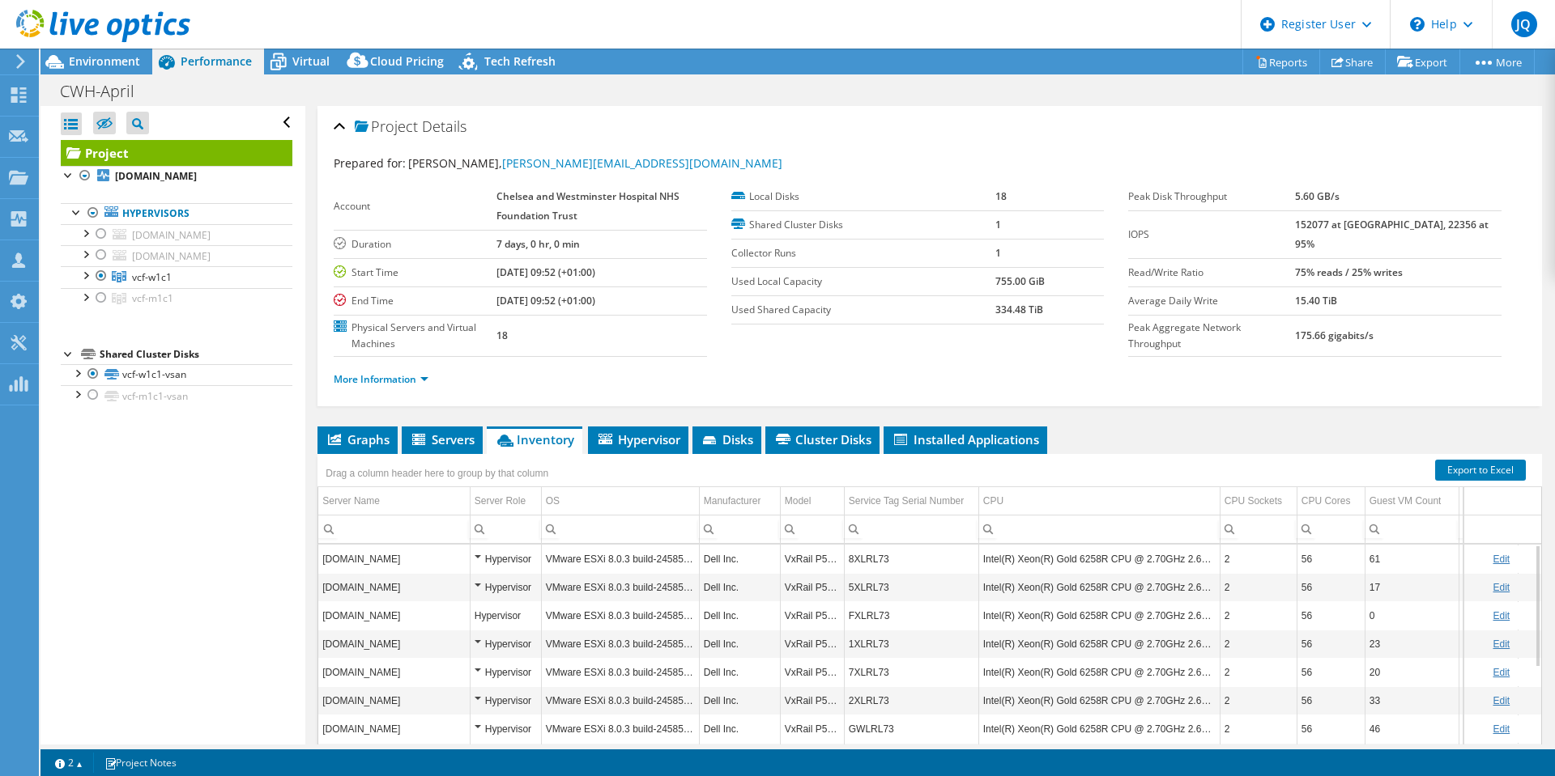
click at [1126, 568] on td "Intel(R) Xeon(R) Gold 6258R CPU @ 2.70GHz 2.69 GHz" at bounding box center [1098, 559] width 241 height 28
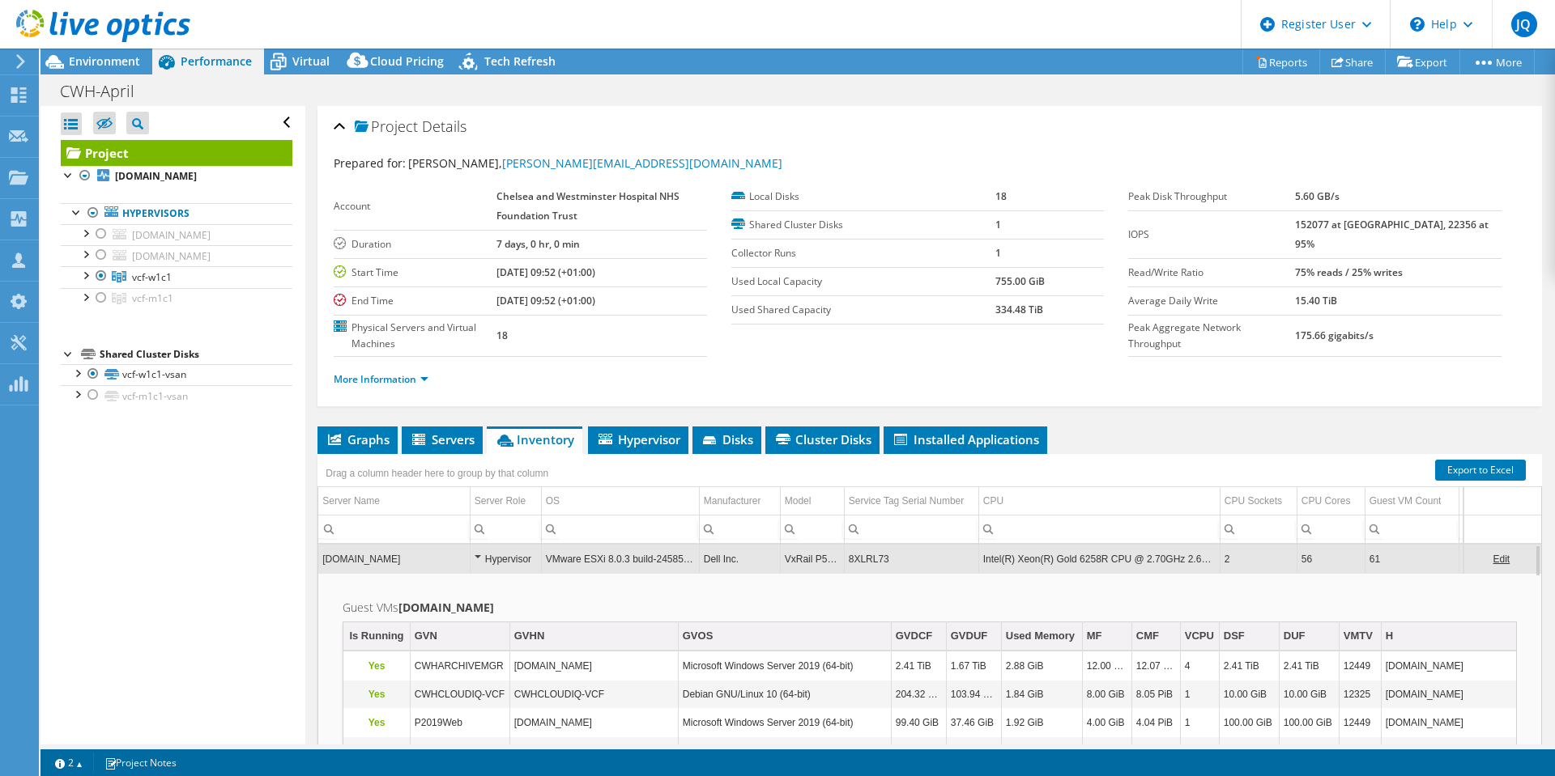
click at [1129, 565] on td "Intel(R) Xeon(R) Gold 6258R CPU @ 2.70GHz 2.69 GHz" at bounding box center [1098, 559] width 241 height 28
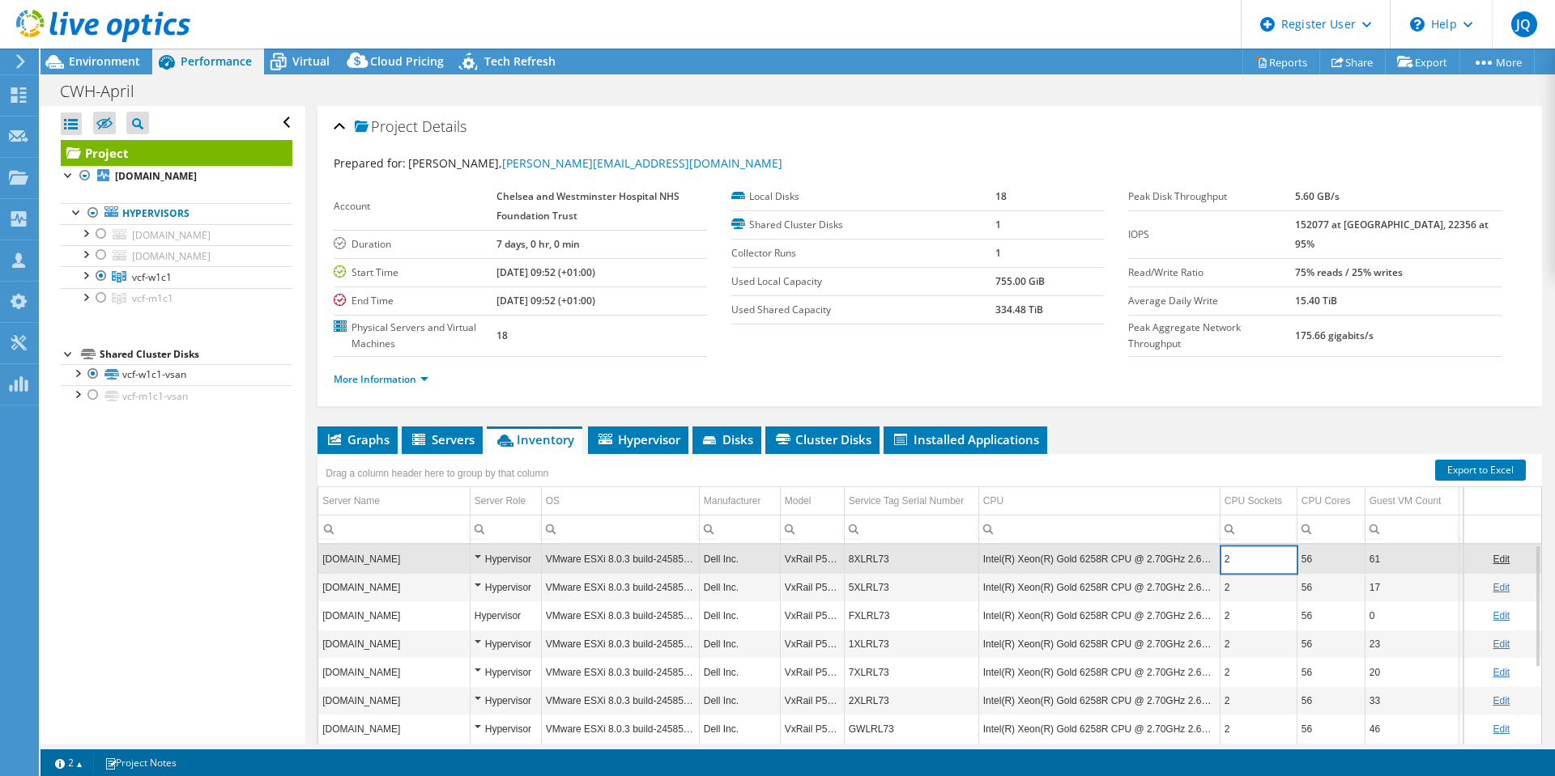
scroll to position [0, 66]
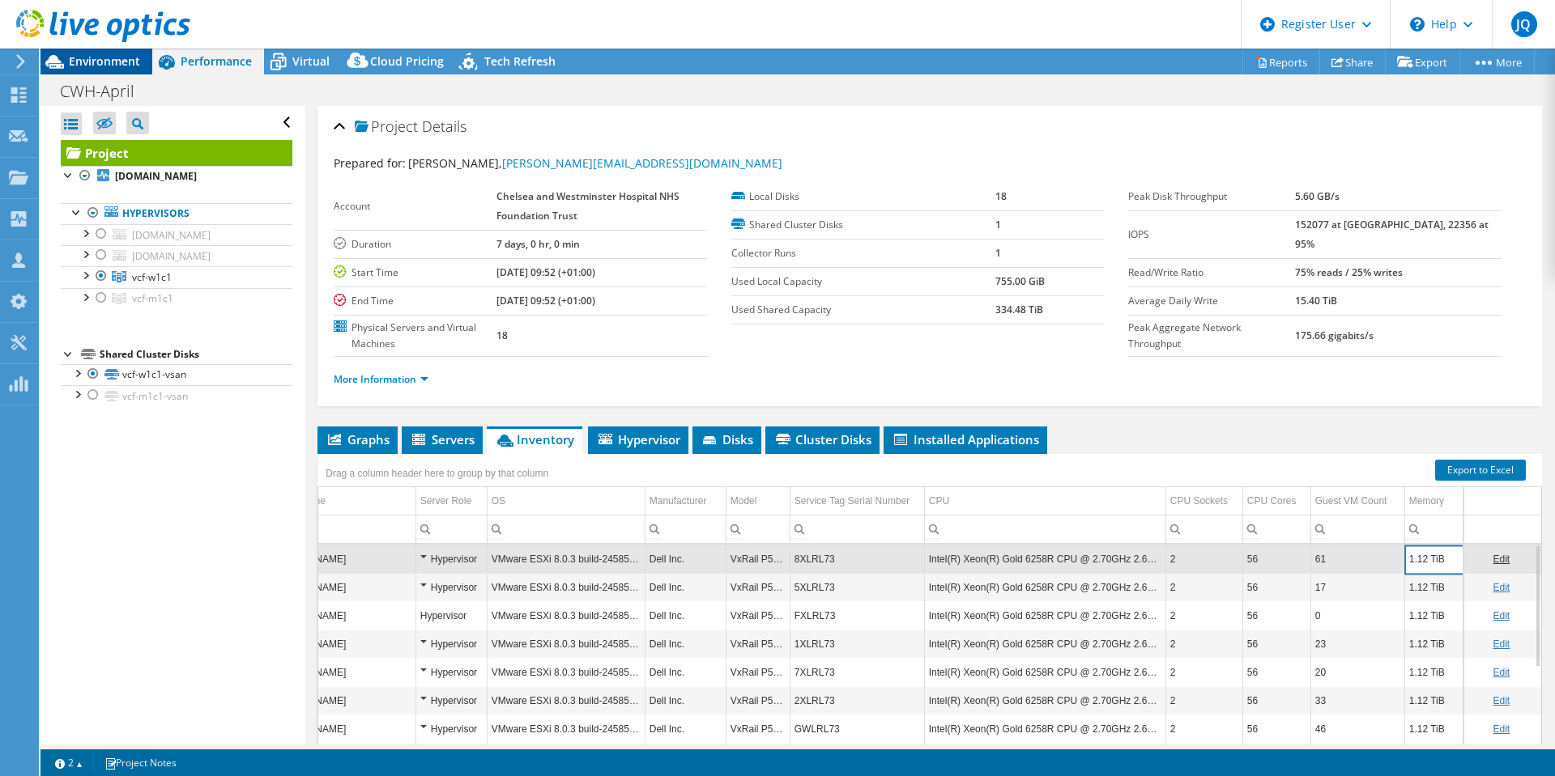
click at [125, 57] on span "Environment" at bounding box center [104, 60] width 71 height 15
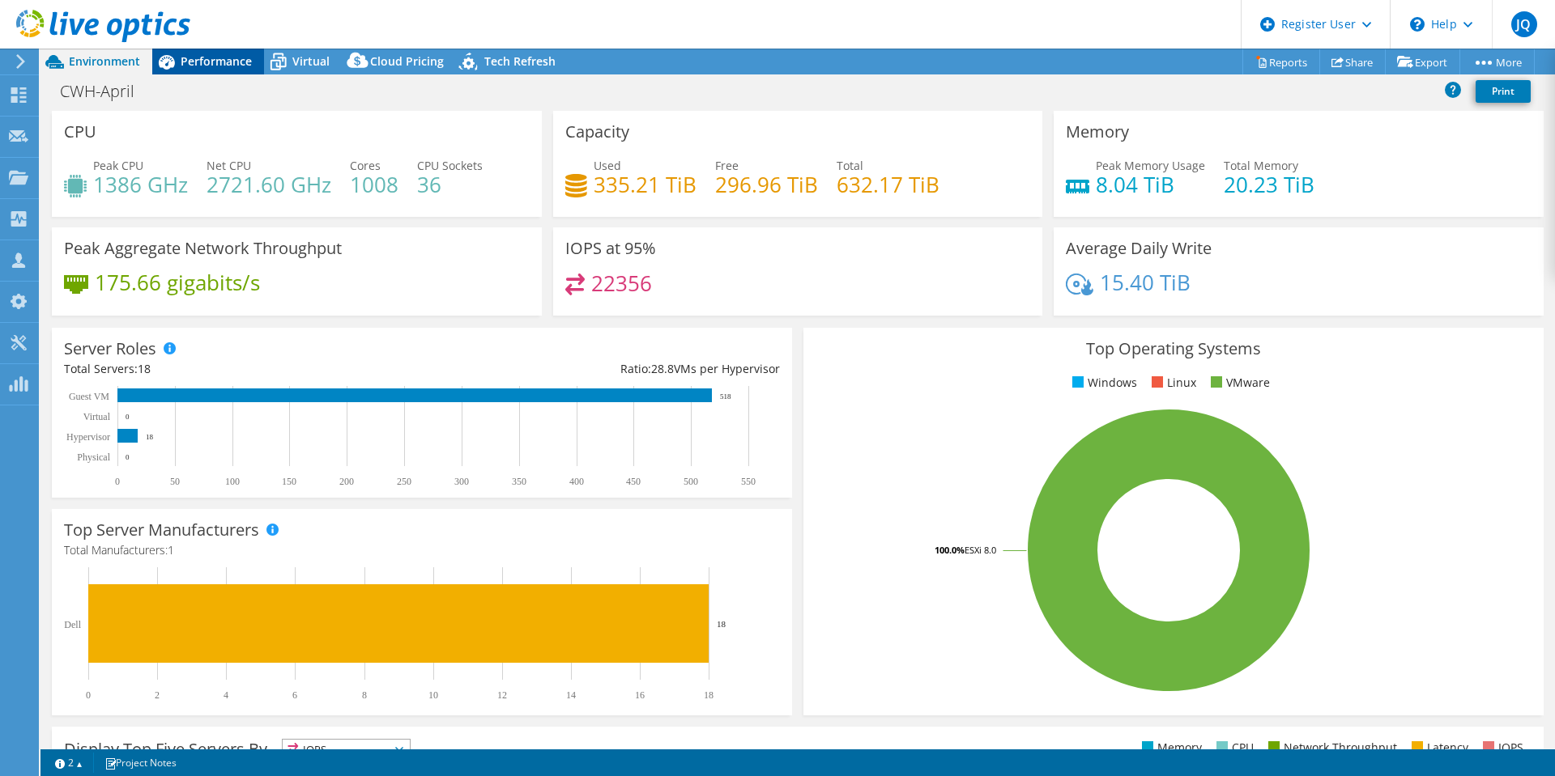
click at [225, 69] on div "Performance" at bounding box center [208, 62] width 112 height 26
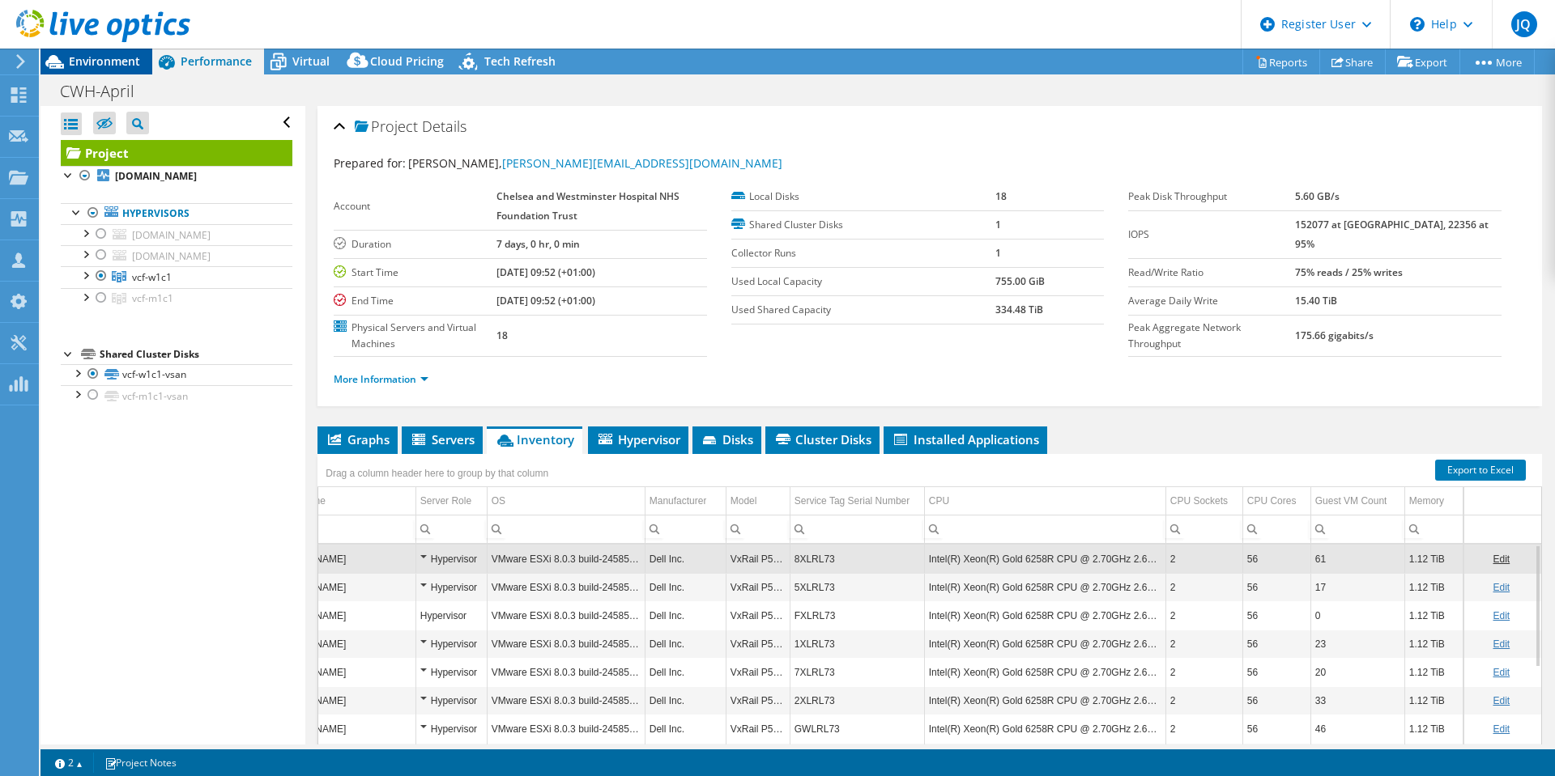
click at [121, 63] on span "Environment" at bounding box center [104, 60] width 71 height 15
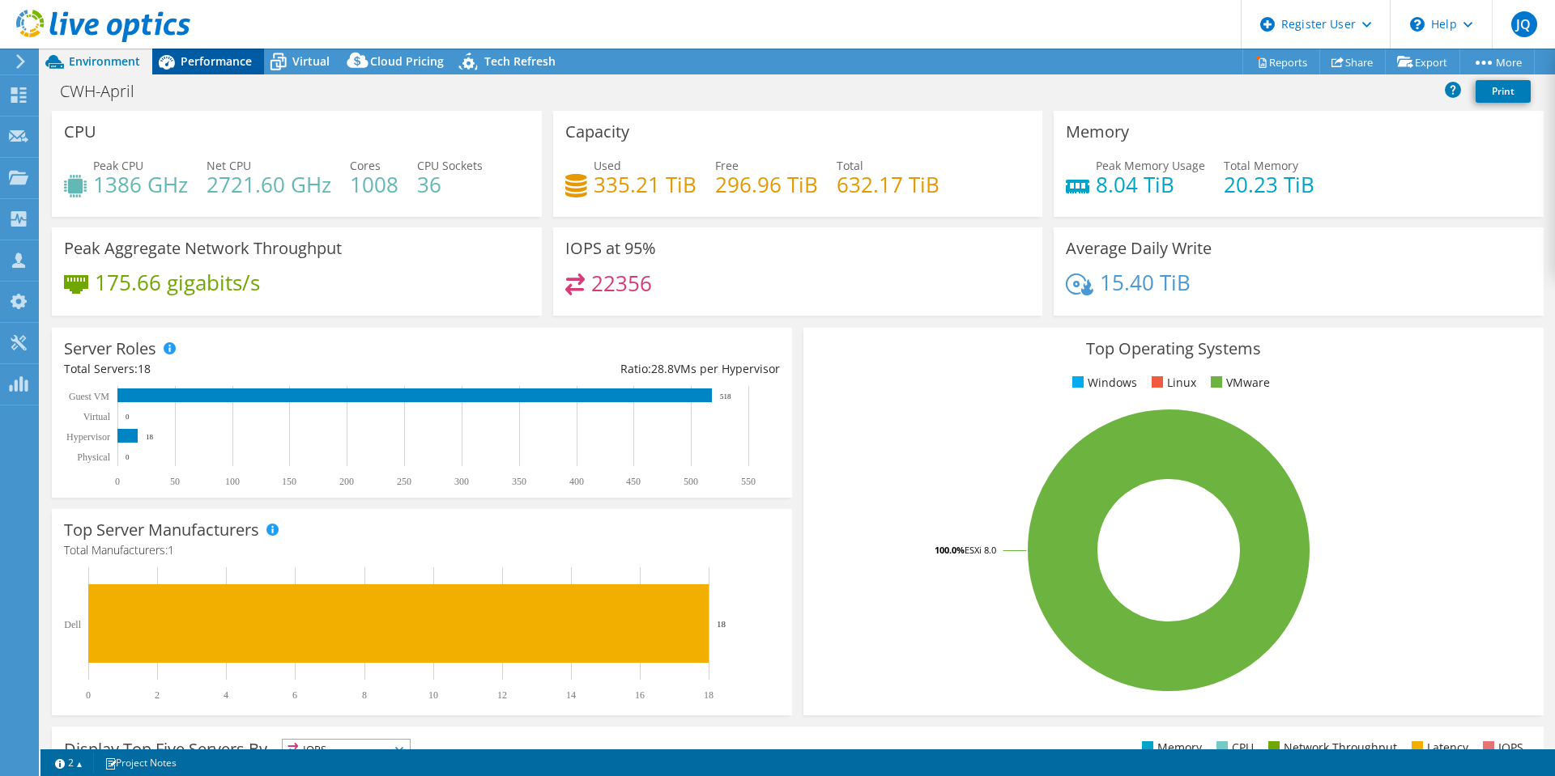
click at [199, 53] on div "Performance" at bounding box center [208, 62] width 112 height 26
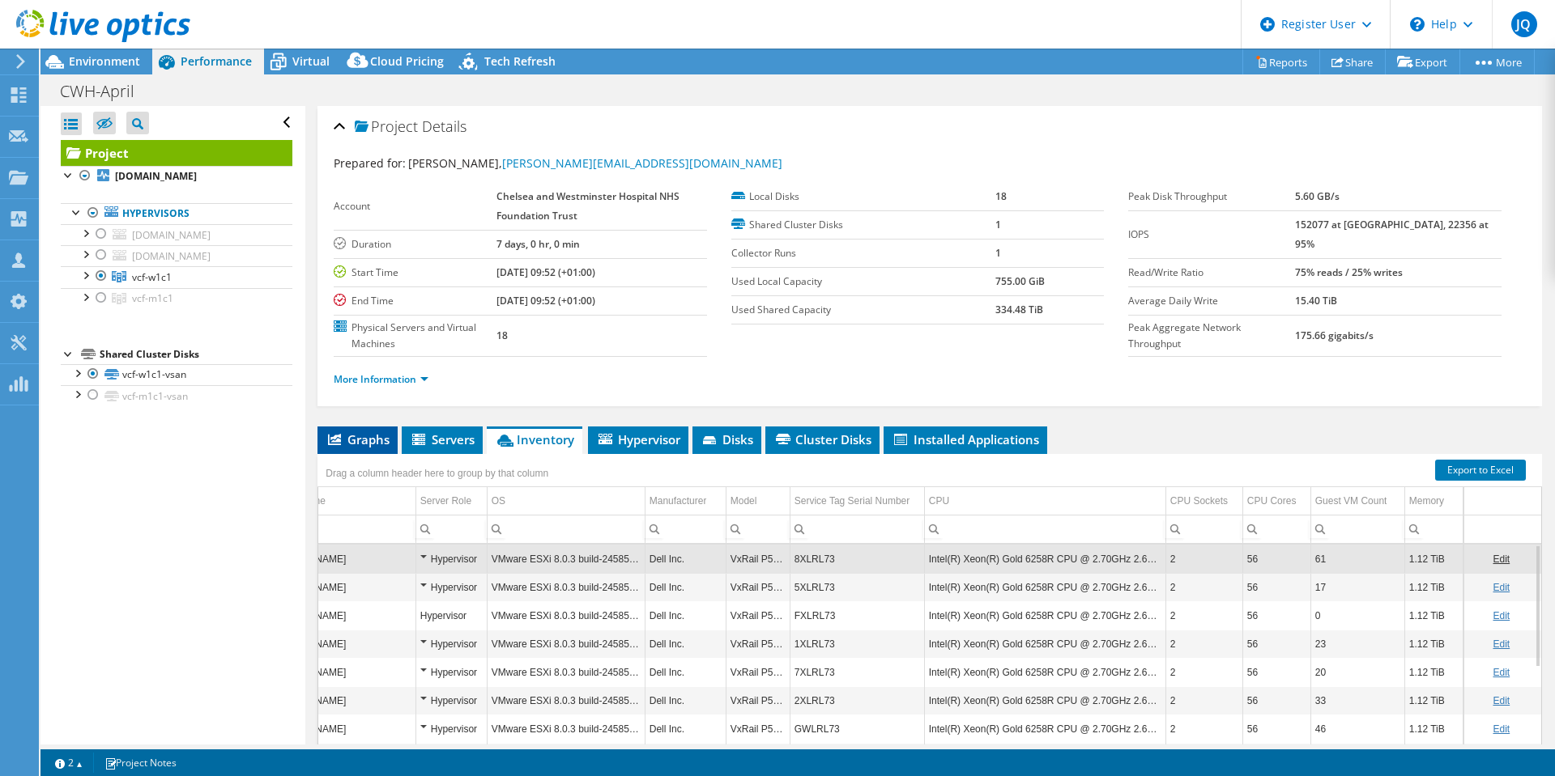
click at [383, 430] on li "Graphs" at bounding box center [357, 441] width 80 height 28
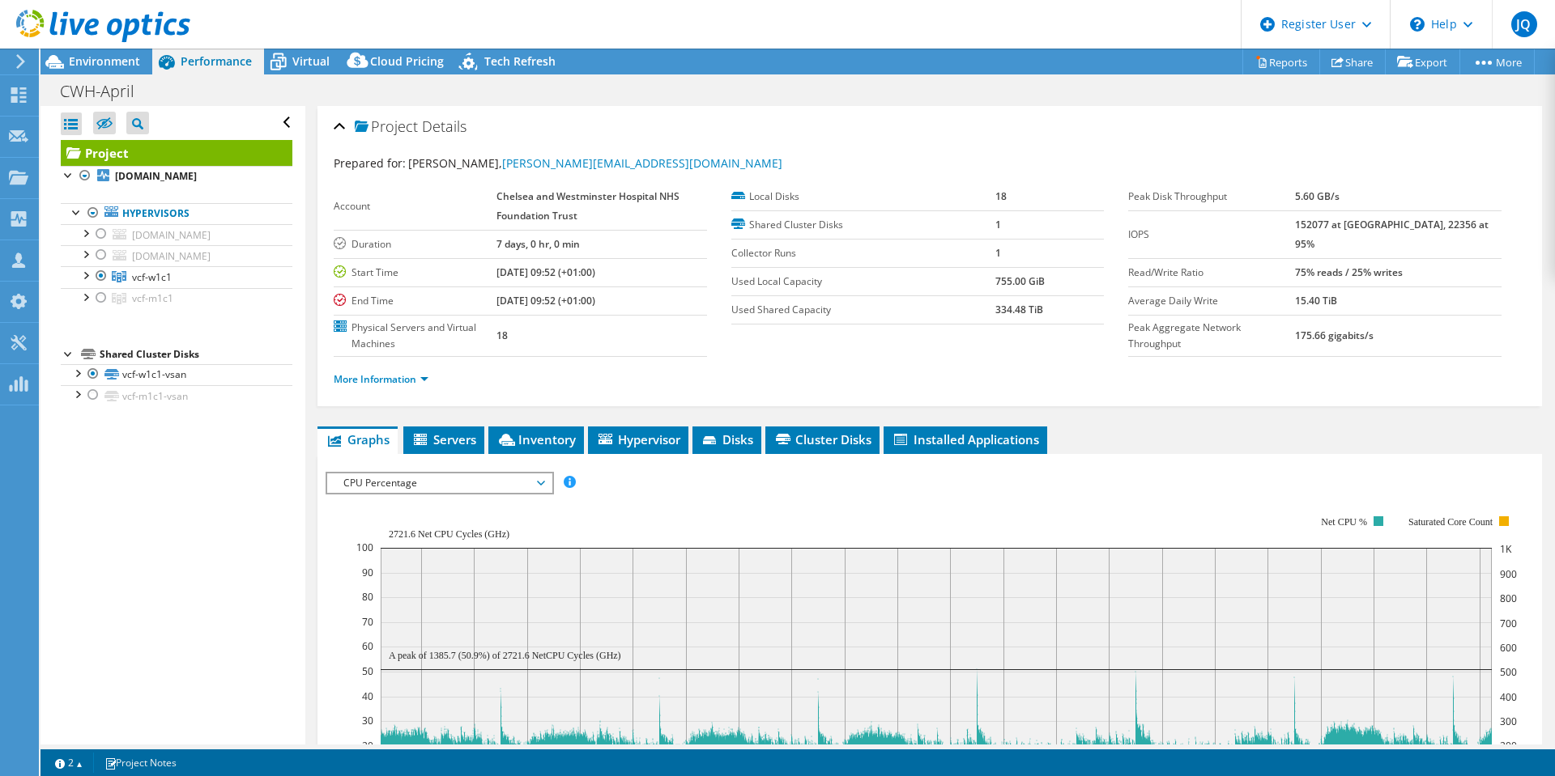
click at [403, 485] on span "CPU Percentage" at bounding box center [439, 483] width 208 height 19
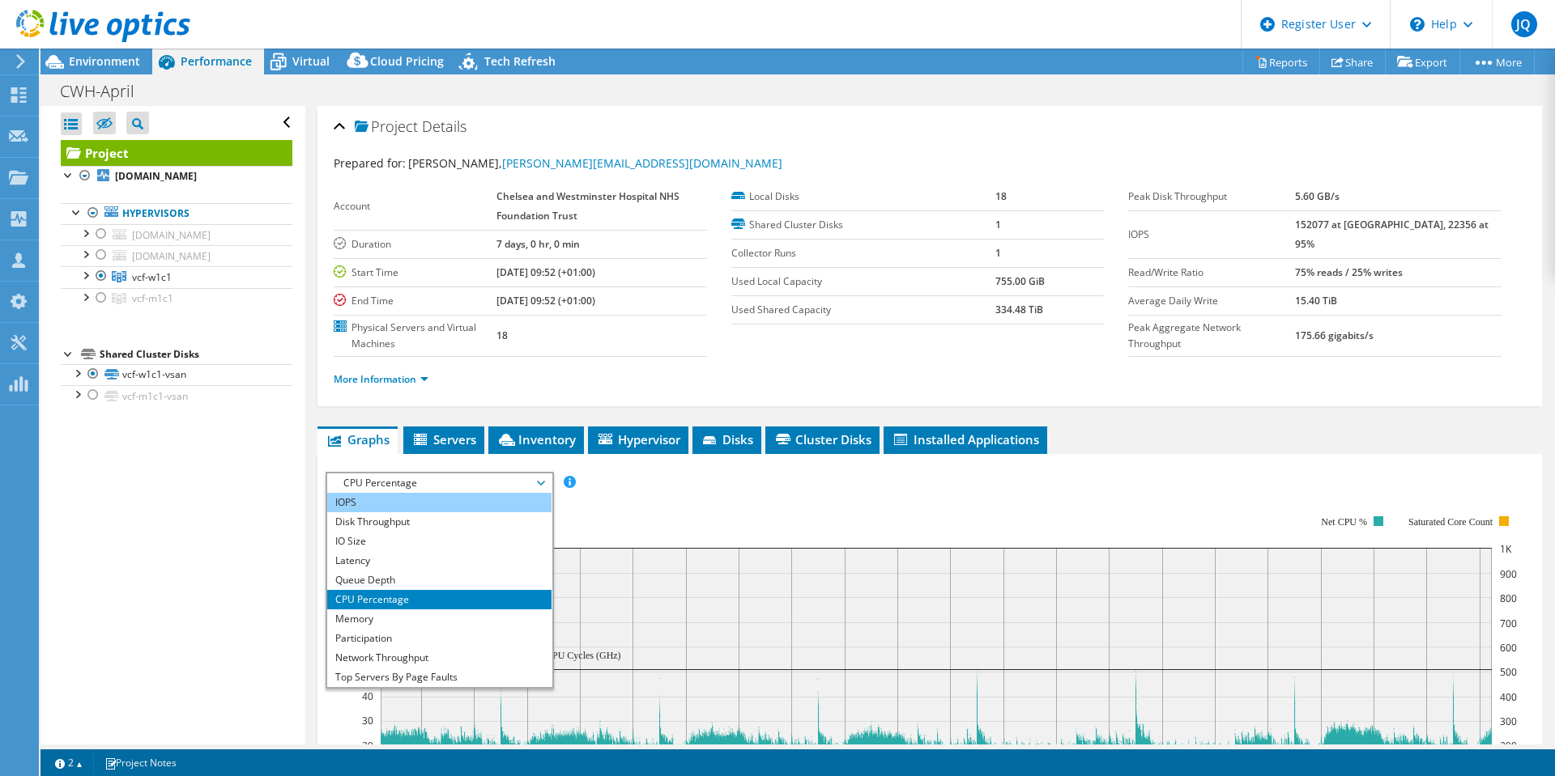
click at [403, 502] on li "IOPS" at bounding box center [439, 502] width 224 height 19
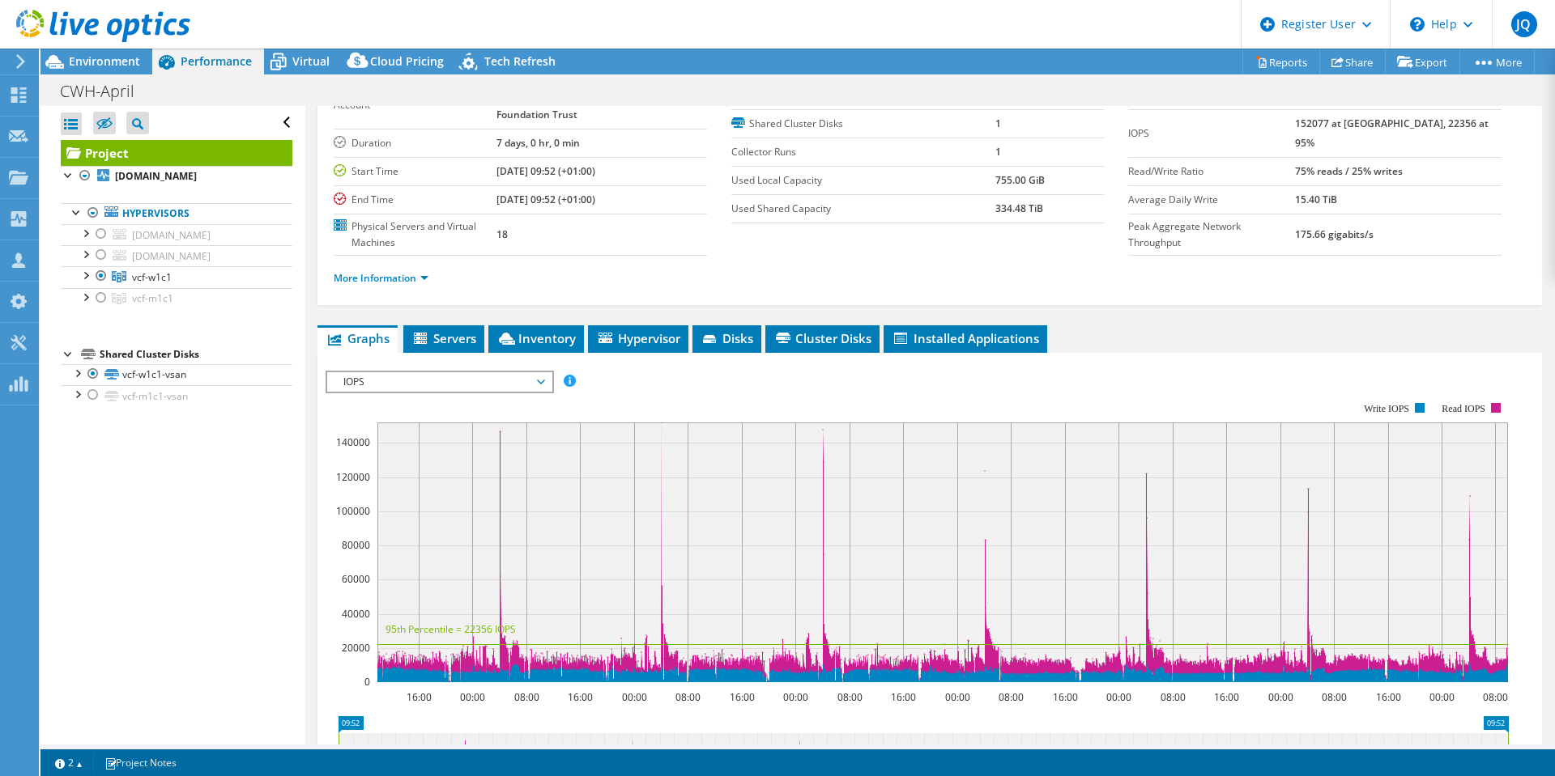
scroll to position [162, 0]
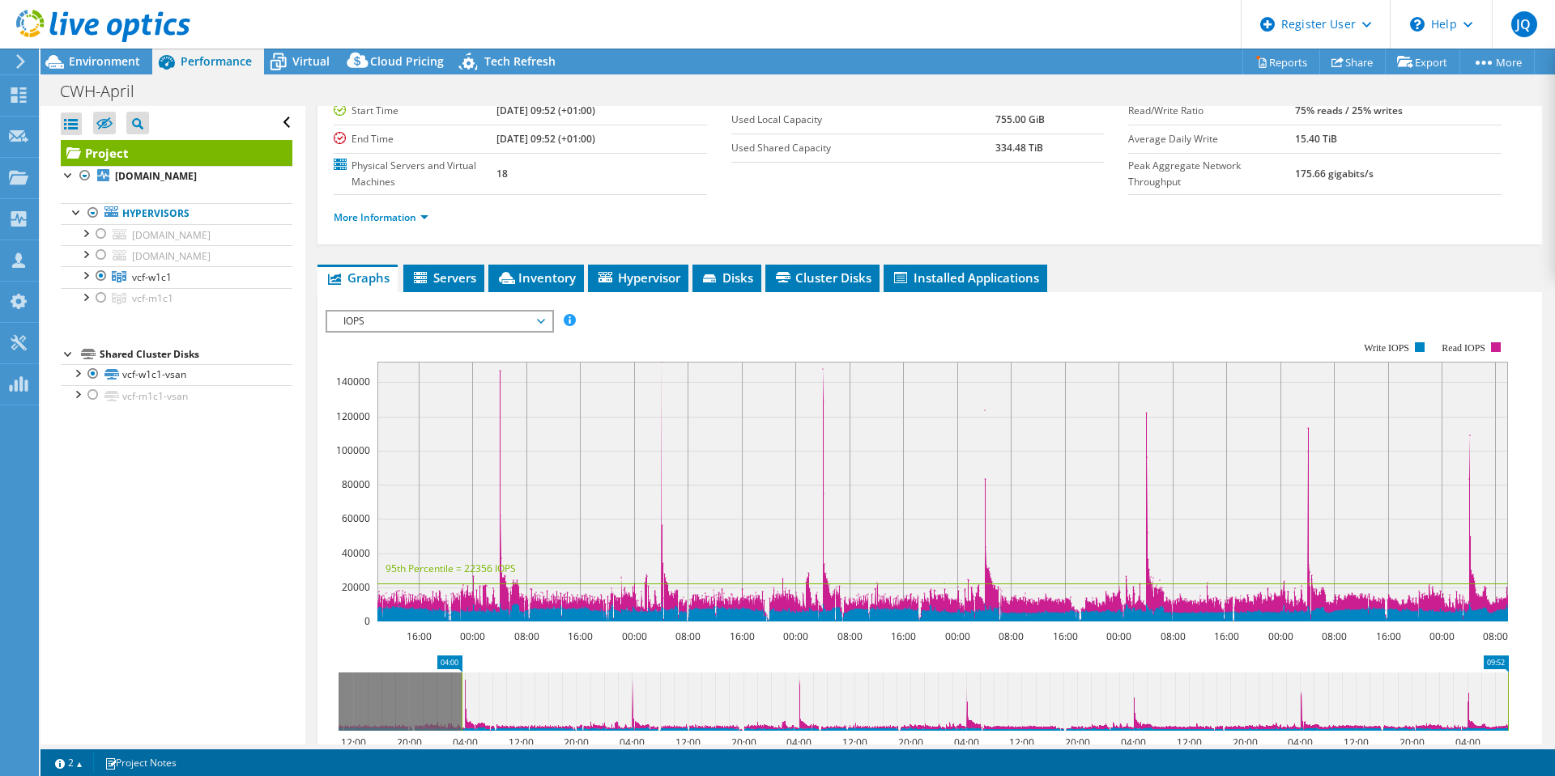
drag, startPoint x: 339, startPoint y: 693, endPoint x: 462, endPoint y: 679, distance: 123.8
click at [462, 679] on rect at bounding box center [461, 702] width 6 height 58
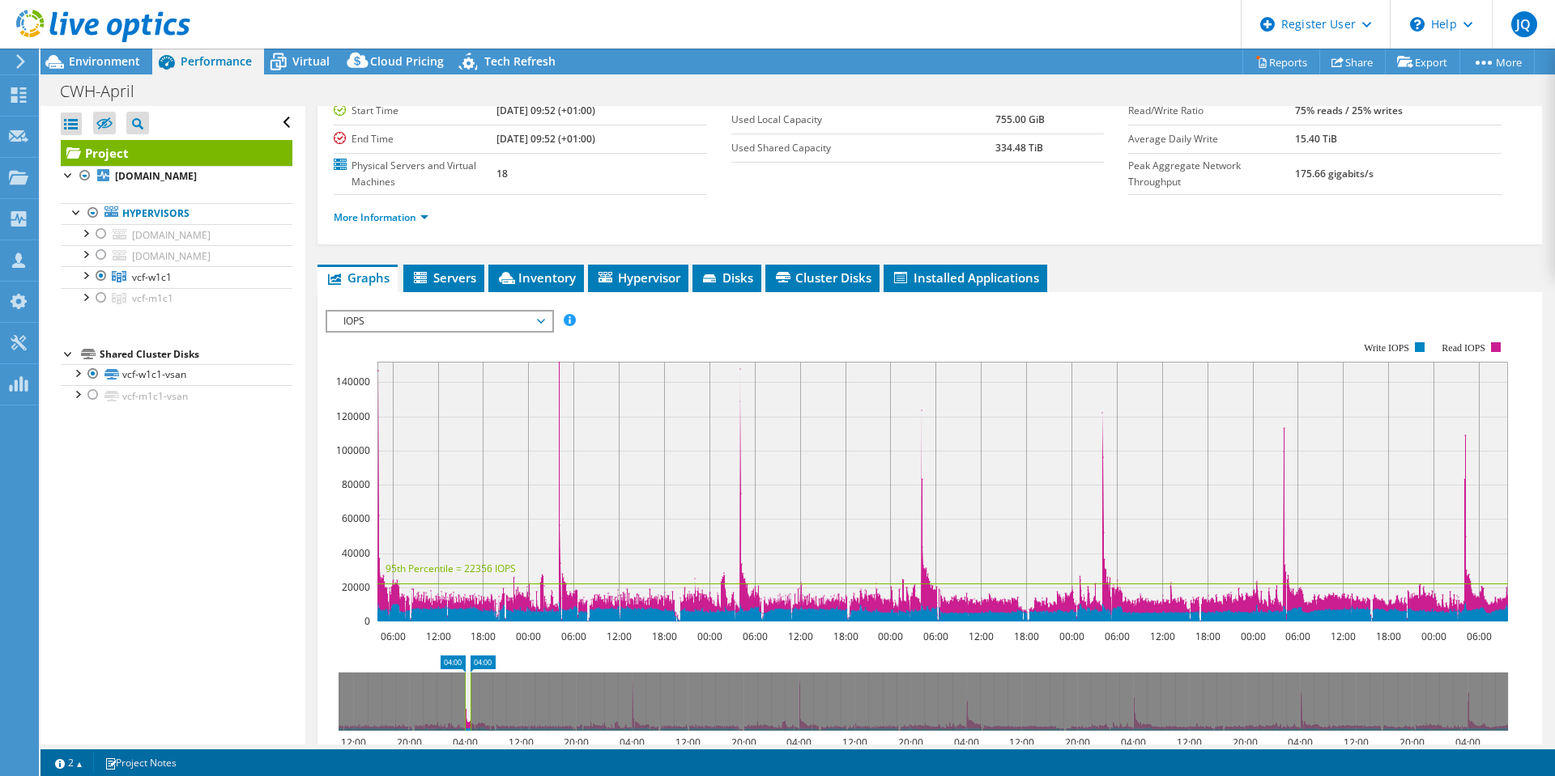
drag, startPoint x: 1508, startPoint y: 690, endPoint x: 470, endPoint y: 739, distance: 1038.4
click at [470, 739] on icon "04:00 04:00 12:00 20:00 04:00 12:00 20:00 04:00 12:00 20:00 04:00 12:00 20:00 0…" at bounding box center [922, 721] width 1195 height 130
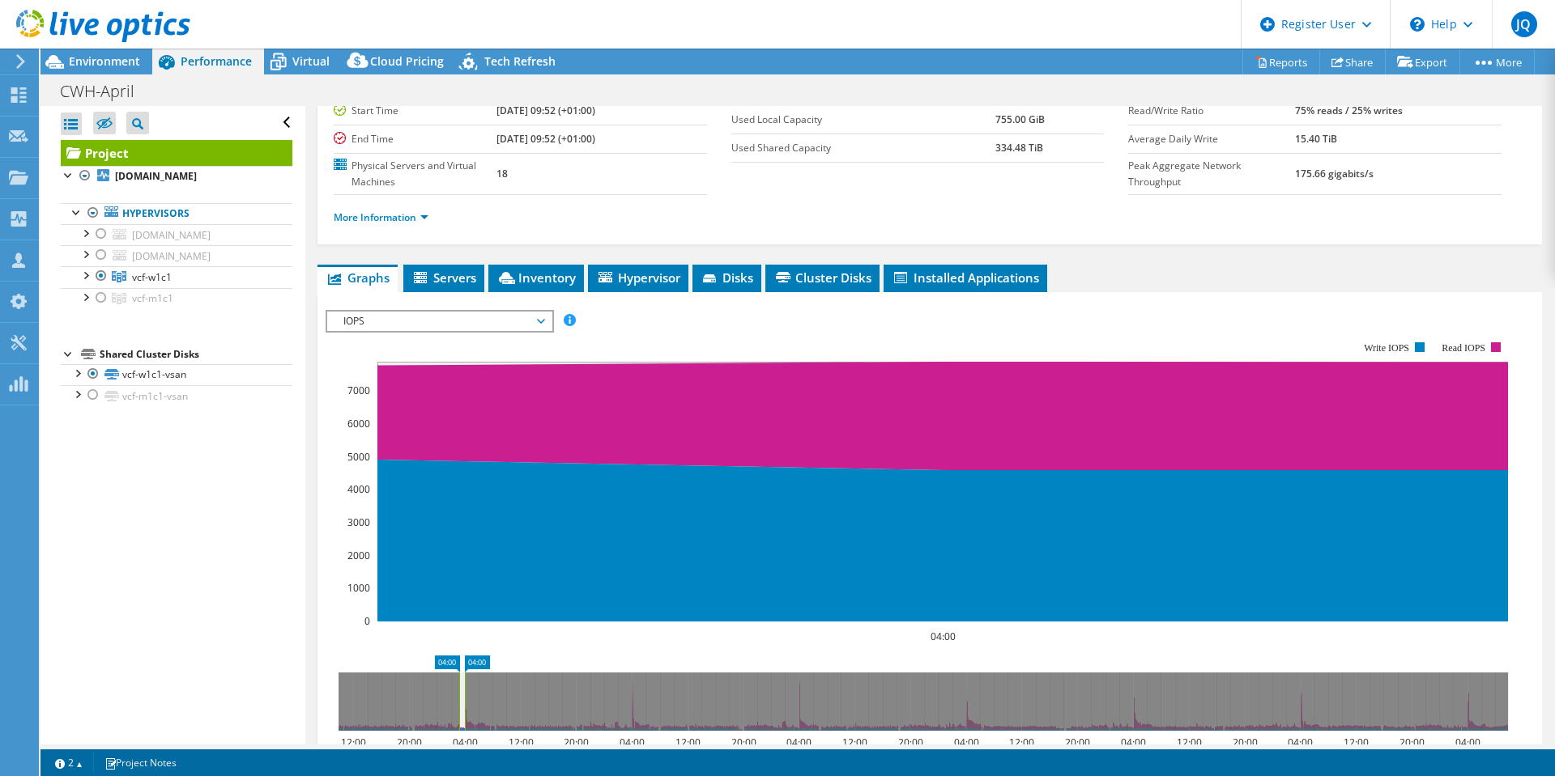
click at [457, 693] on g at bounding box center [922, 702] width 1169 height 58
drag, startPoint x: 465, startPoint y: 674, endPoint x: 445, endPoint y: 673, distance: 19.5
click at [445, 673] on g at bounding box center [922, 702] width 1169 height 58
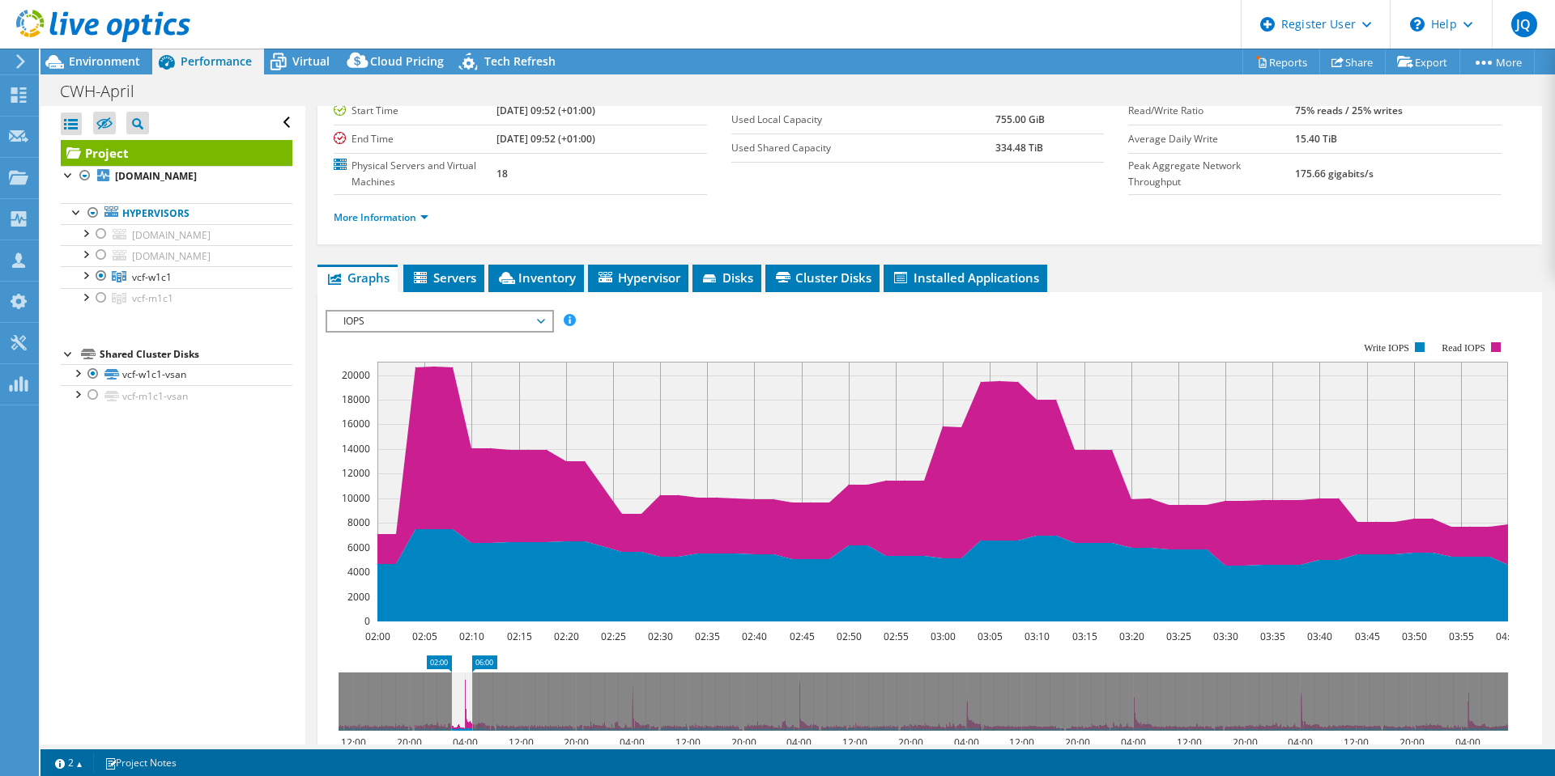
click at [474, 692] on rect at bounding box center [472, 702] width 6 height 58
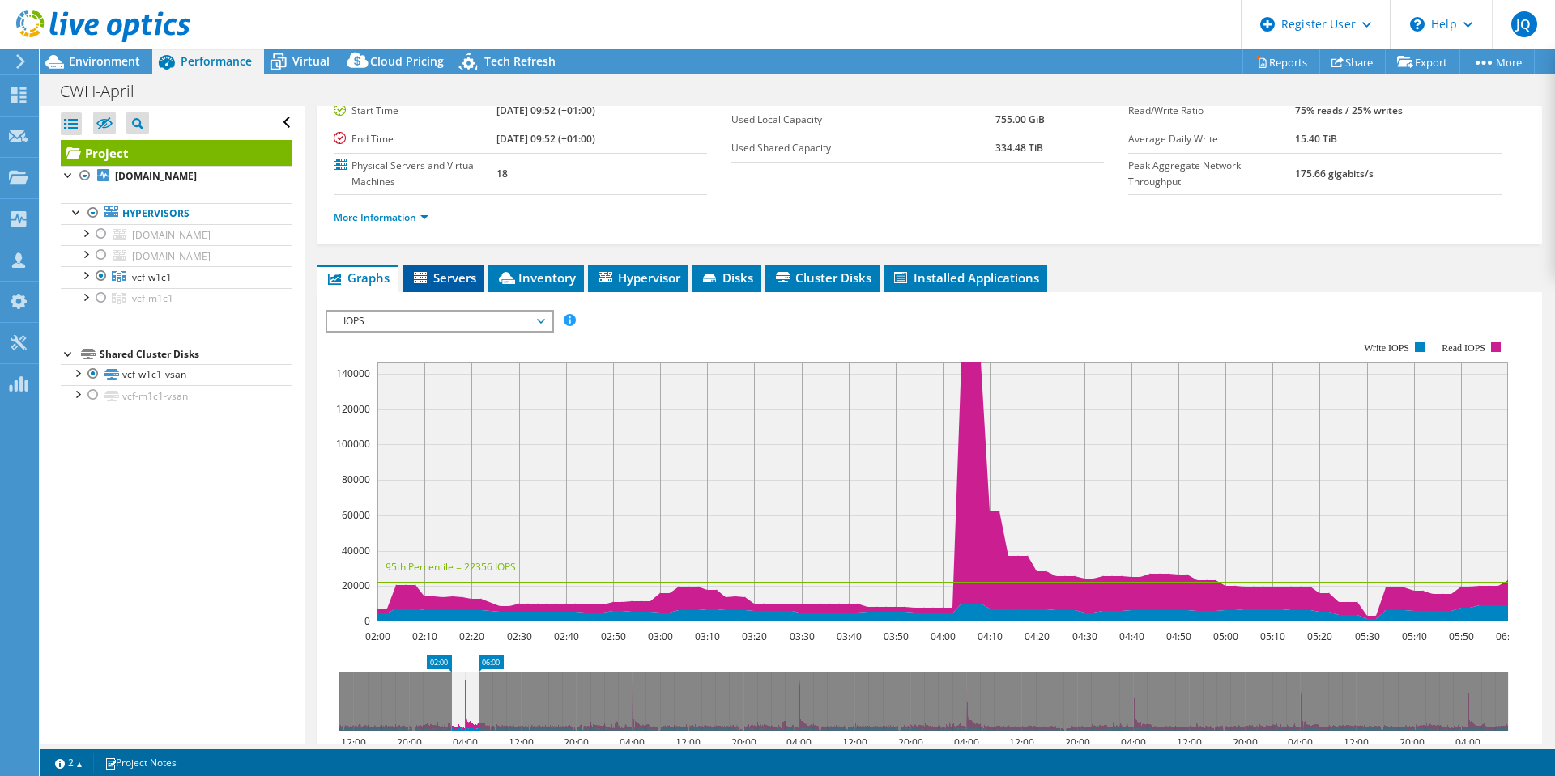
click at [465, 284] on span "Servers" at bounding box center [443, 278] width 65 height 16
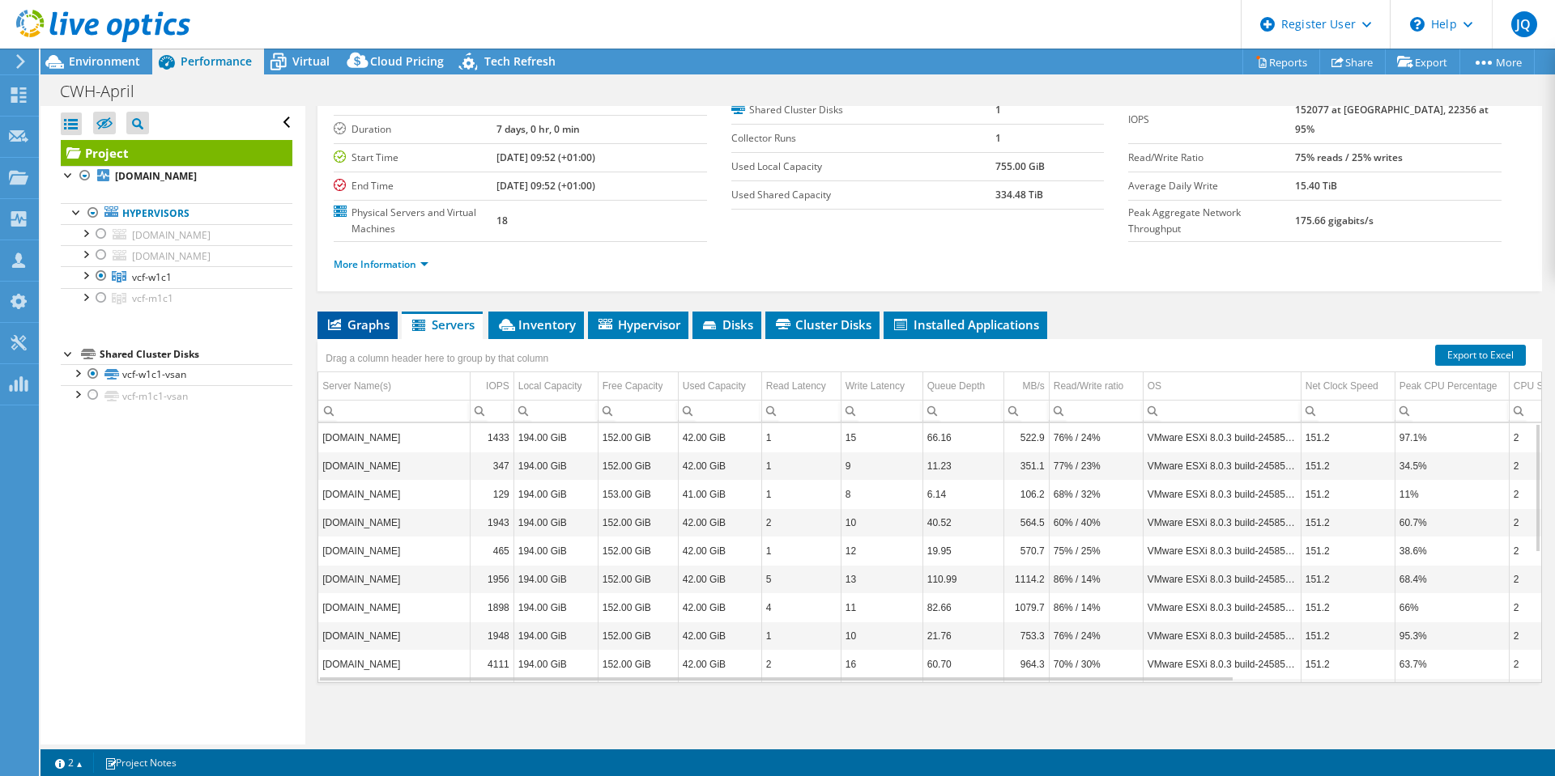
click at [365, 320] on span "Graphs" at bounding box center [357, 325] width 64 height 16
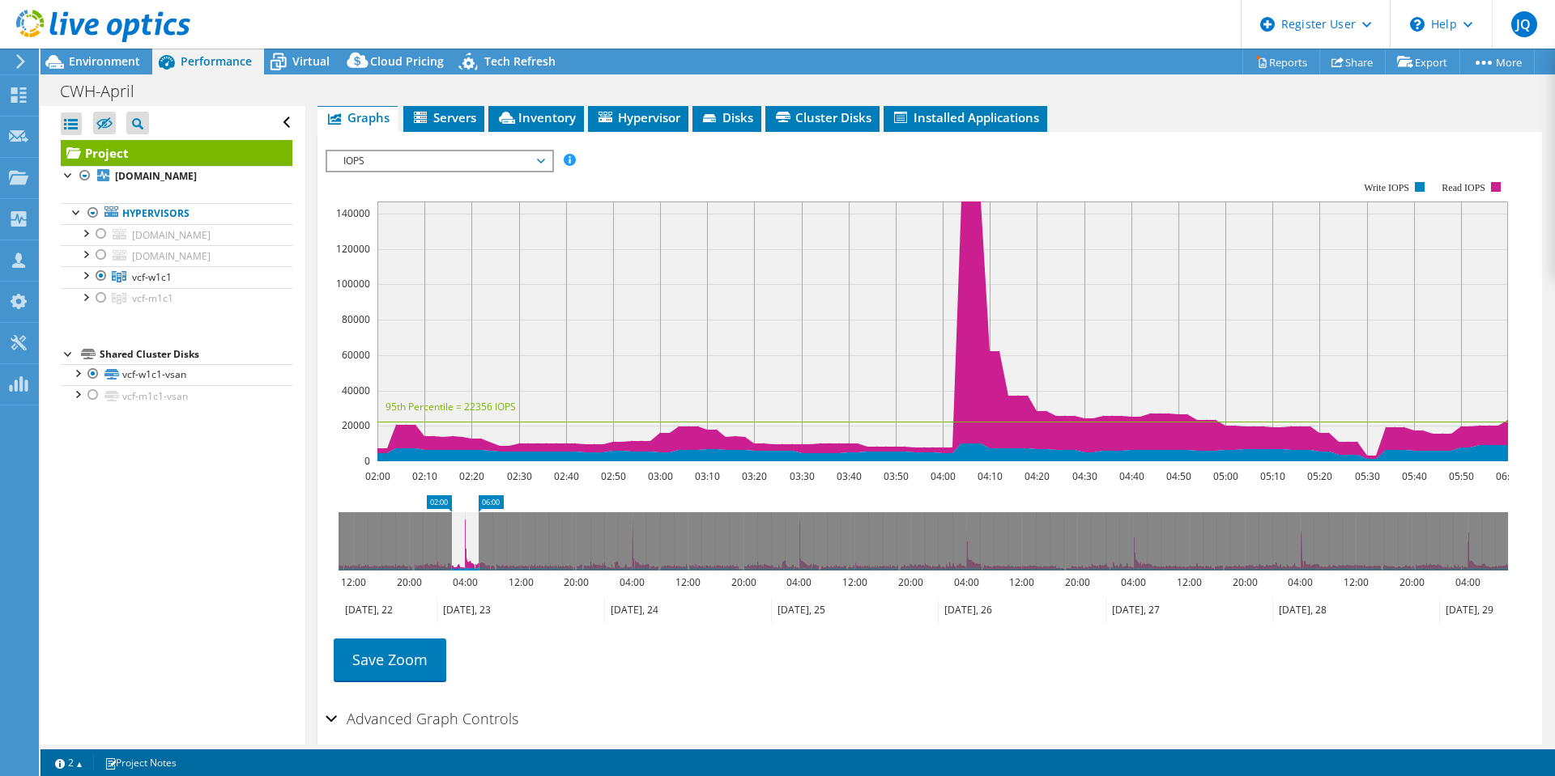
scroll to position [324, 0]
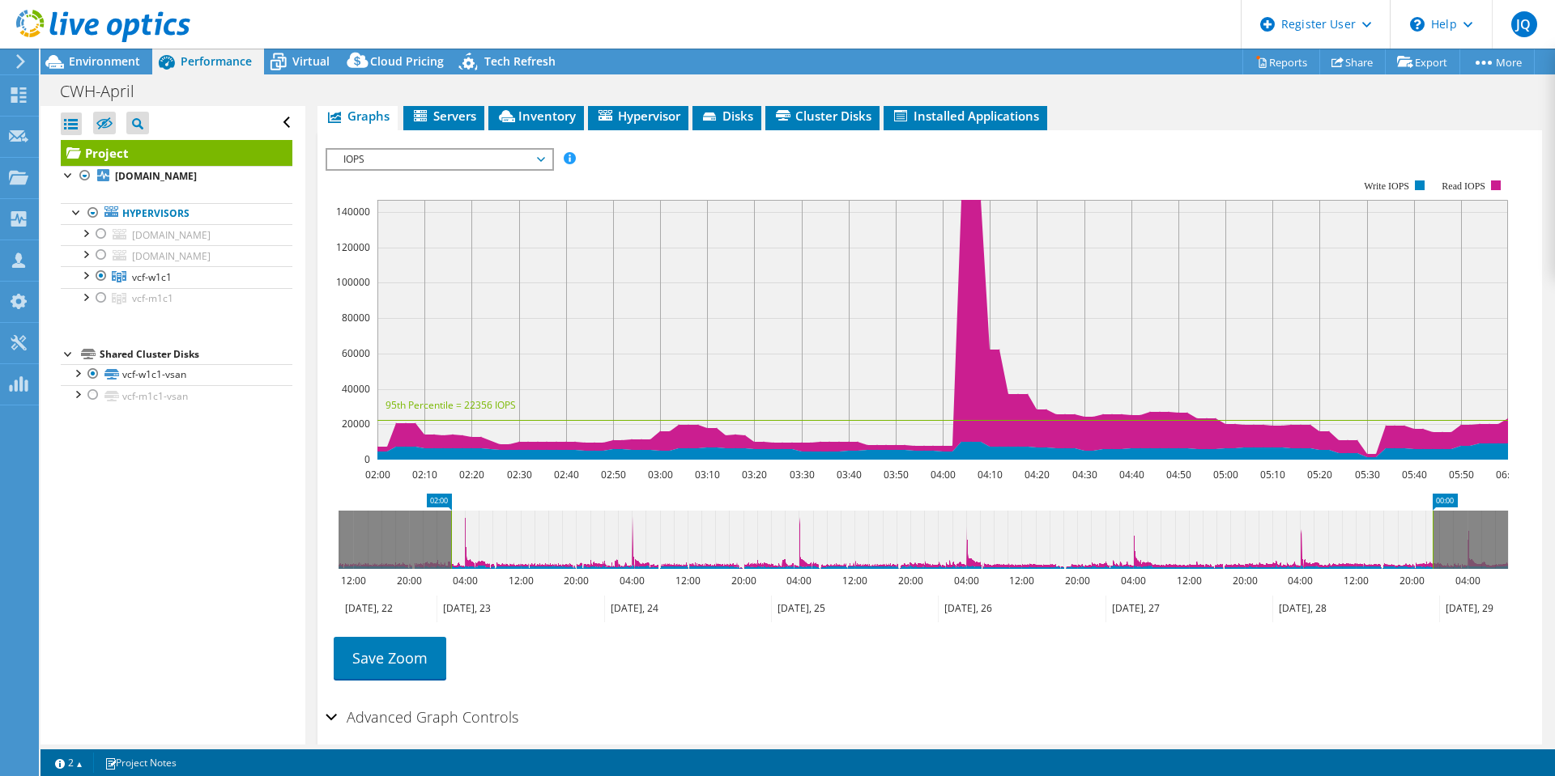
drag, startPoint x: 479, startPoint y: 532, endPoint x: 1053, endPoint y: 590, distance: 577.0
click at [1431, 547] on rect at bounding box center [1432, 540] width 6 height 58
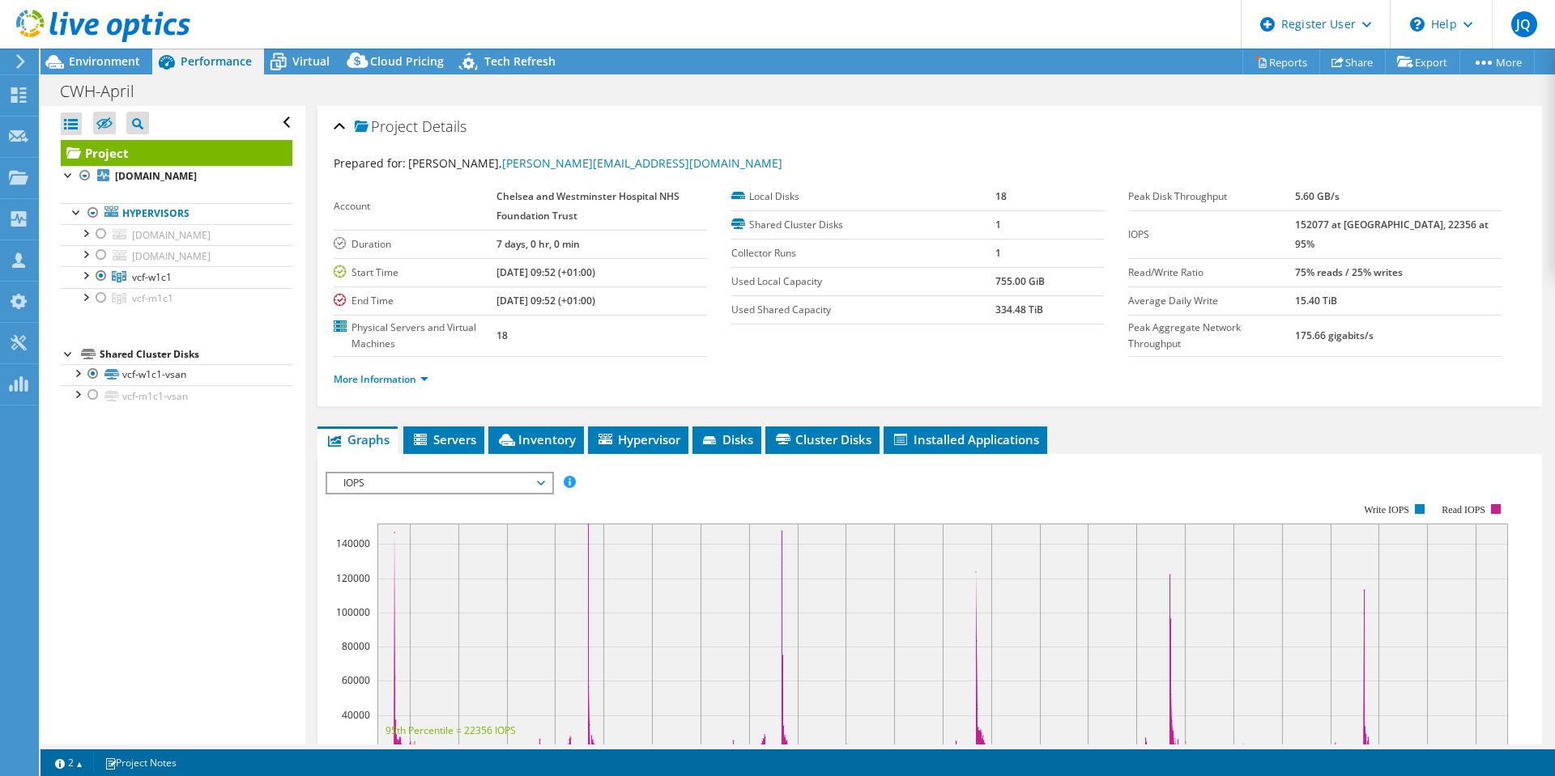
select select "USD"
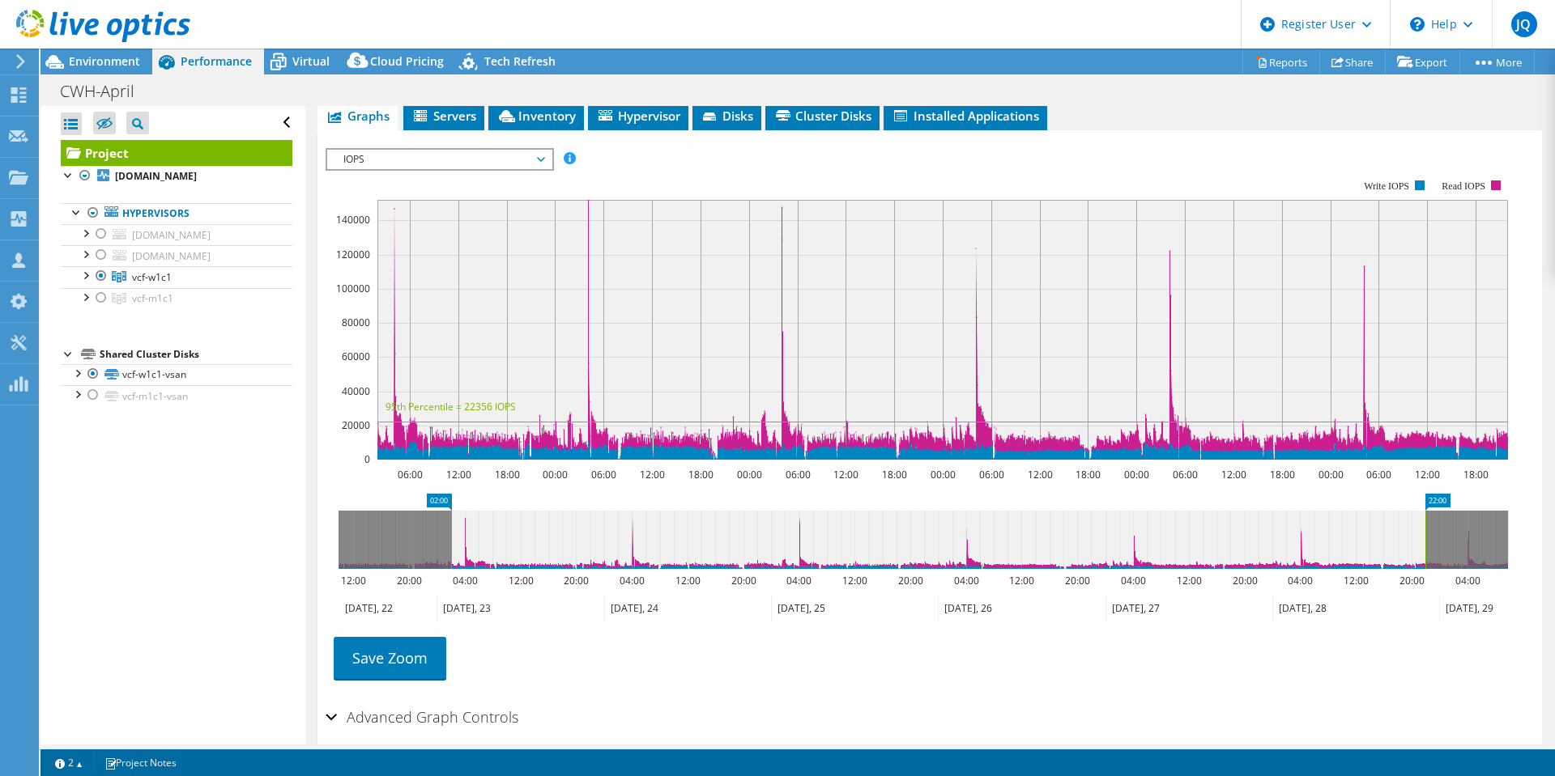
click at [98, 53] on div at bounding box center [95, 27] width 190 height 54
click at [93, 59] on span "Environment" at bounding box center [104, 60] width 71 height 15
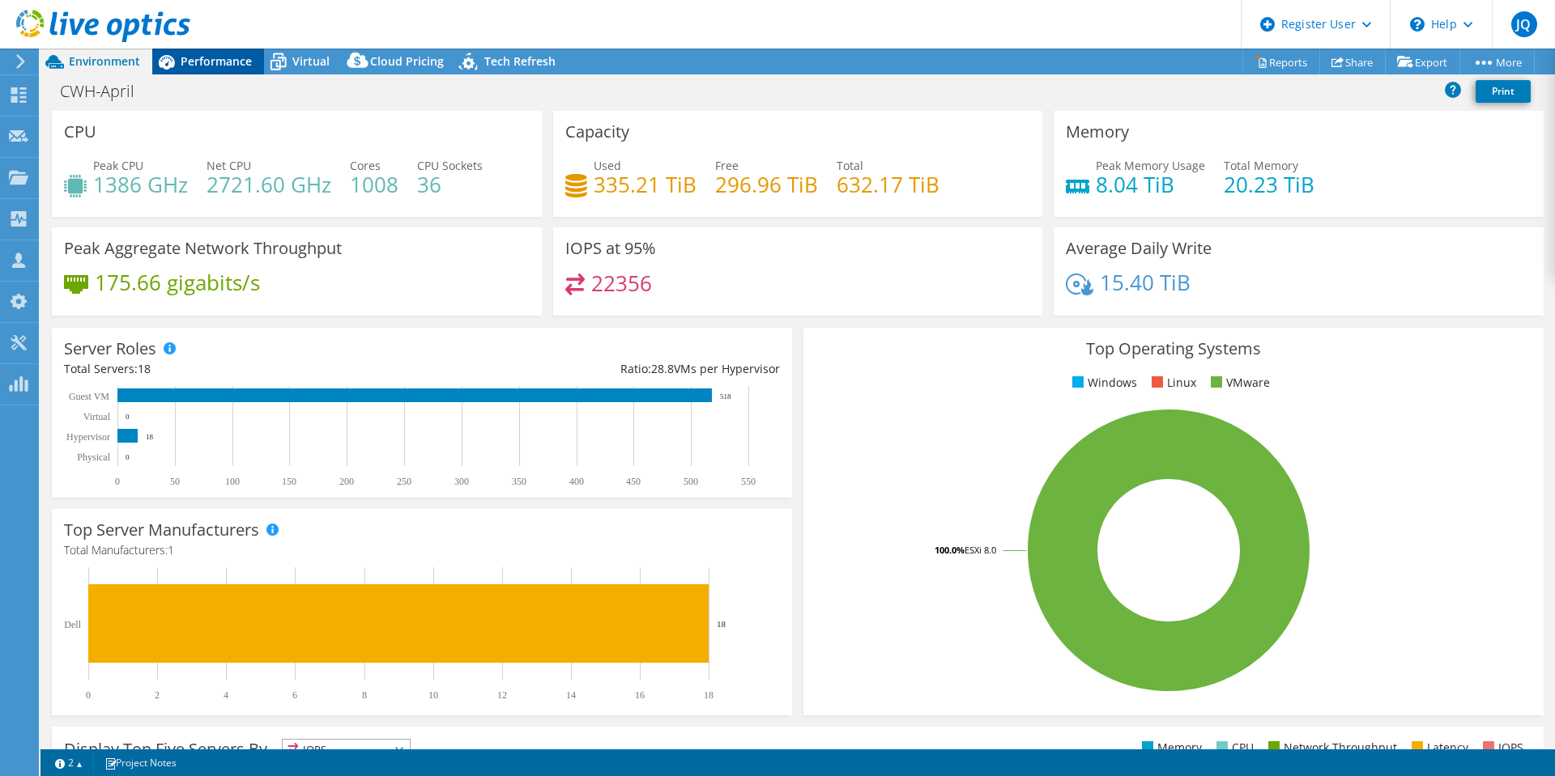
click at [207, 63] on span "Performance" at bounding box center [216, 60] width 71 height 15
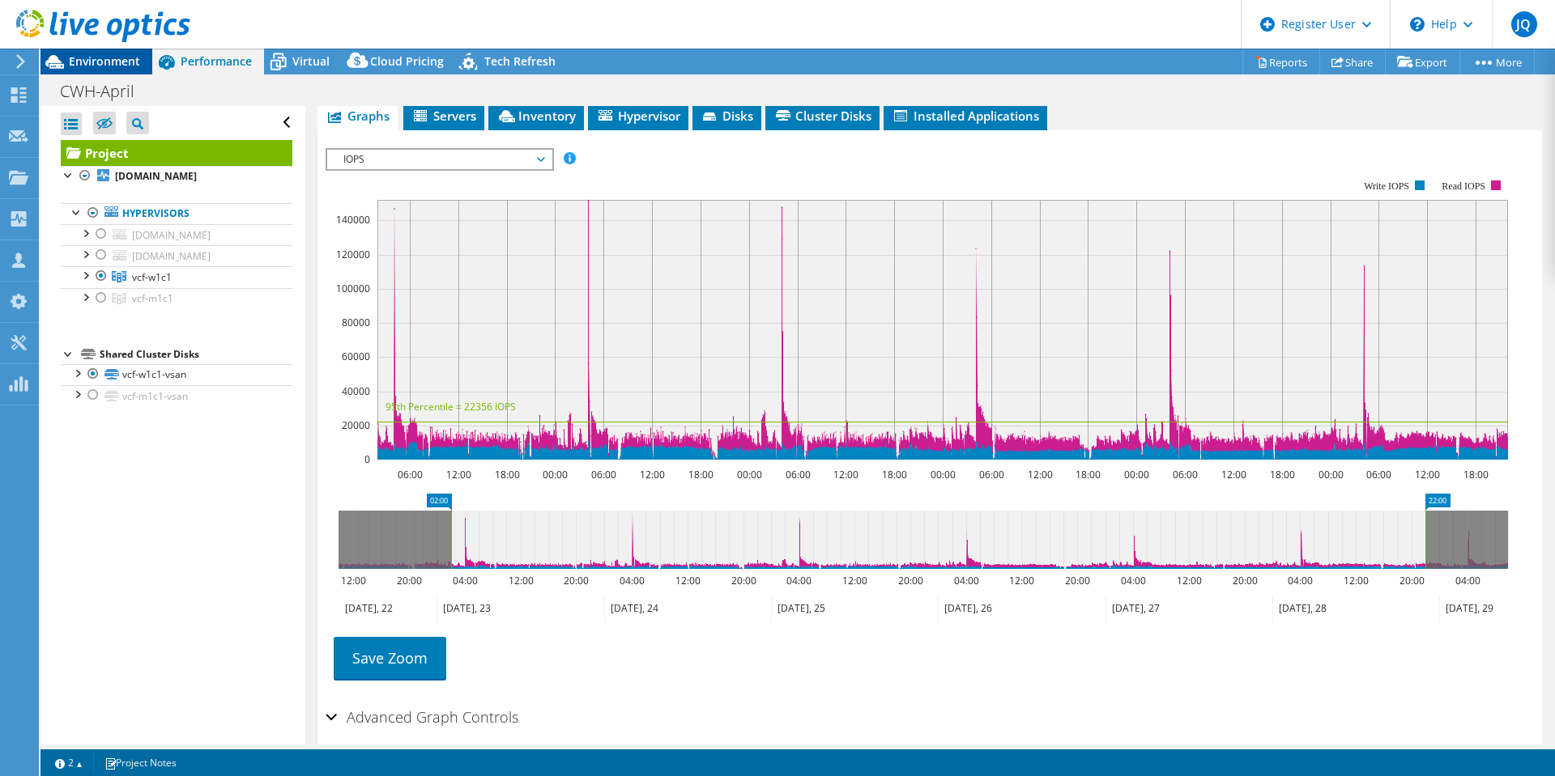
click at [86, 63] on span "Environment" at bounding box center [104, 60] width 71 height 15
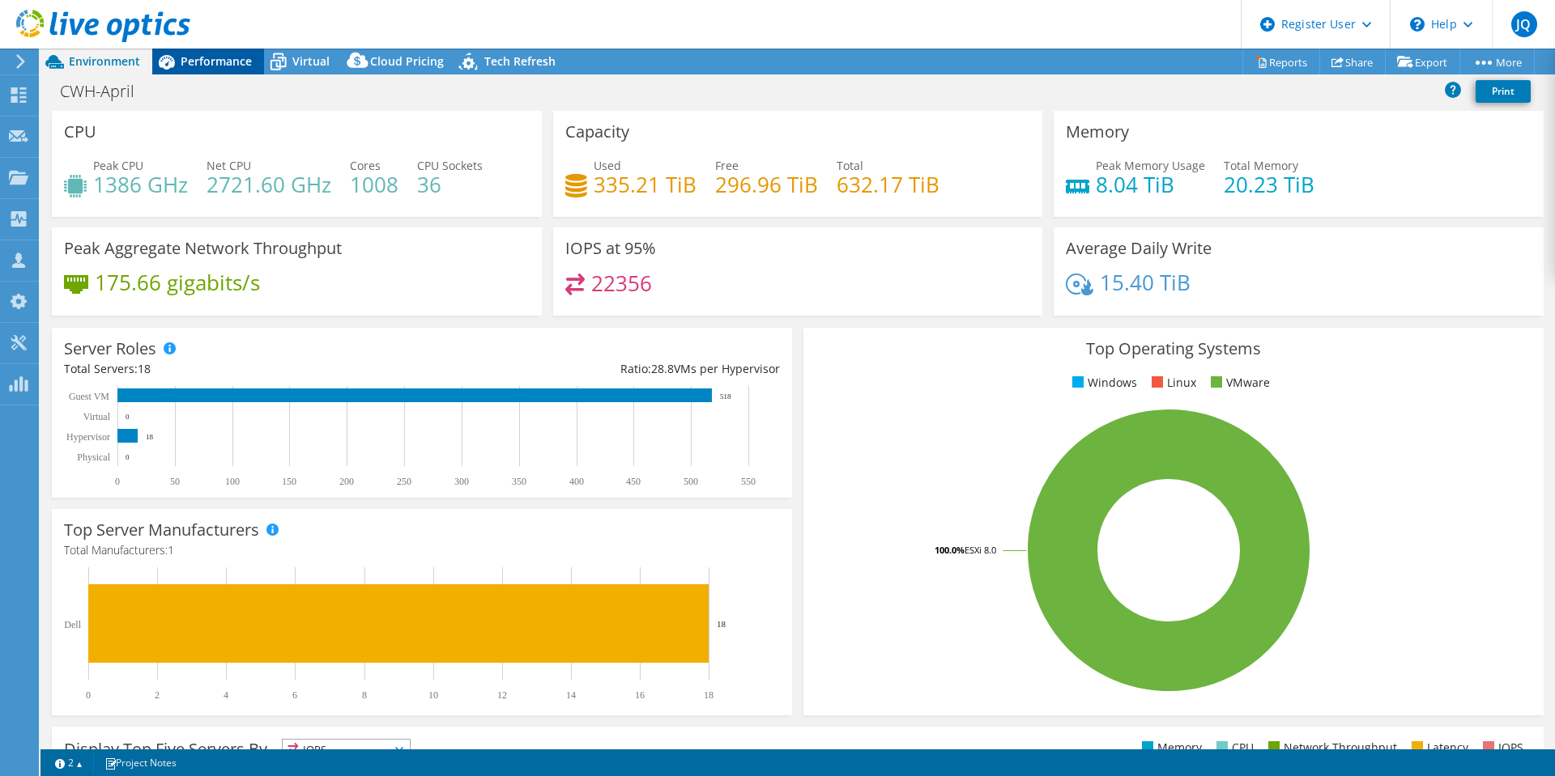
click at [235, 59] on span "Performance" at bounding box center [216, 60] width 71 height 15
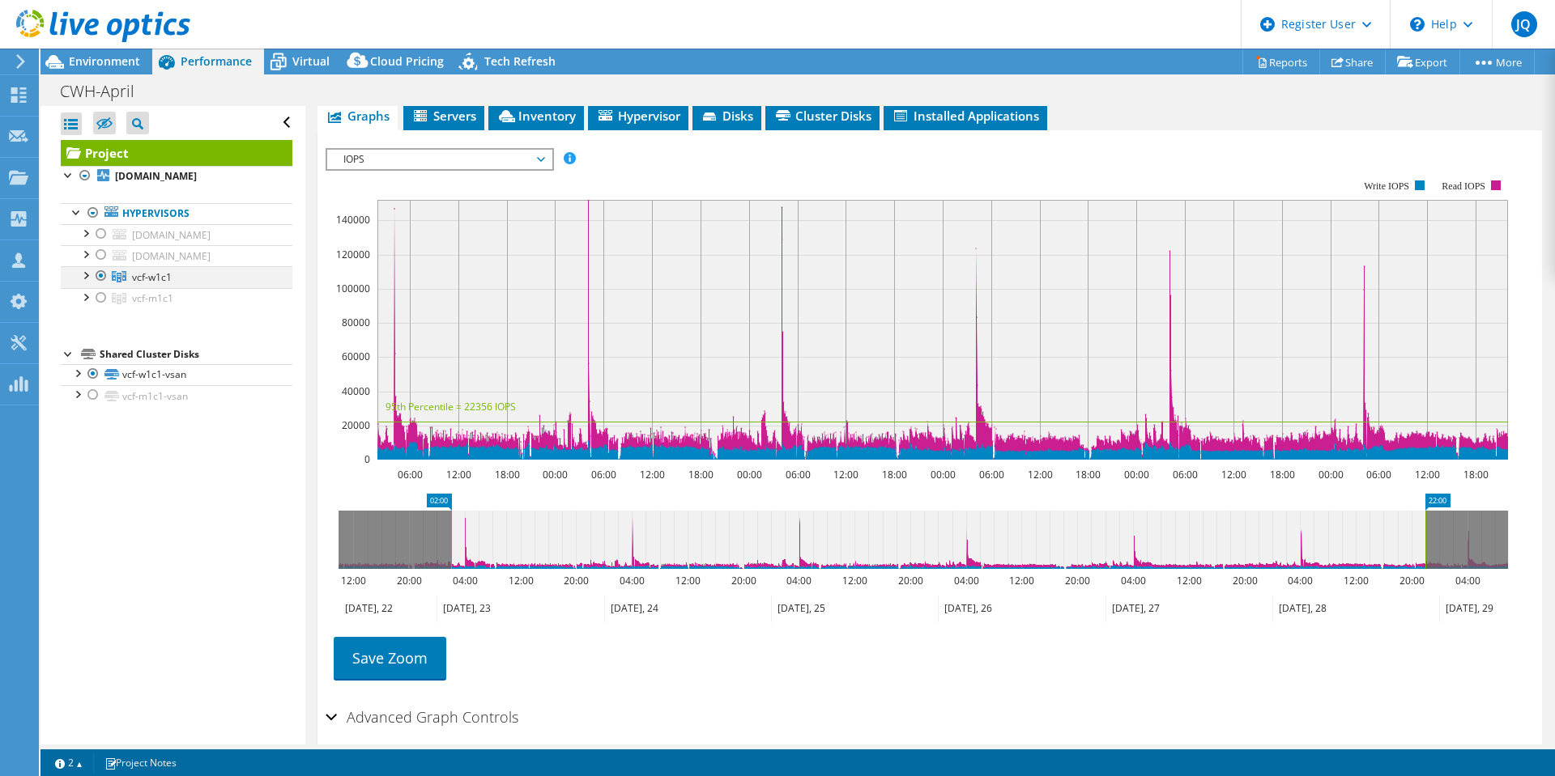
click at [87, 283] on div at bounding box center [85, 274] width 16 height 16
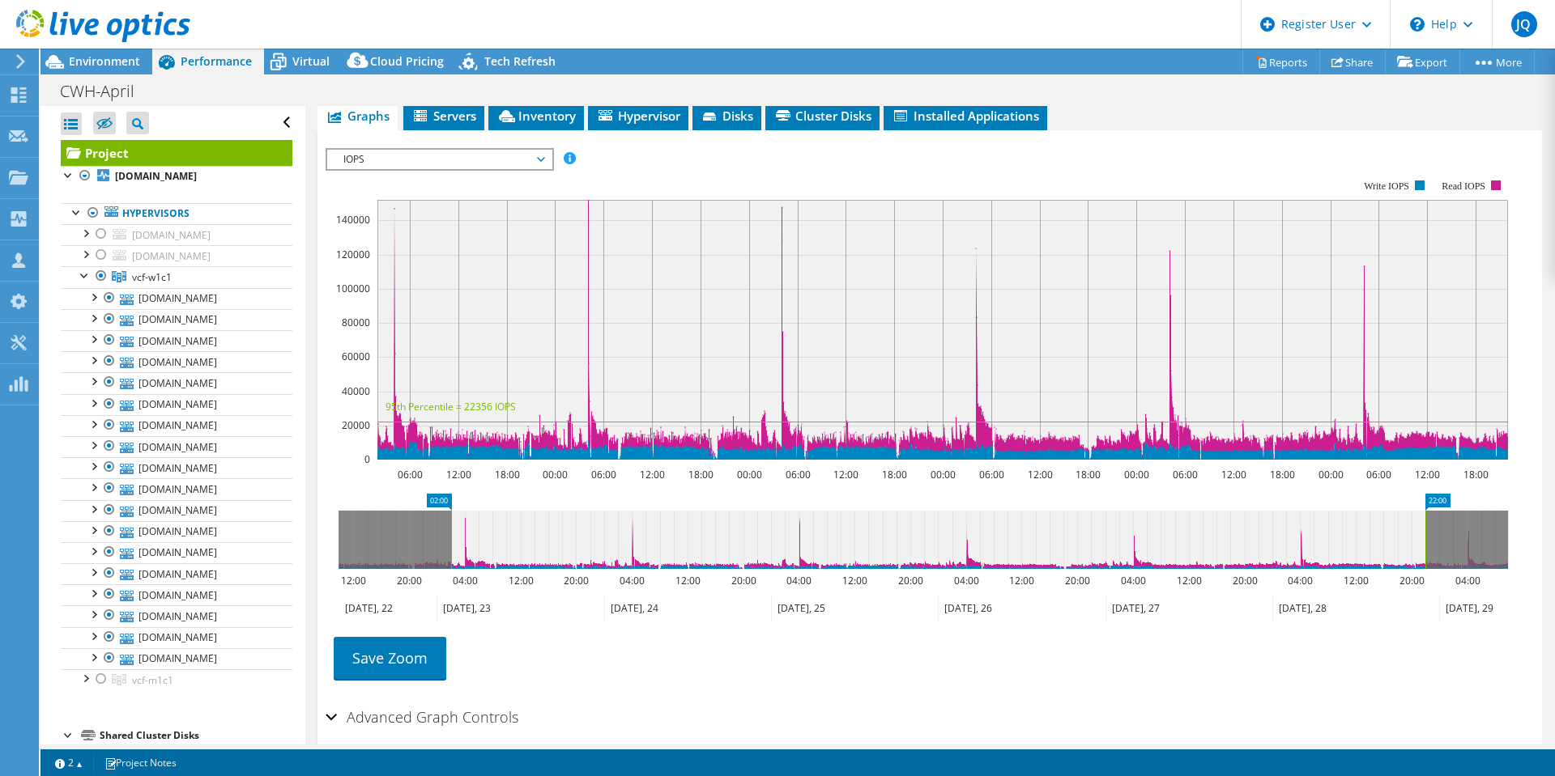
click at [116, 53] on div at bounding box center [95, 27] width 190 height 54
click at [116, 55] on span "Environment" at bounding box center [104, 60] width 71 height 15
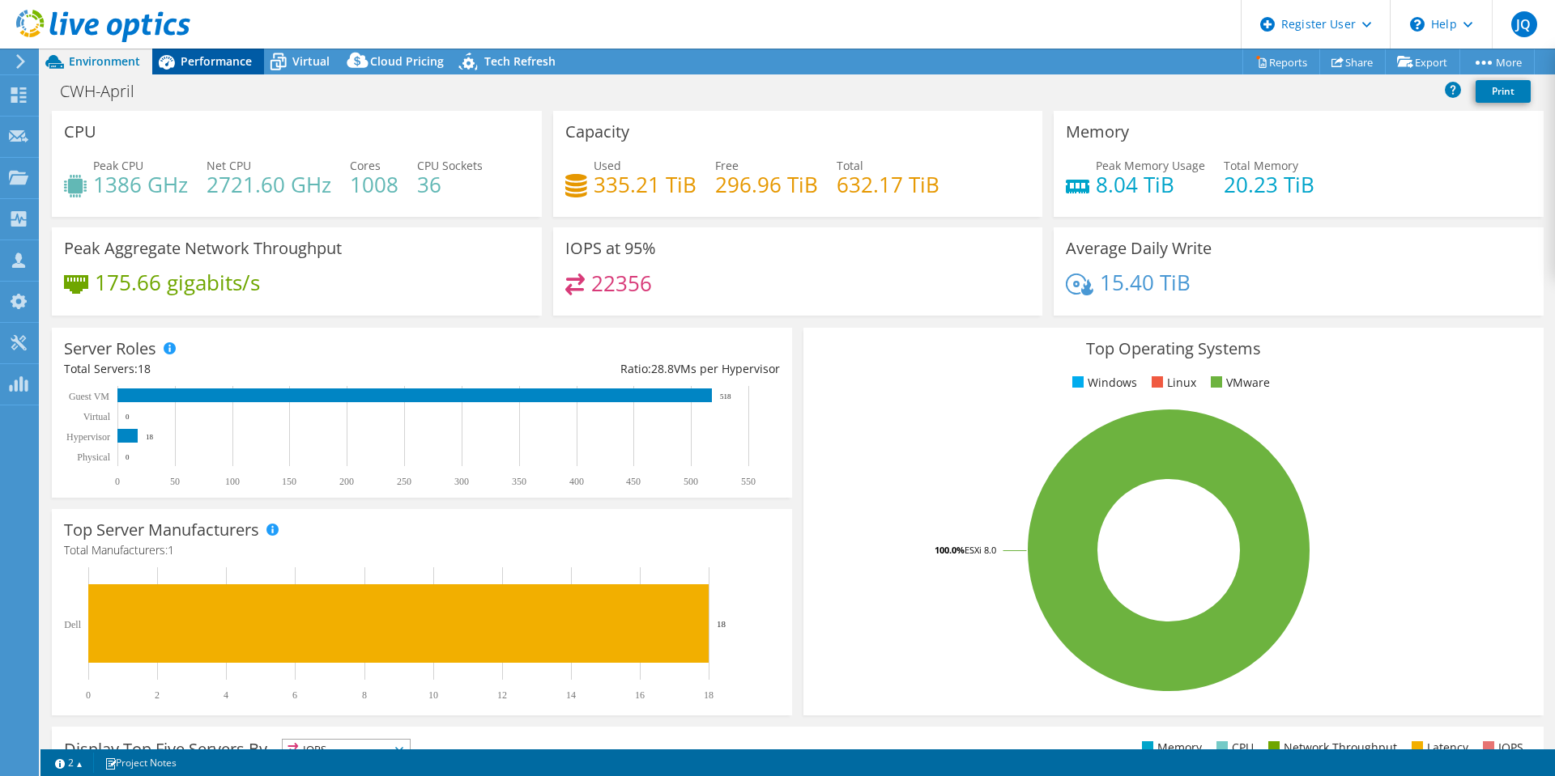
click at [217, 57] on span "Performance" at bounding box center [216, 60] width 71 height 15
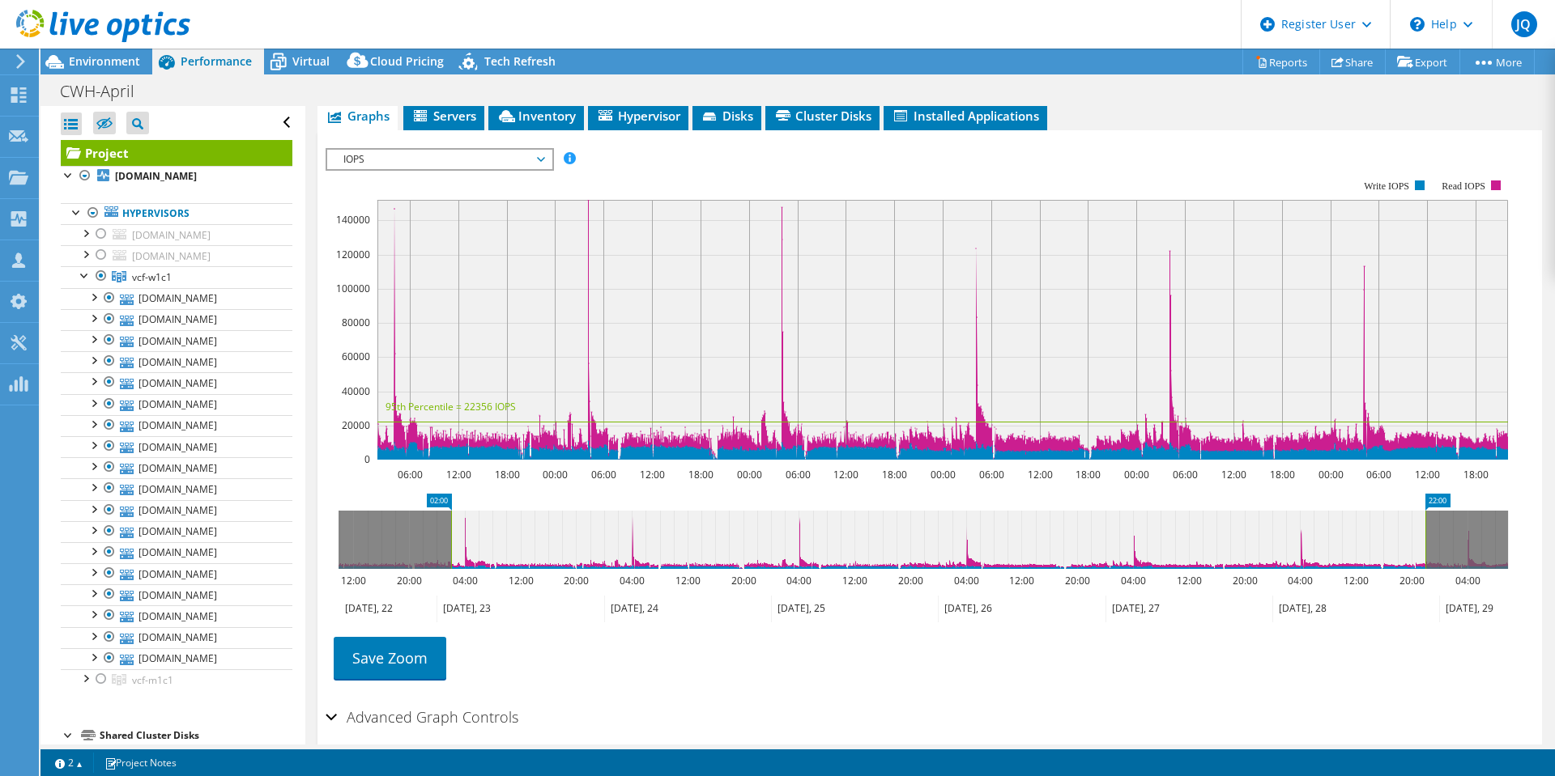
click at [428, 168] on span "IOPS" at bounding box center [439, 159] width 208 height 19
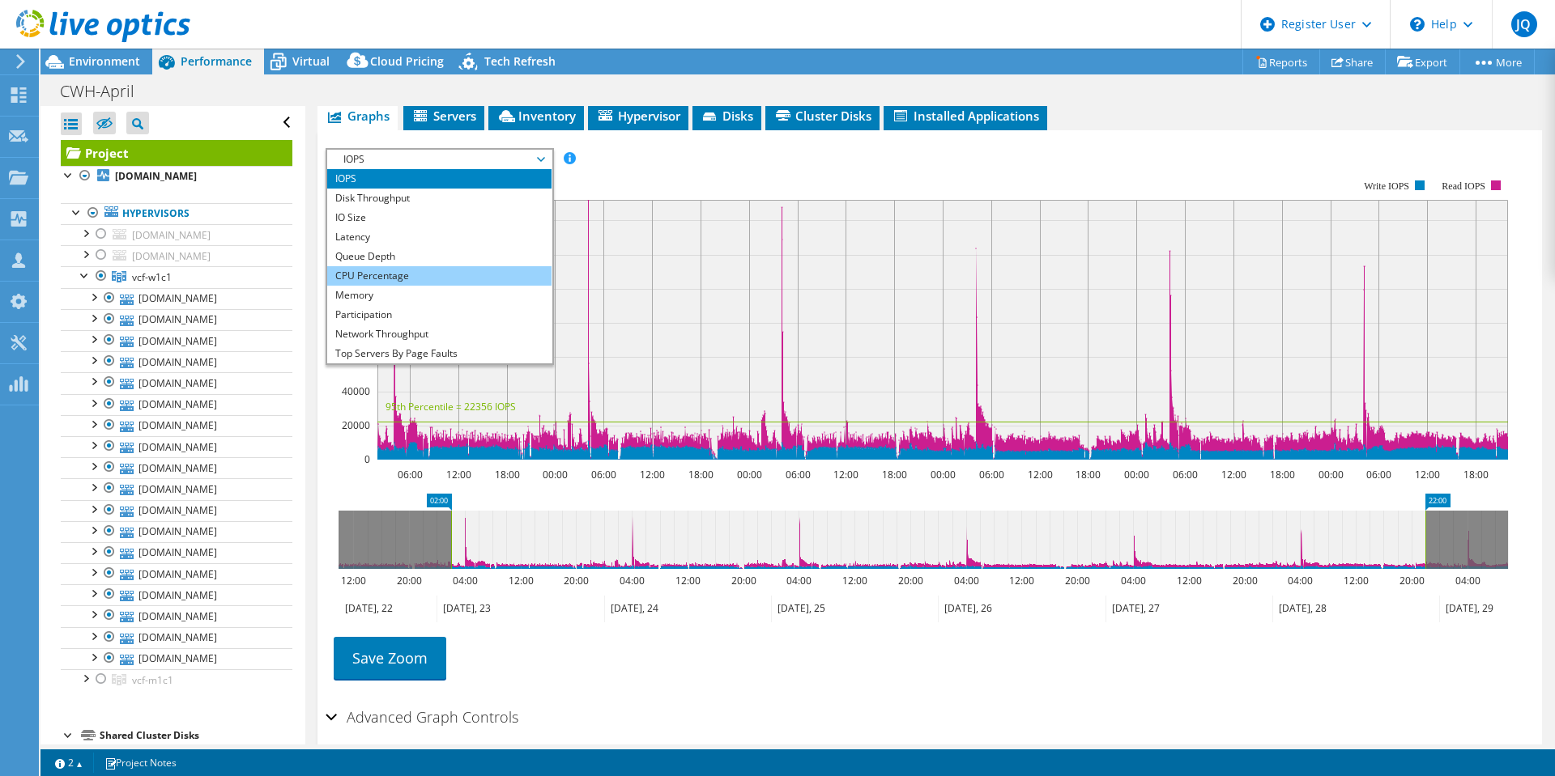
click at [411, 271] on li "CPU Percentage" at bounding box center [439, 275] width 224 height 19
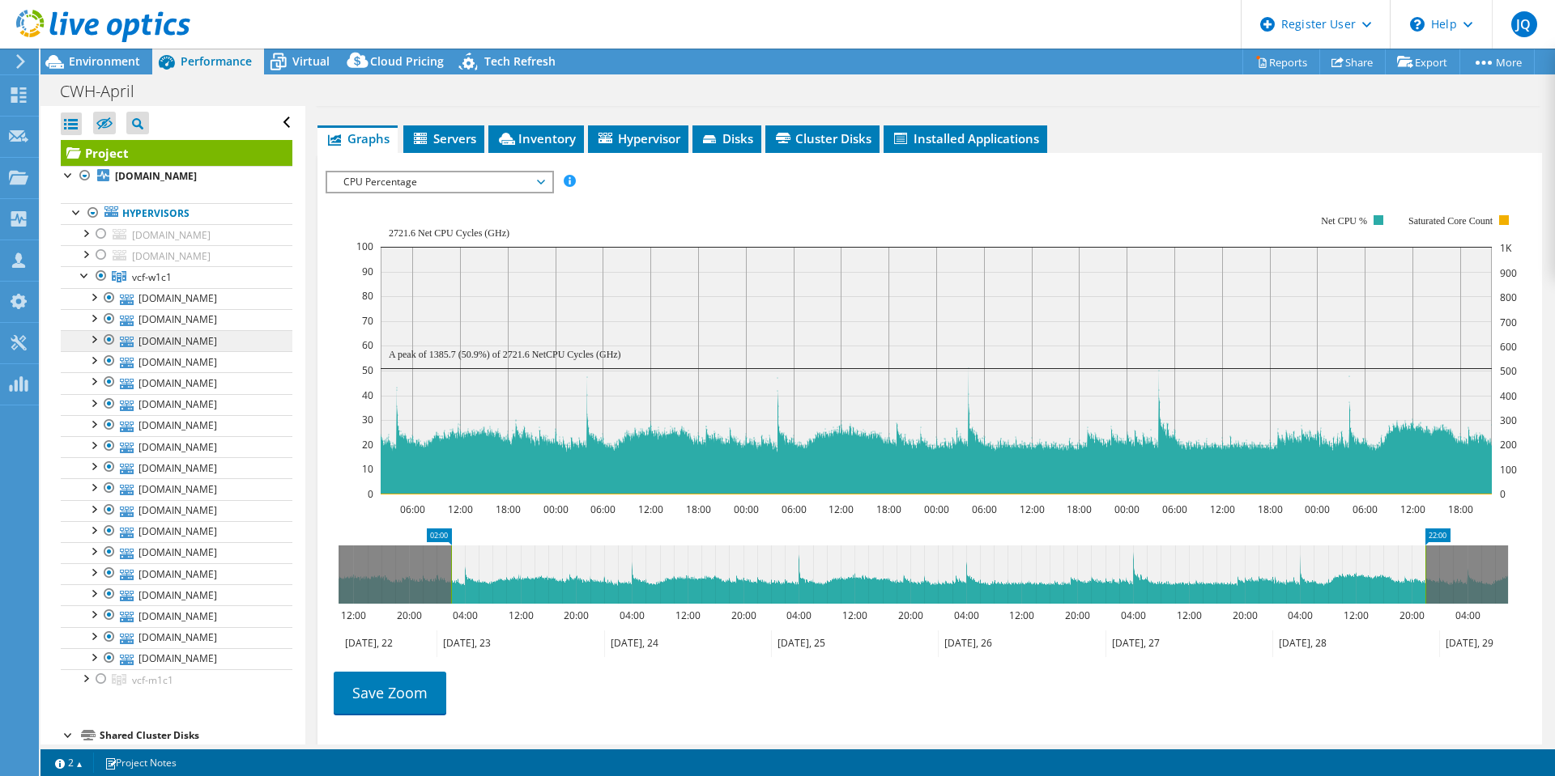
scroll to position [369, 0]
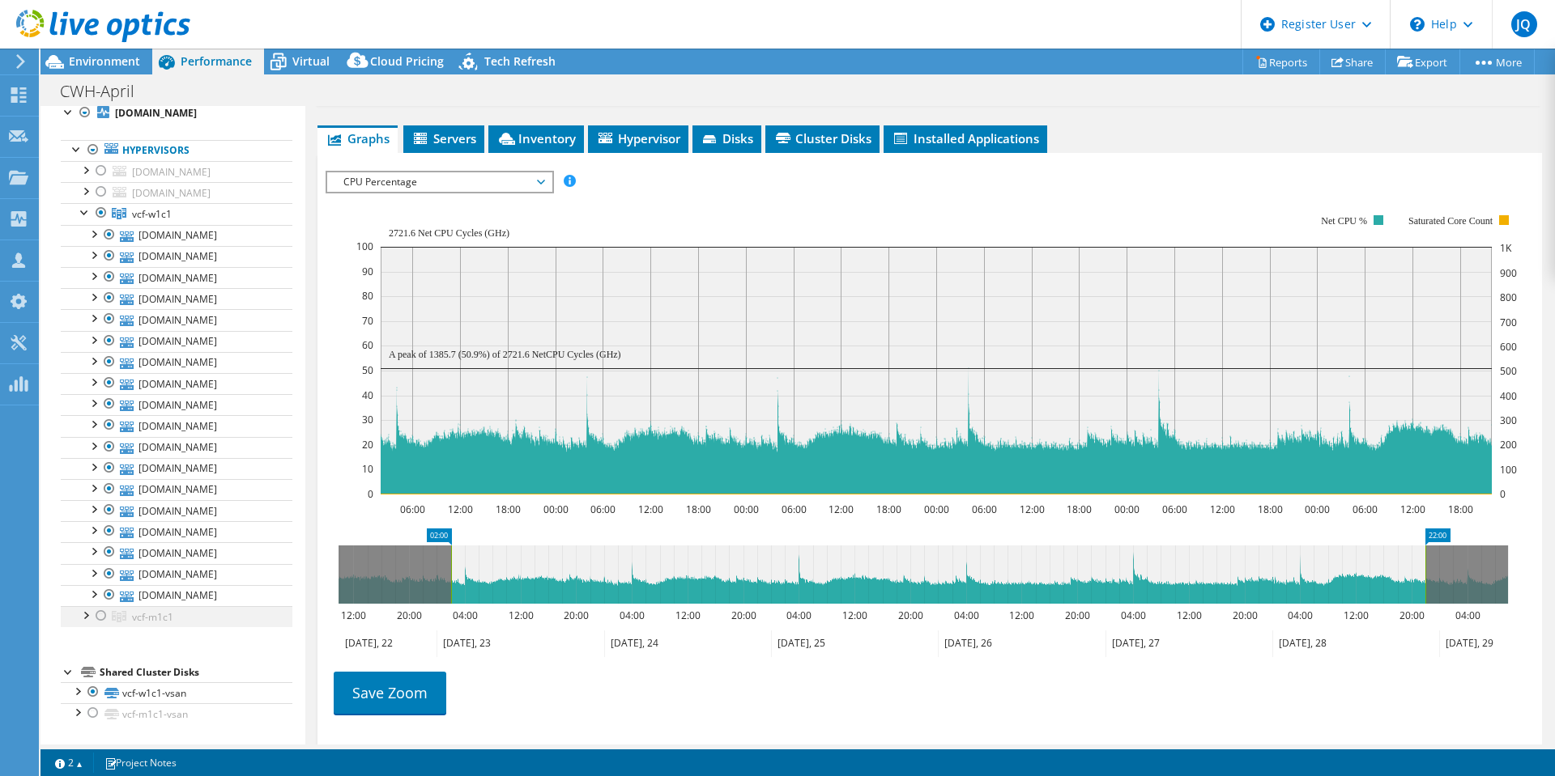
click at [81, 618] on div at bounding box center [85, 614] width 16 height 16
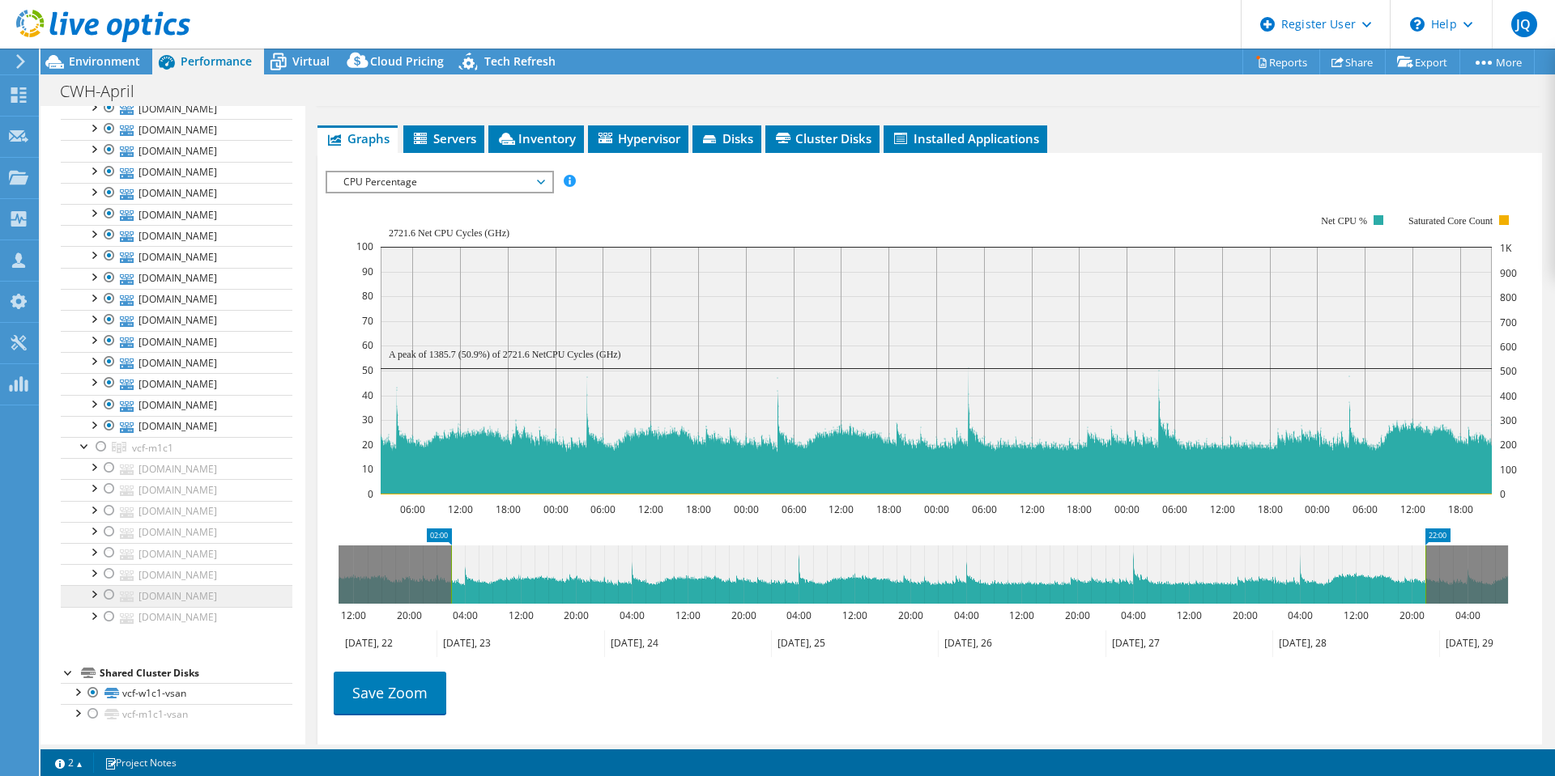
scroll to position [655, 0]
click at [187, 458] on link "[DOMAIN_NAME]" at bounding box center [177, 468] width 232 height 21
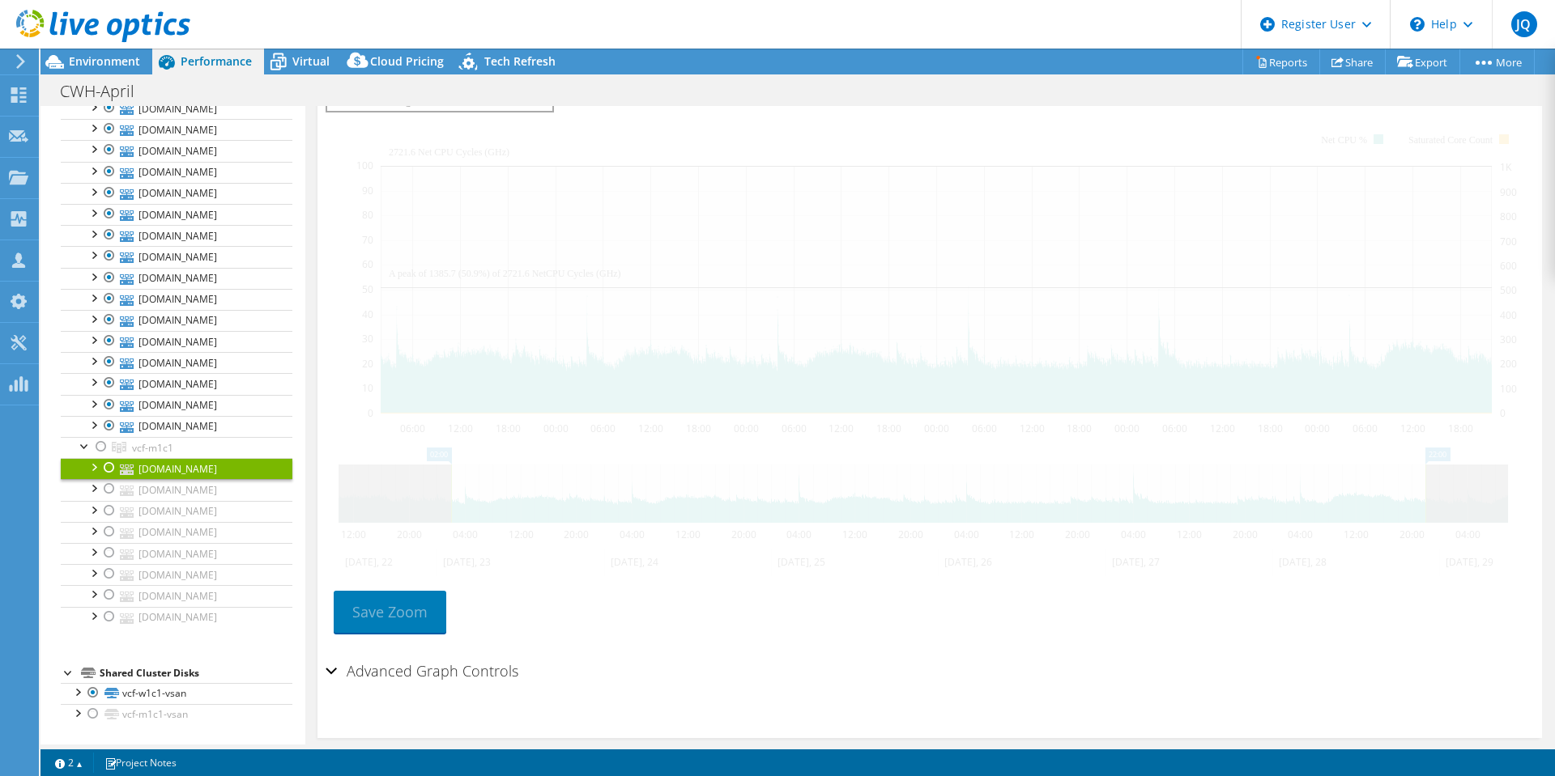
scroll to position [220, 0]
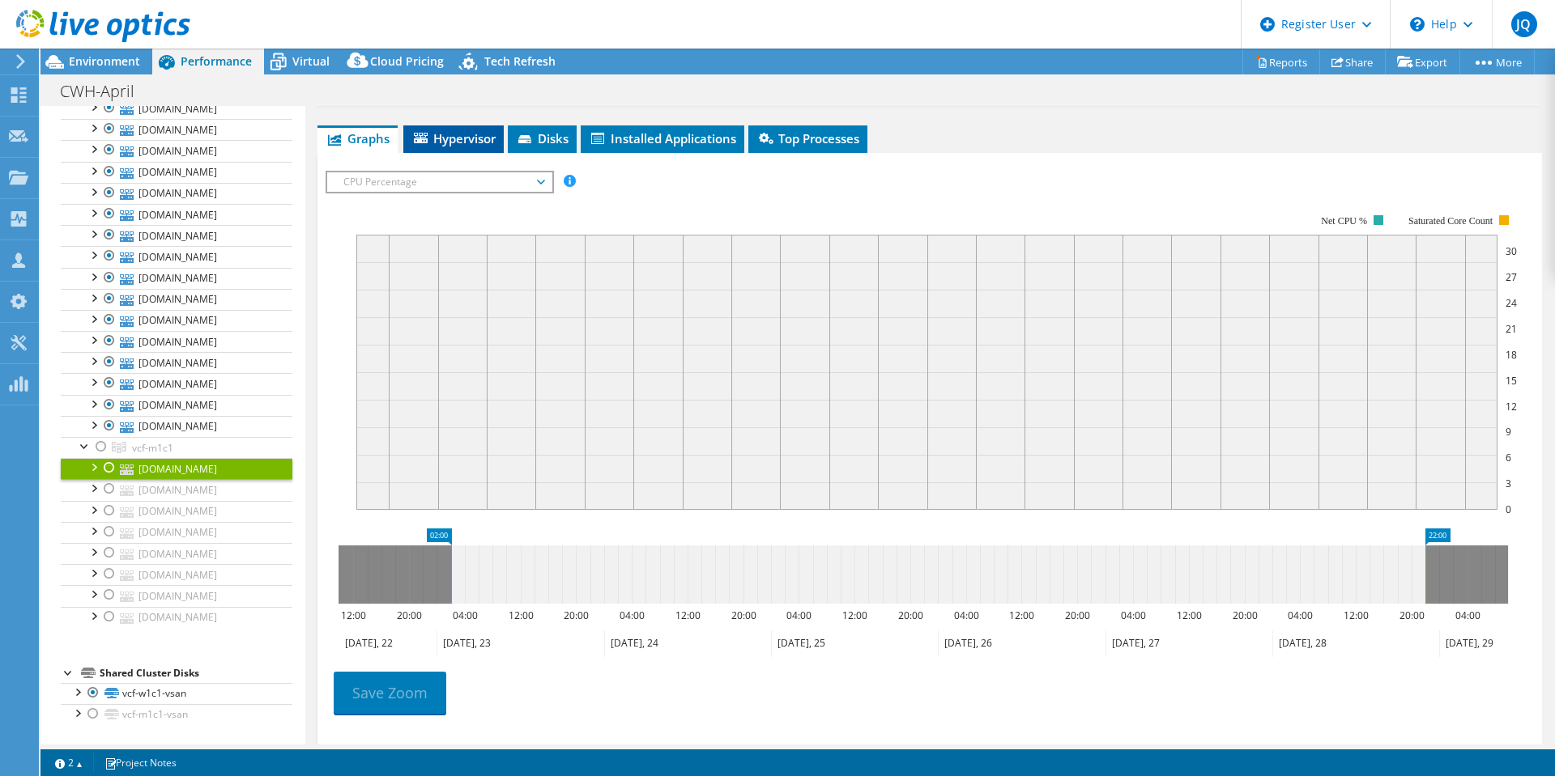
click at [435, 151] on div "Graphs Servers Inventory Hypervisor Disks Cluster Disks Installed Applications …" at bounding box center [929, 473] width 1224 height 694
click at [447, 132] on span "Hypervisor" at bounding box center [453, 138] width 84 height 16
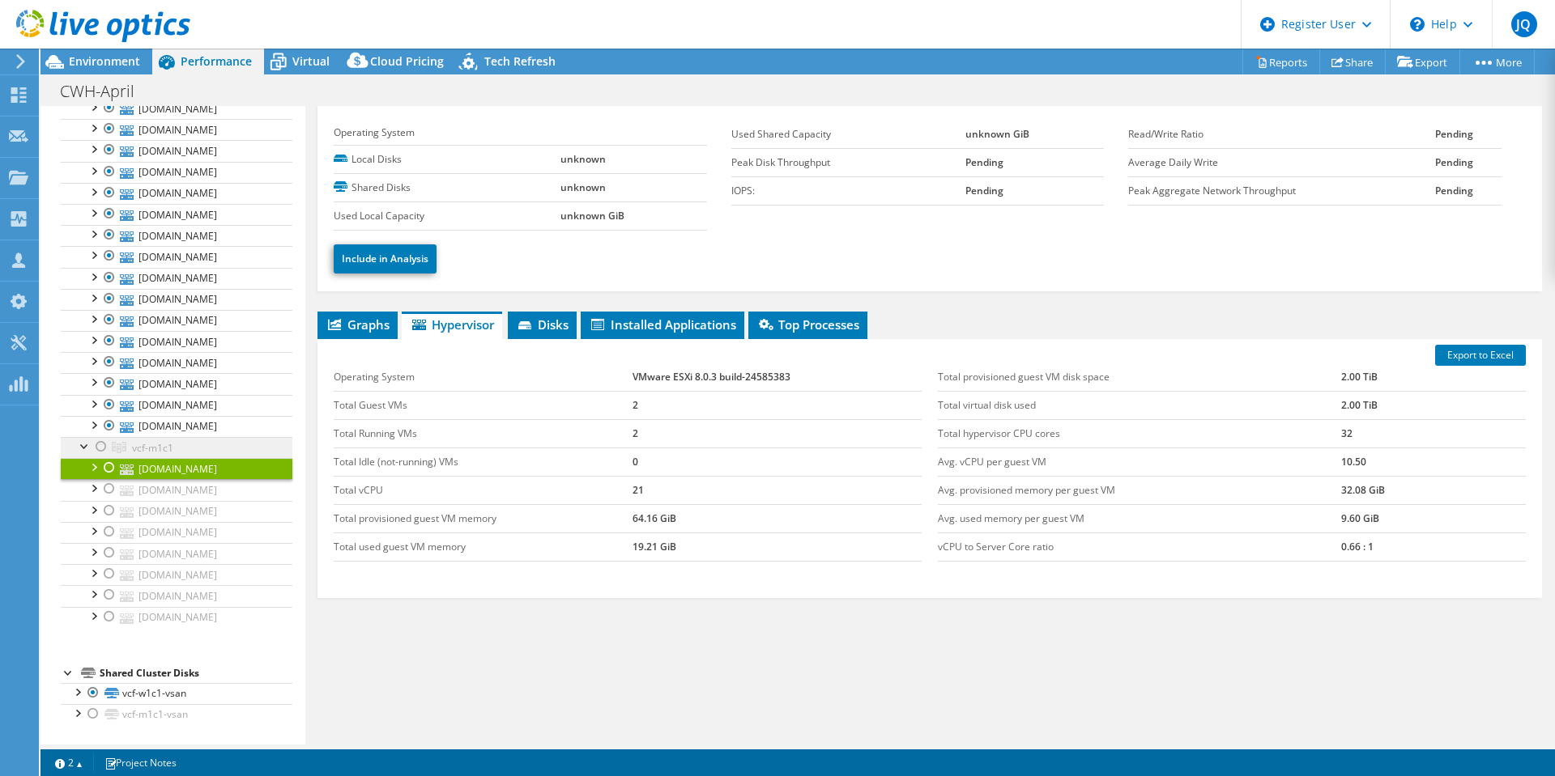
click at [135, 441] on span "vcf-m1c1" at bounding box center [152, 448] width 41 height 14
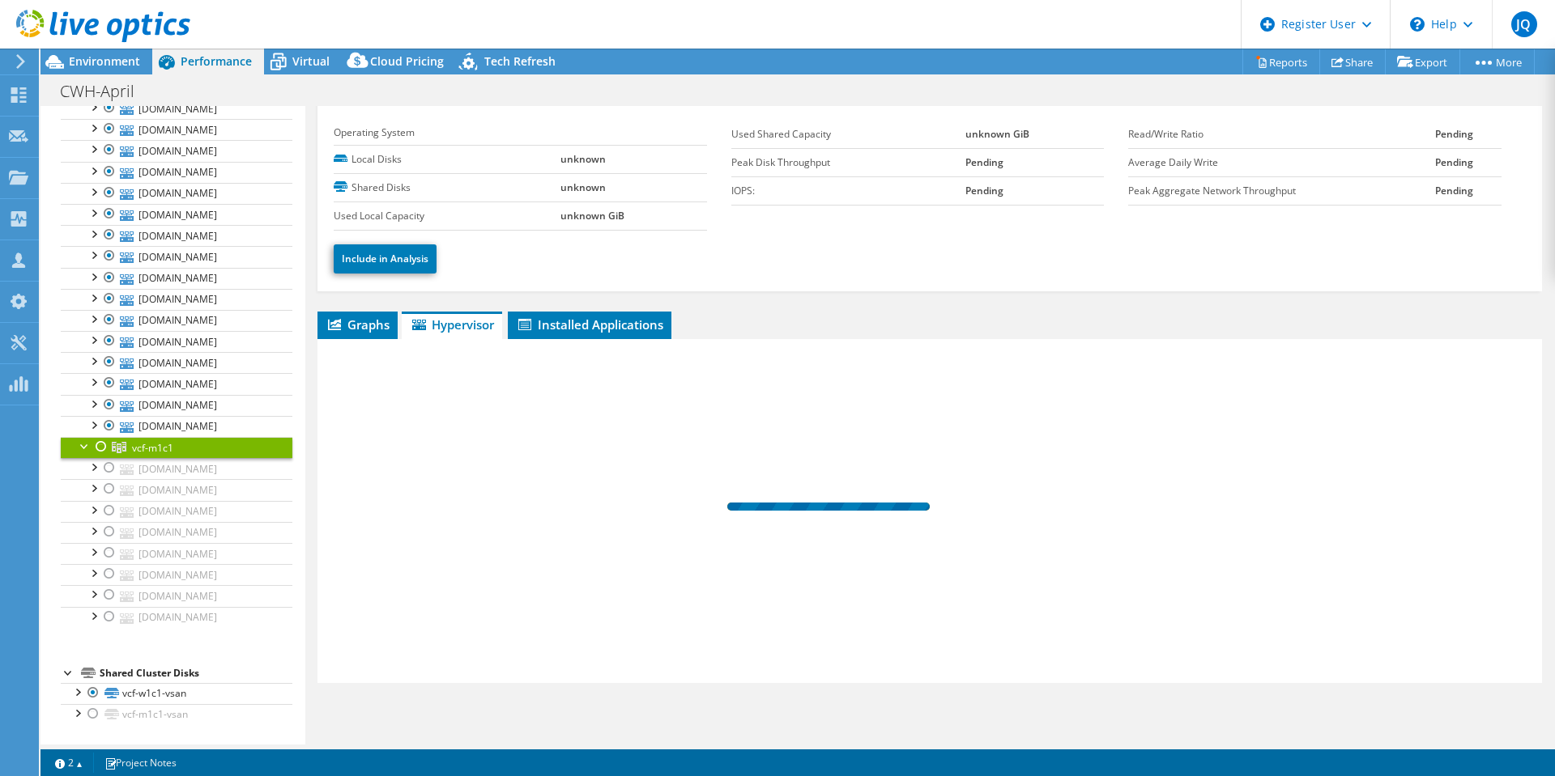
scroll to position [19, 0]
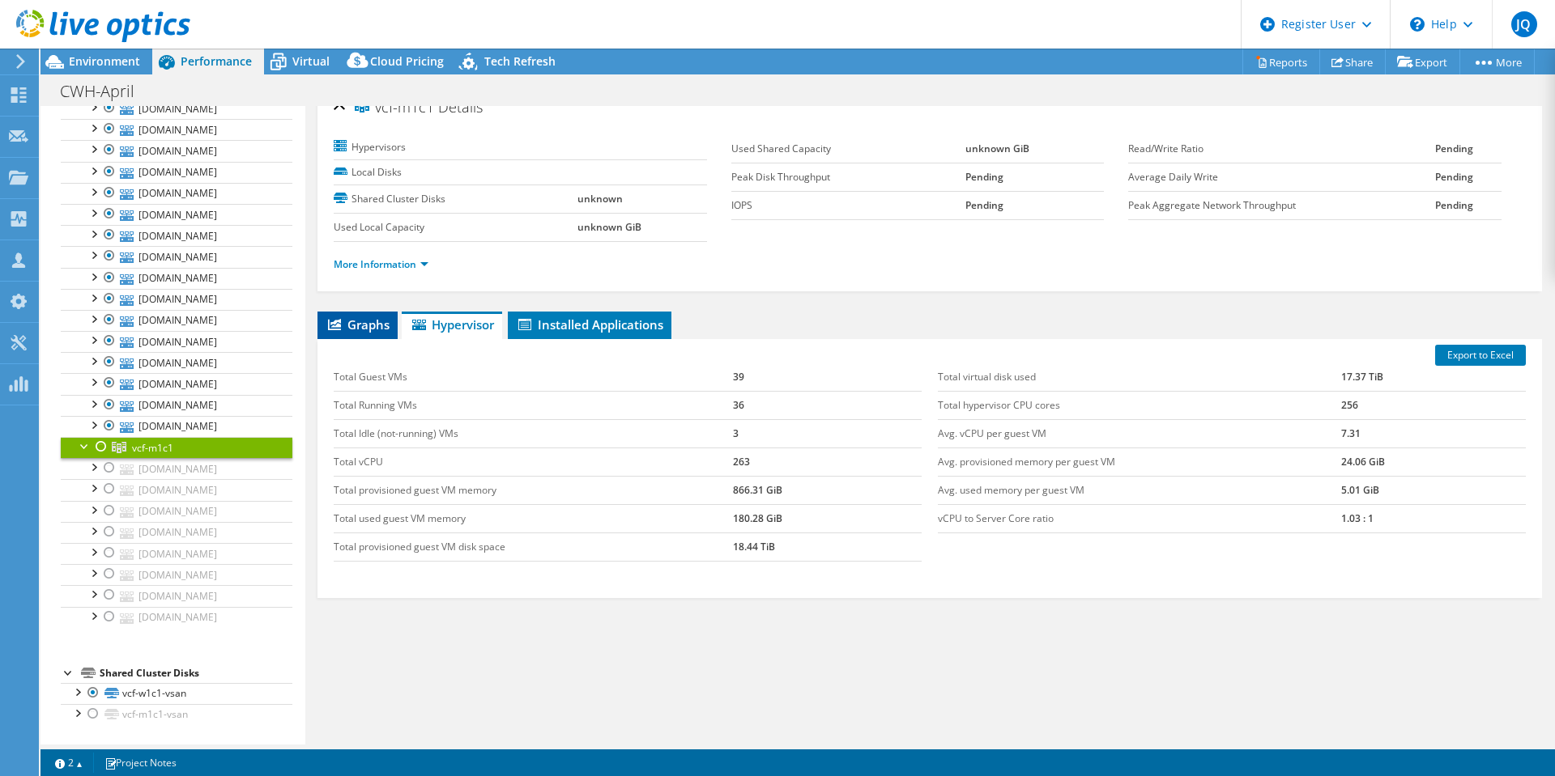
click at [372, 337] on li "Graphs" at bounding box center [357, 326] width 80 height 28
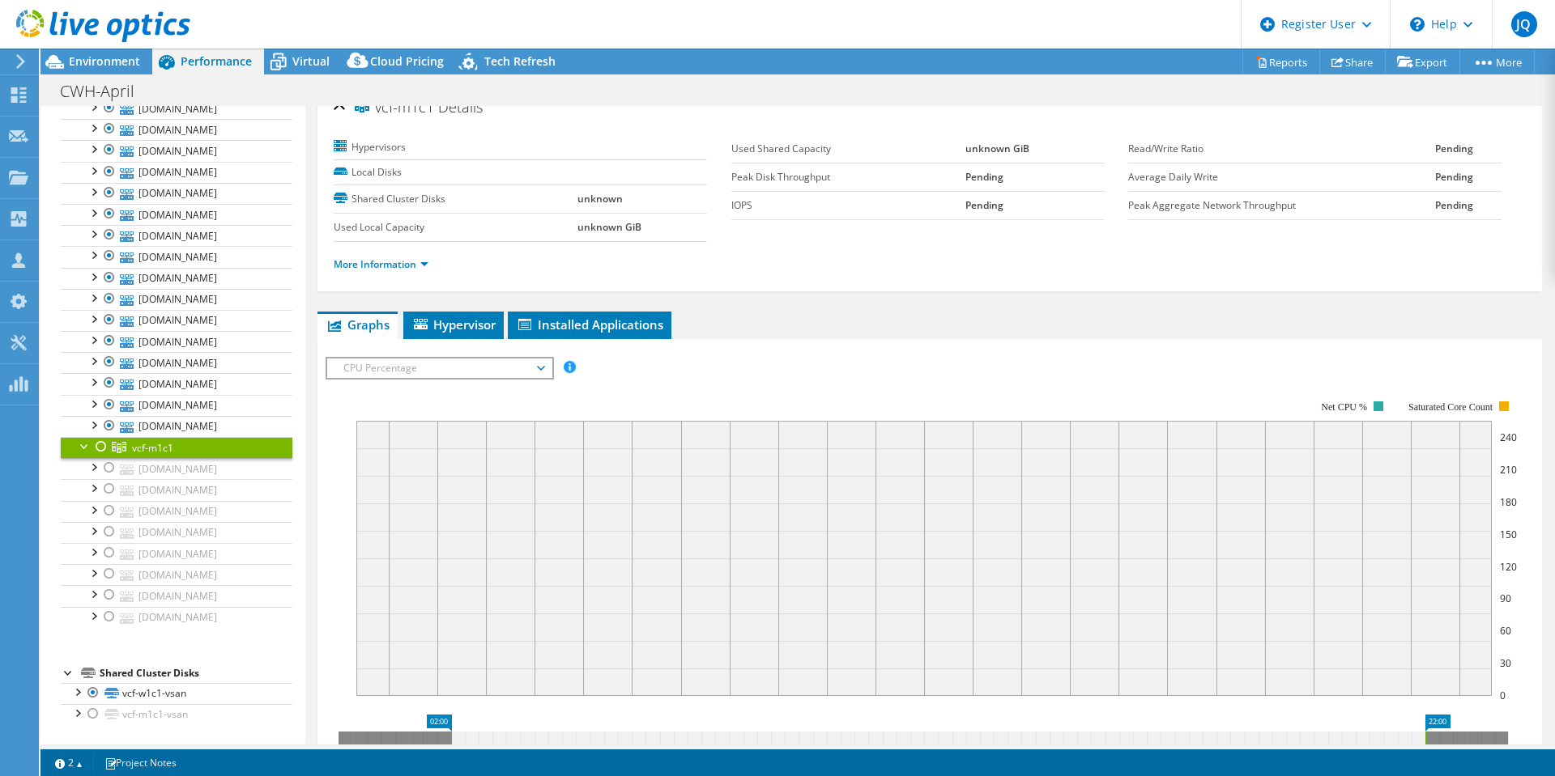
scroll to position [206, 0]
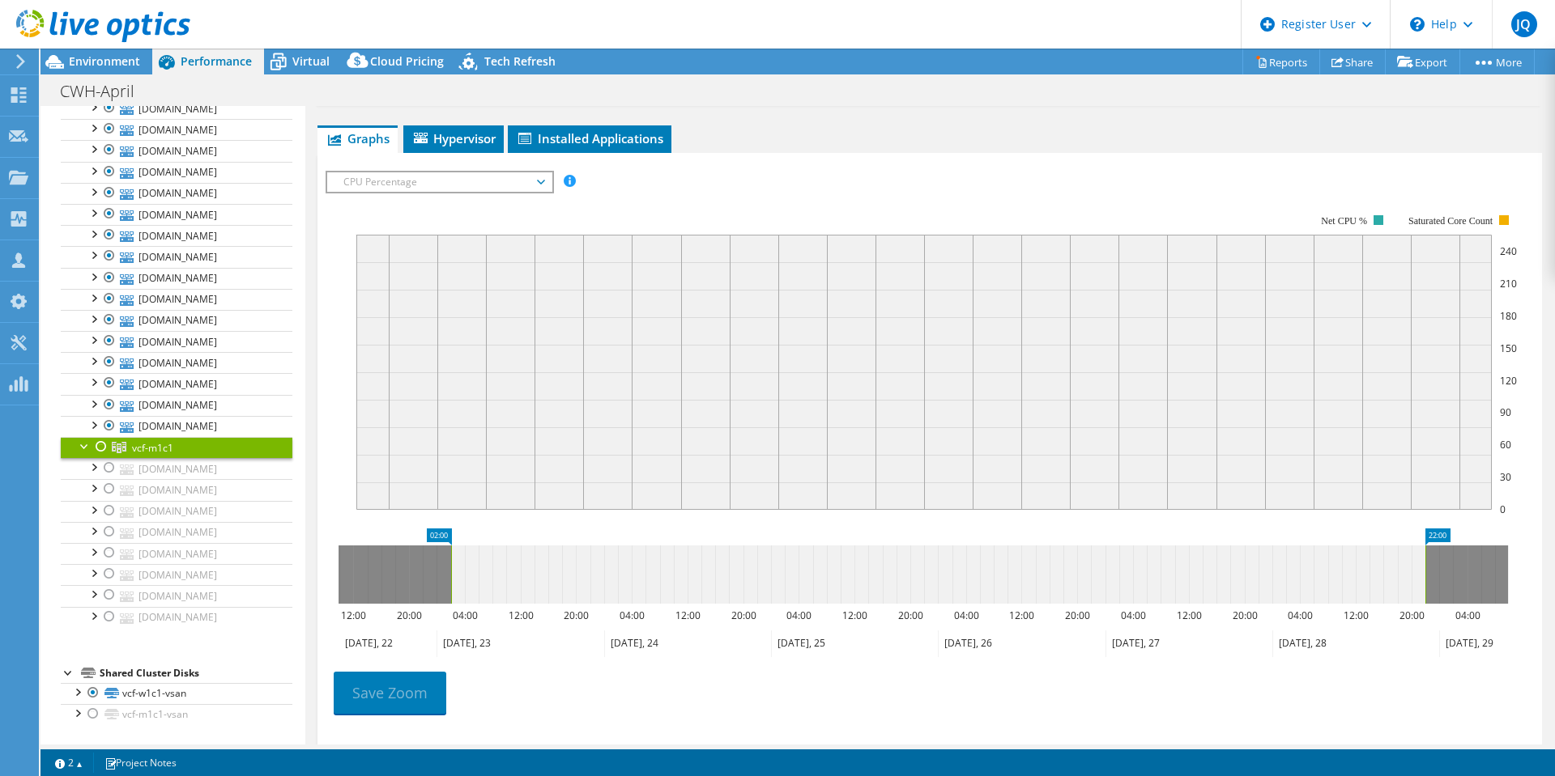
click at [100, 437] on div at bounding box center [101, 446] width 16 height 19
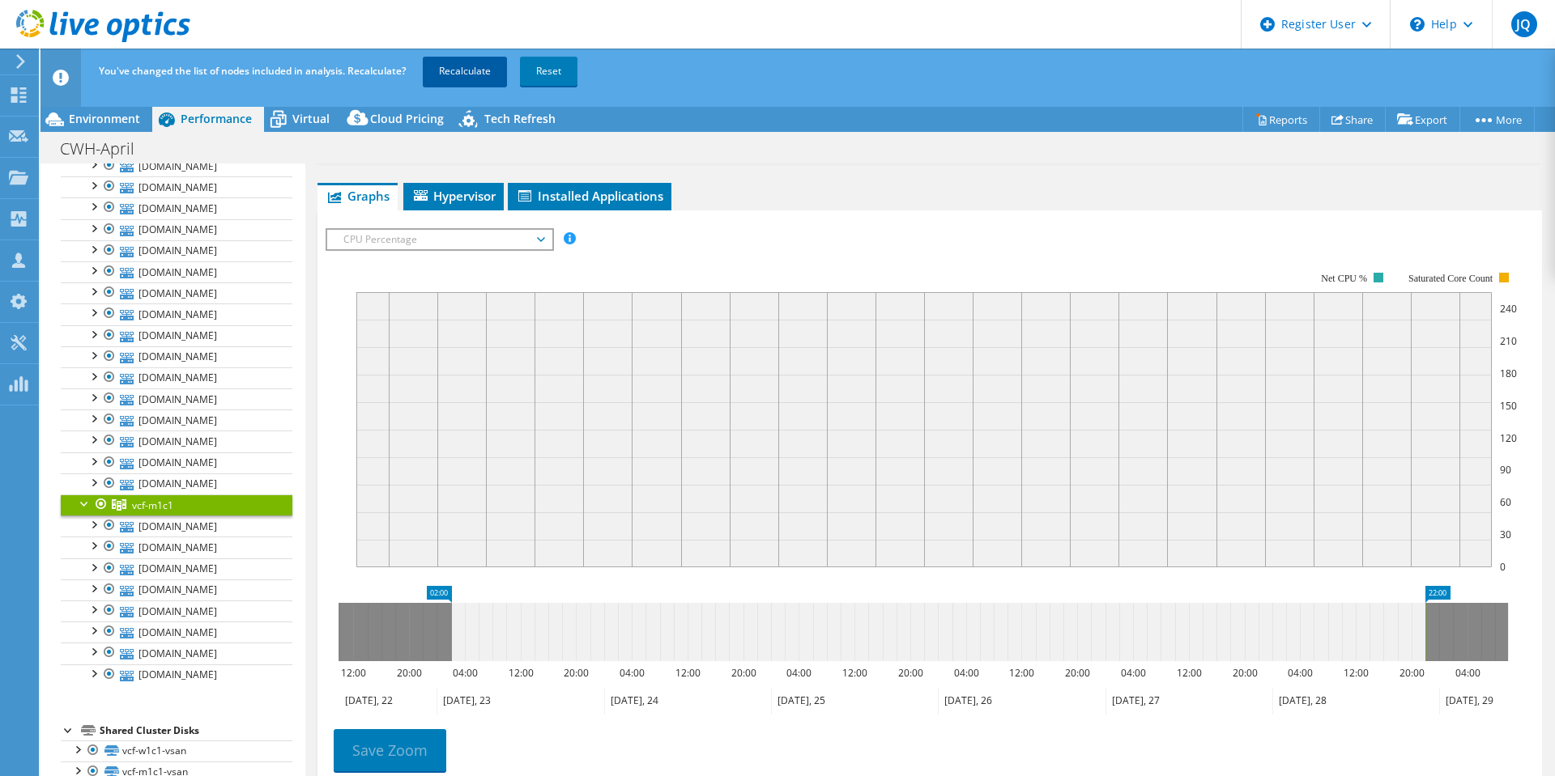
click at [453, 71] on link "Recalculate" at bounding box center [465, 71] width 84 height 29
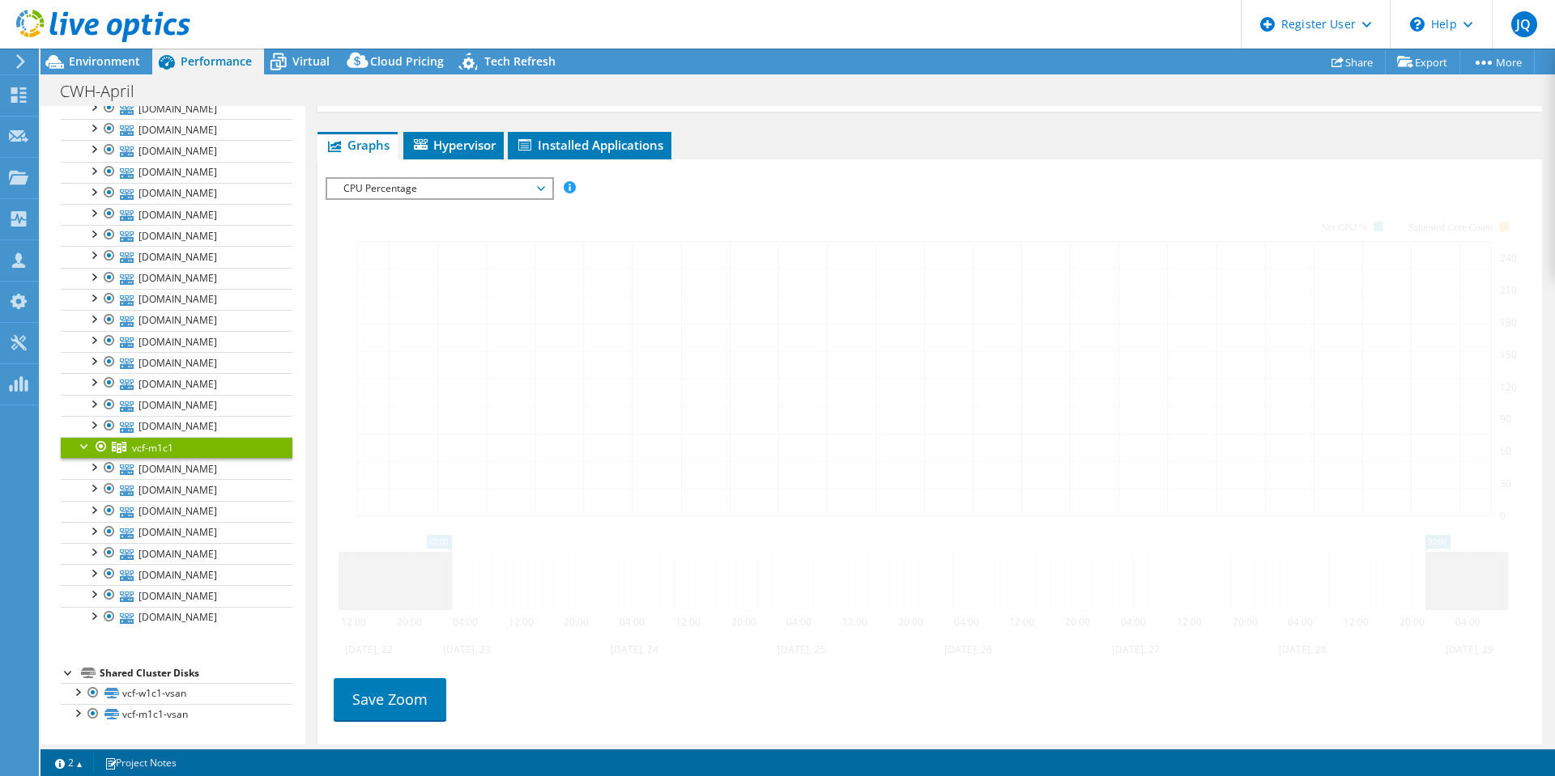
scroll to position [212, 0]
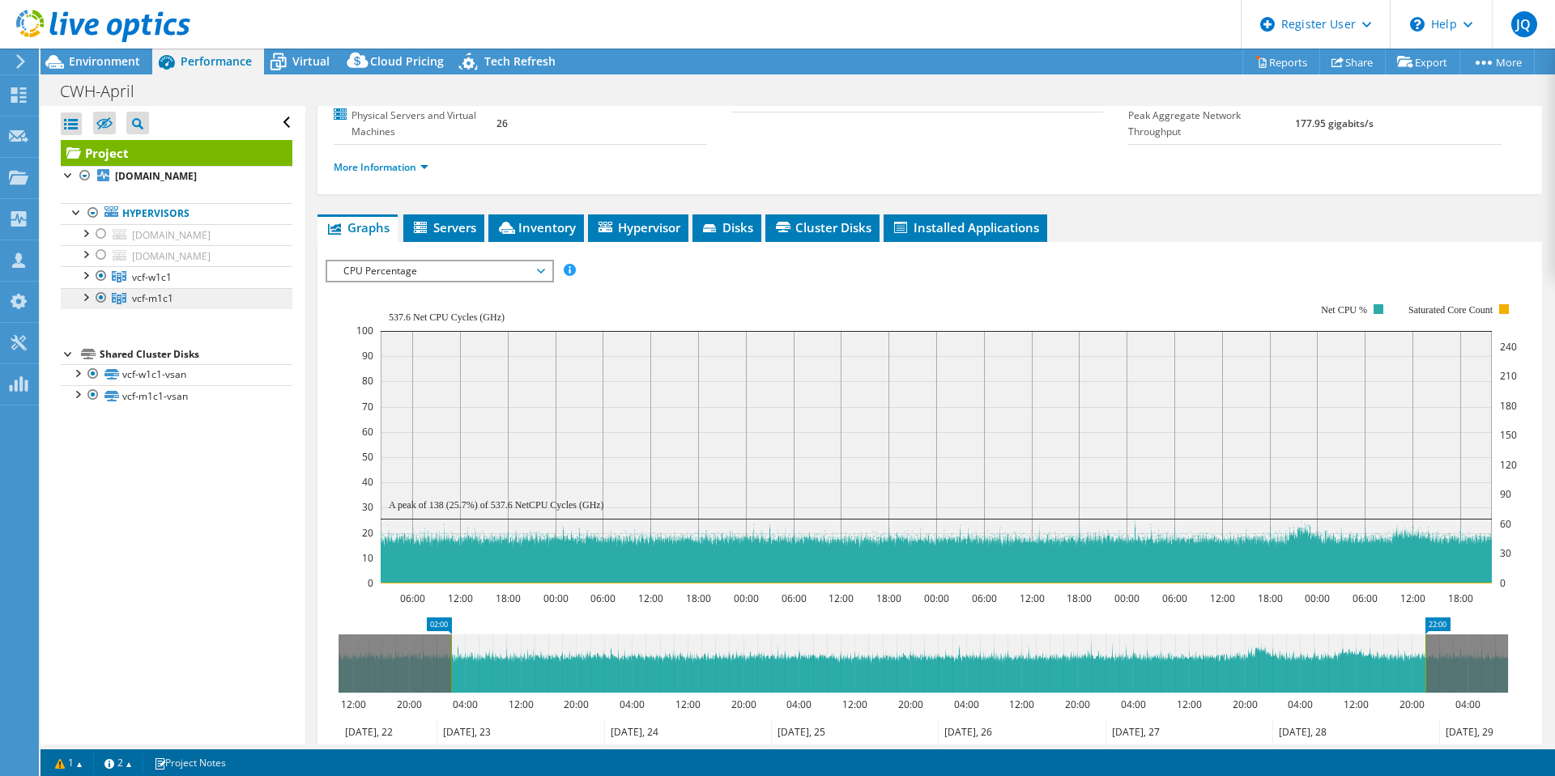
click at [131, 309] on link "vcf-m1c1" at bounding box center [177, 298] width 232 height 21
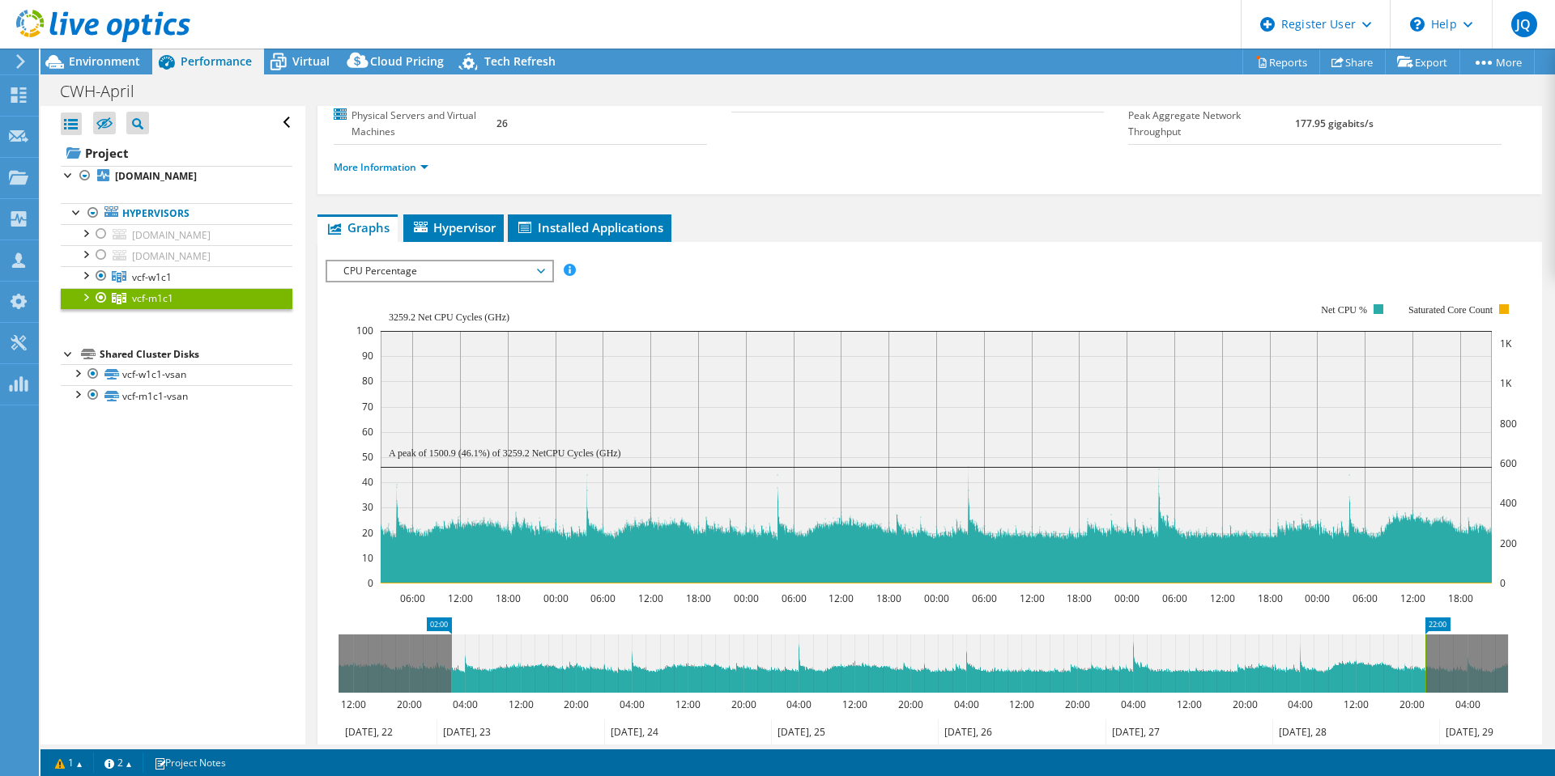
scroll to position [0, 0]
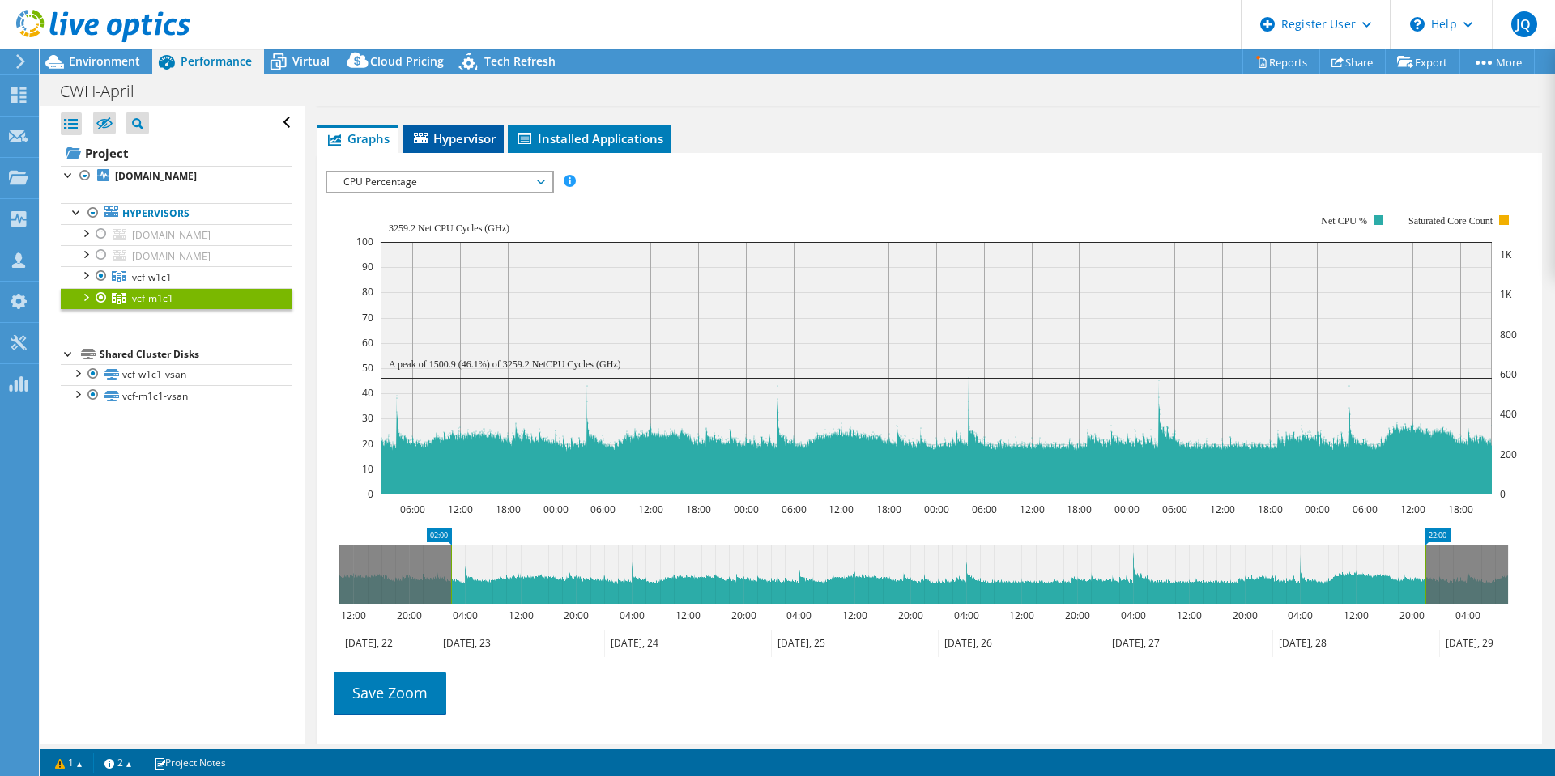
click at [427, 138] on icon at bounding box center [421, 138] width 14 height 11
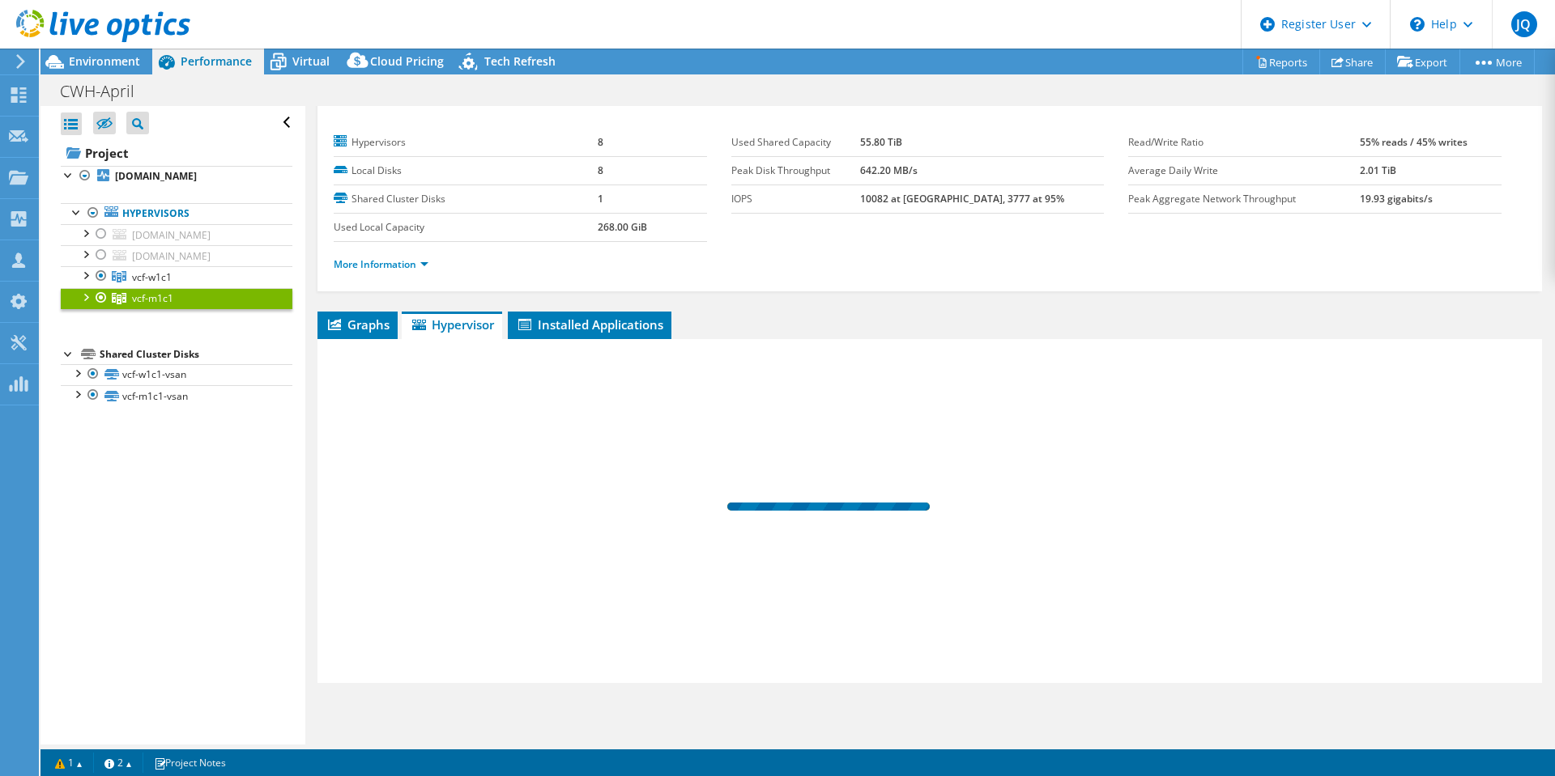
scroll to position [26, 0]
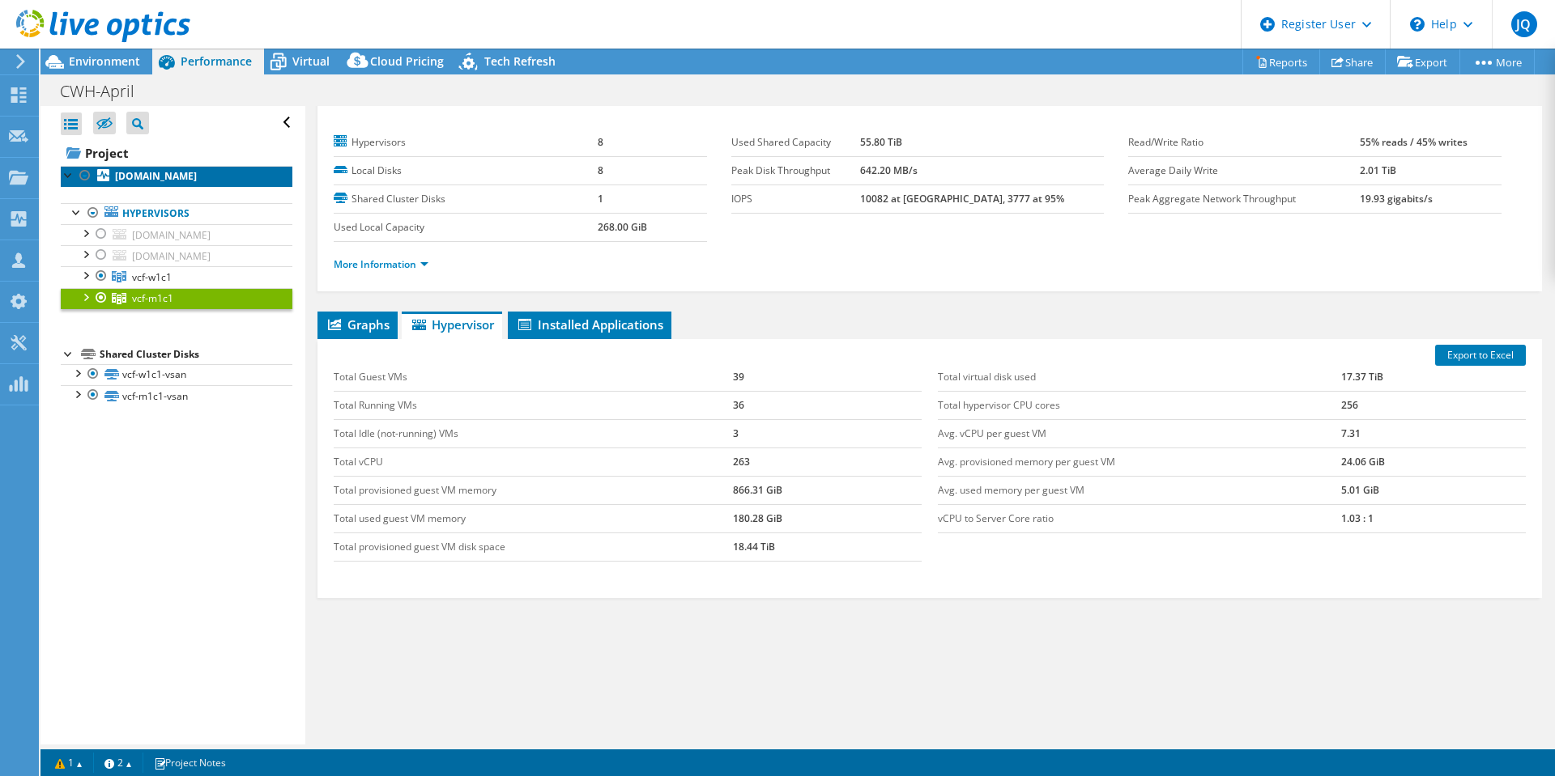
click at [164, 179] on b "[DOMAIN_NAME]" at bounding box center [156, 176] width 82 height 14
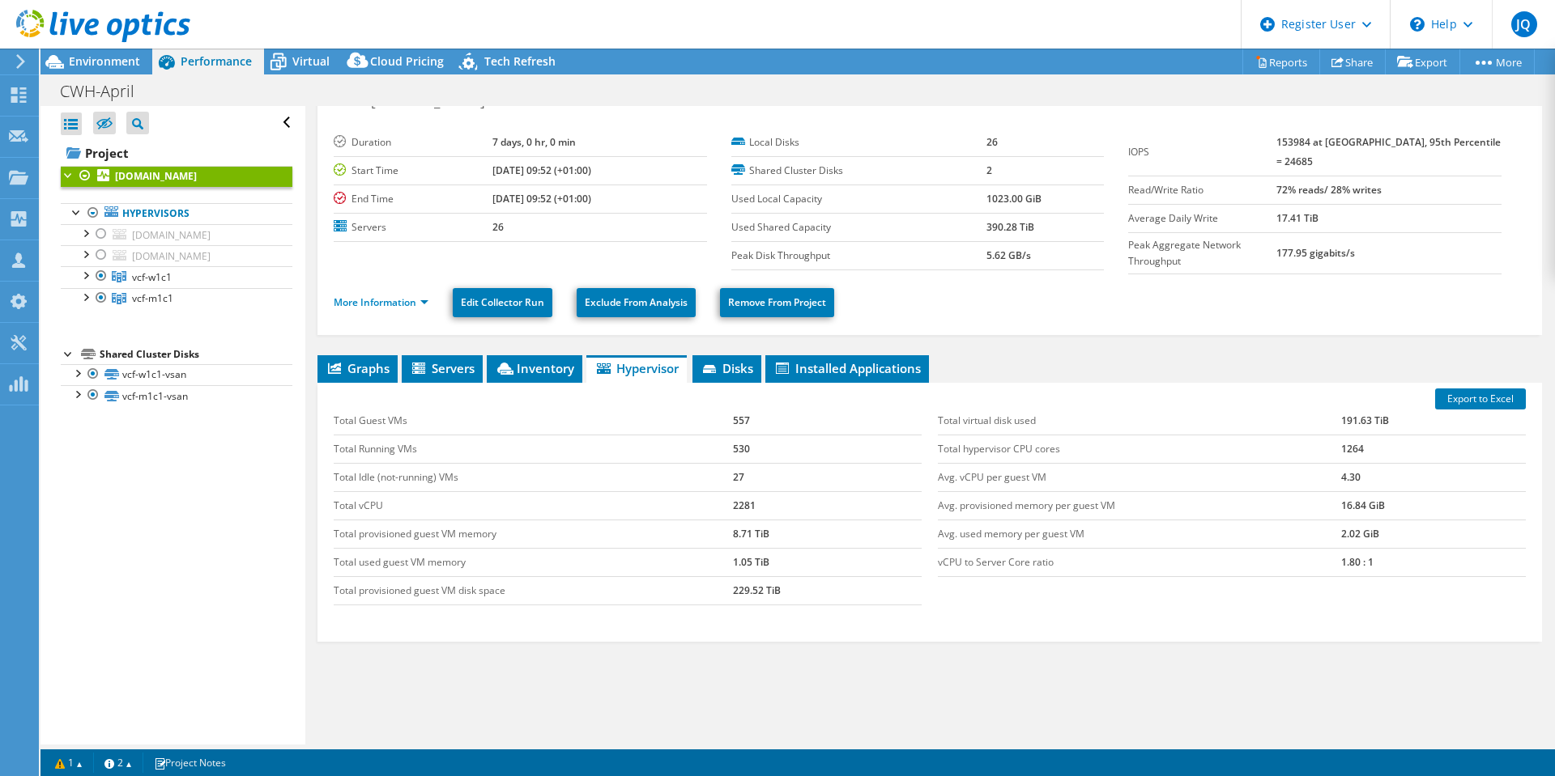
scroll to position [66, 0]
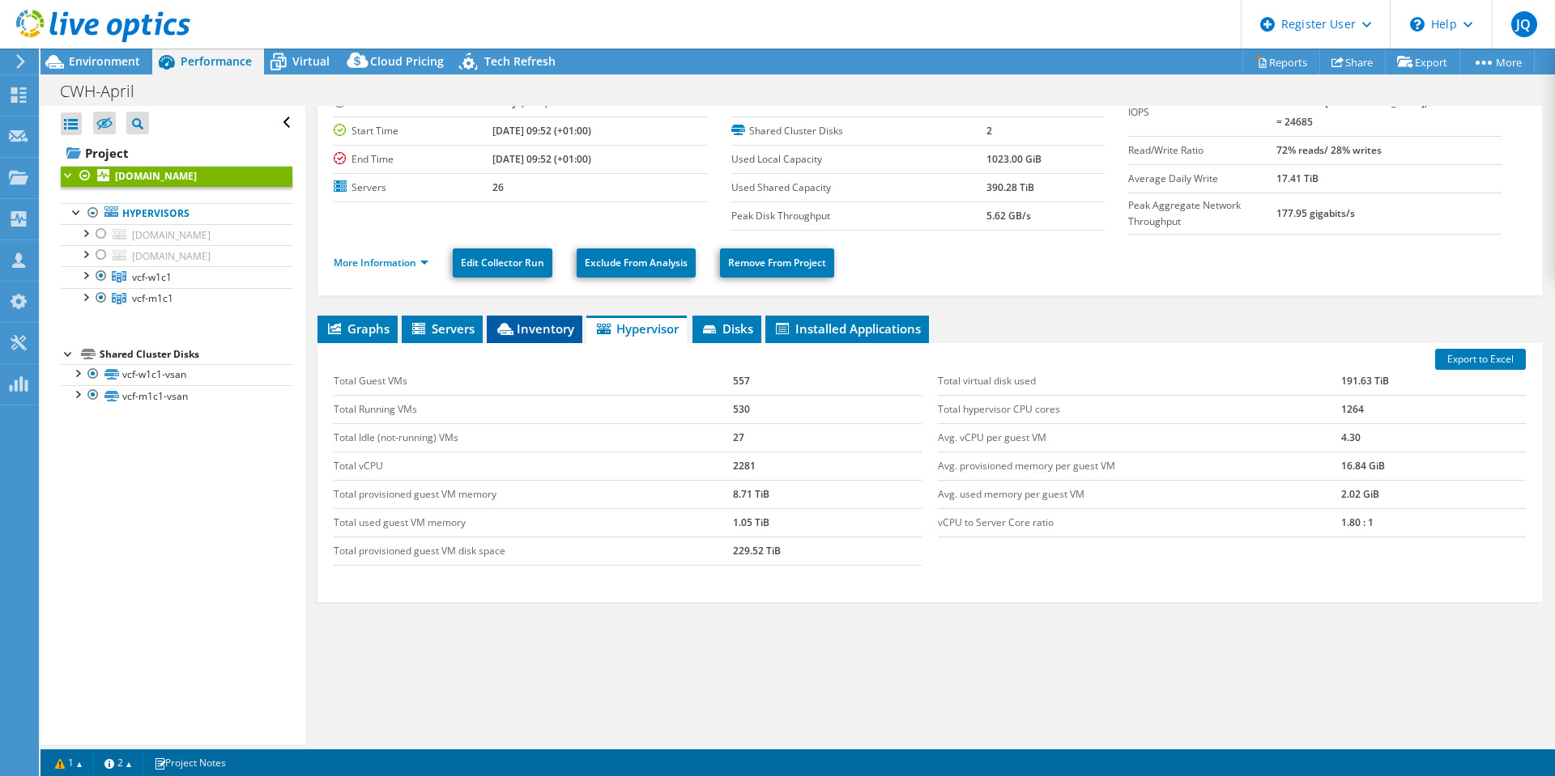
click at [519, 321] on span "Inventory" at bounding box center [534, 329] width 79 height 16
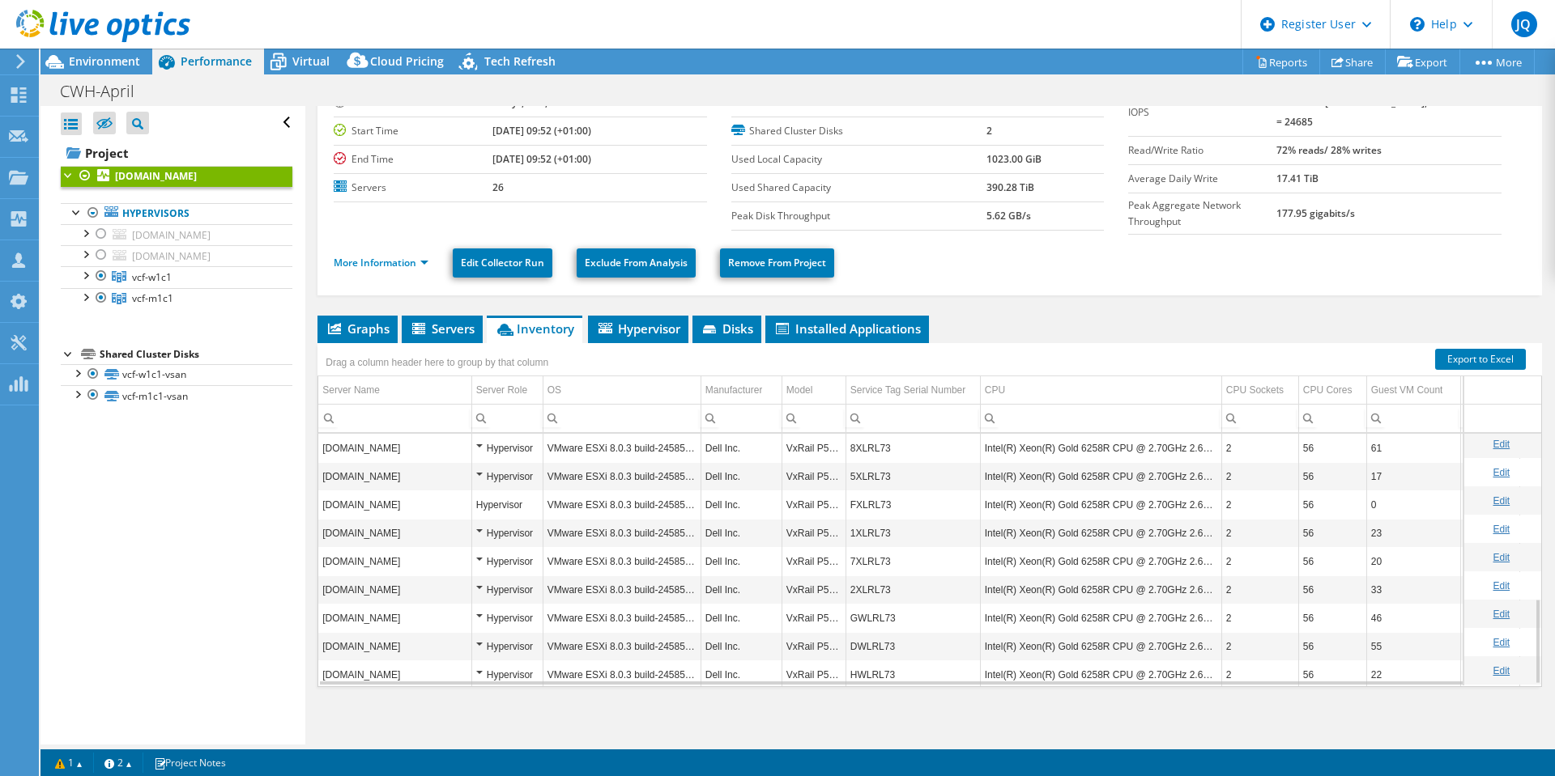
scroll to position [491, 0]
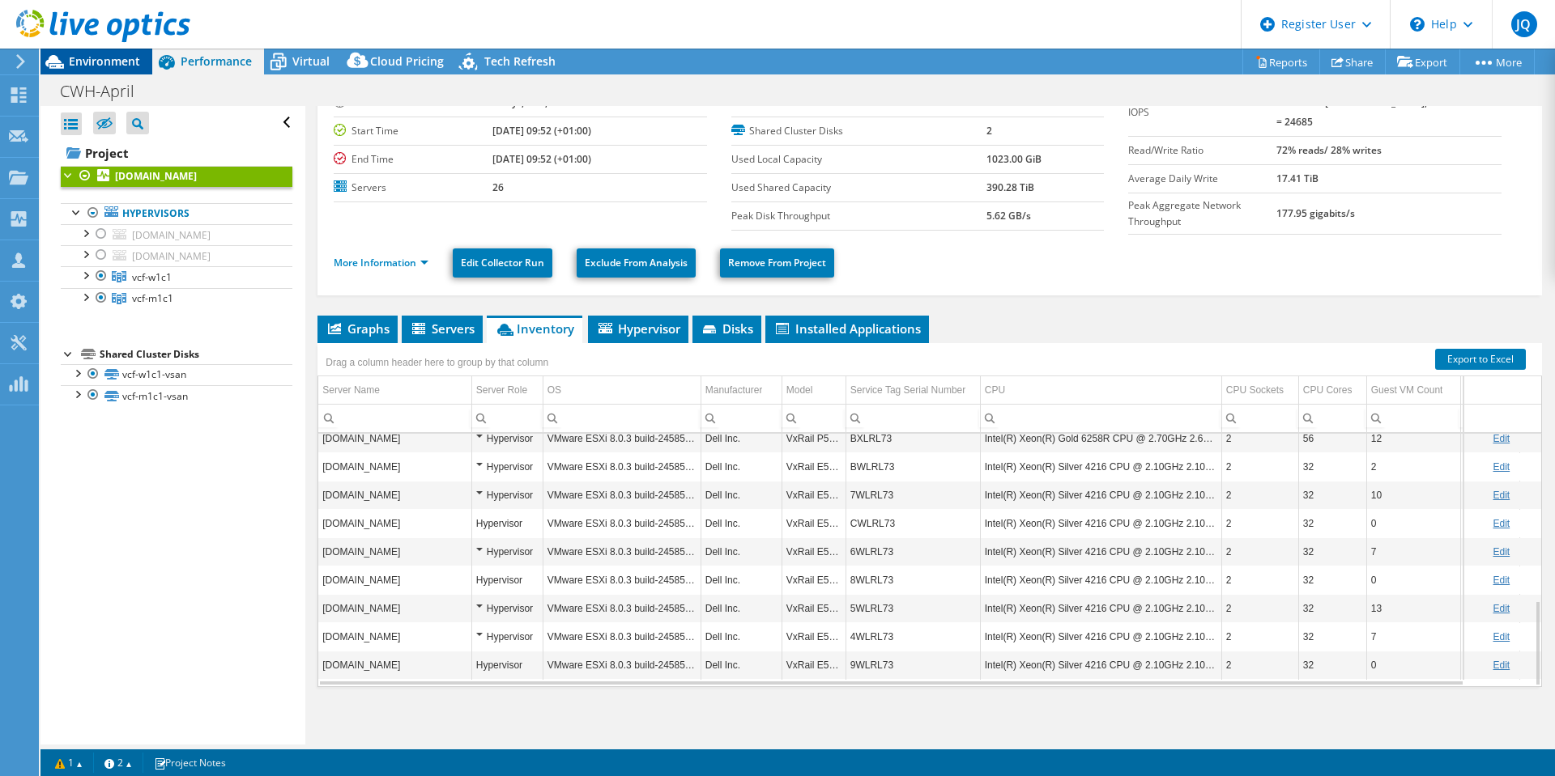
drag, startPoint x: 93, startPoint y: 48, endPoint x: 93, endPoint y: 58, distance: 10.5
click at [93, 49] on div at bounding box center [95, 27] width 190 height 54
click at [94, 66] on span "Environment" at bounding box center [104, 60] width 71 height 15
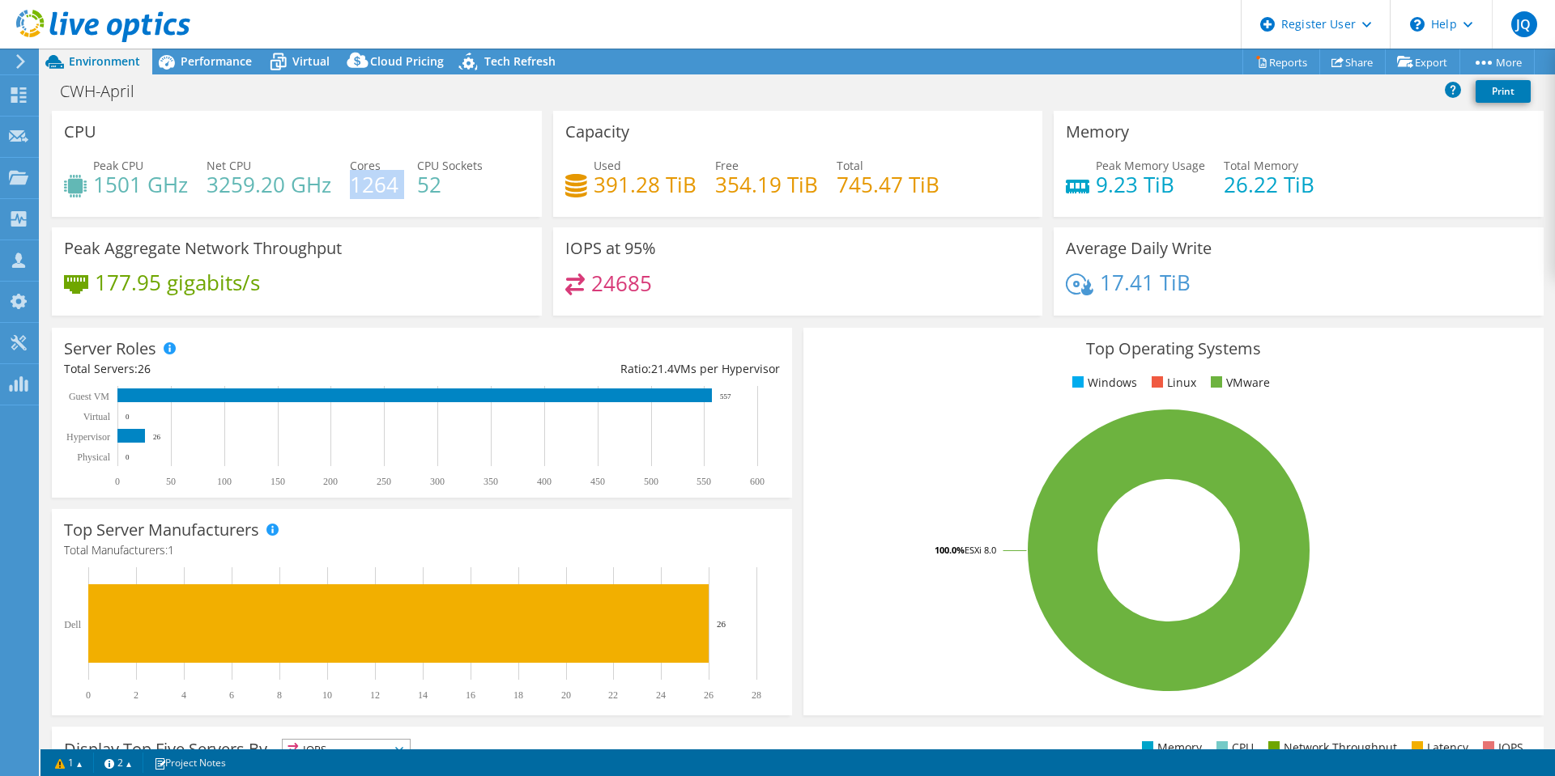
drag, startPoint x: 398, startPoint y: 185, endPoint x: 352, endPoint y: 181, distance: 45.5
click at [352, 181] on div "Peak CPU 1501 GHz Net CPU 3259.20 GHz Cores 1264 CPU Sockets 52" at bounding box center [297, 183] width 466 height 53
click at [206, 65] on span "Performance" at bounding box center [216, 60] width 71 height 15
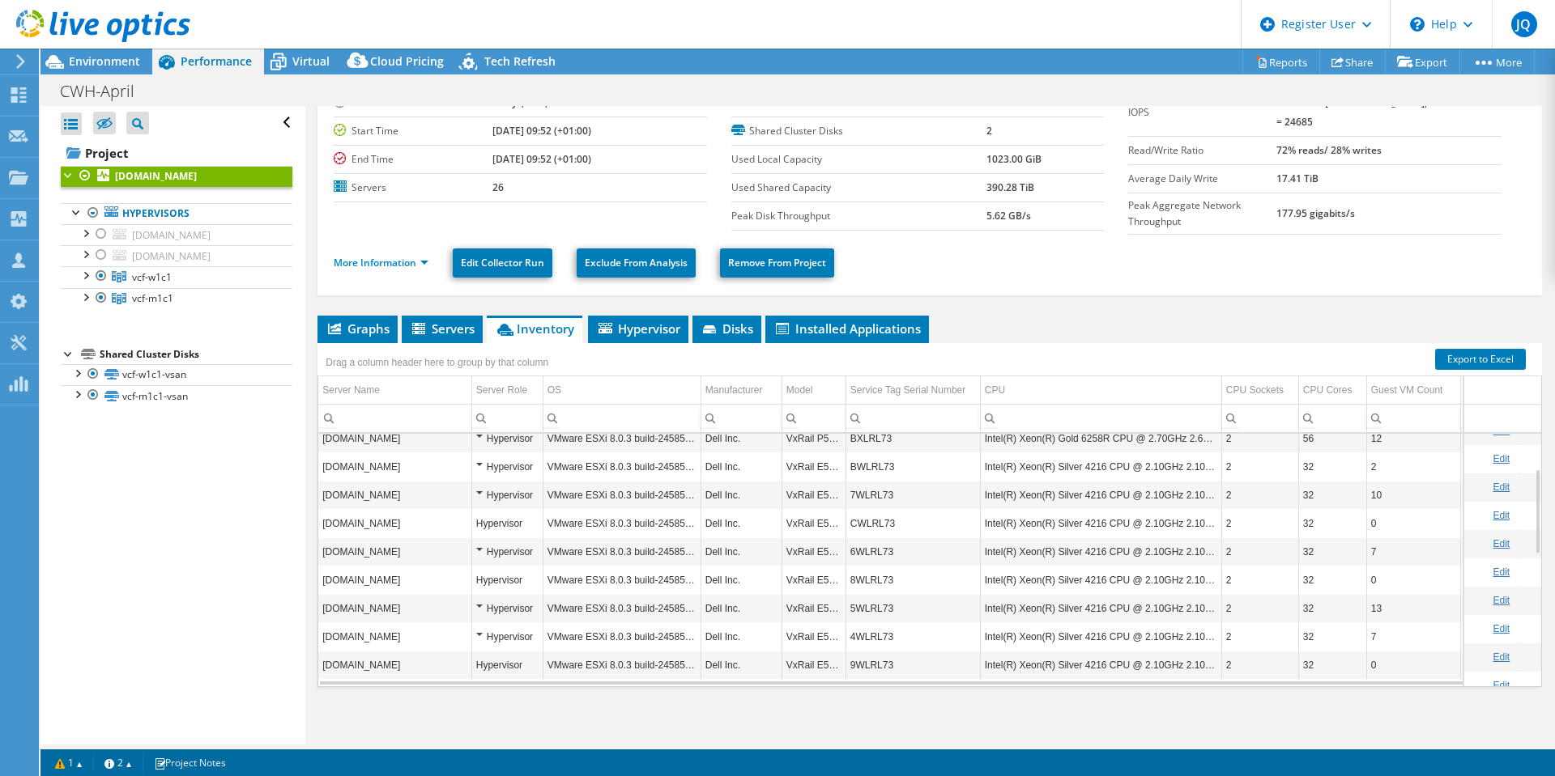
scroll to position [0, 0]
